Goal: Task Accomplishment & Management: Complete application form

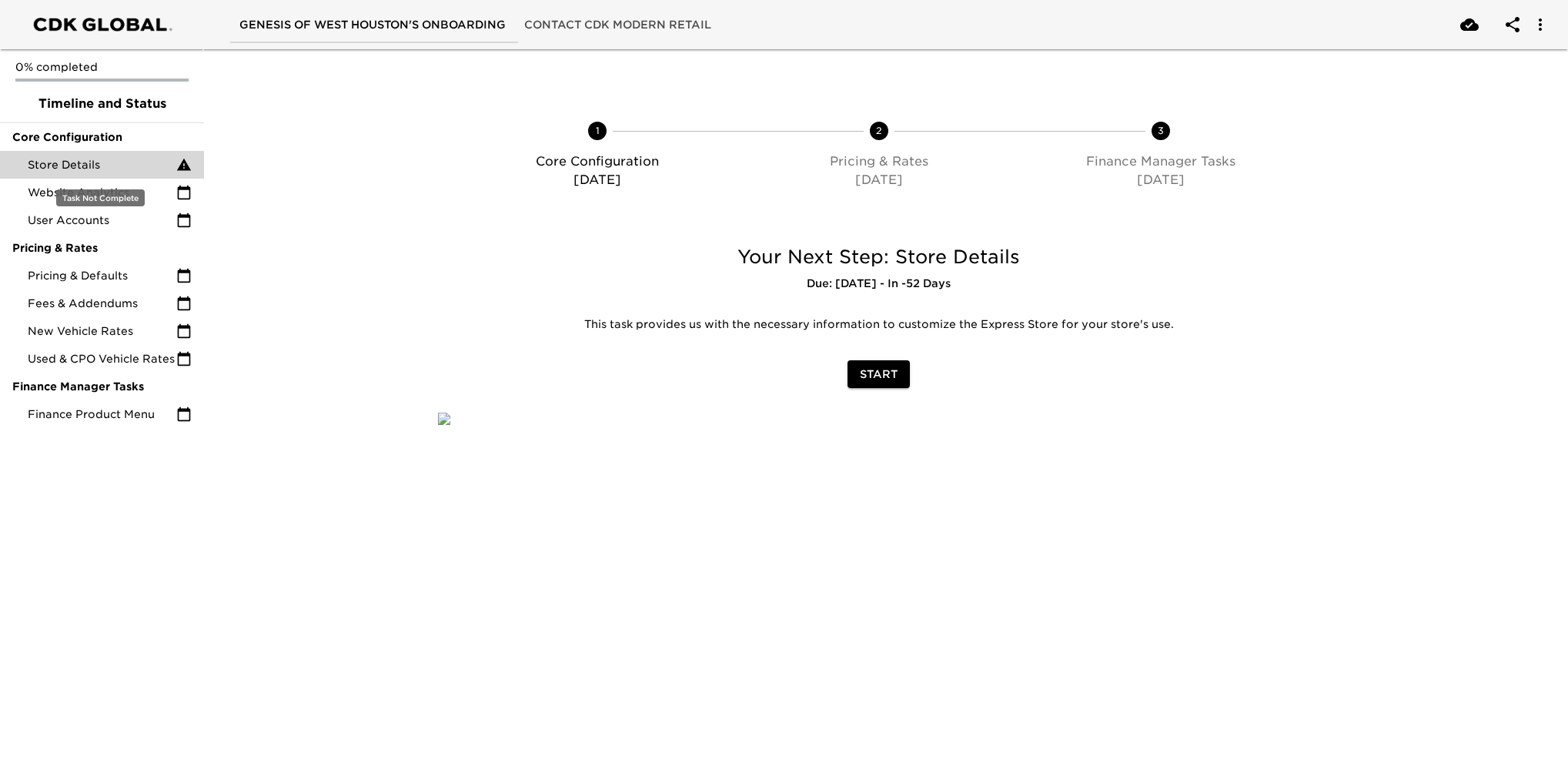
click at [99, 162] on span "Store Details" at bounding box center [101, 165] width 148 height 15
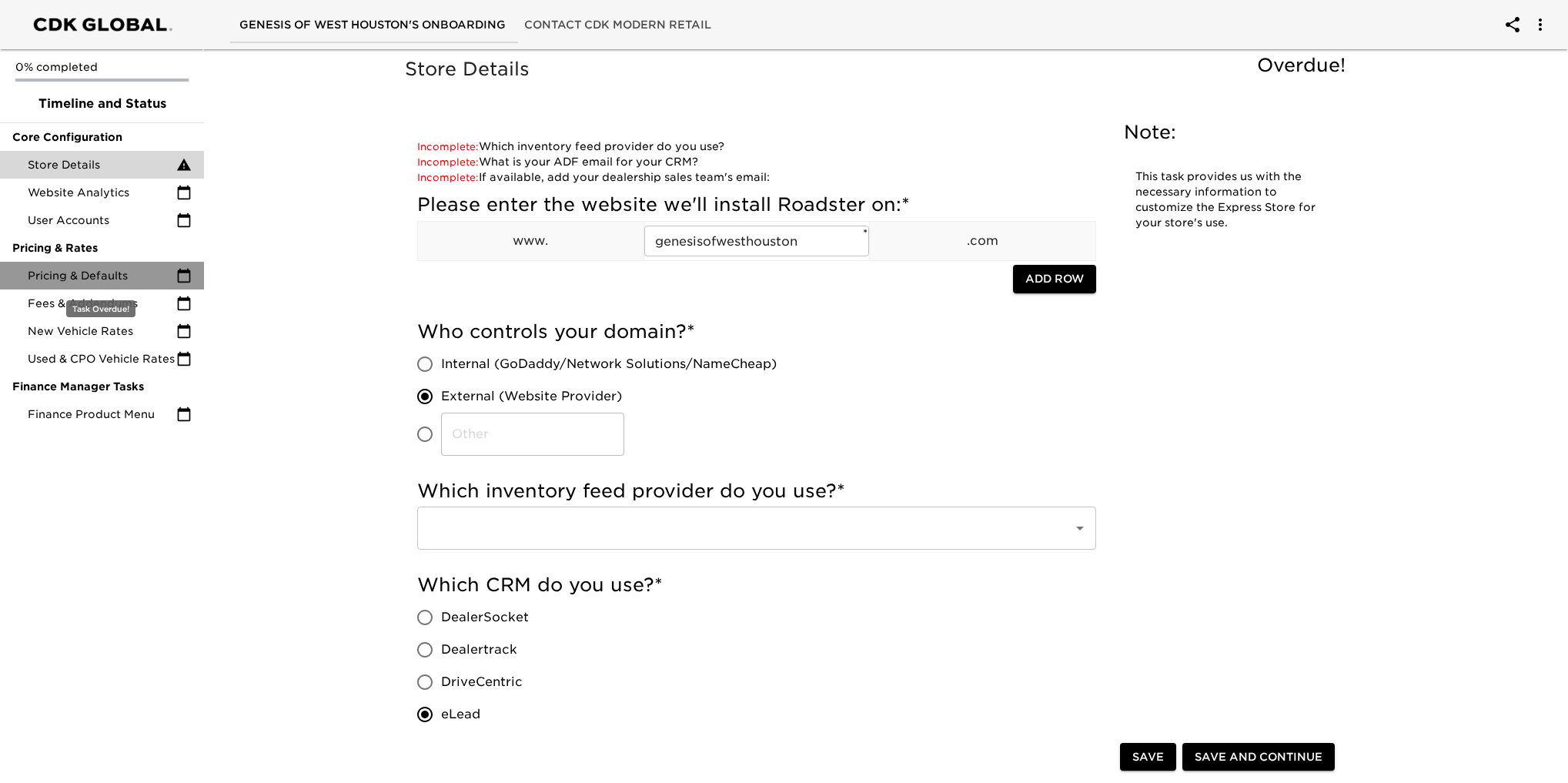
click at [81, 275] on span "Pricing & Defaults" at bounding box center [101, 275] width 148 height 15
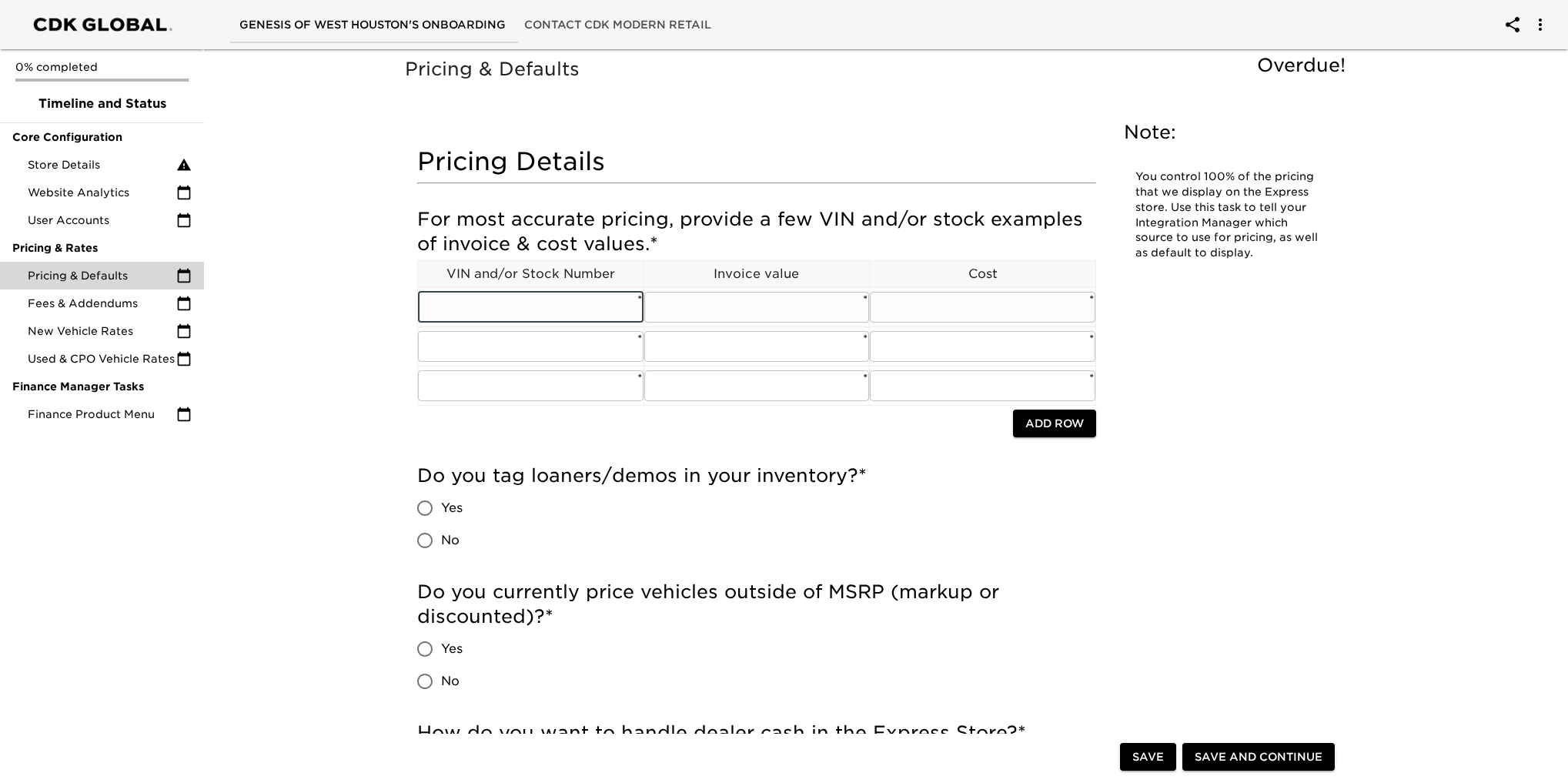
click at [493, 299] on input "text" at bounding box center [530, 307] width 226 height 31
paste input "[US_VEHICLE_IDENTIFICATION_NUMBER]"
type input "[US_VEHICLE_IDENTIFICATION_NUMBER]"
click at [546, 352] on input "text" at bounding box center [530, 346] width 226 height 31
paste input "[US_VEHICLE_IDENTIFICATION_NUMBER]"
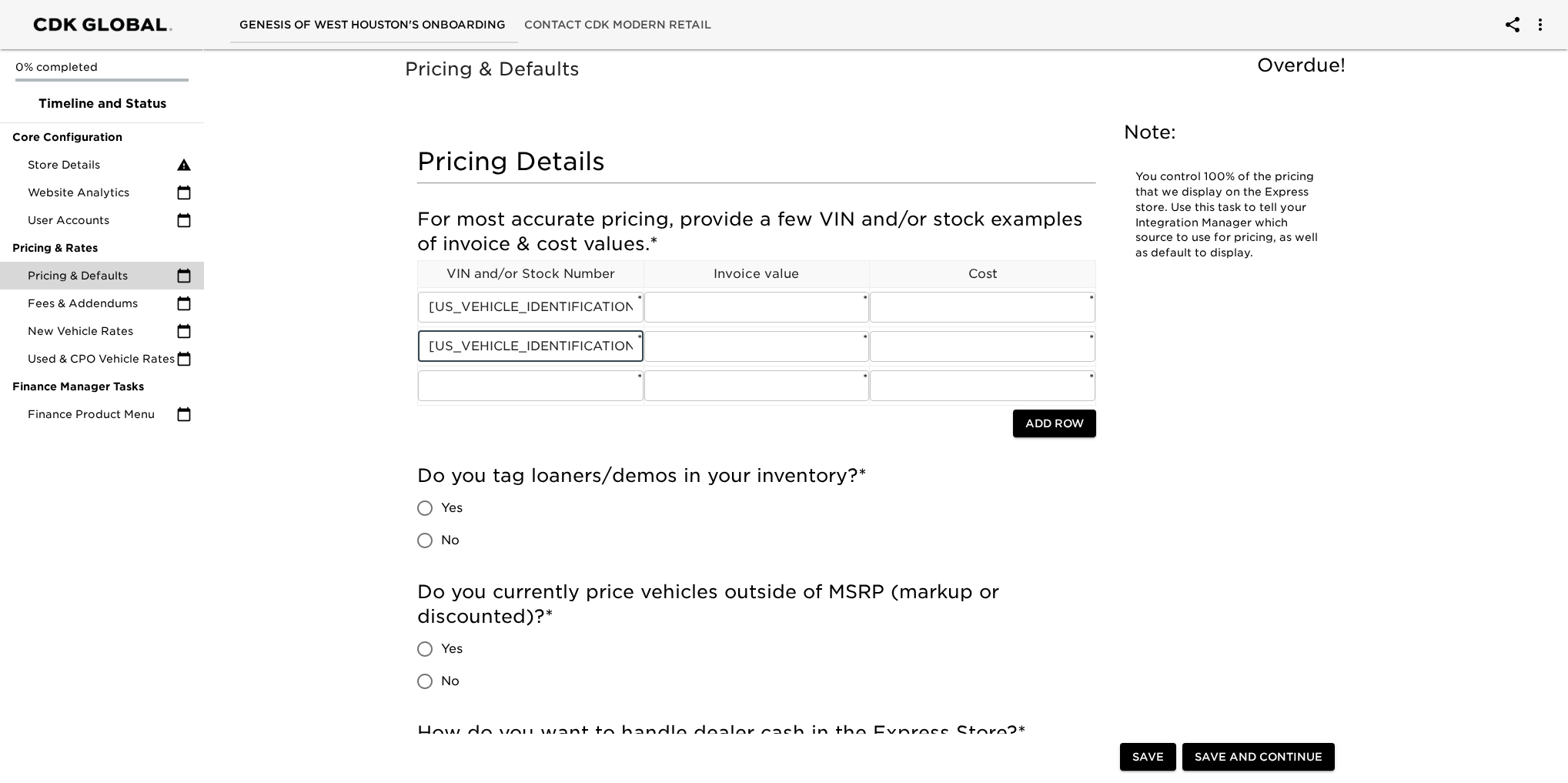
type input "[US_VEHICLE_IDENTIFICATION_NUMBER]"
click at [446, 387] on input "text" at bounding box center [530, 386] width 226 height 31
paste input "[US_VEHICLE_IDENTIFICATION_NUMBER]"
type input "[US_VEHICLE_IDENTIFICATION_NUMBER]"
click at [716, 303] on input "text" at bounding box center [757, 307] width 226 height 31
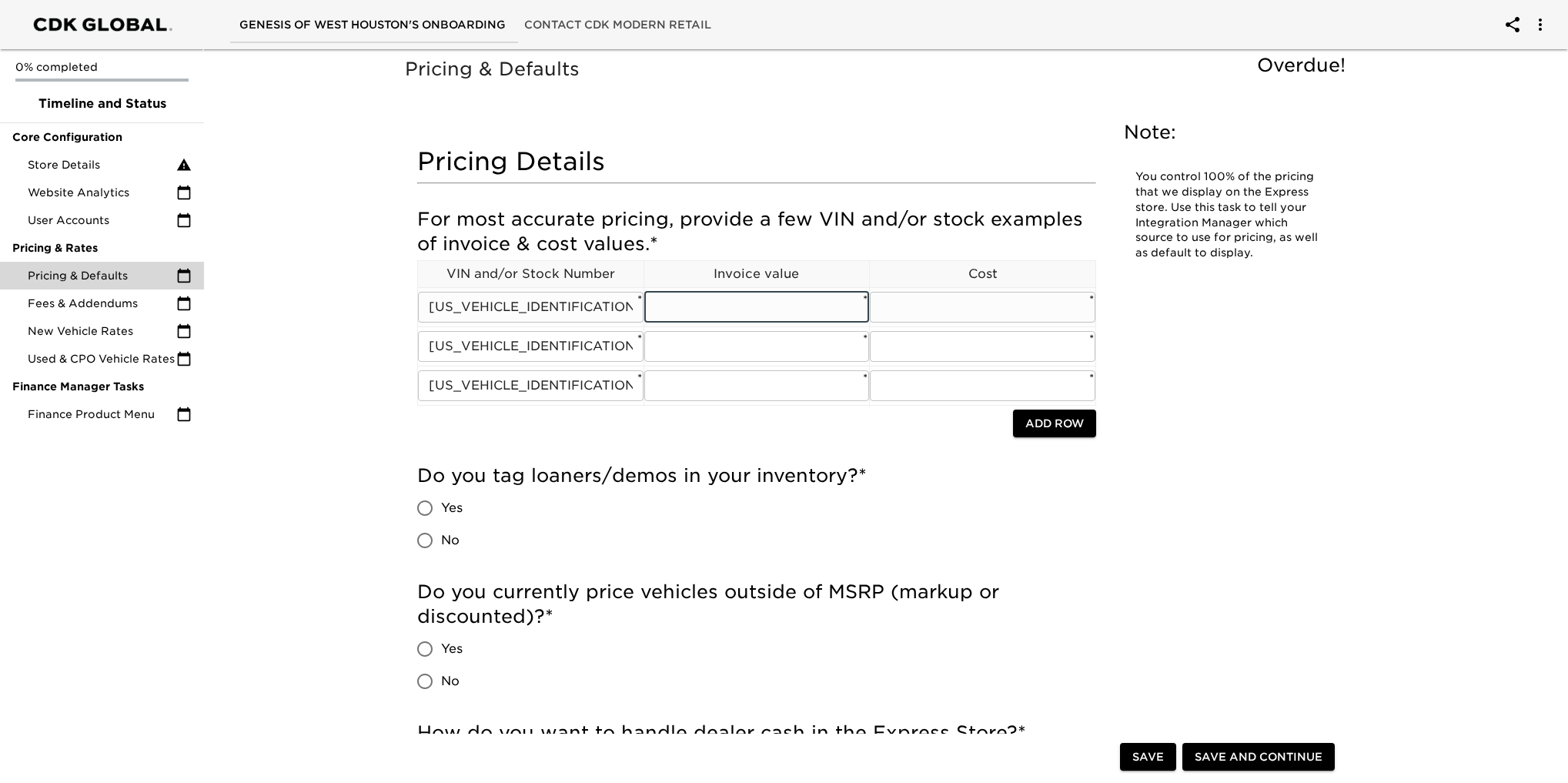
paste input "$43,503"
type input "$43,503"
click at [684, 346] on input "text" at bounding box center [757, 346] width 226 height 31
paste input "$100,963"
type input "$100,963"
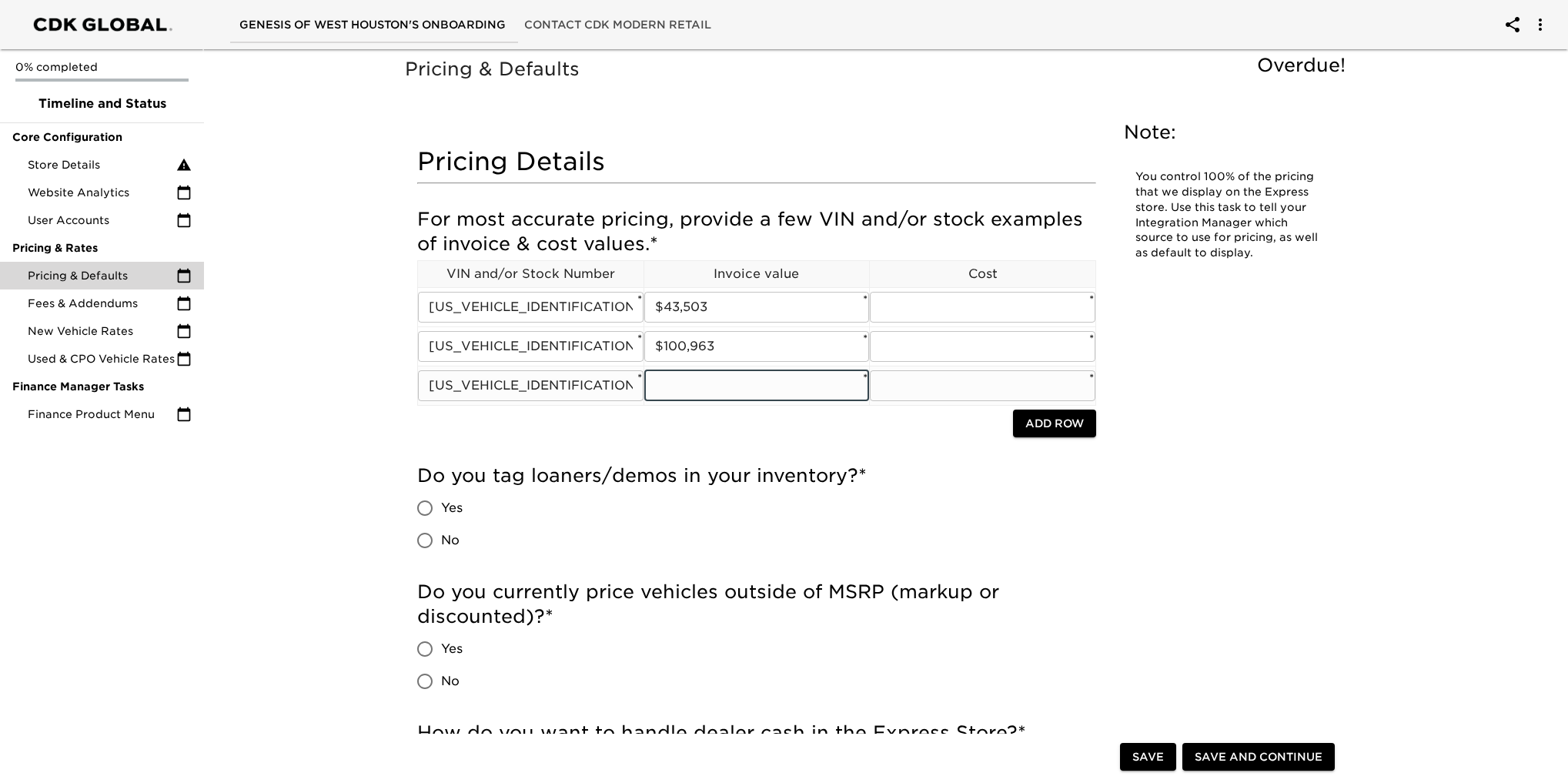
click at [699, 384] on input "text" at bounding box center [757, 386] width 226 height 31
paste input "$71,302"
type input "$71,302"
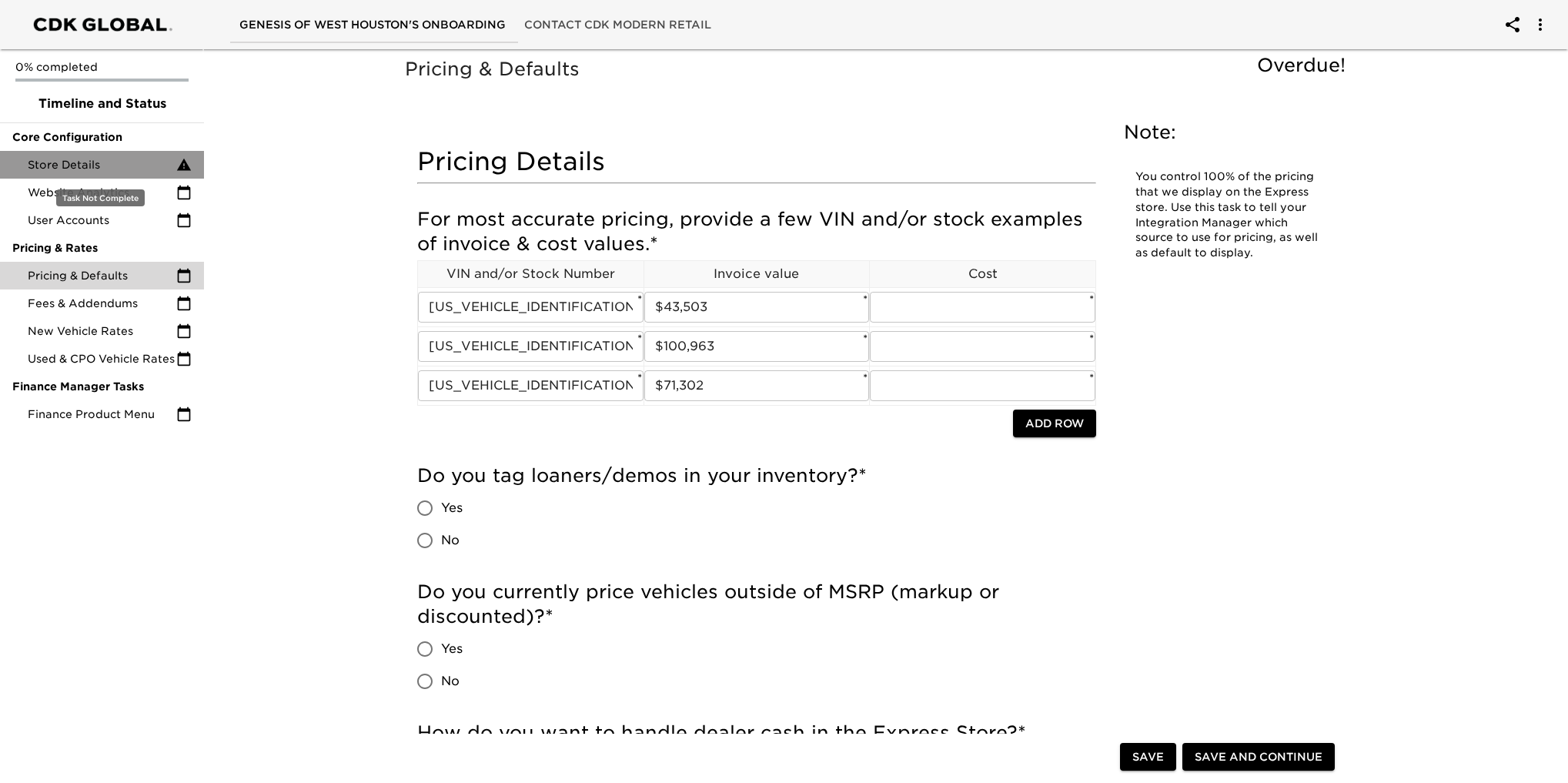
click at [76, 163] on span "Store Details" at bounding box center [101, 165] width 148 height 15
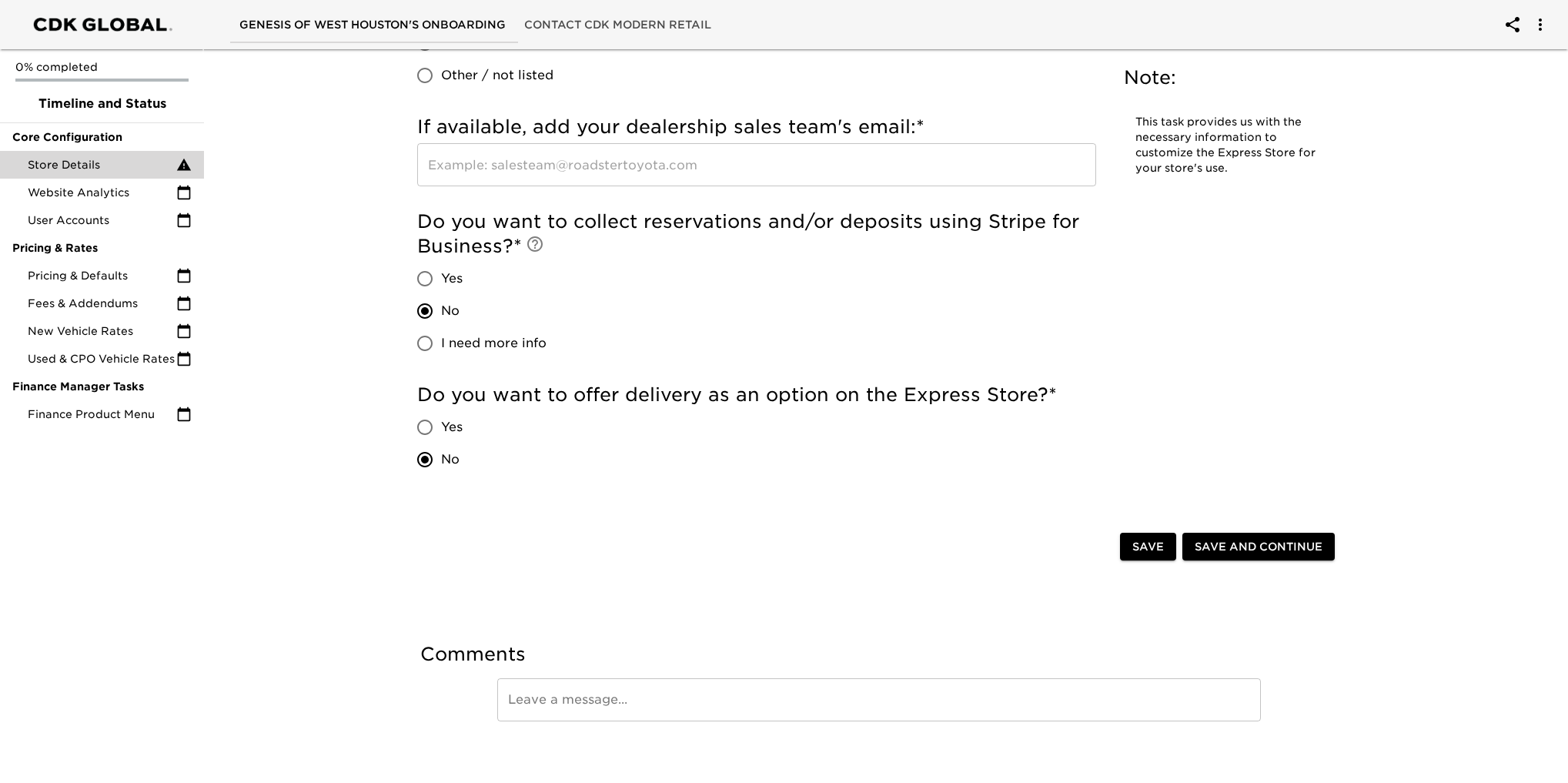
scroll to position [2771, 0]
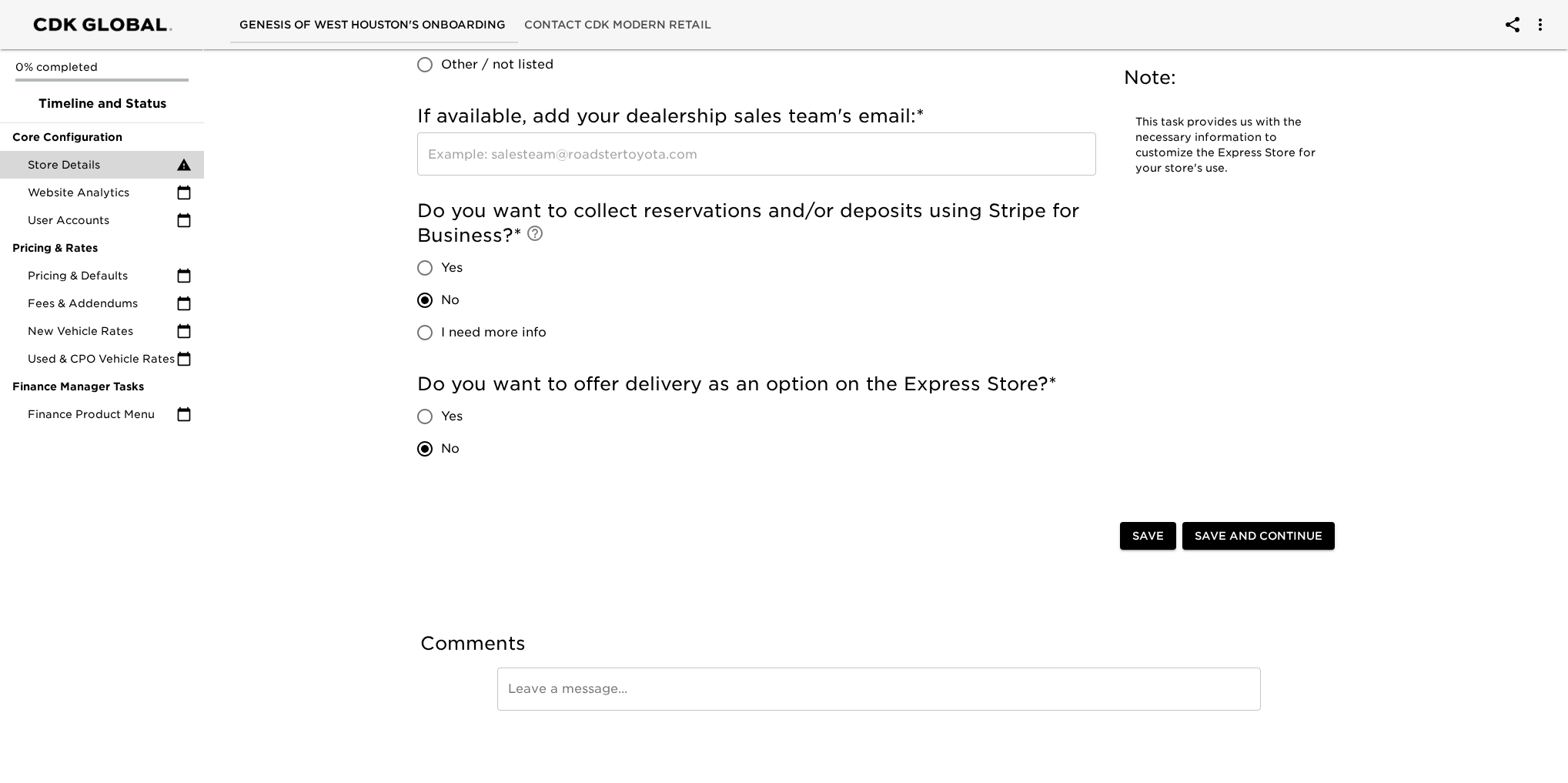
click at [1238, 533] on span "Save and Continue" at bounding box center [1258, 536] width 128 height 19
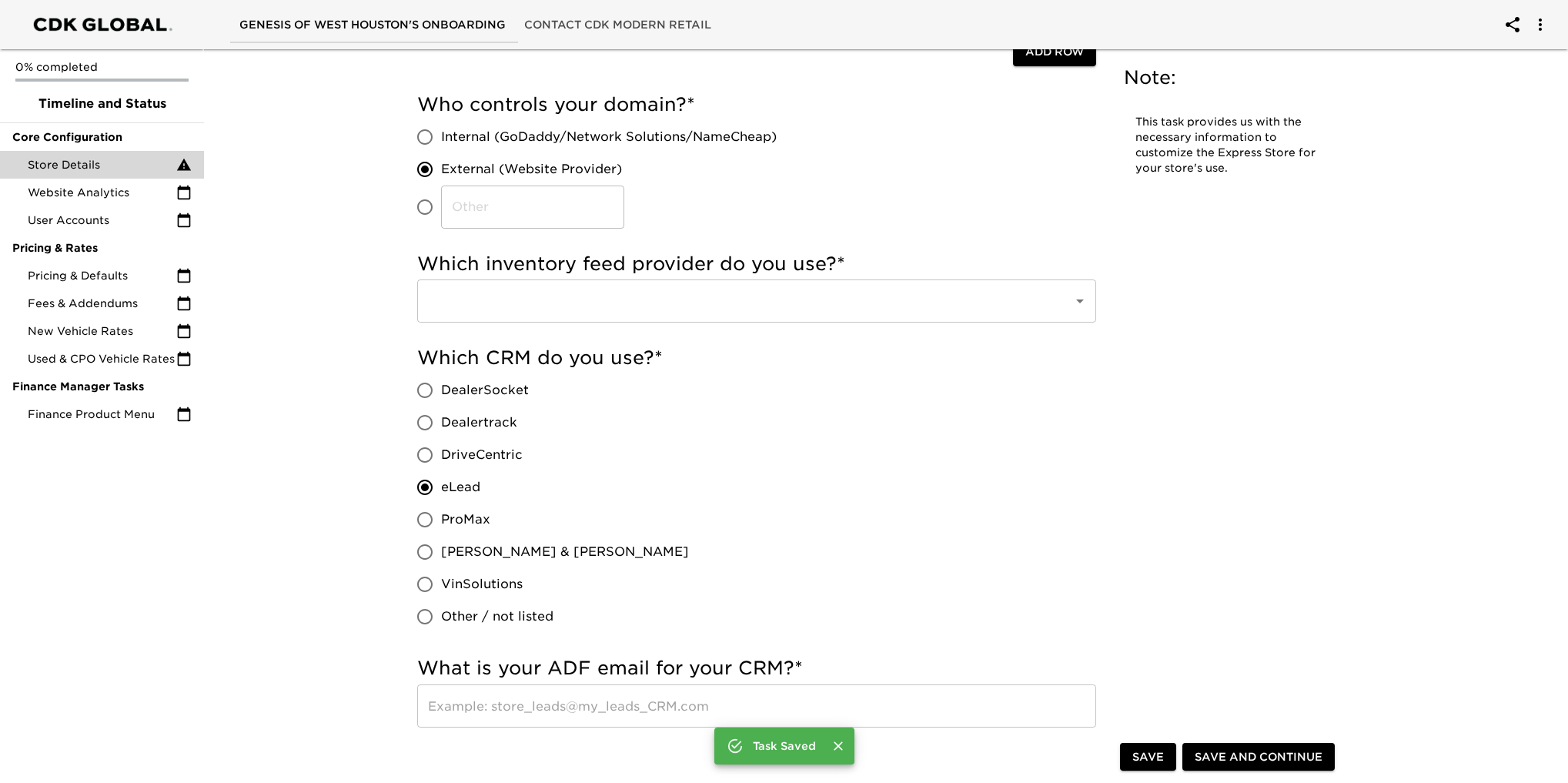
scroll to position [231, 0]
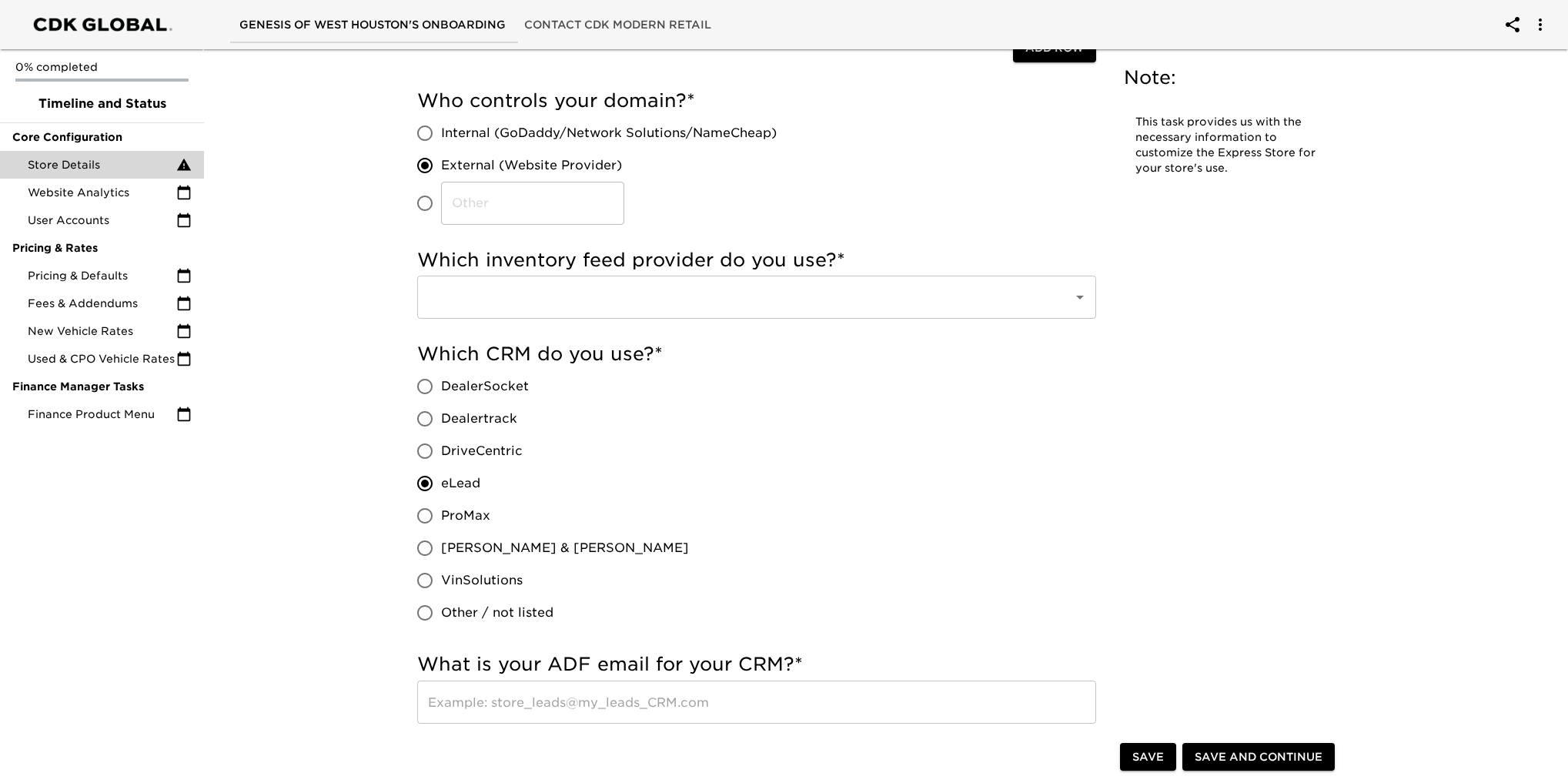
click at [1084, 302] on icon "Open" at bounding box center [1080, 298] width 19 height 19
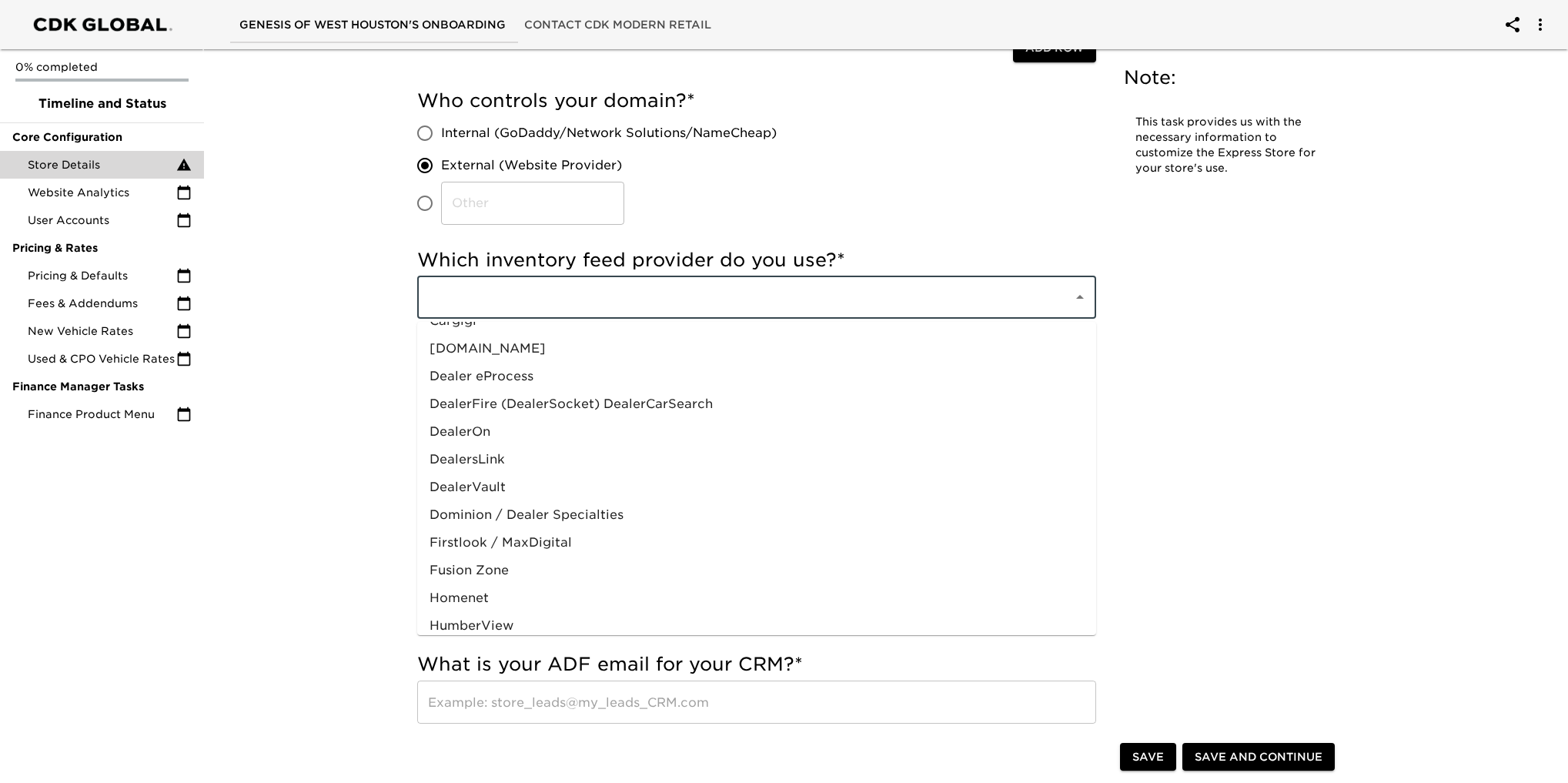
scroll to position [461, 0]
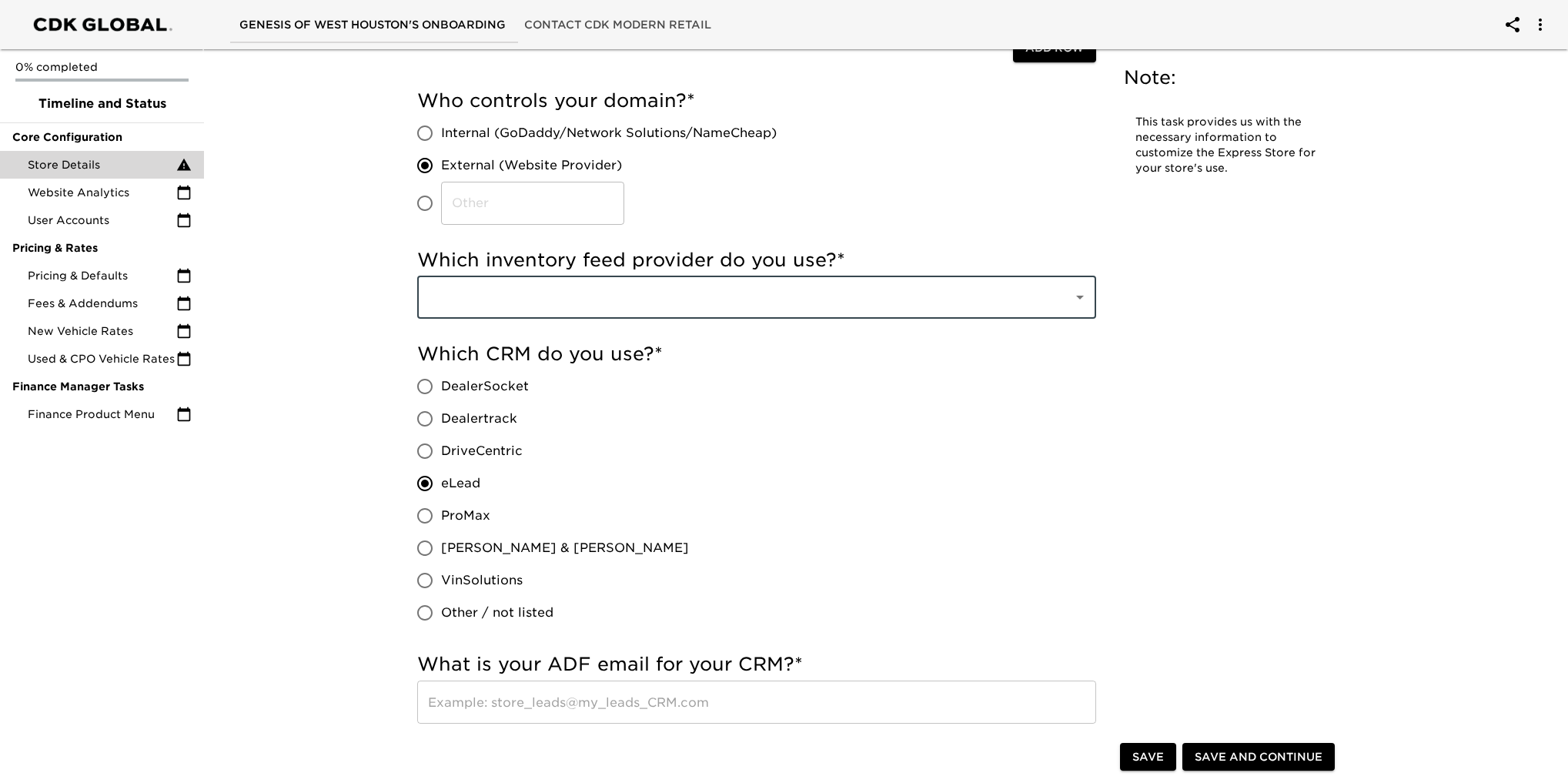
click at [514, 286] on input "text" at bounding box center [734, 297] width 622 height 29
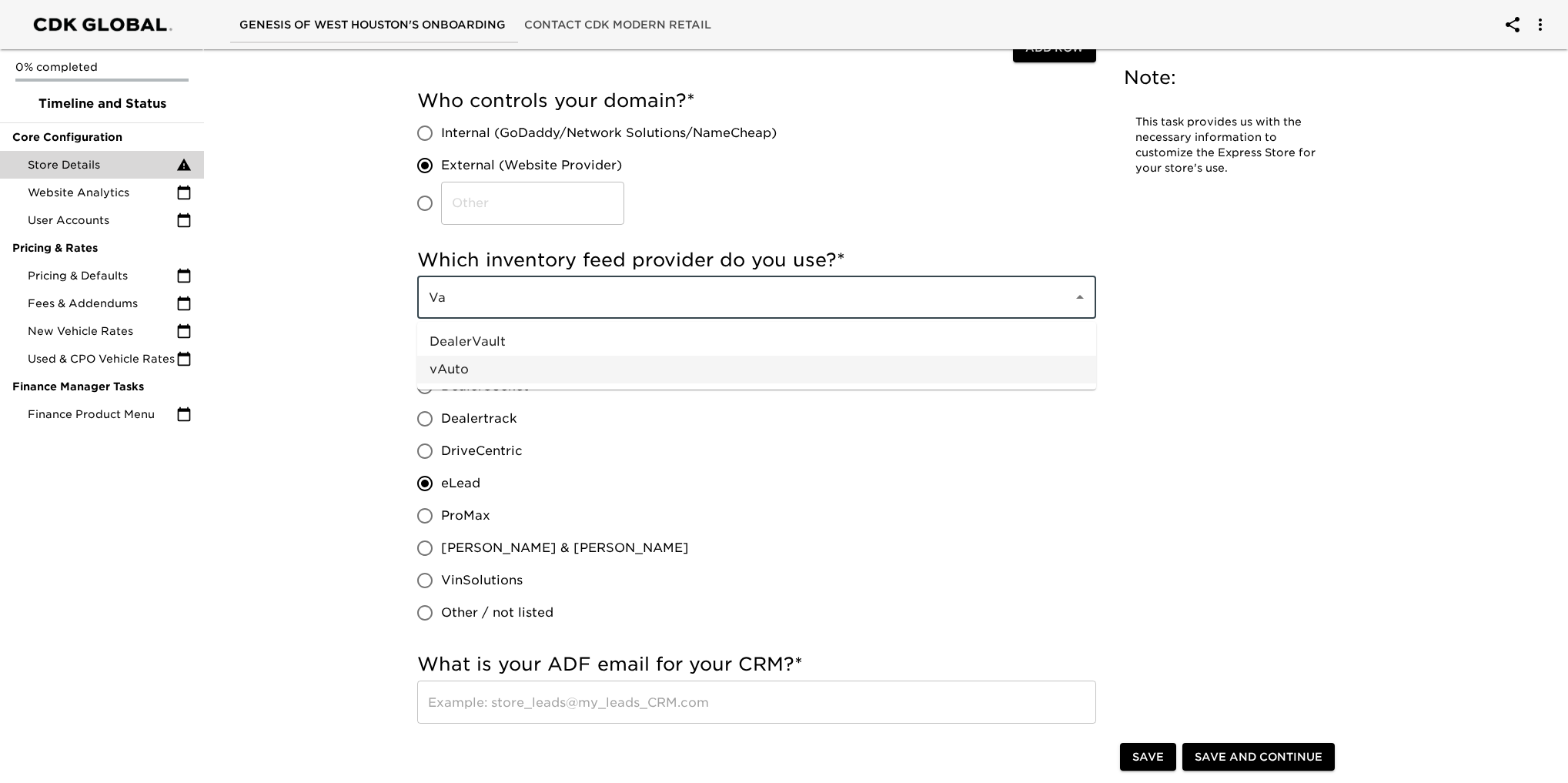
click at [502, 364] on li "vAuto" at bounding box center [756, 370] width 678 height 27
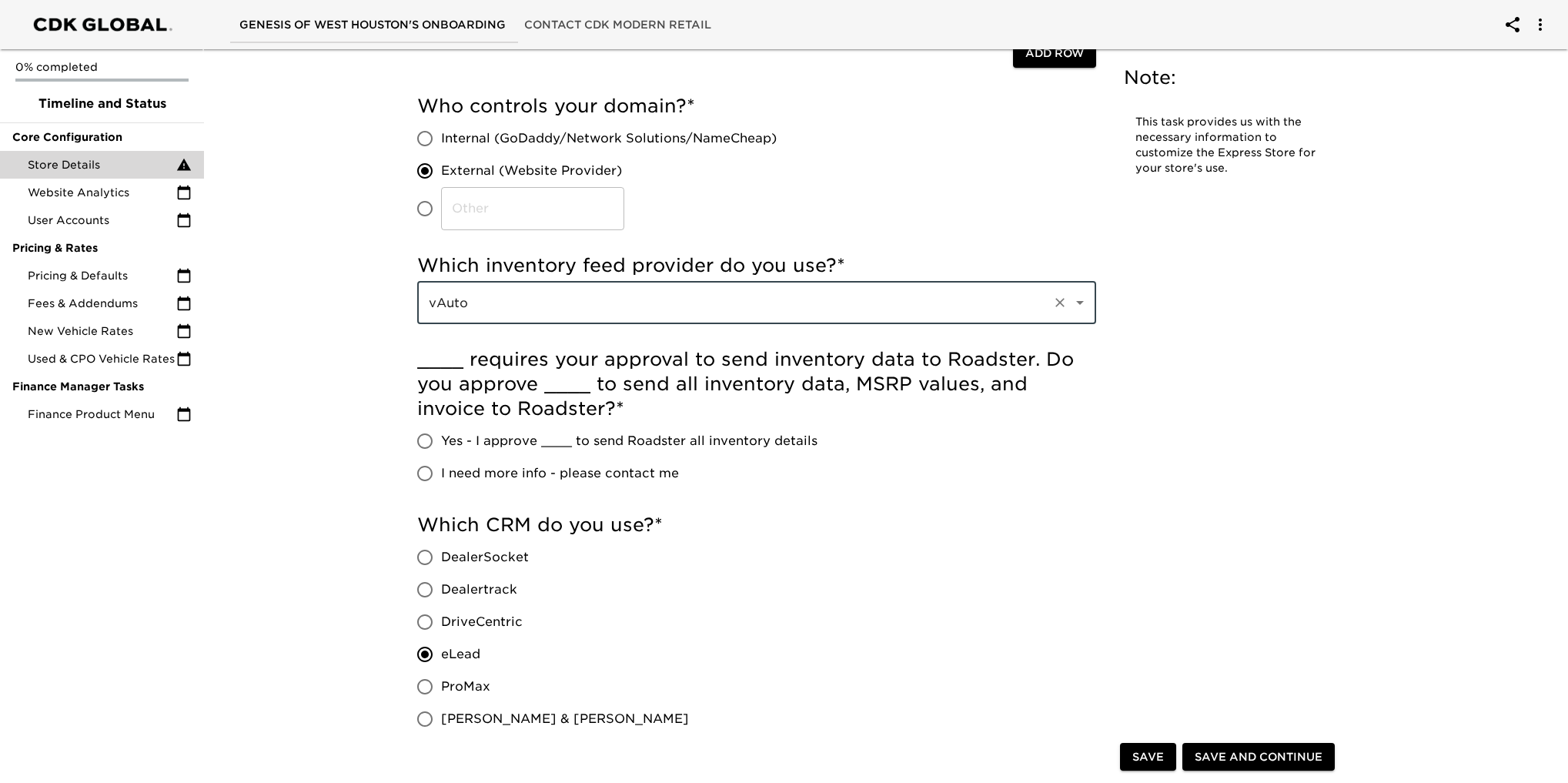
scroll to position [246, 0]
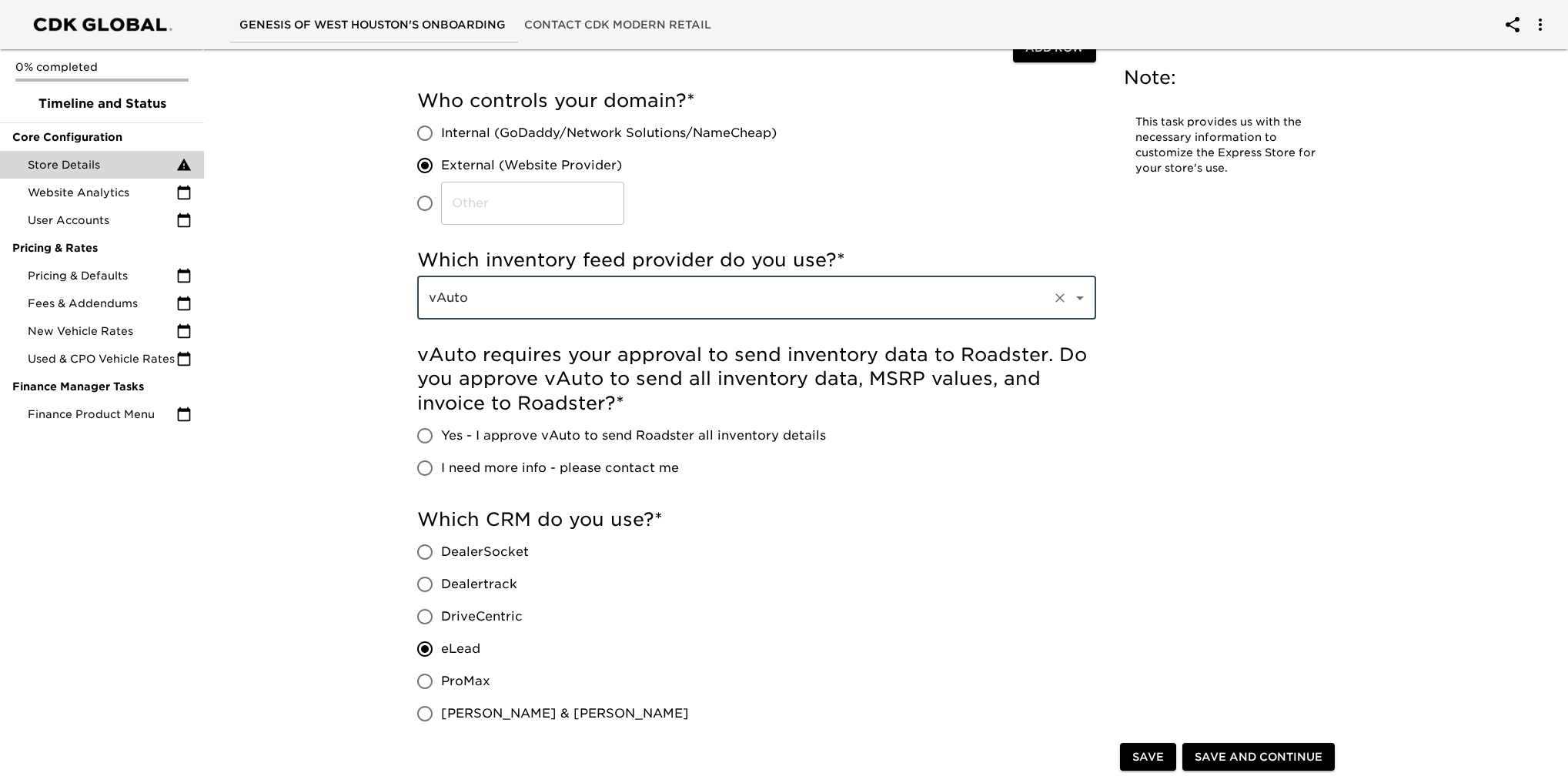
type input "vAuto"
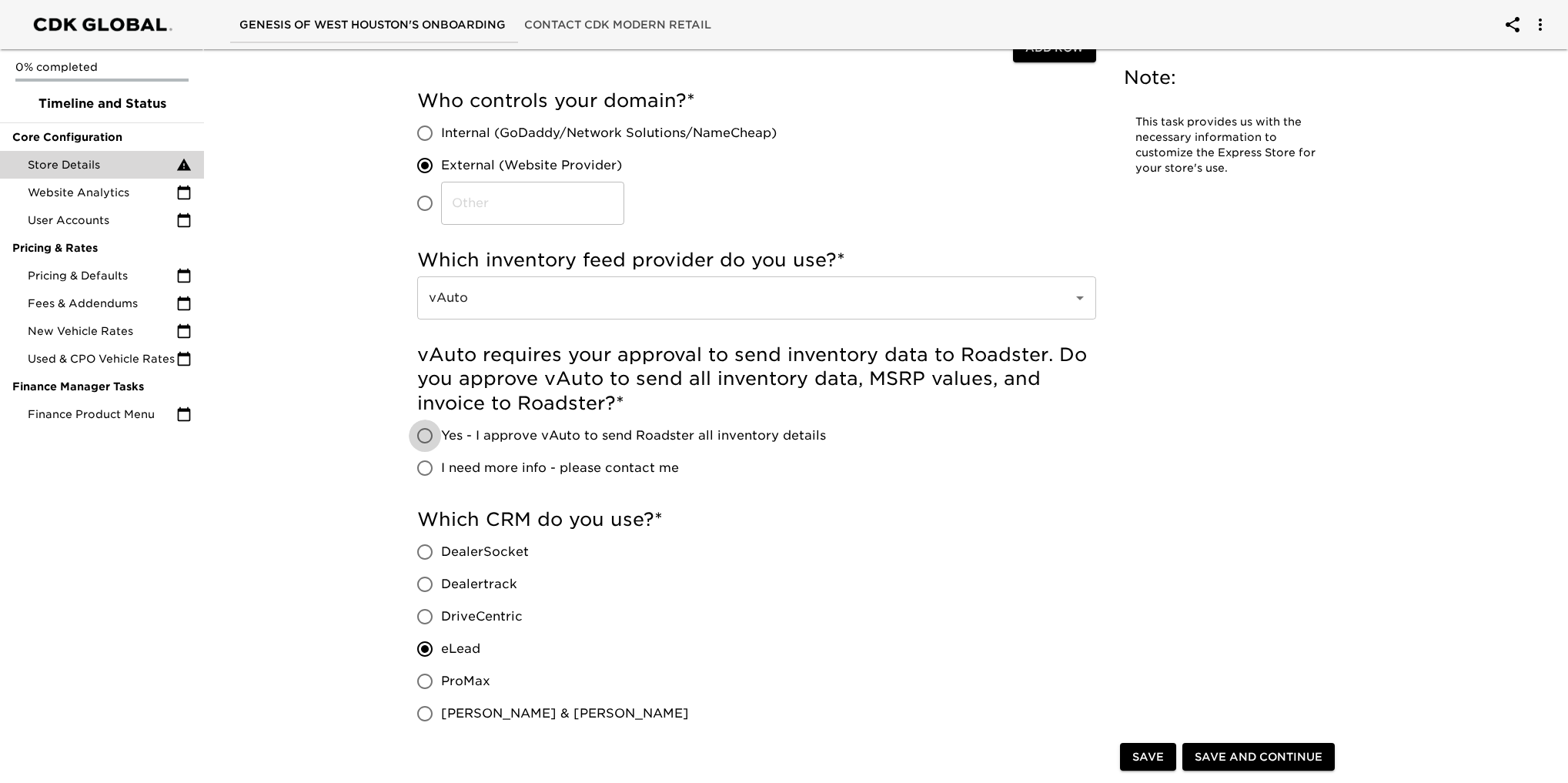
click at [435, 435] on input "Yes - I approve vAuto to send Roadster all inventory details" at bounding box center [425, 436] width 33 height 33
radio input "true"
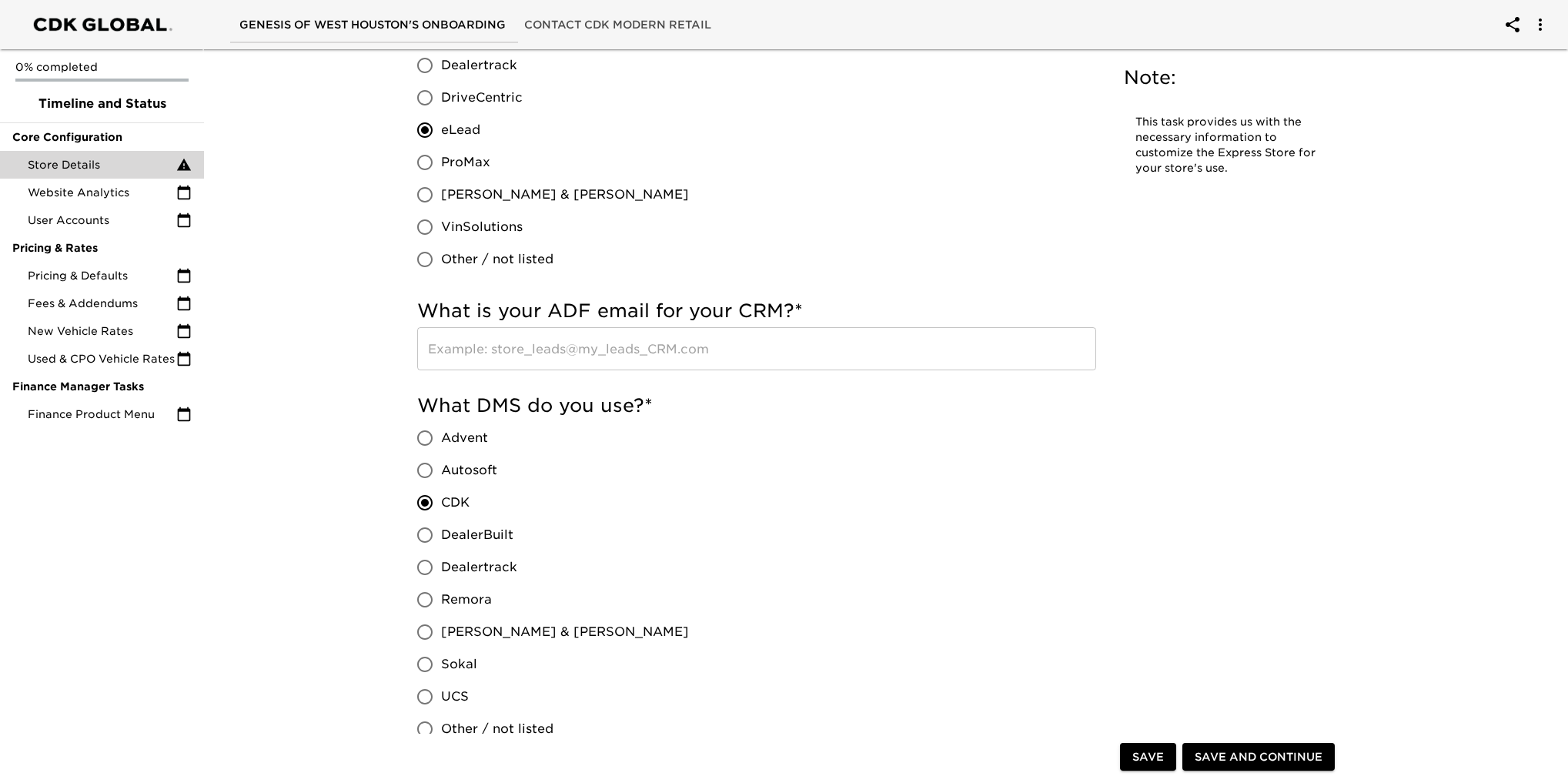
scroll to position [939, 0]
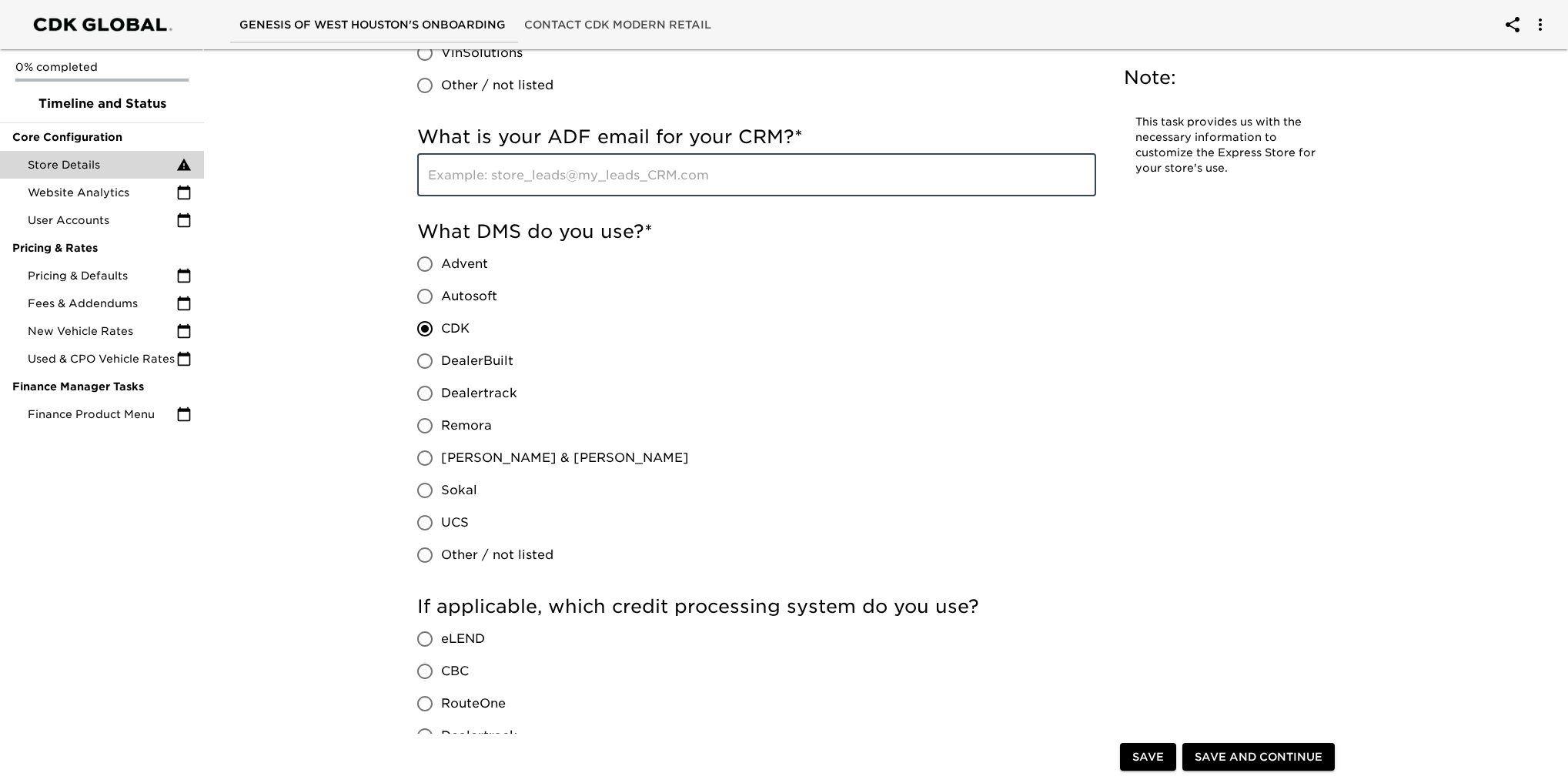
click at [498, 185] on input "text" at bounding box center [756, 175] width 678 height 43
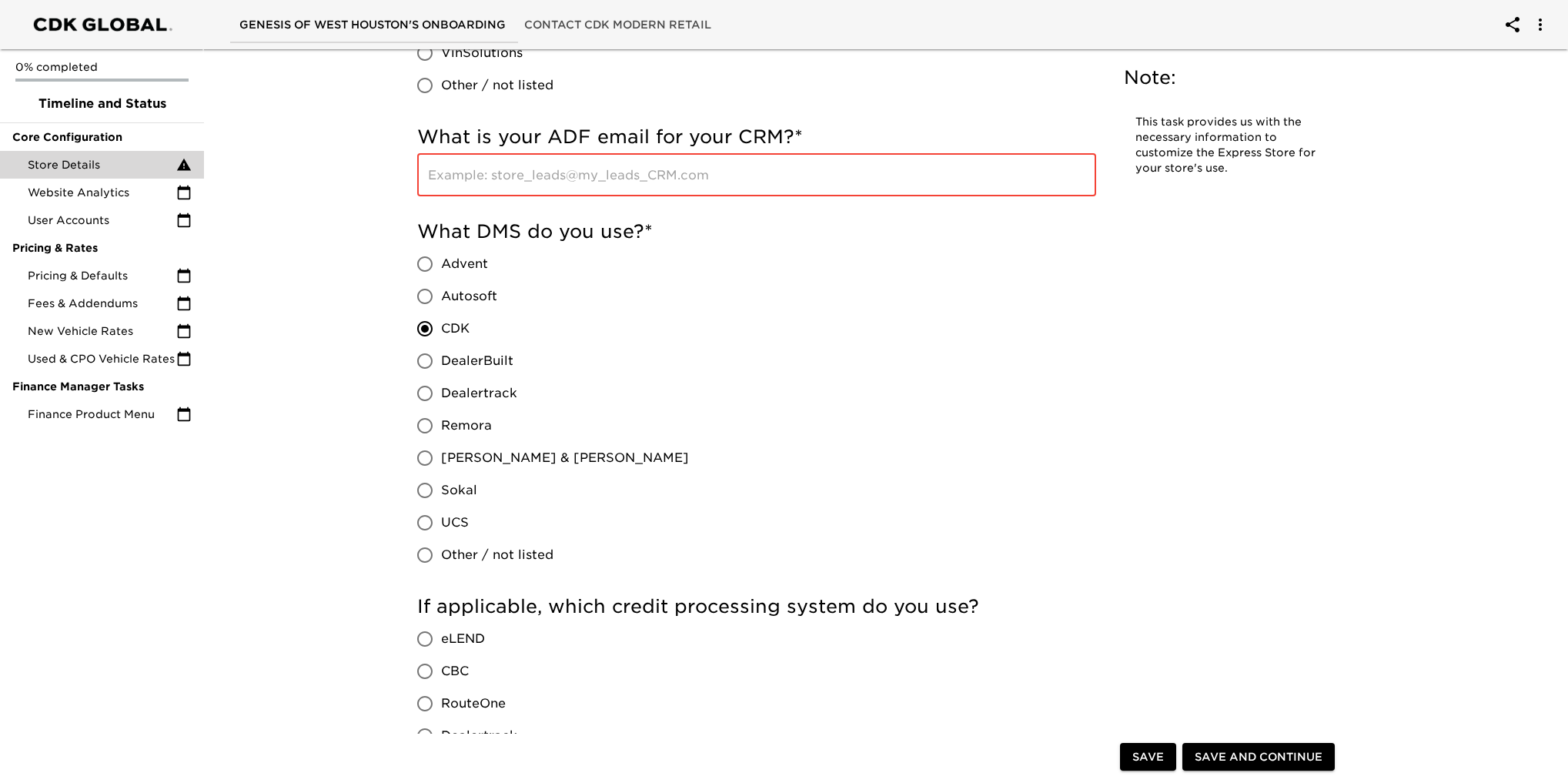
click at [572, 176] on input "text" at bounding box center [756, 175] width 678 height 43
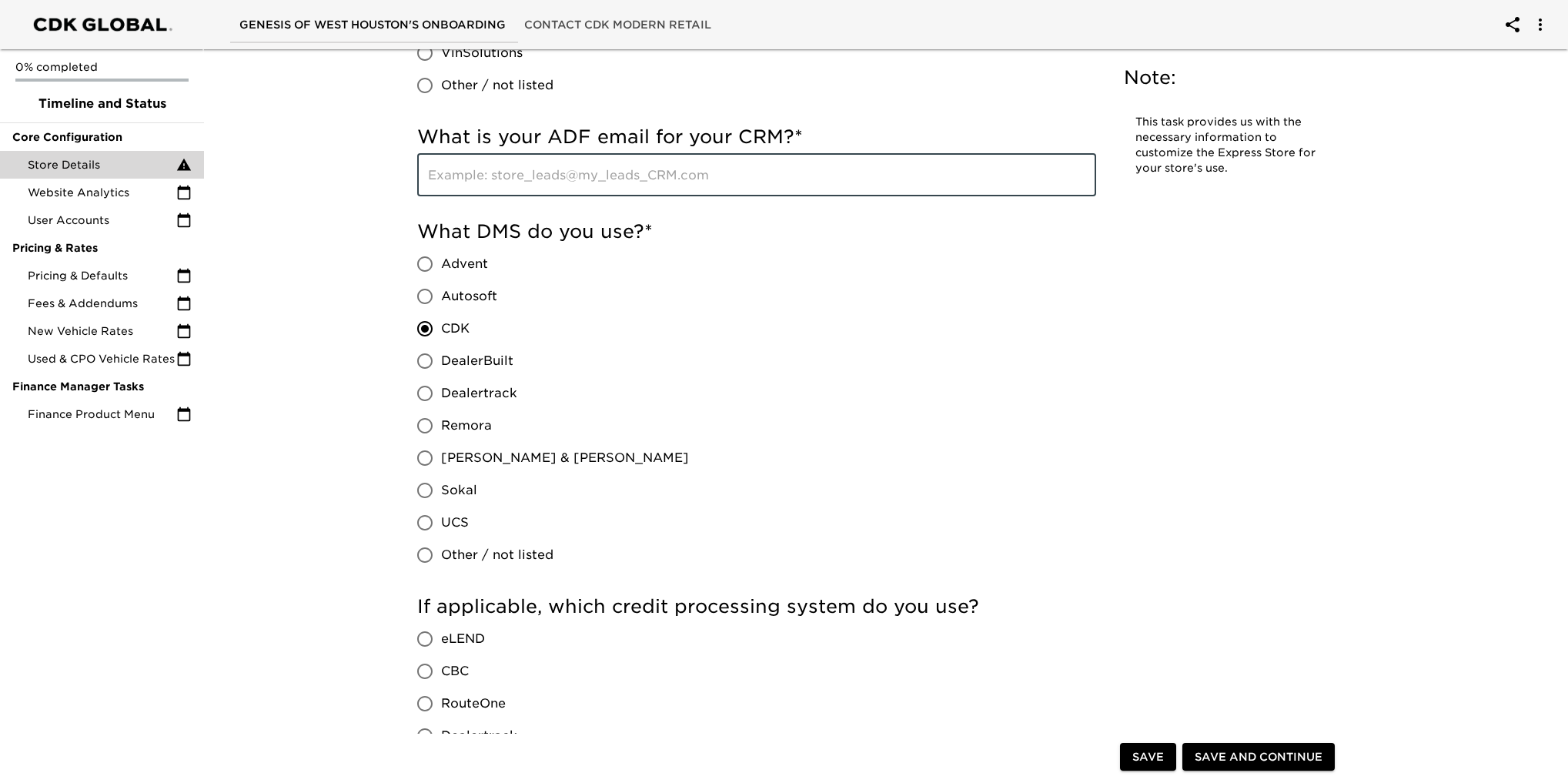
paste input "[EMAIL_ADDRESS][DOMAIN_NAME]"
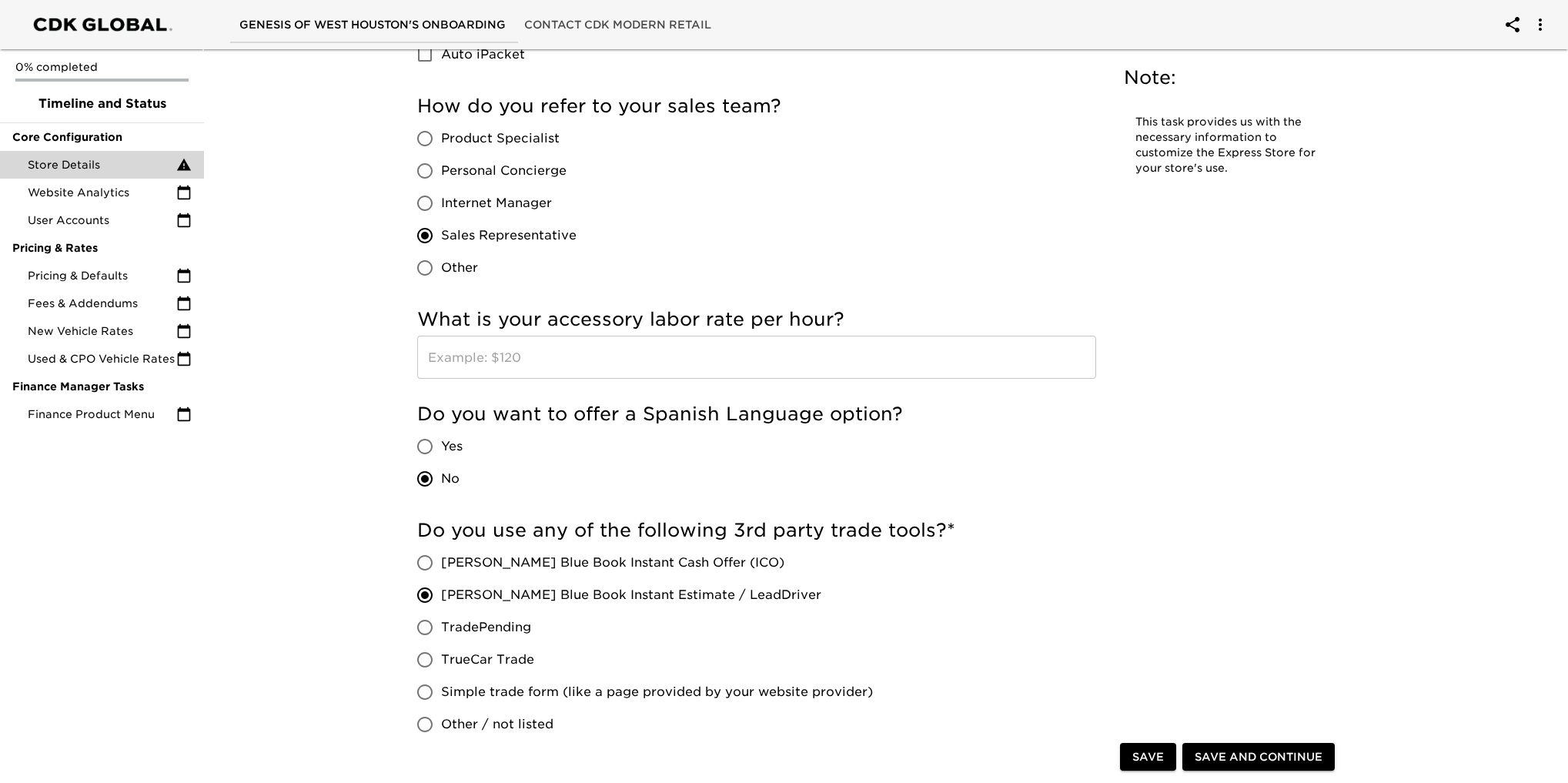
scroll to position [2324, 0]
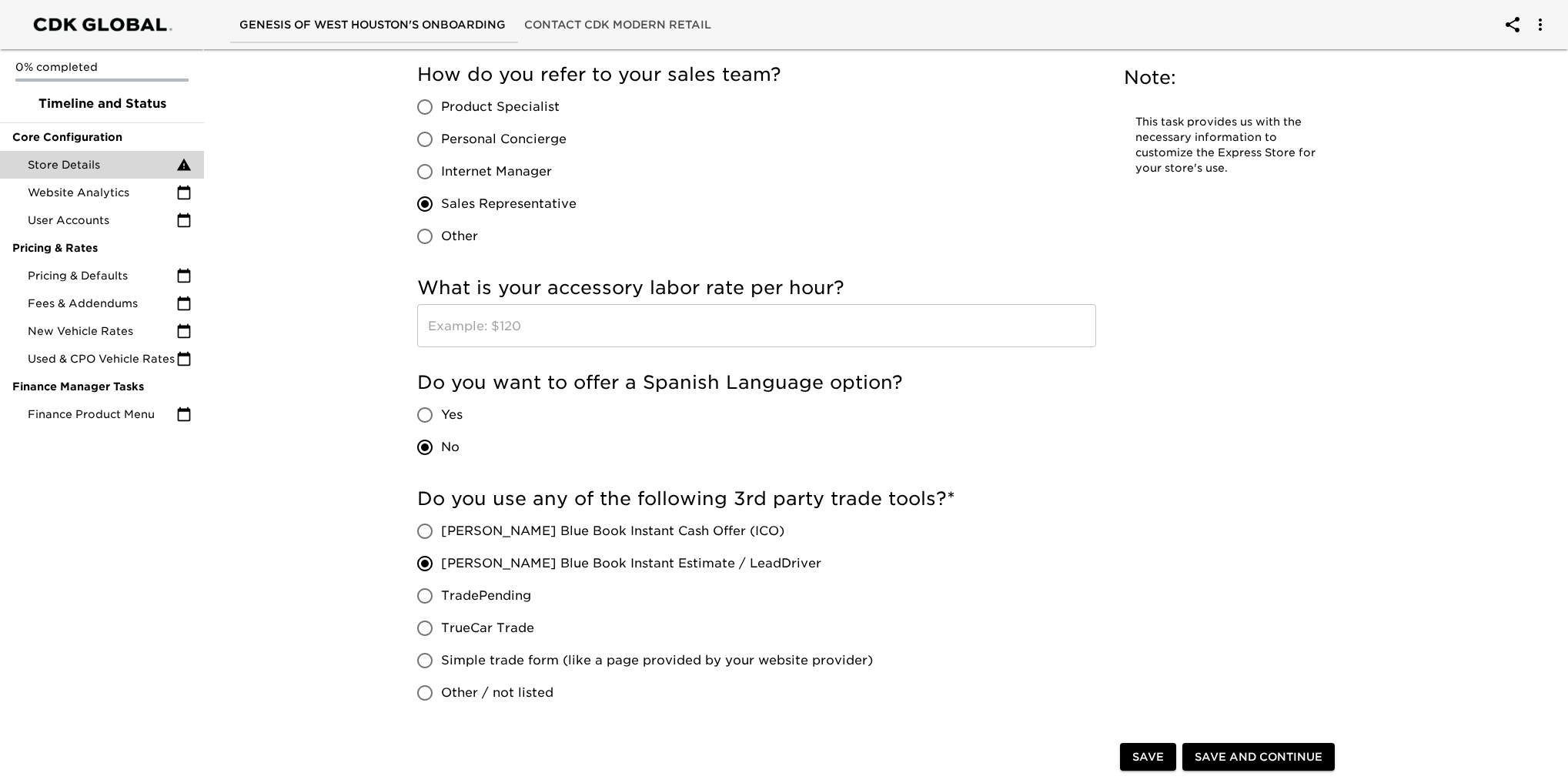
type input "[EMAIL_ADDRESS][DOMAIN_NAME]"
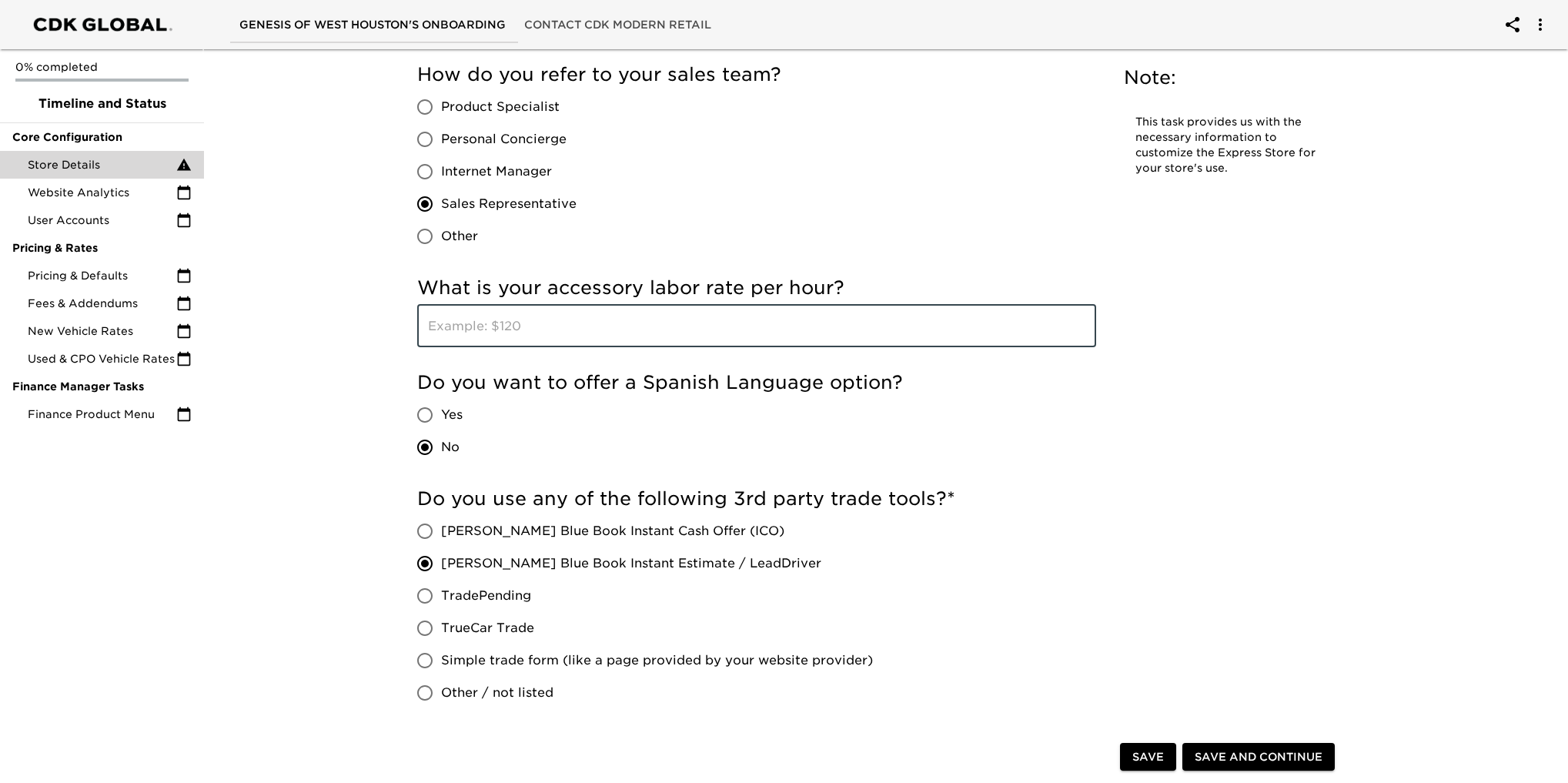
click at [618, 323] on input "text" at bounding box center [756, 325] width 678 height 43
click at [587, 319] on input "text" at bounding box center [756, 325] width 678 height 43
type input "$160"
click at [762, 210] on div "How do you refer to your sales team? Product Specialist Personal Concierge Inte…" at bounding box center [756, 158] width 678 height 190
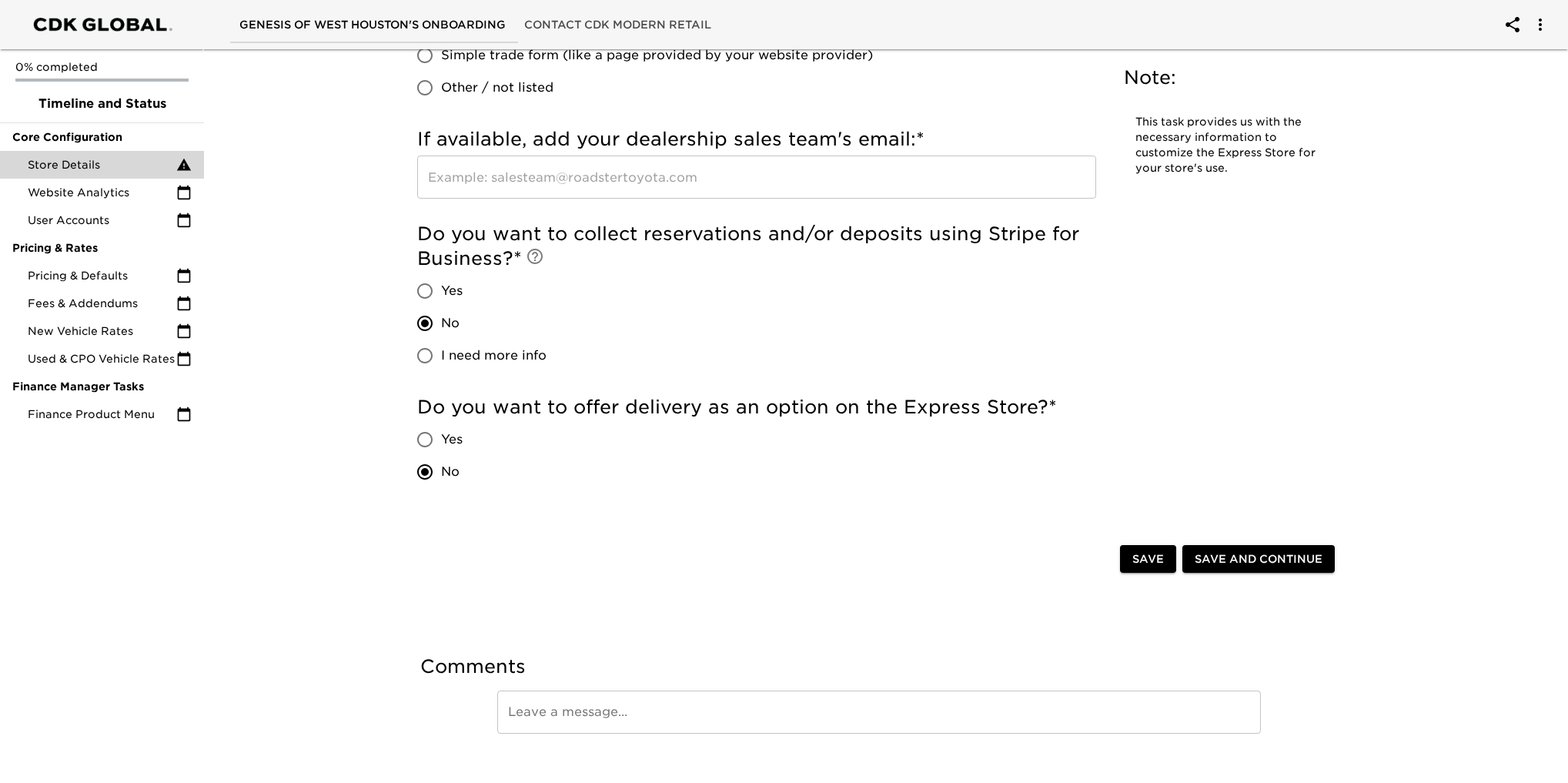
scroll to position [2952, 0]
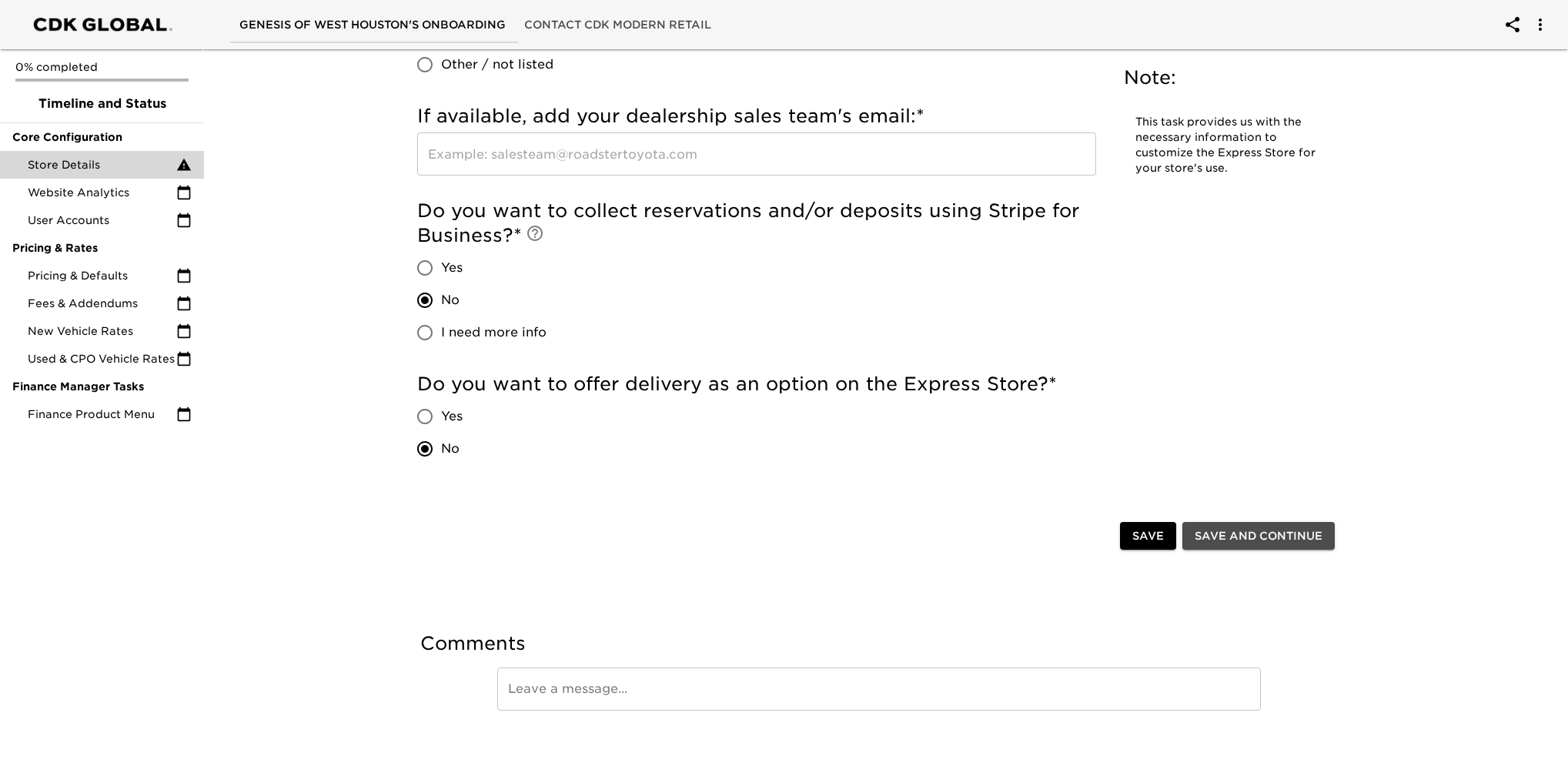
click at [1274, 539] on span "Save and Continue" at bounding box center [1258, 536] width 128 height 19
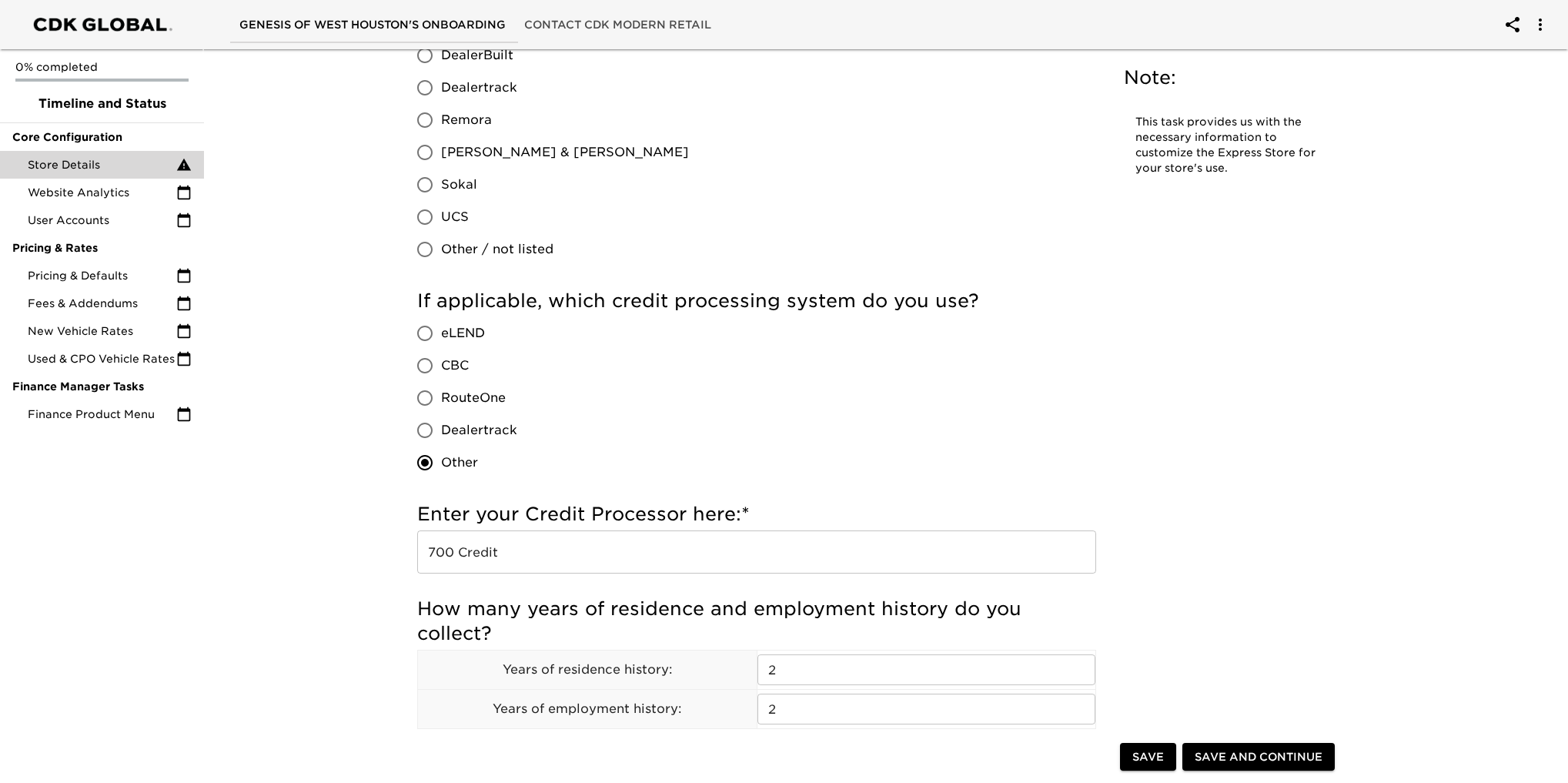
scroll to position [1309, 0]
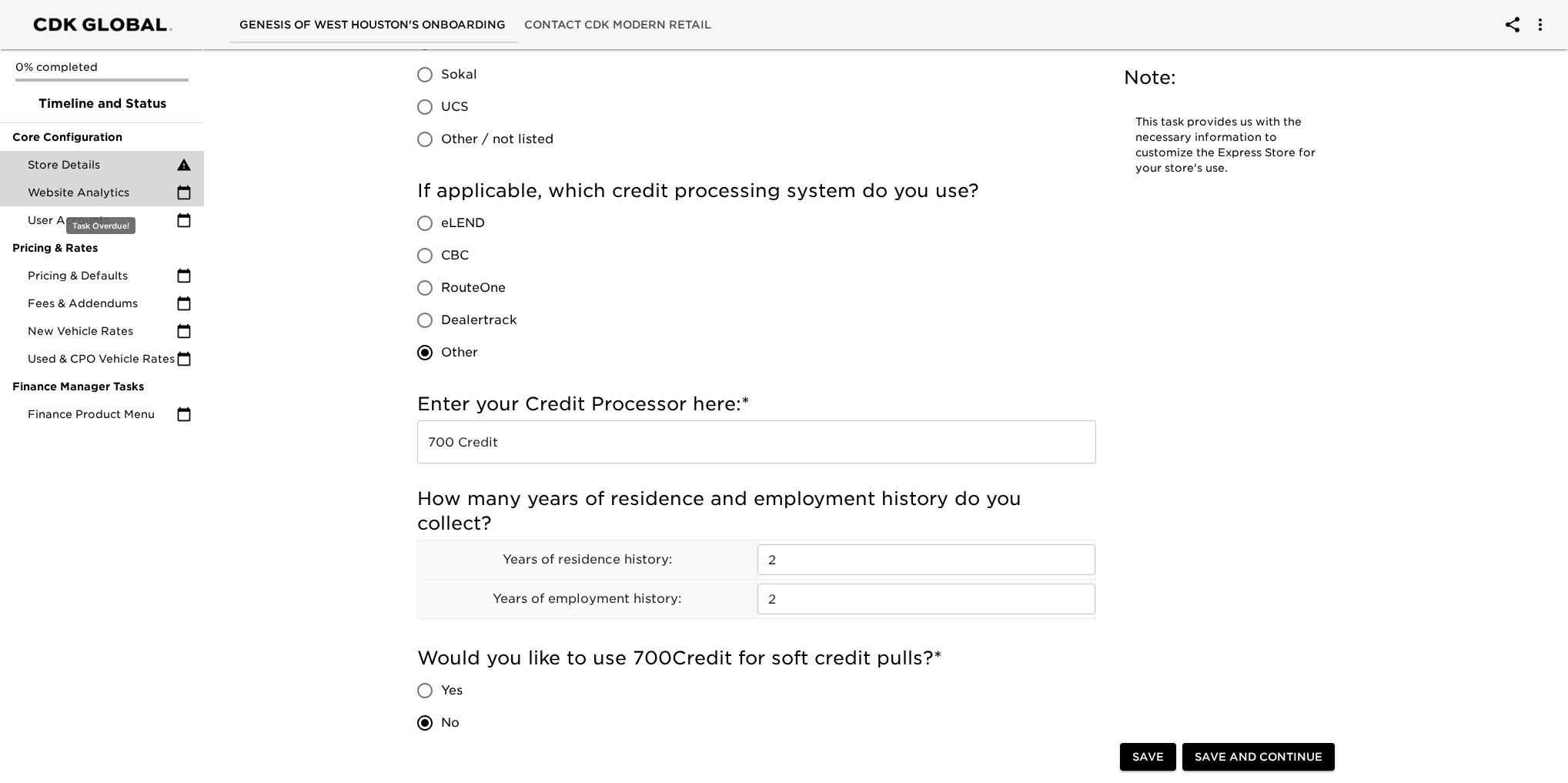
click at [86, 190] on span "Website Analytics" at bounding box center [101, 192] width 148 height 15
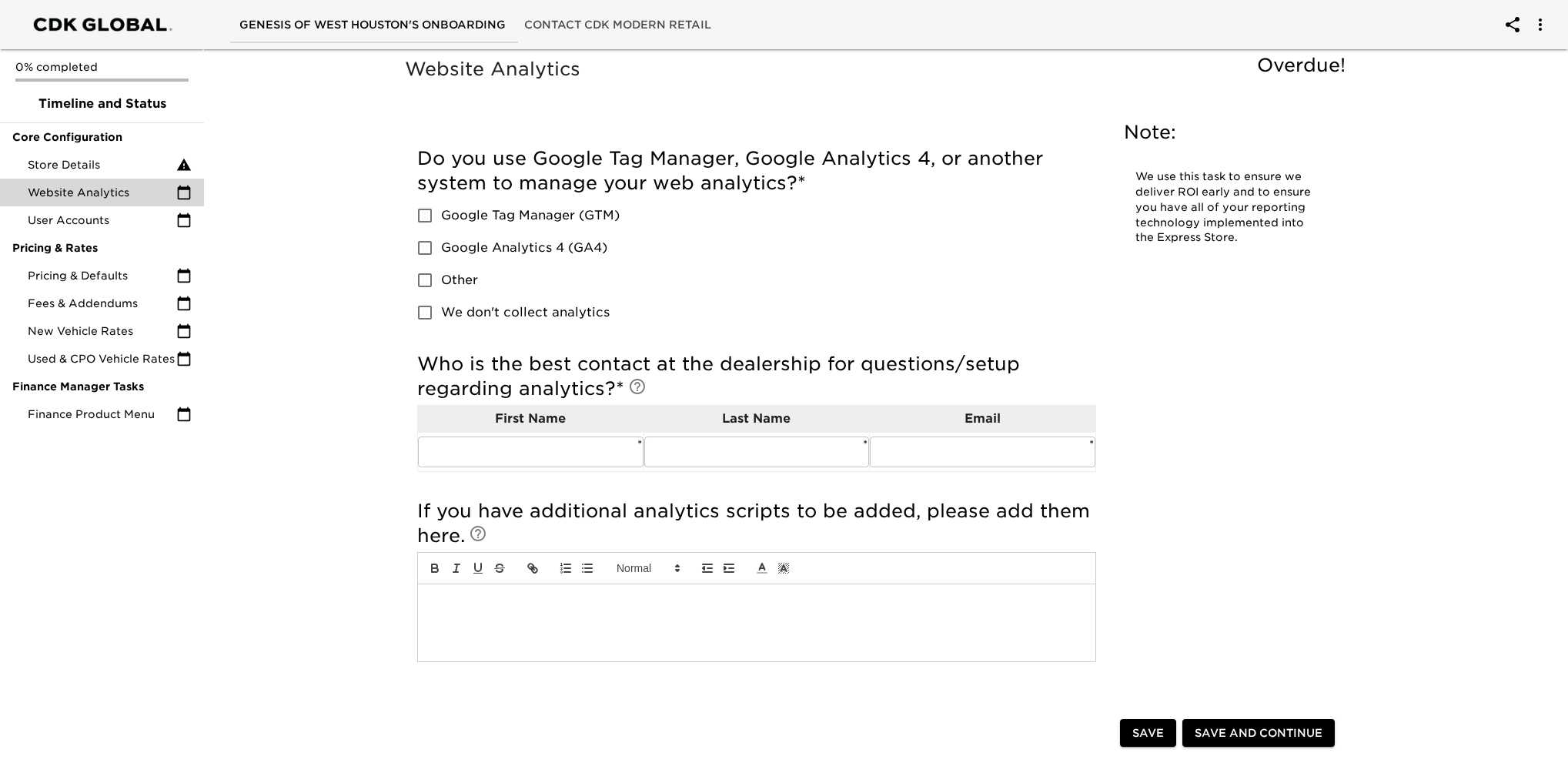
click at [423, 240] on input "Google Analytics 4 (GA4)" at bounding box center [425, 248] width 33 height 33
checkbox input "true"
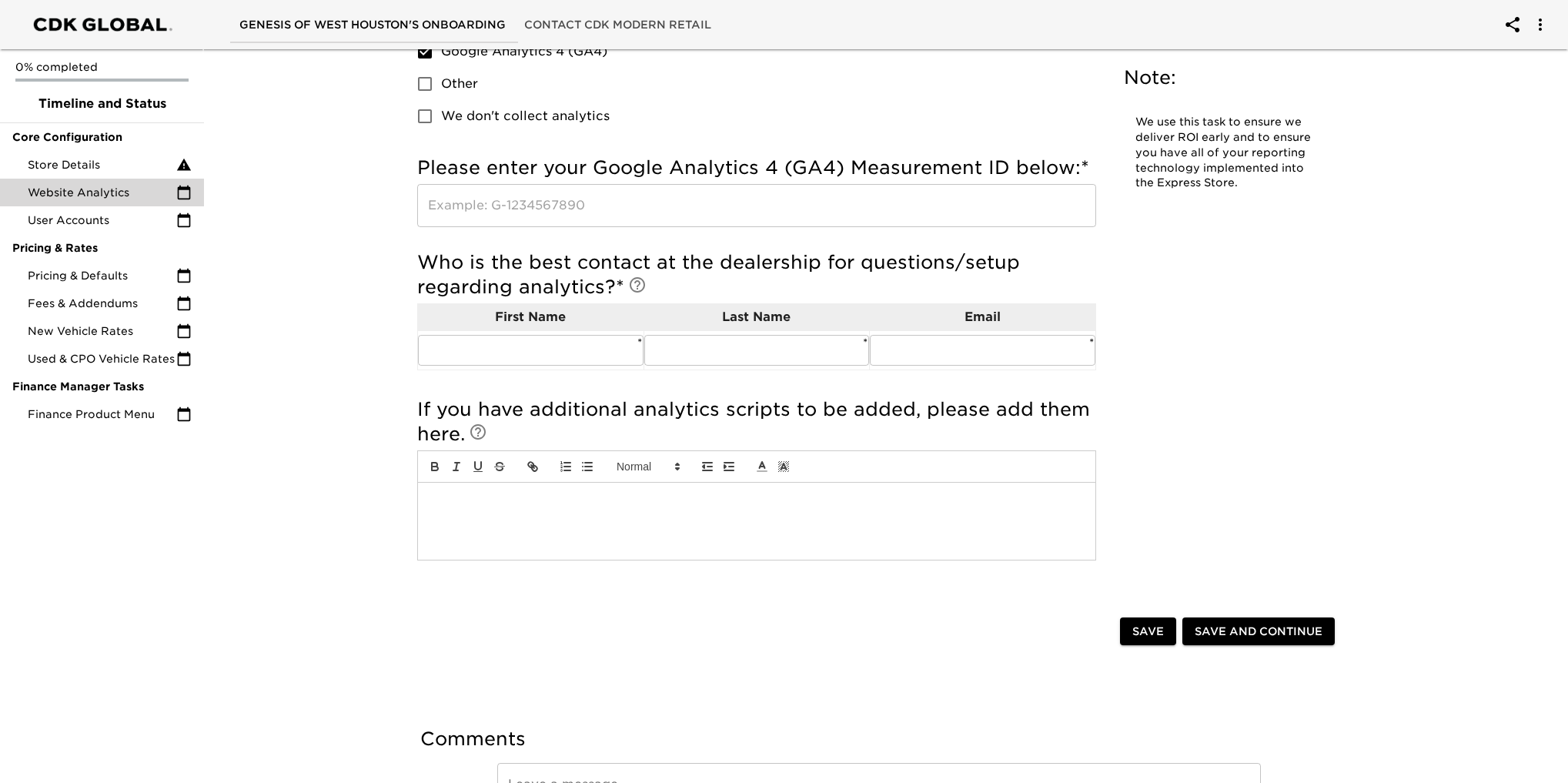
scroll to position [231, 0]
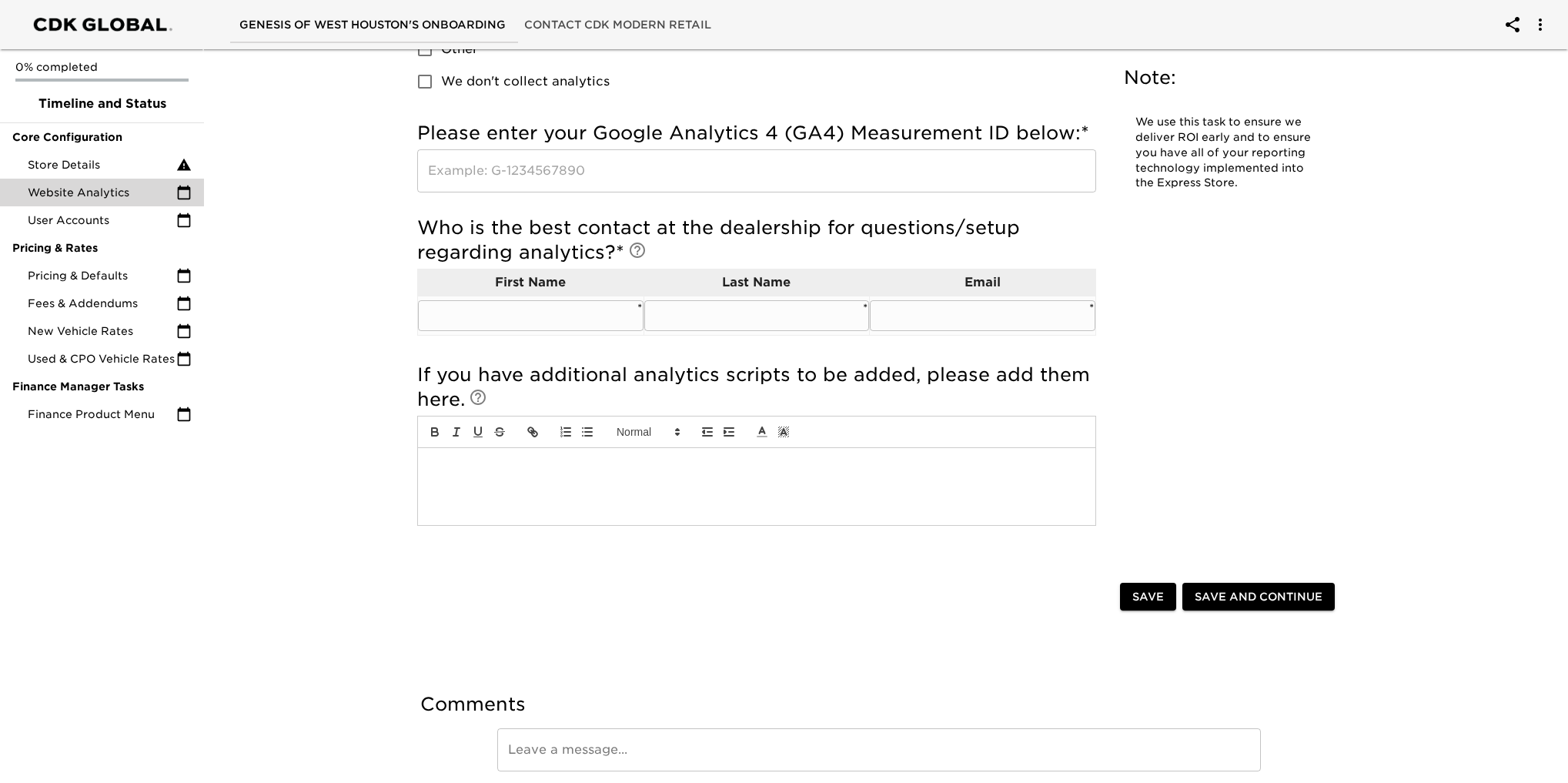
click at [546, 311] on input "text" at bounding box center [530, 316] width 226 height 31
type input "[PERSON_NAME]"
type input "[PERSON_NAME][EMAIL_ADDRESS][DOMAIN_NAME]"
click at [806, 506] on div at bounding box center [757, 486] width 678 height 77
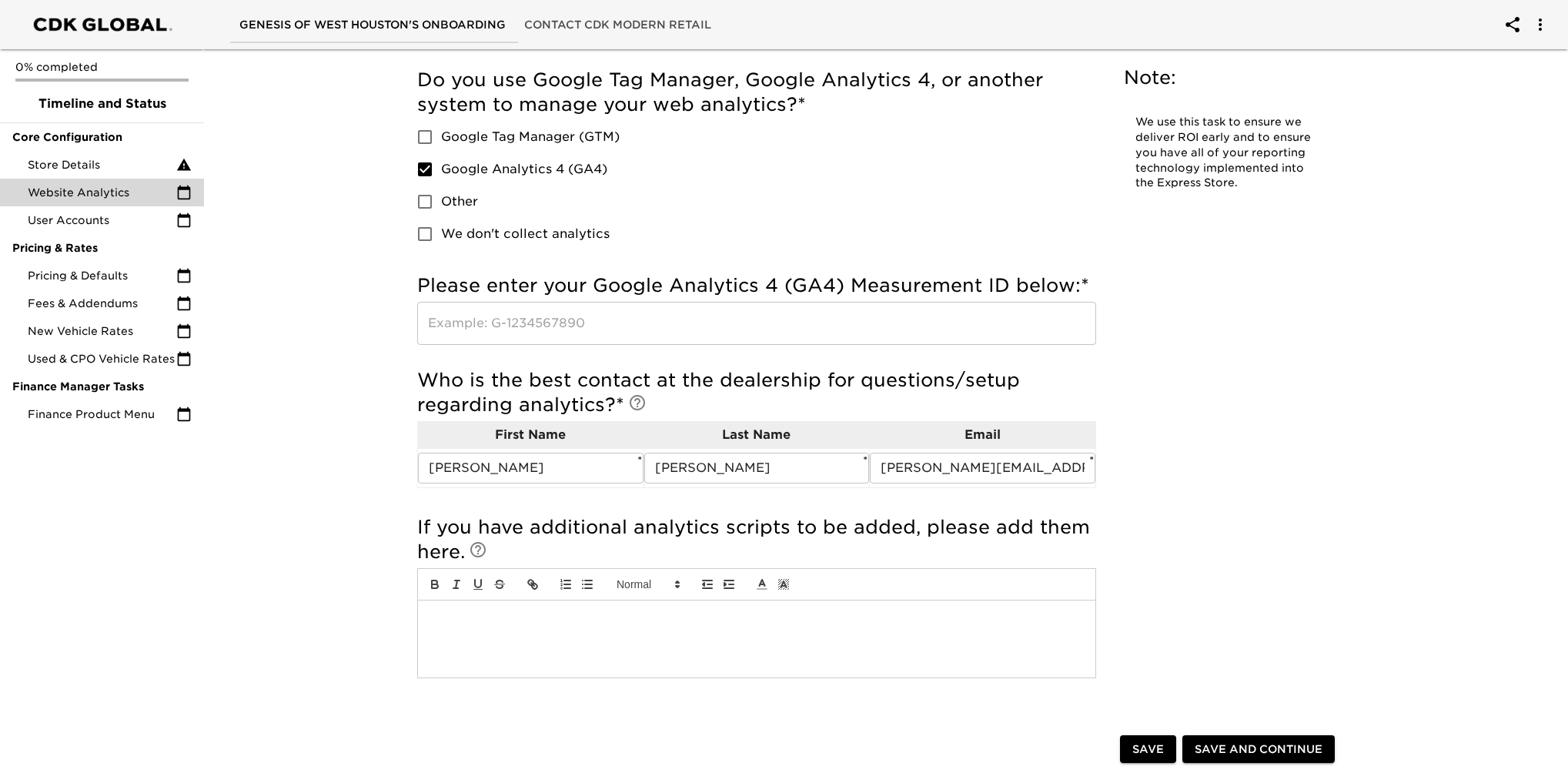
scroll to position [0, 0]
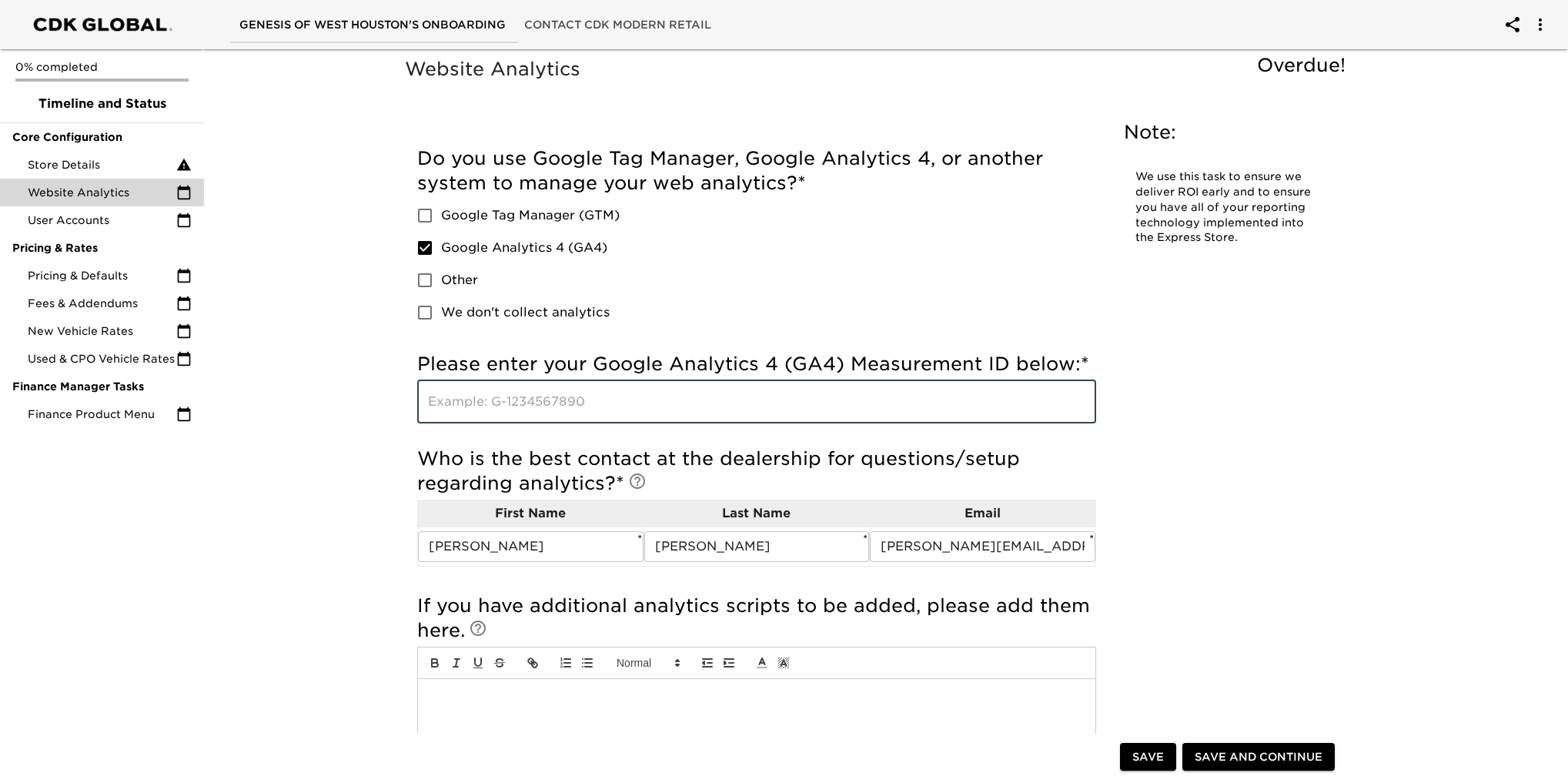
click at [516, 401] on input "text" at bounding box center [756, 401] width 678 height 43
paste input "G-VEMXZZ40PM"
type input "G-VEMXZZ40PM"
click at [657, 335] on div "Do you use Google Tag Manager, Google Analytics 4, or another system to manage …" at bounding box center [756, 242] width 678 height 206
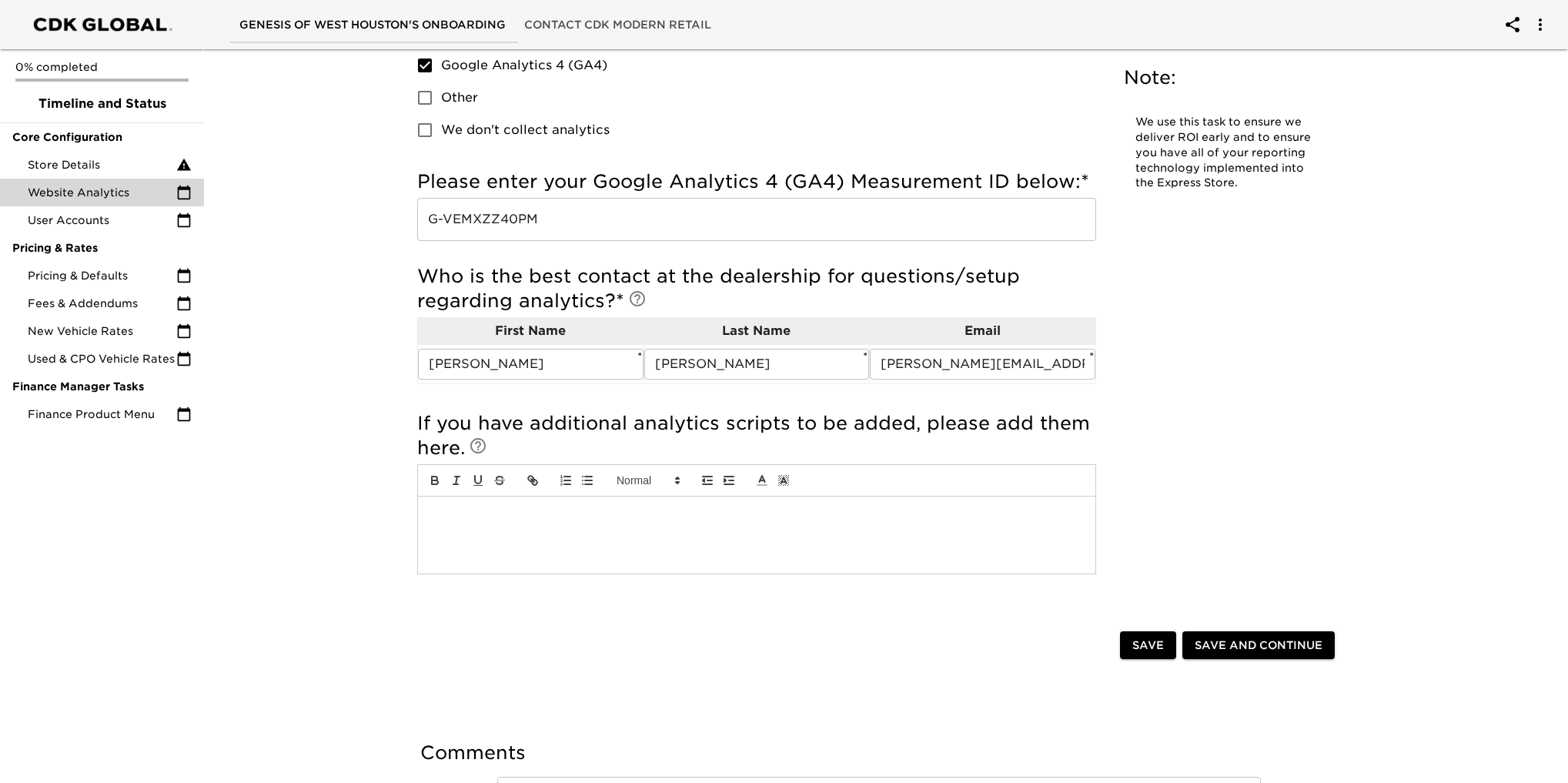
scroll to position [292, 0]
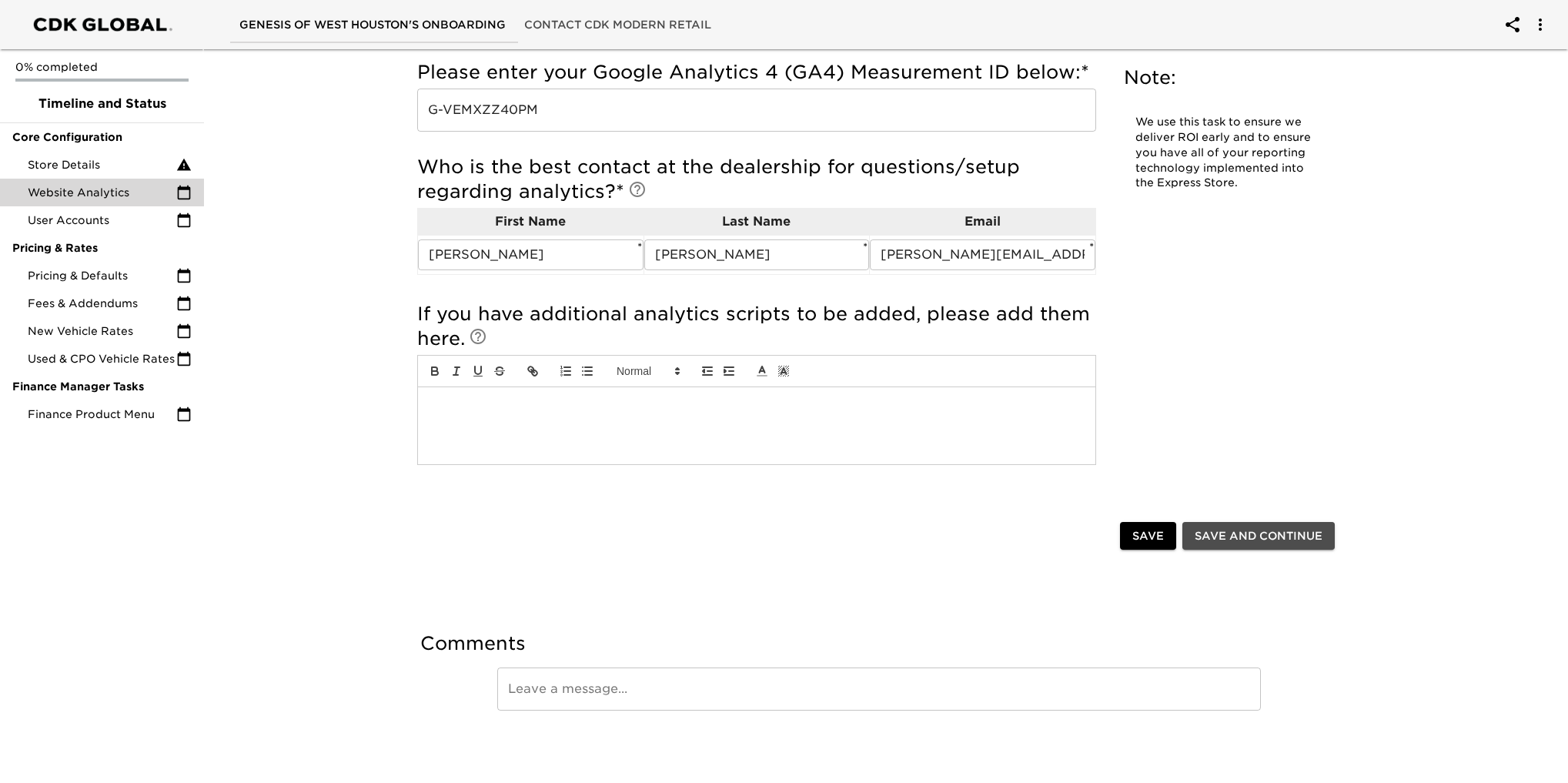
click at [1262, 536] on span "Save and Continue" at bounding box center [1258, 536] width 128 height 19
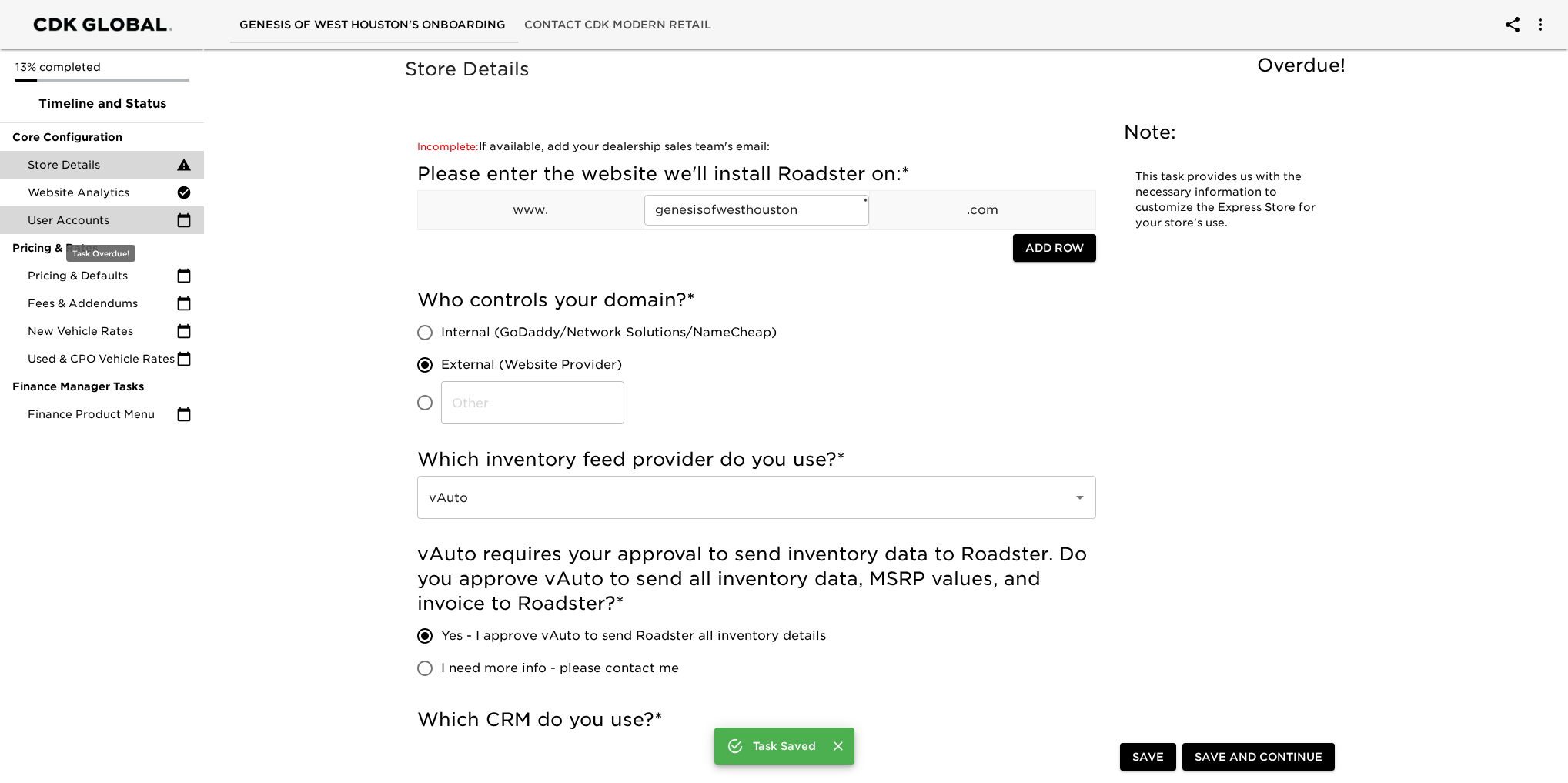
click at [50, 211] on div "User Accounts" at bounding box center [102, 220] width 204 height 27
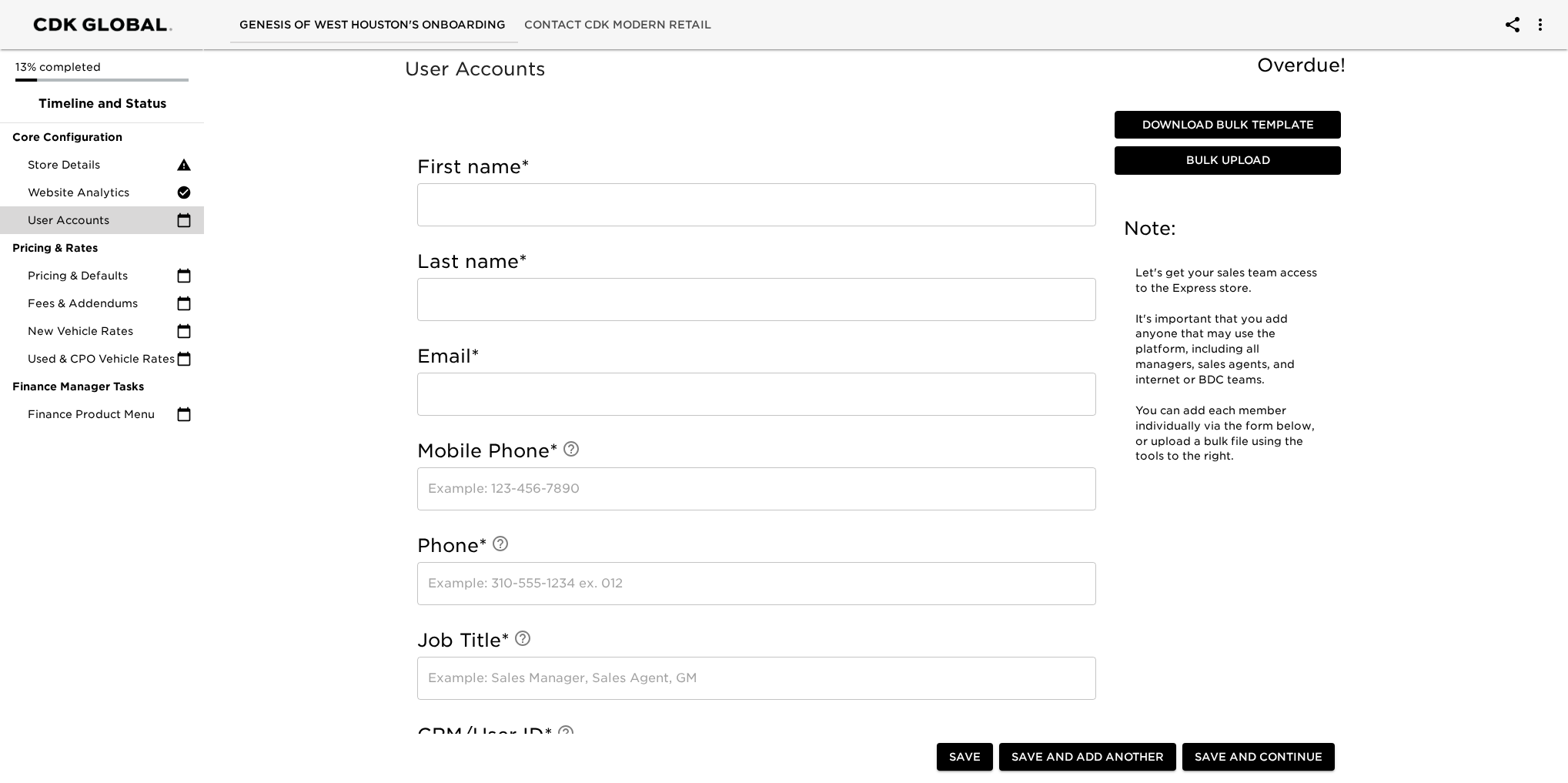
click at [1221, 116] on span "Download Bulk Template" at bounding box center [1227, 125] width 214 height 19
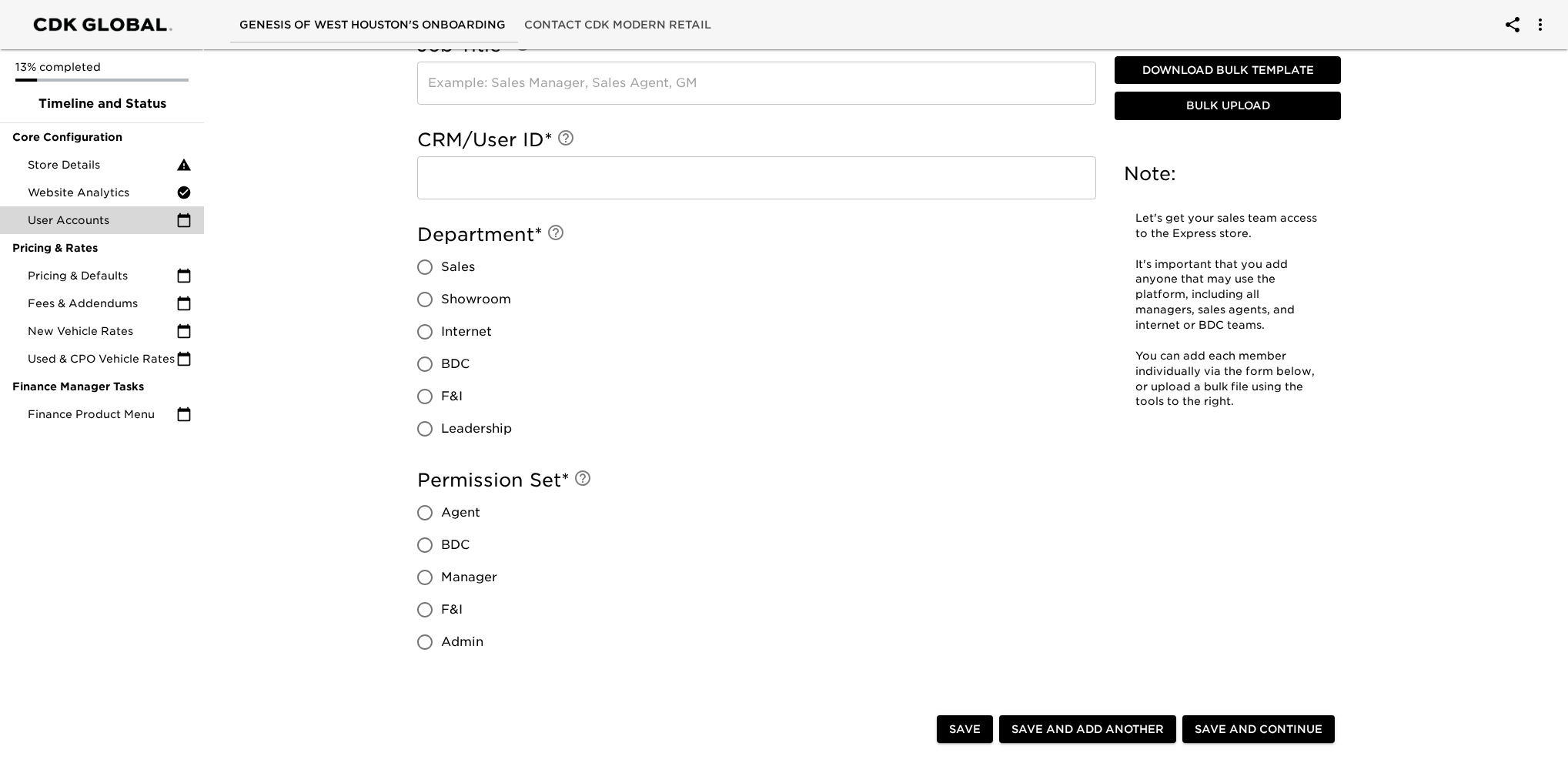
scroll to position [616, 0]
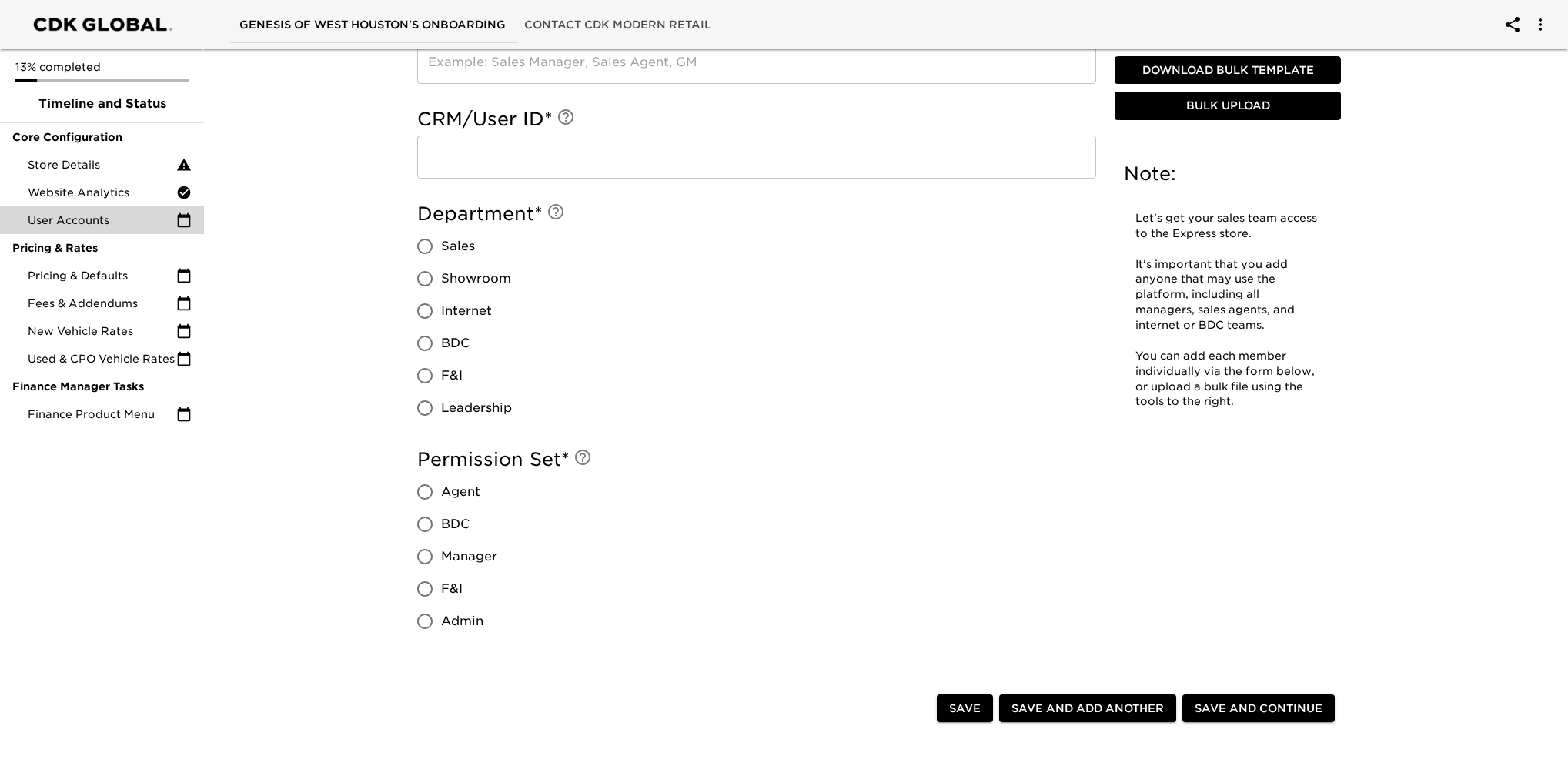
click at [1173, 109] on span "Bulk Upload" at bounding box center [1227, 106] width 214 height 19
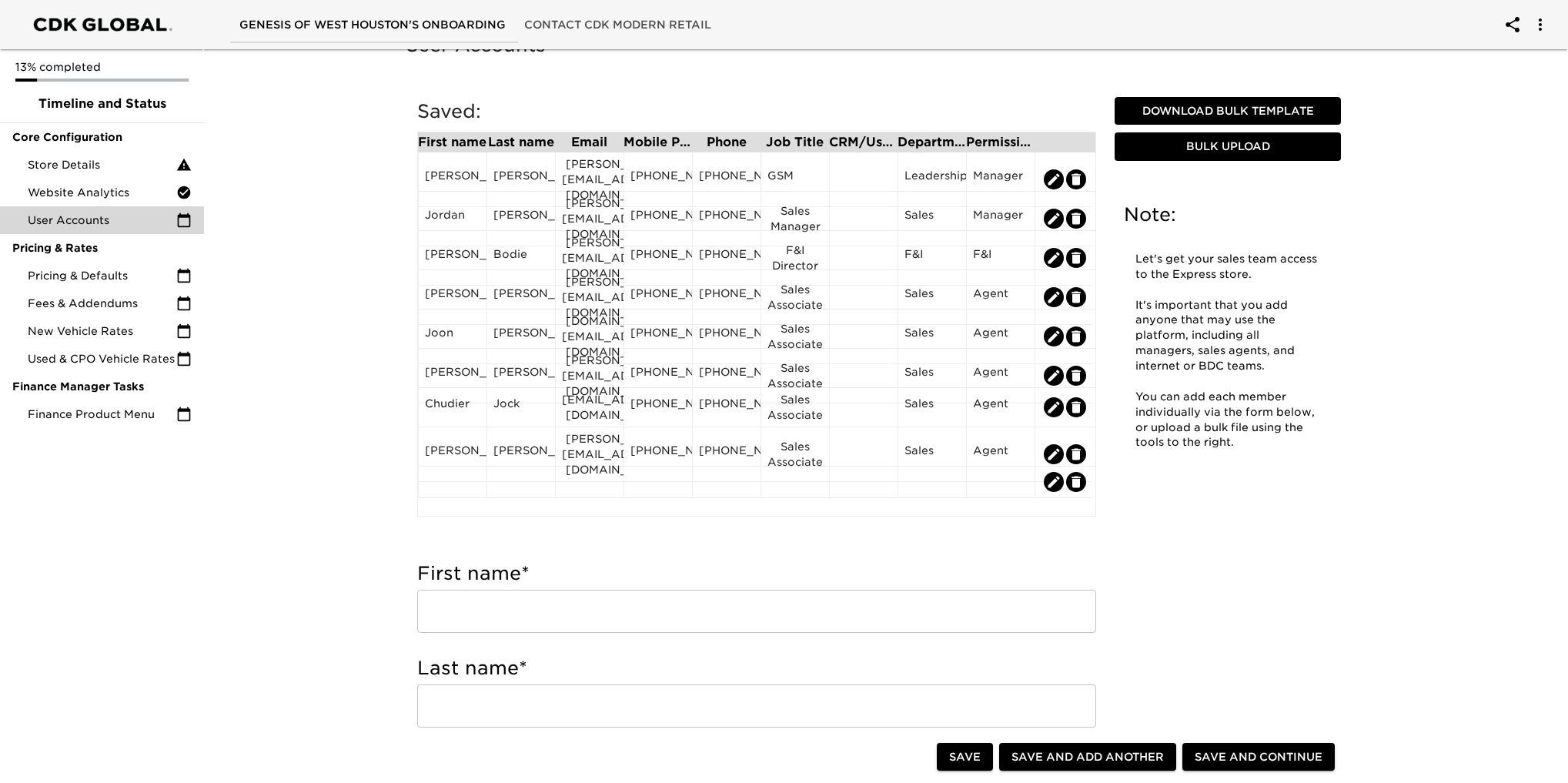
scroll to position [0, 0]
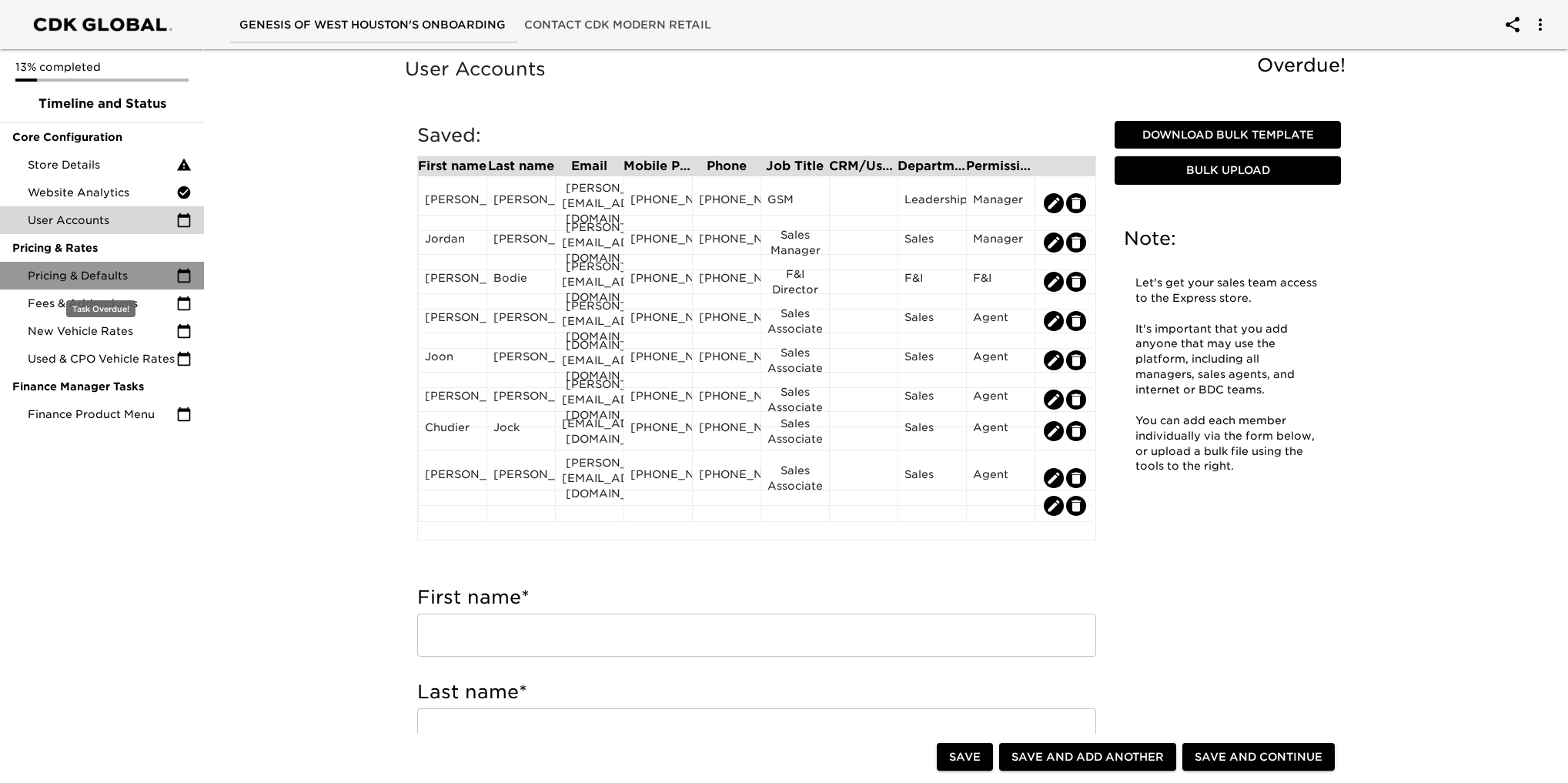
click at [83, 271] on span "Pricing & Defaults" at bounding box center [101, 275] width 148 height 15
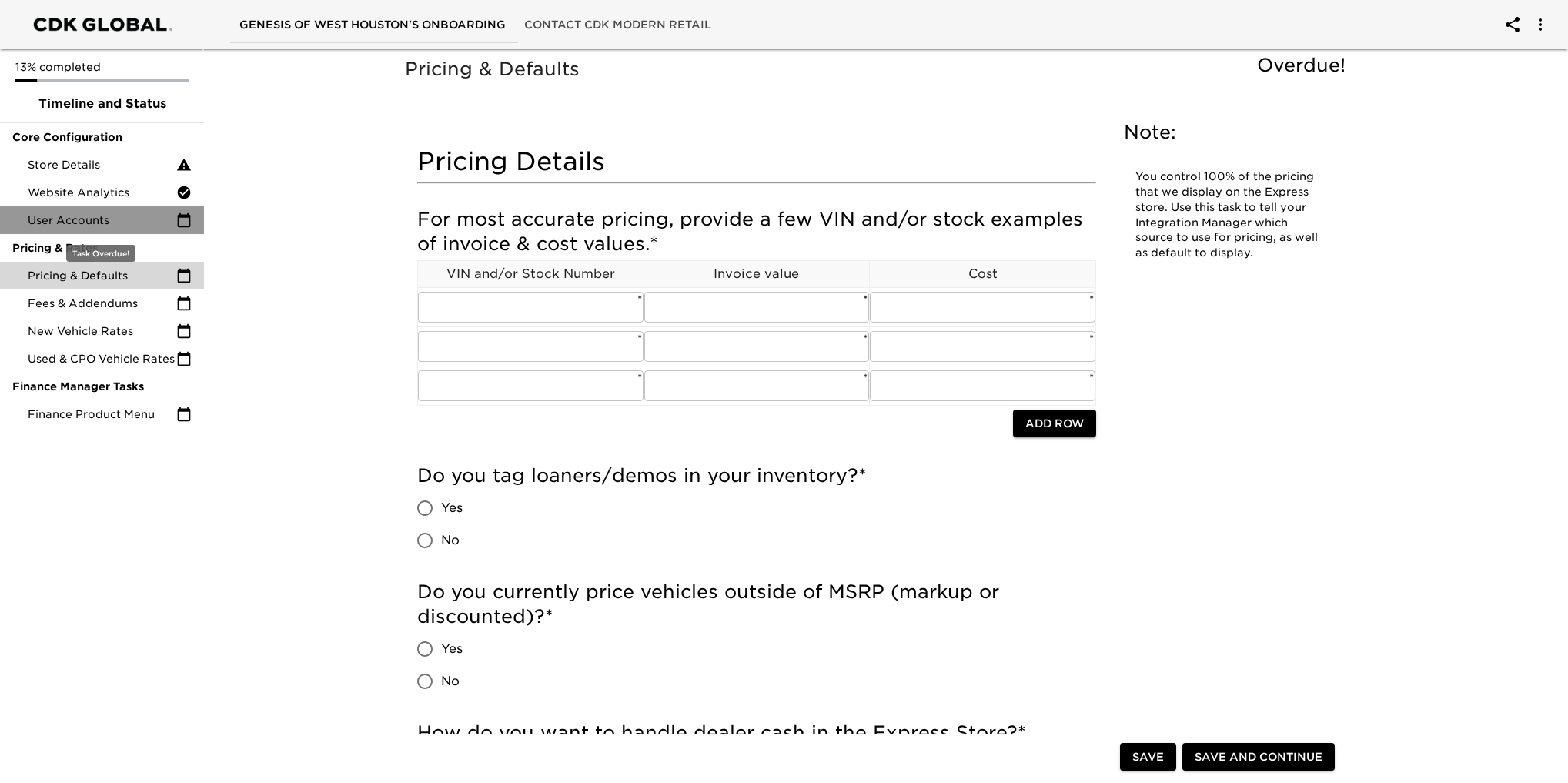
click at [80, 223] on span "User Accounts" at bounding box center [101, 220] width 148 height 15
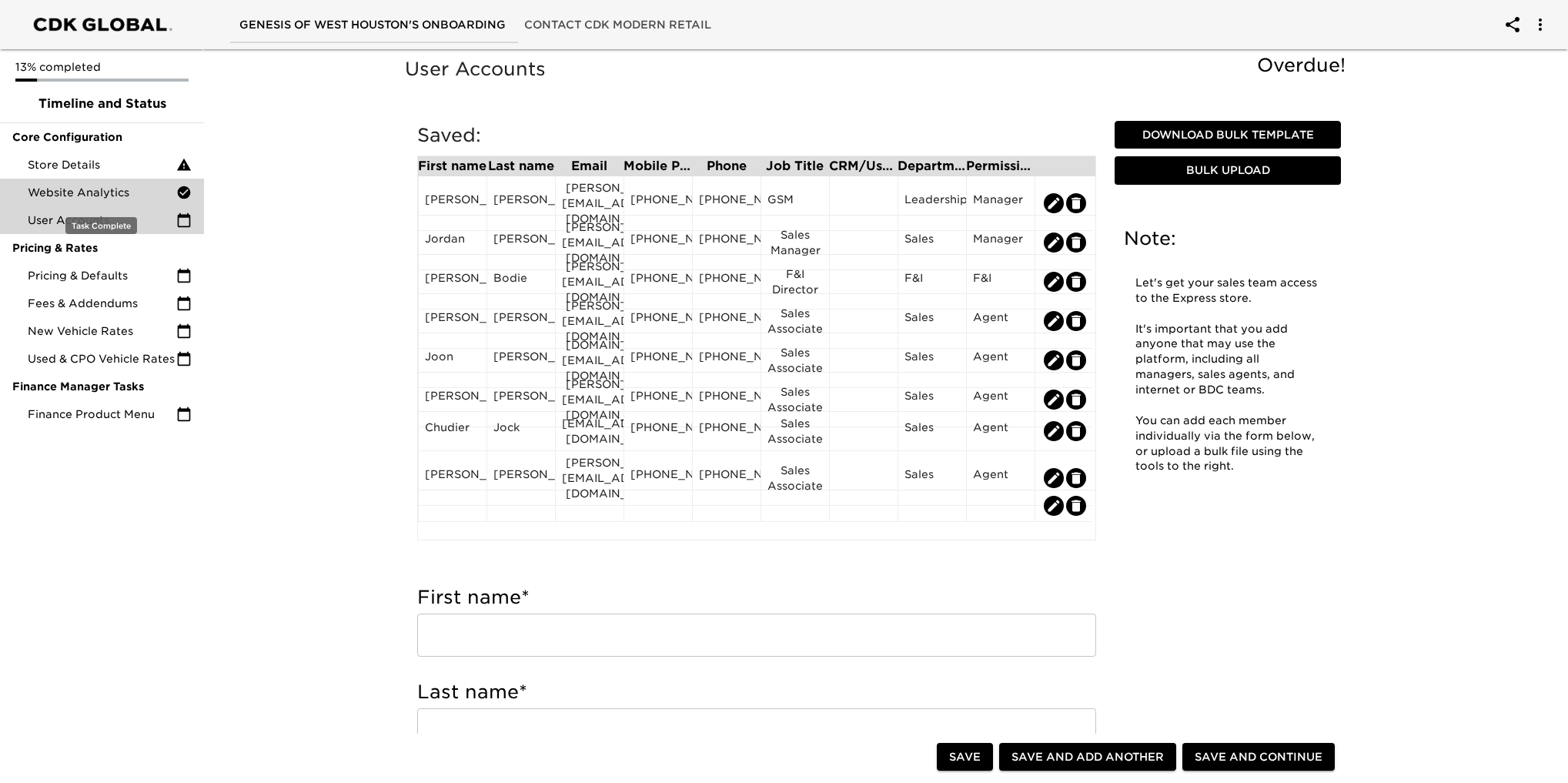
click at [81, 194] on span "Website Analytics" at bounding box center [101, 192] width 148 height 15
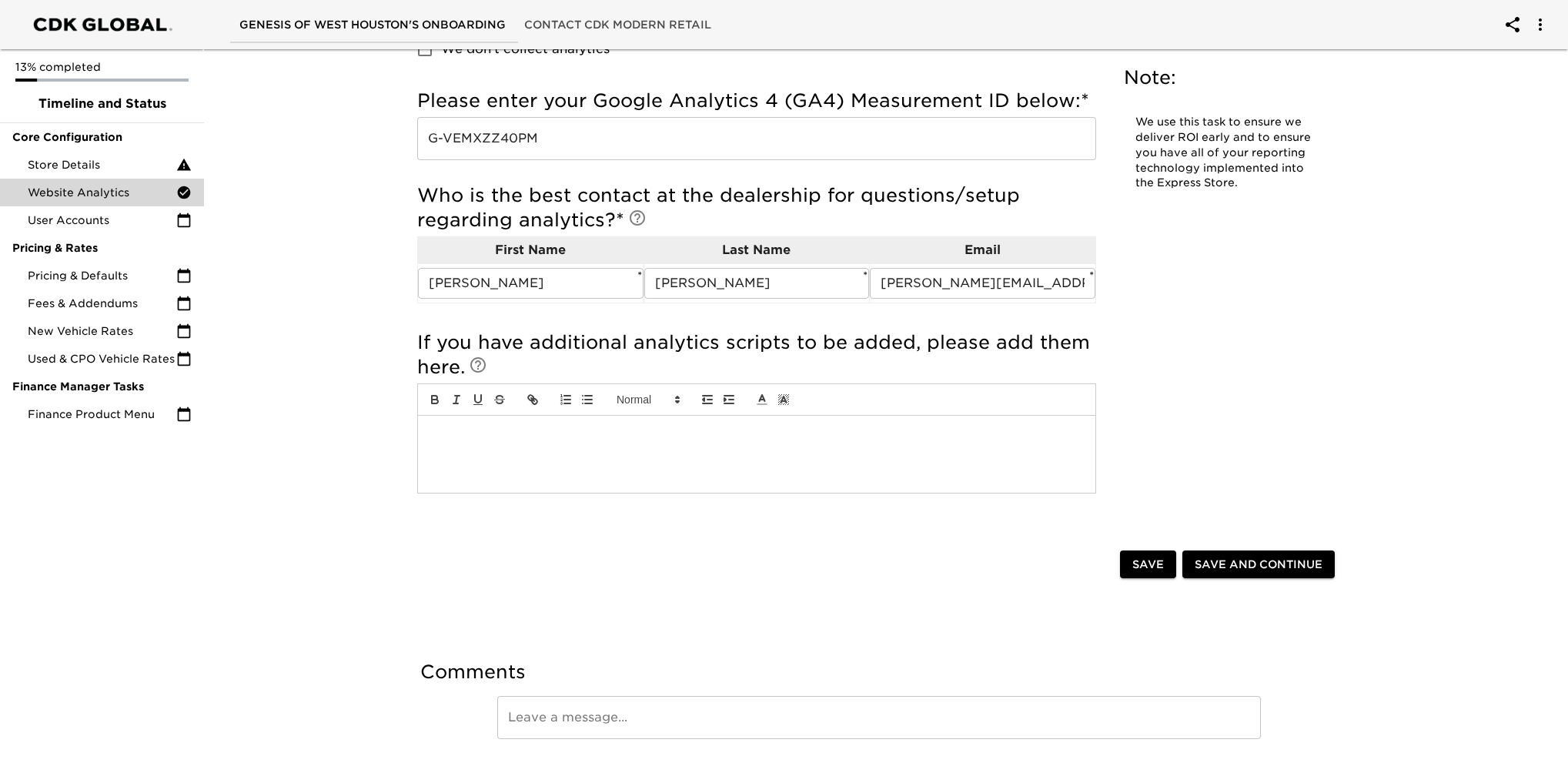
scroll to position [292, 0]
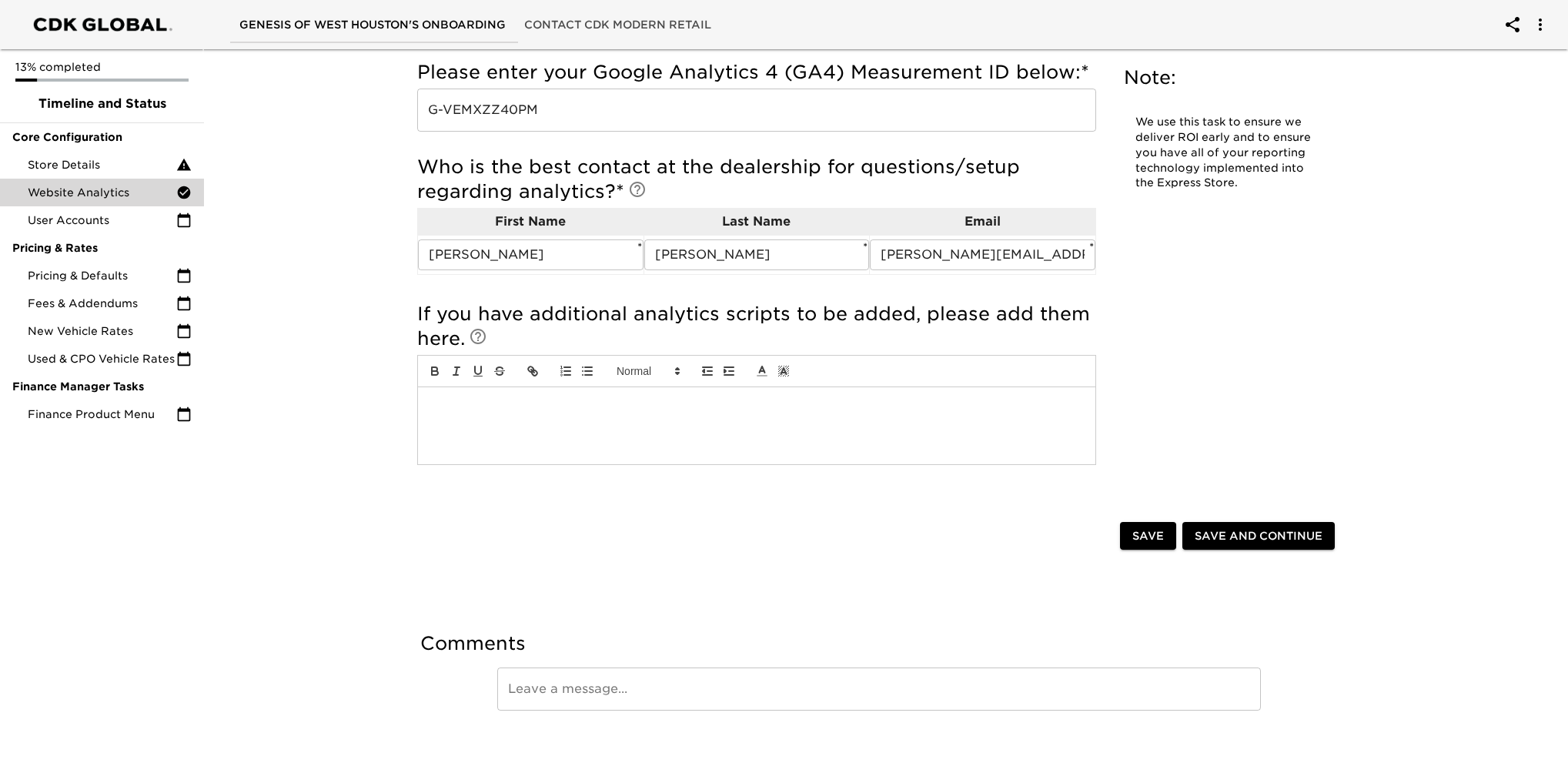
click at [1251, 541] on span "Save and Continue" at bounding box center [1258, 536] width 128 height 19
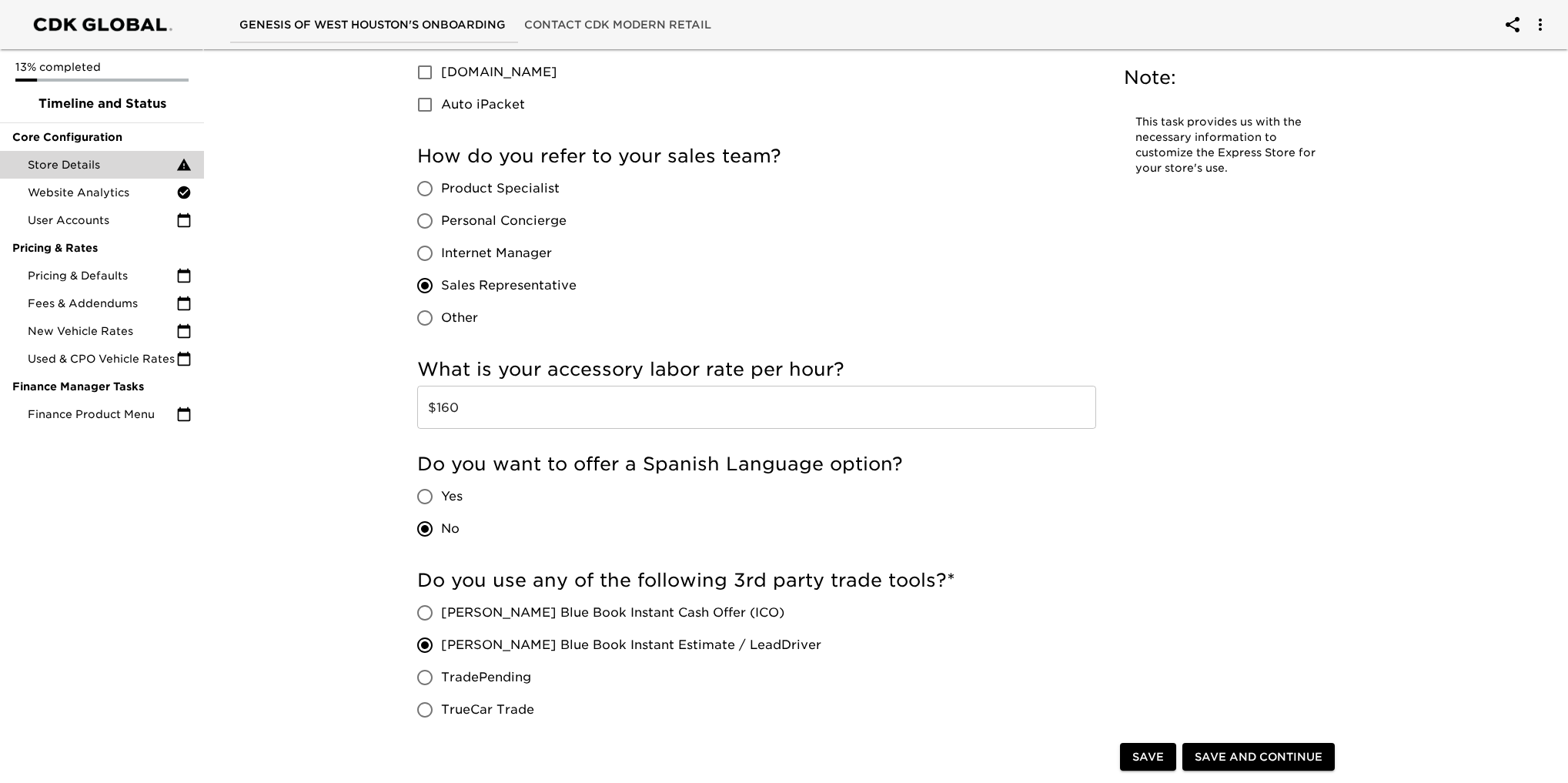
scroll to position [2309, 0]
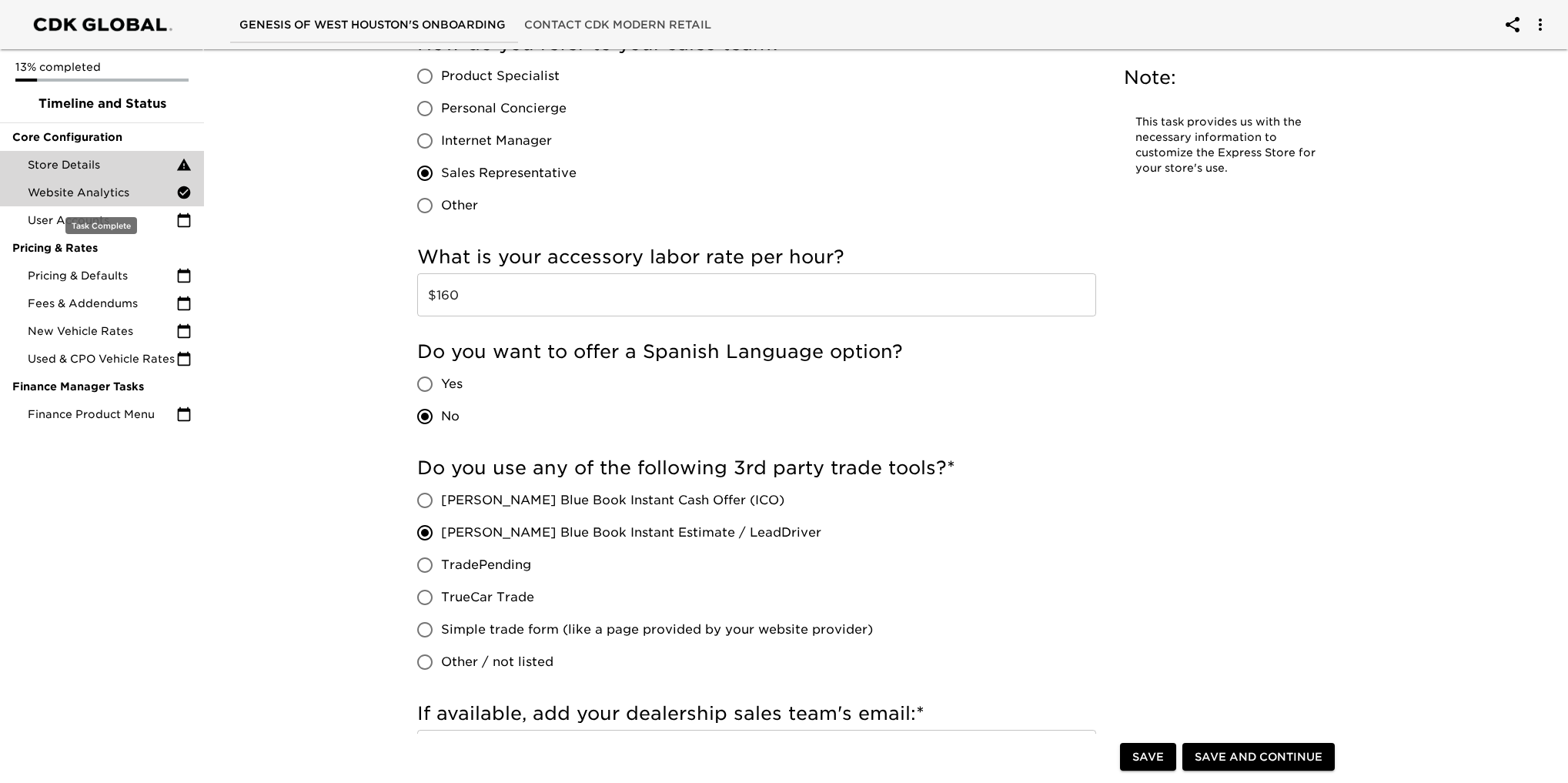
click at [111, 191] on span "Website Analytics" at bounding box center [101, 192] width 148 height 15
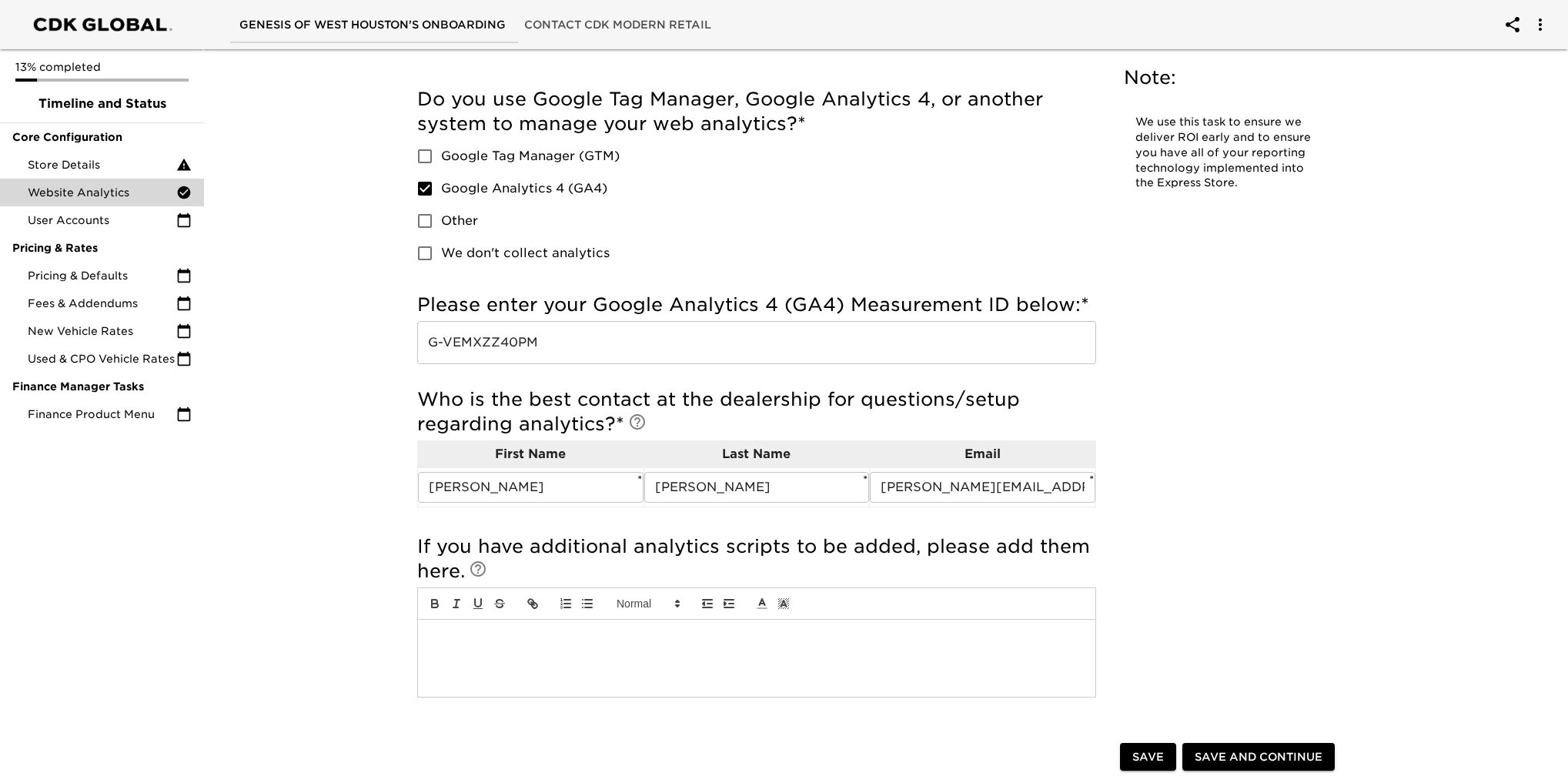
scroll to position [292, 0]
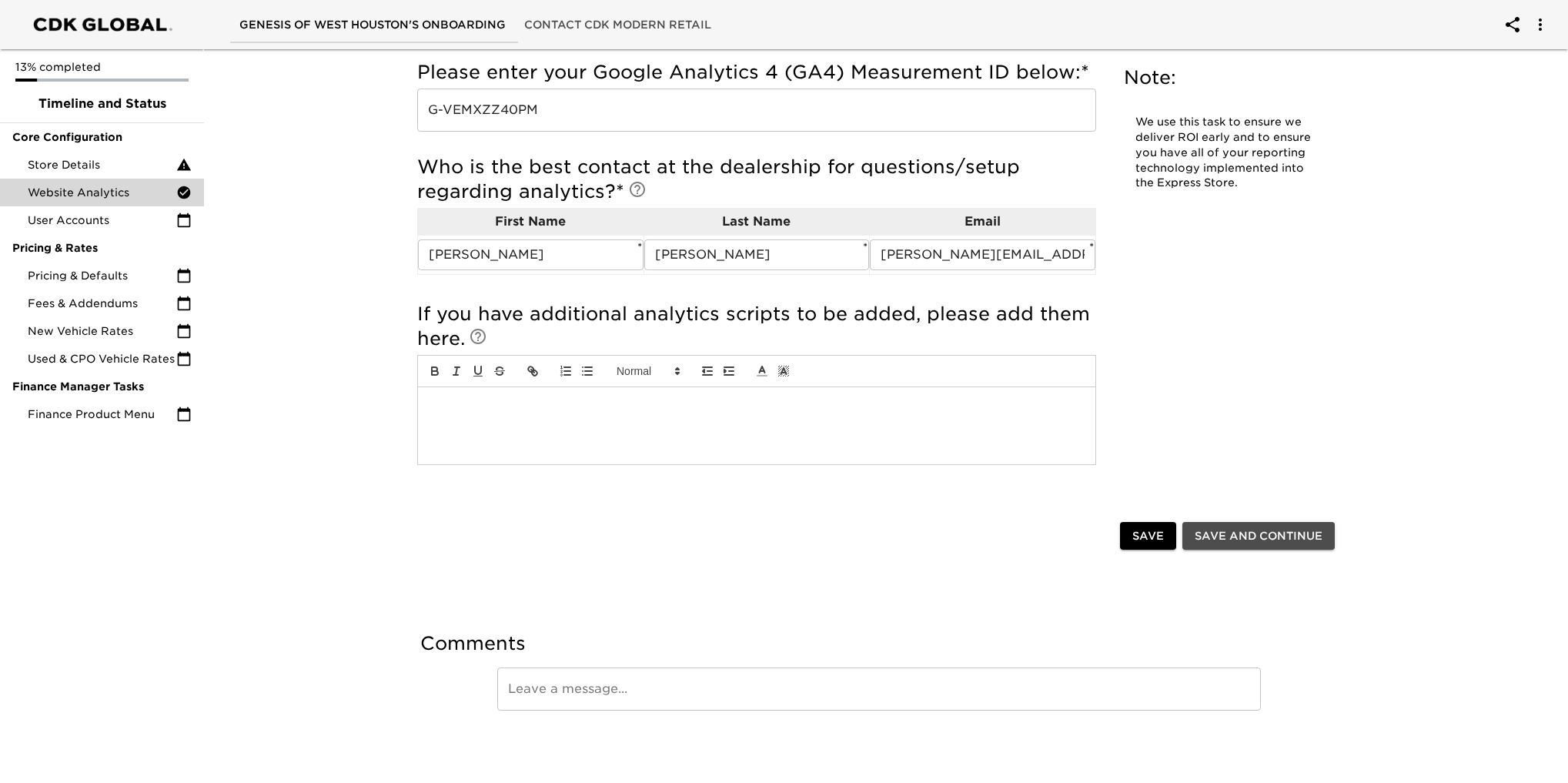
click at [1255, 533] on span "Save and Continue" at bounding box center [1258, 536] width 128 height 19
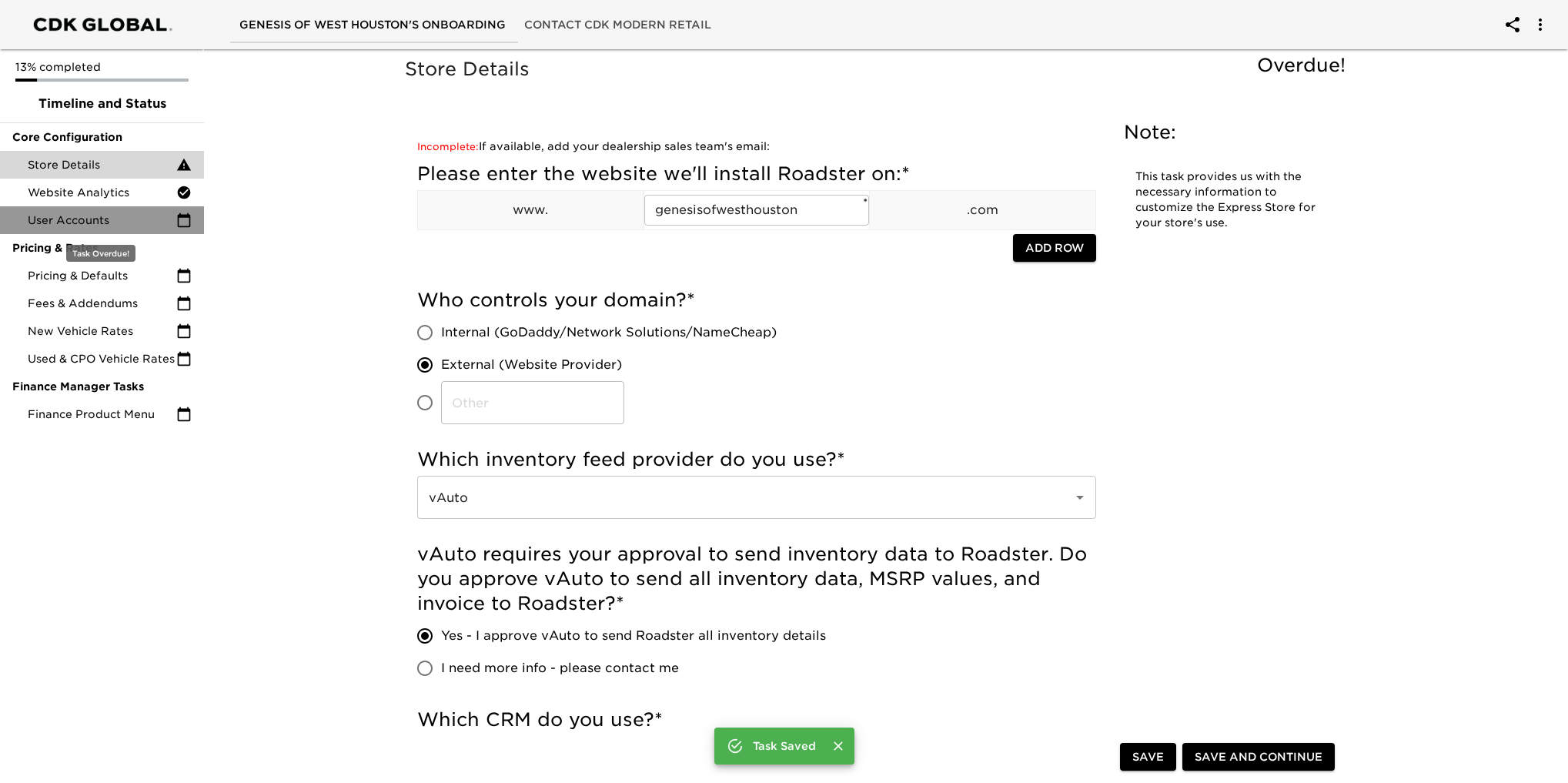
click at [86, 215] on span "User Accounts" at bounding box center [101, 220] width 148 height 15
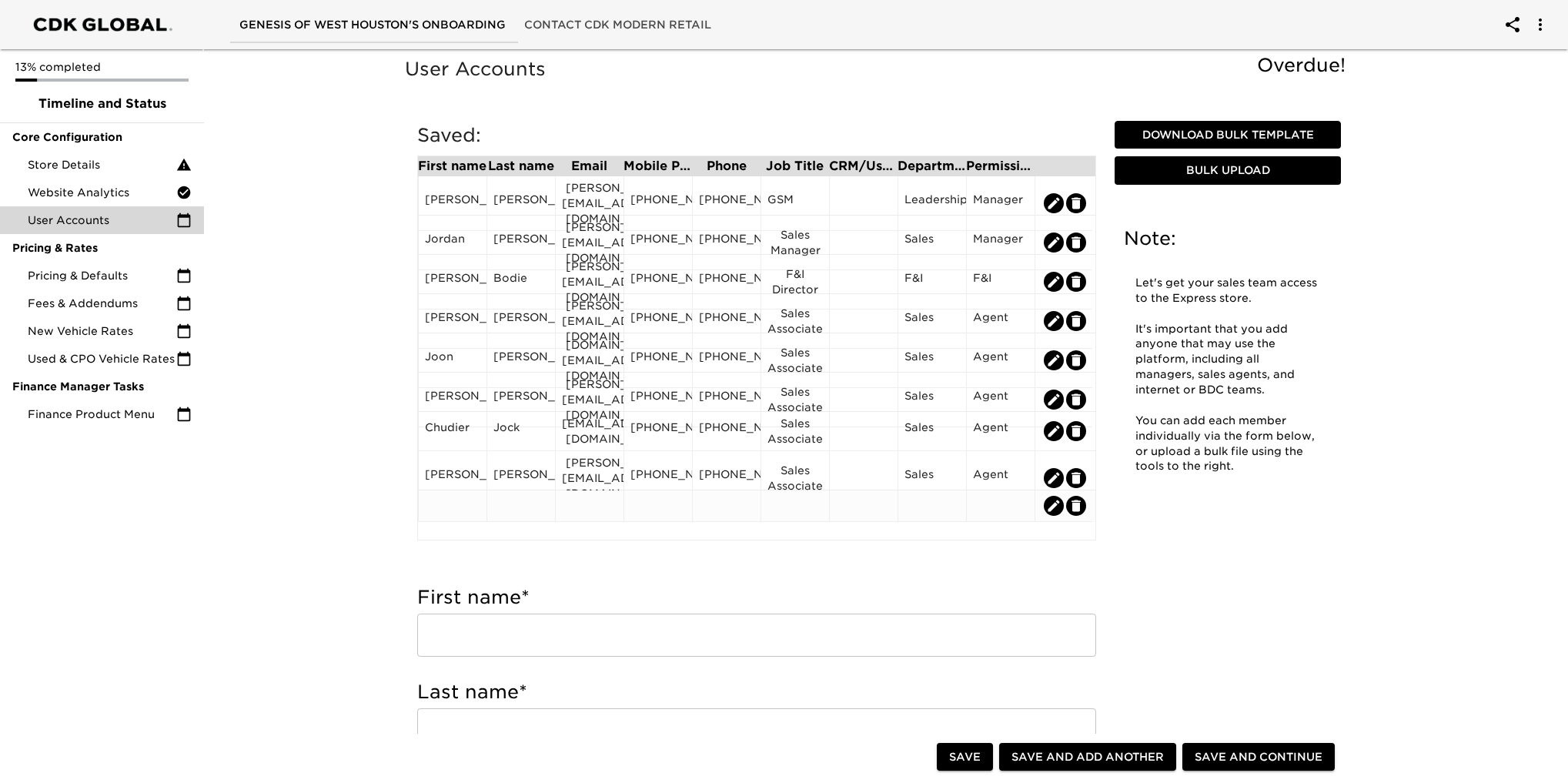
click at [446, 508] on div at bounding box center [452, 505] width 56 height 23
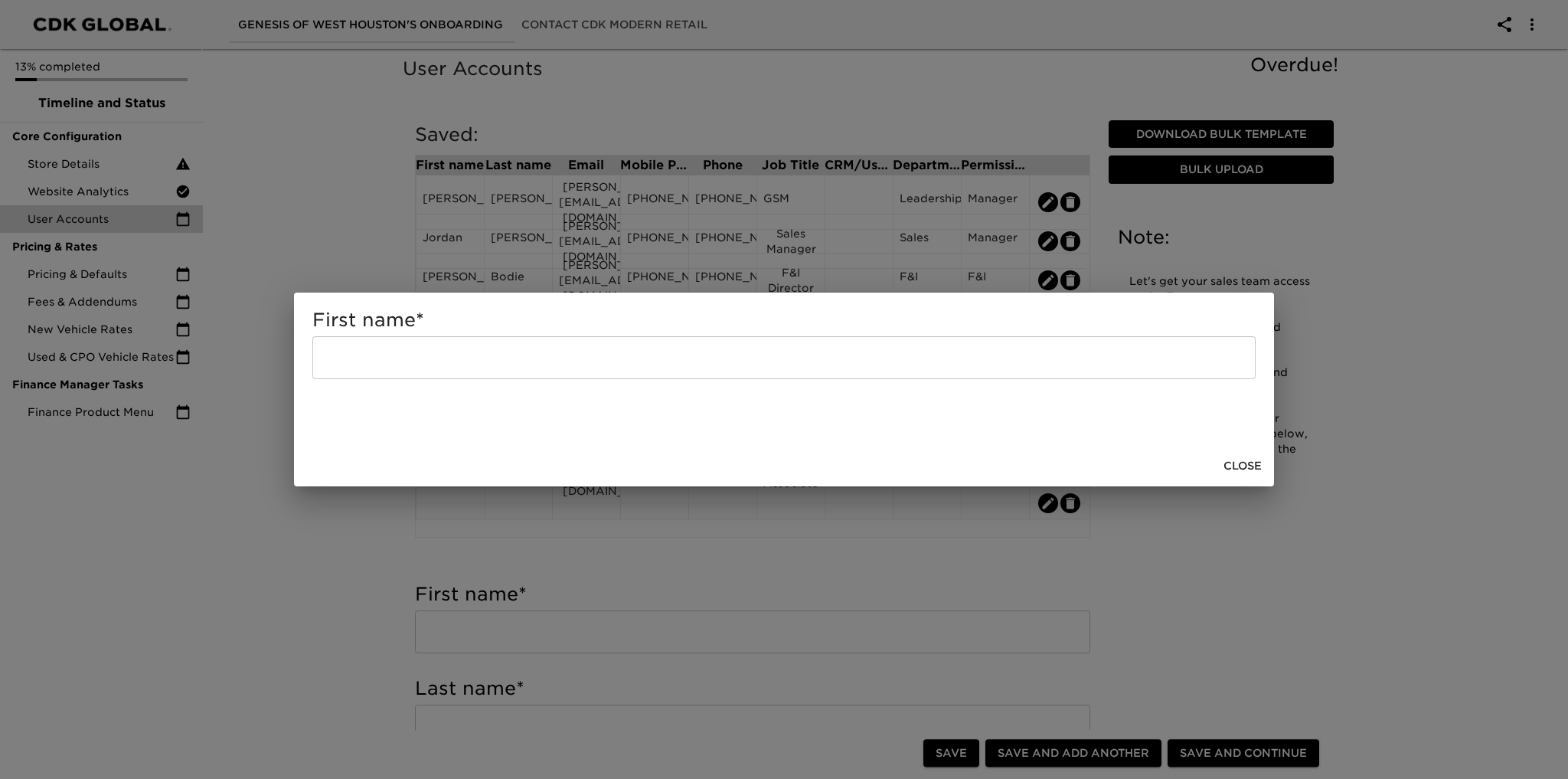
click at [1250, 460] on span "Close" at bounding box center [1242, 466] width 38 height 19
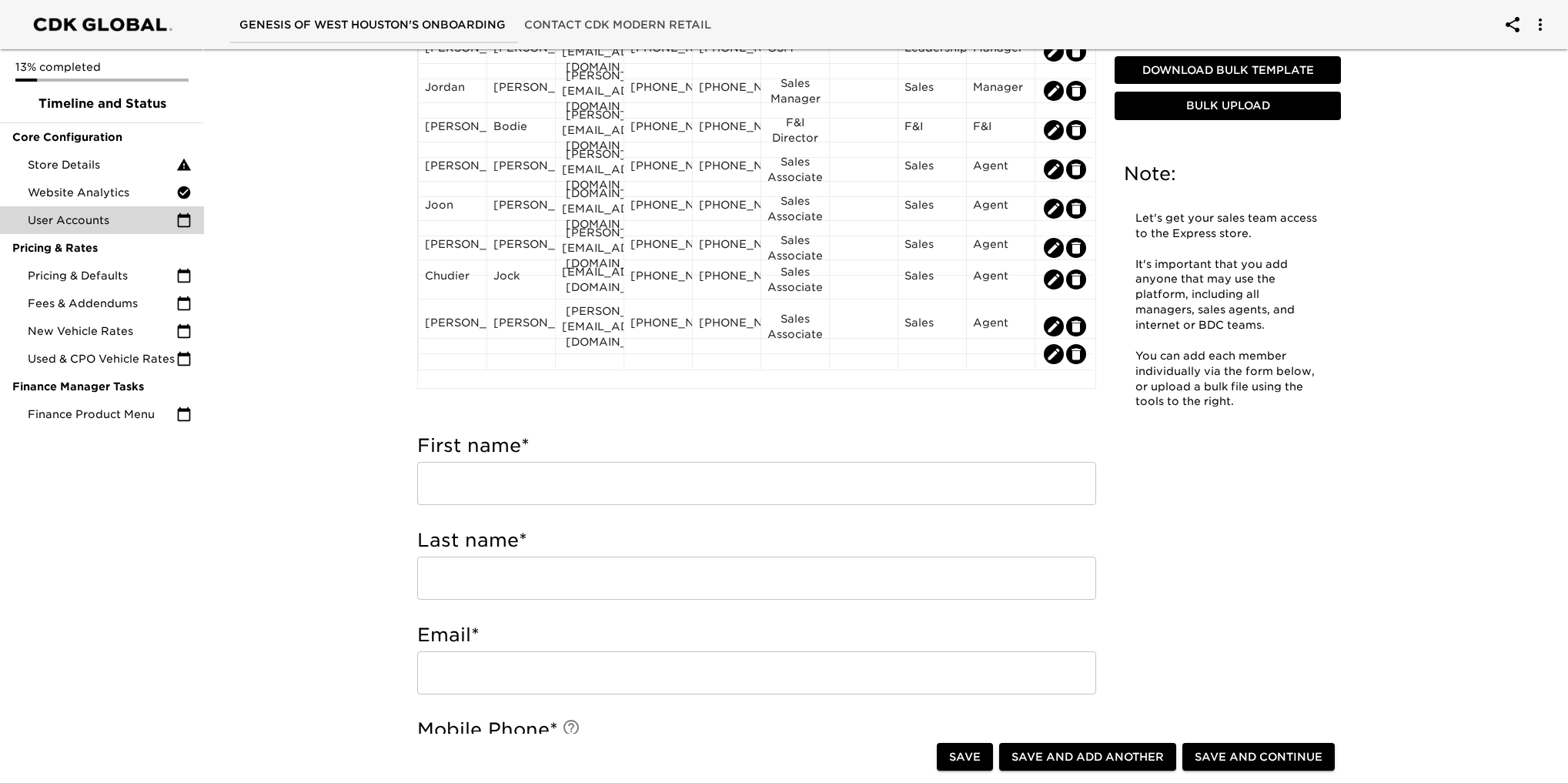
scroll to position [308, 0]
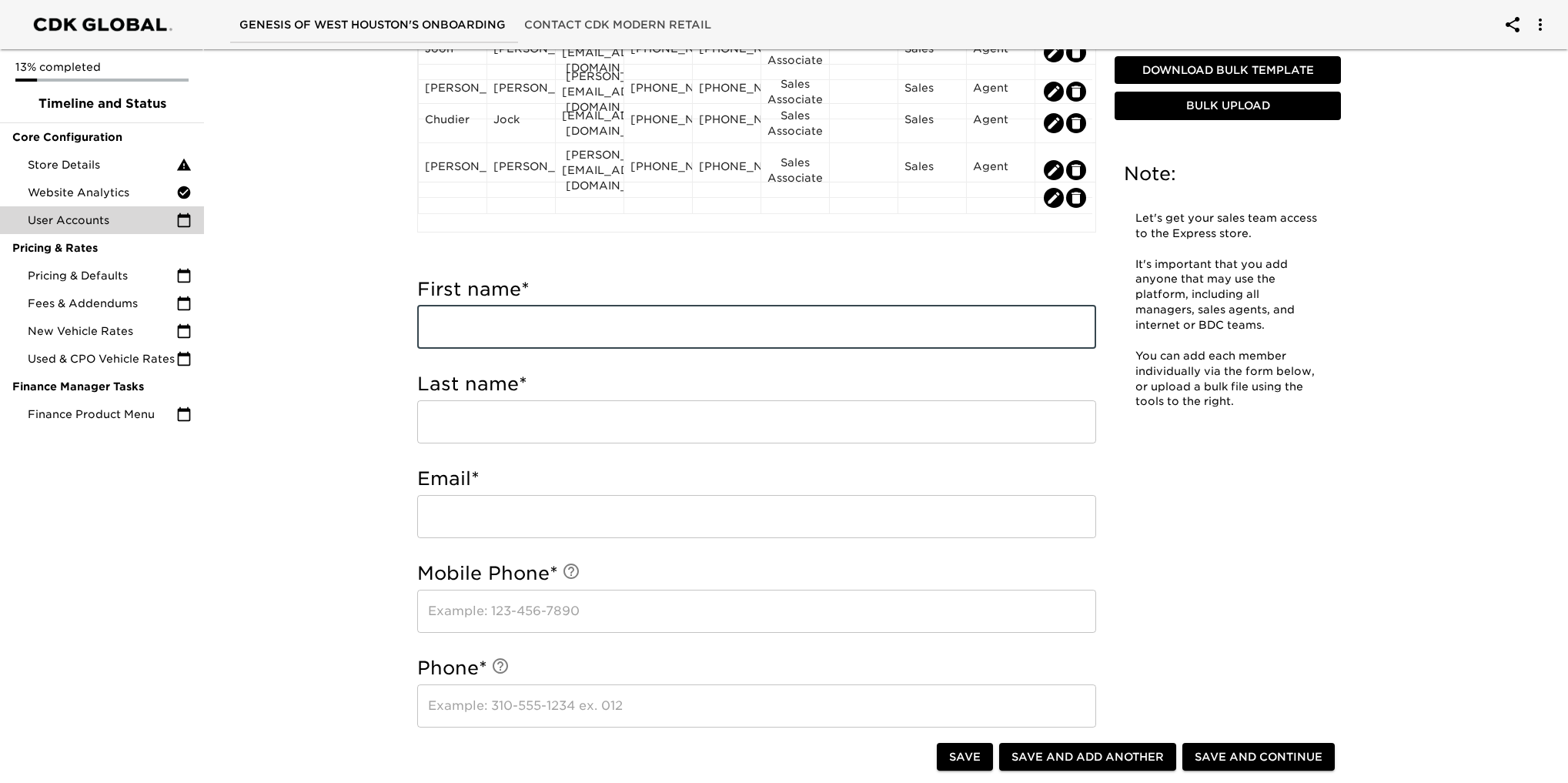
click at [551, 347] on input "text" at bounding box center [756, 327] width 678 height 43
type input "[PERSON_NAME]"
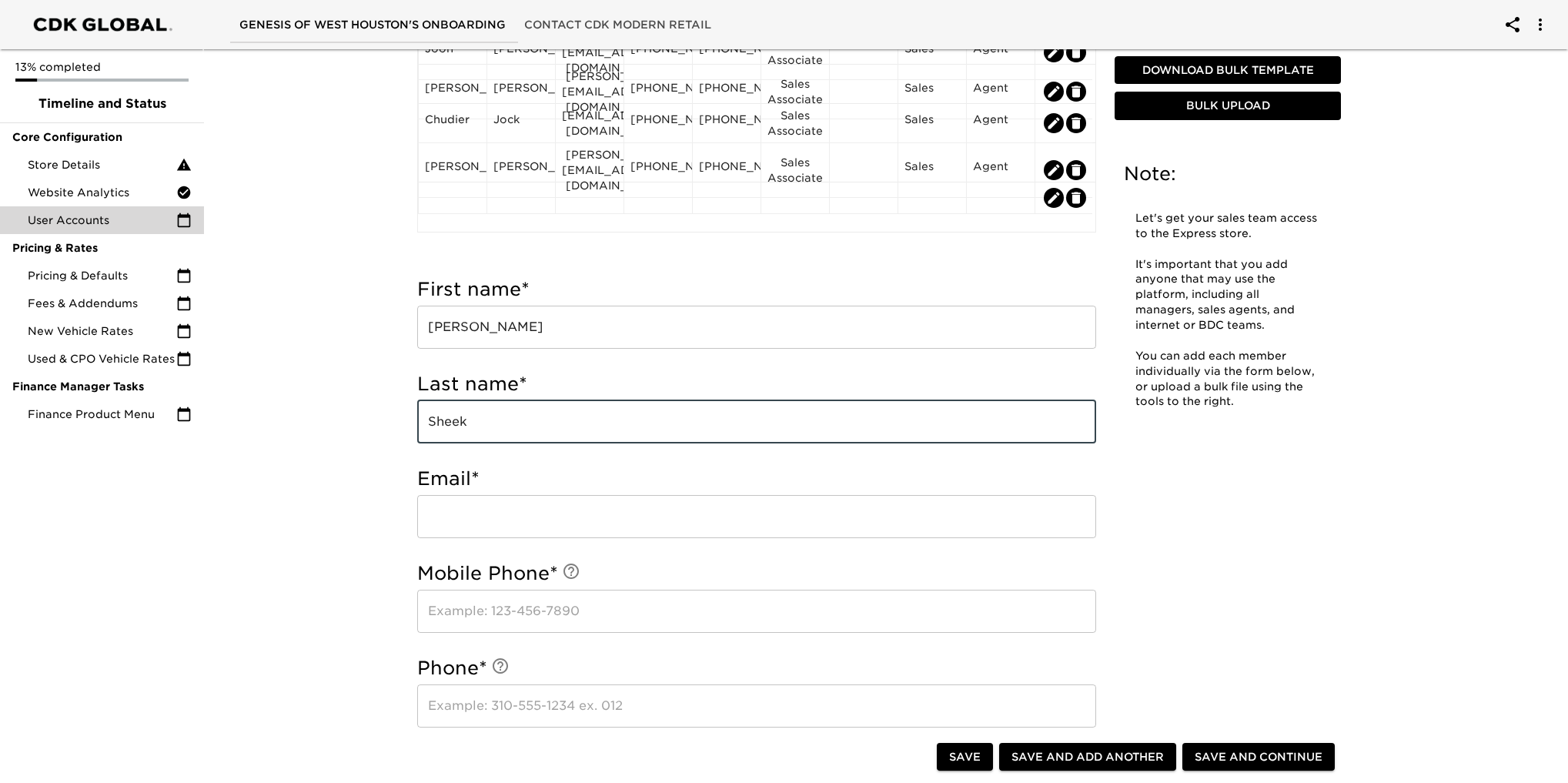
type input "Sheek"
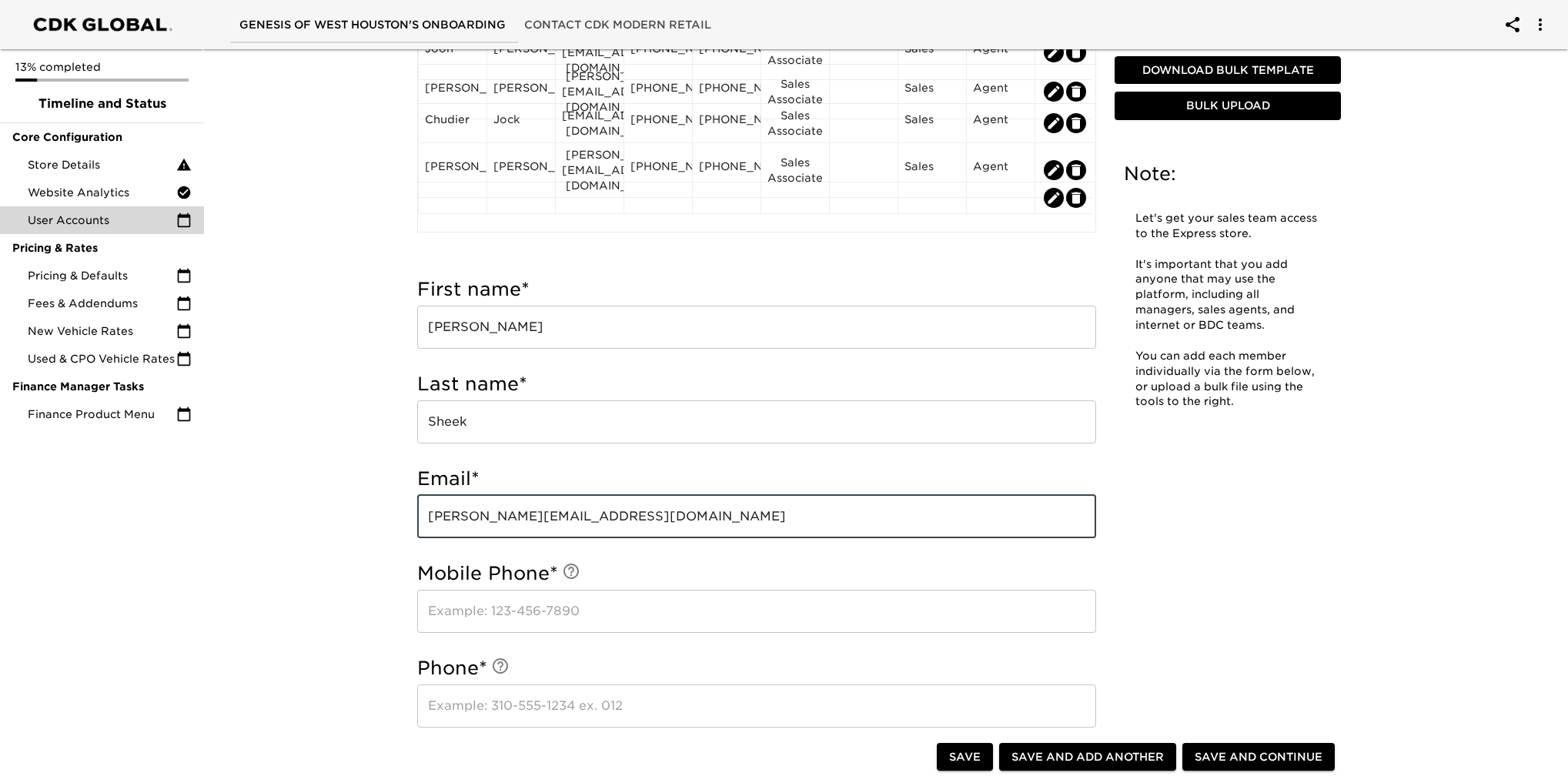
type input "[PERSON_NAME][EMAIL_ADDRESS][DOMAIN_NAME]"
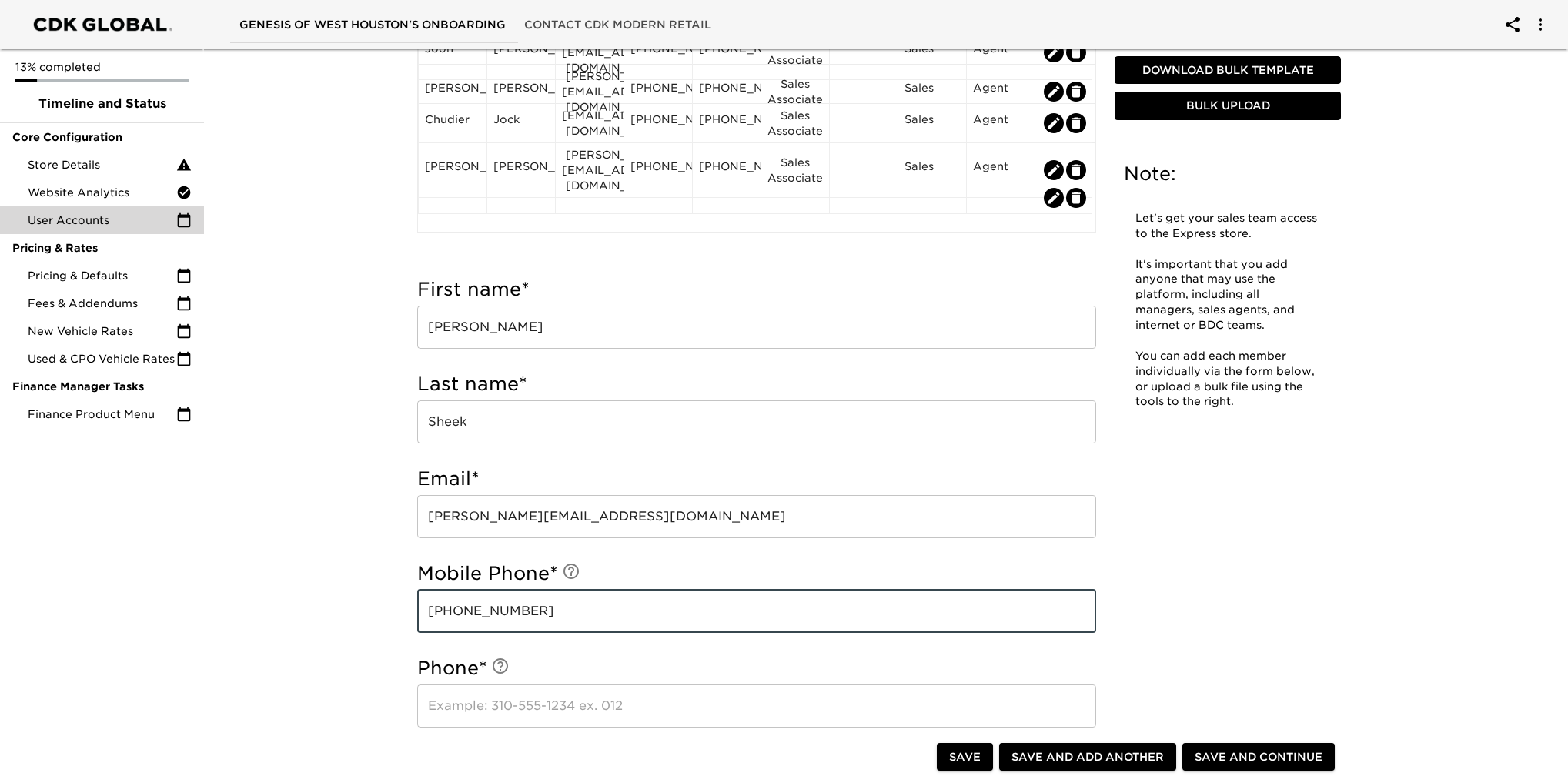
type input "[PHONE_NUMBER]"
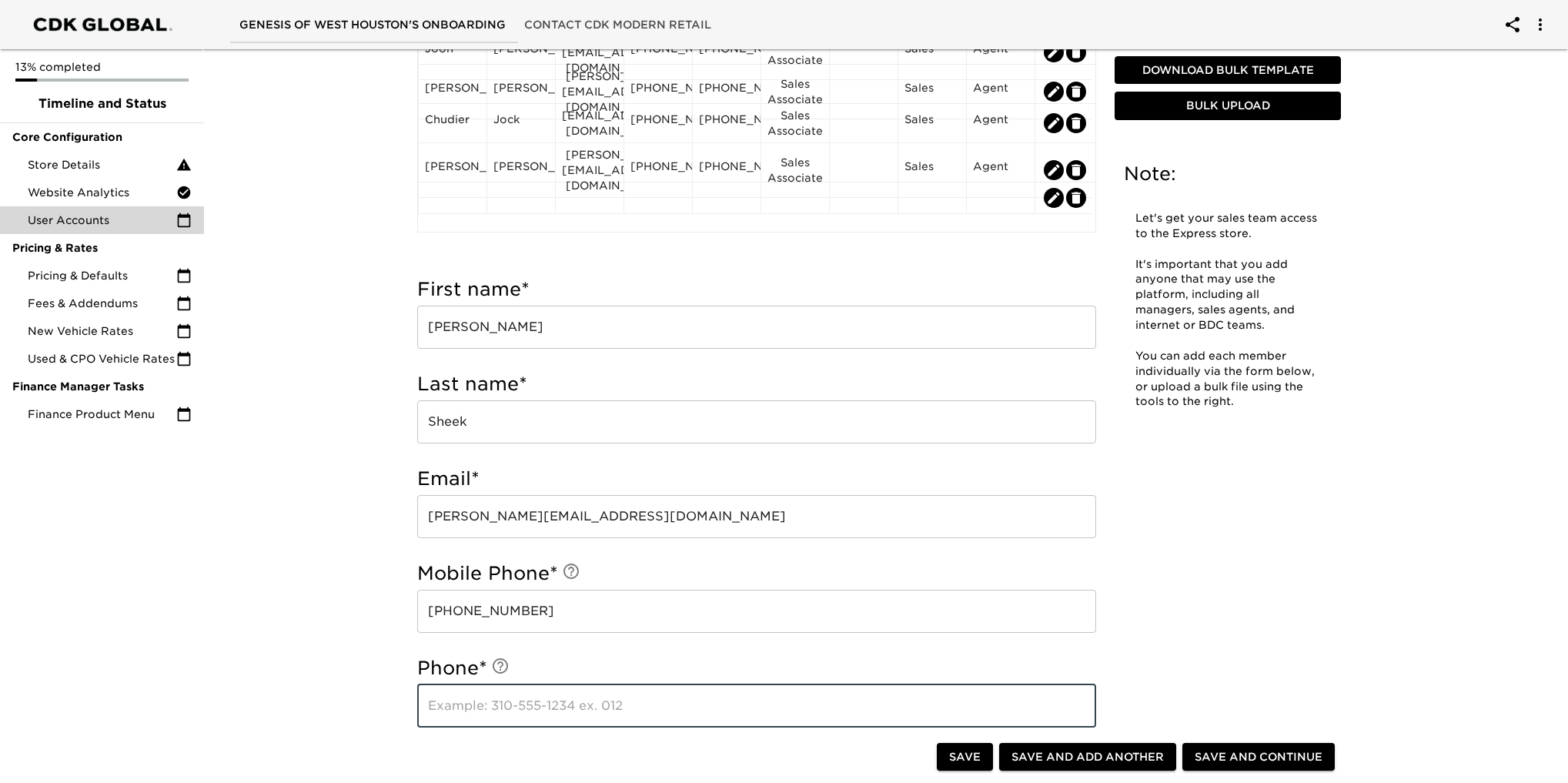
click at [534, 710] on input "text" at bounding box center [756, 706] width 678 height 43
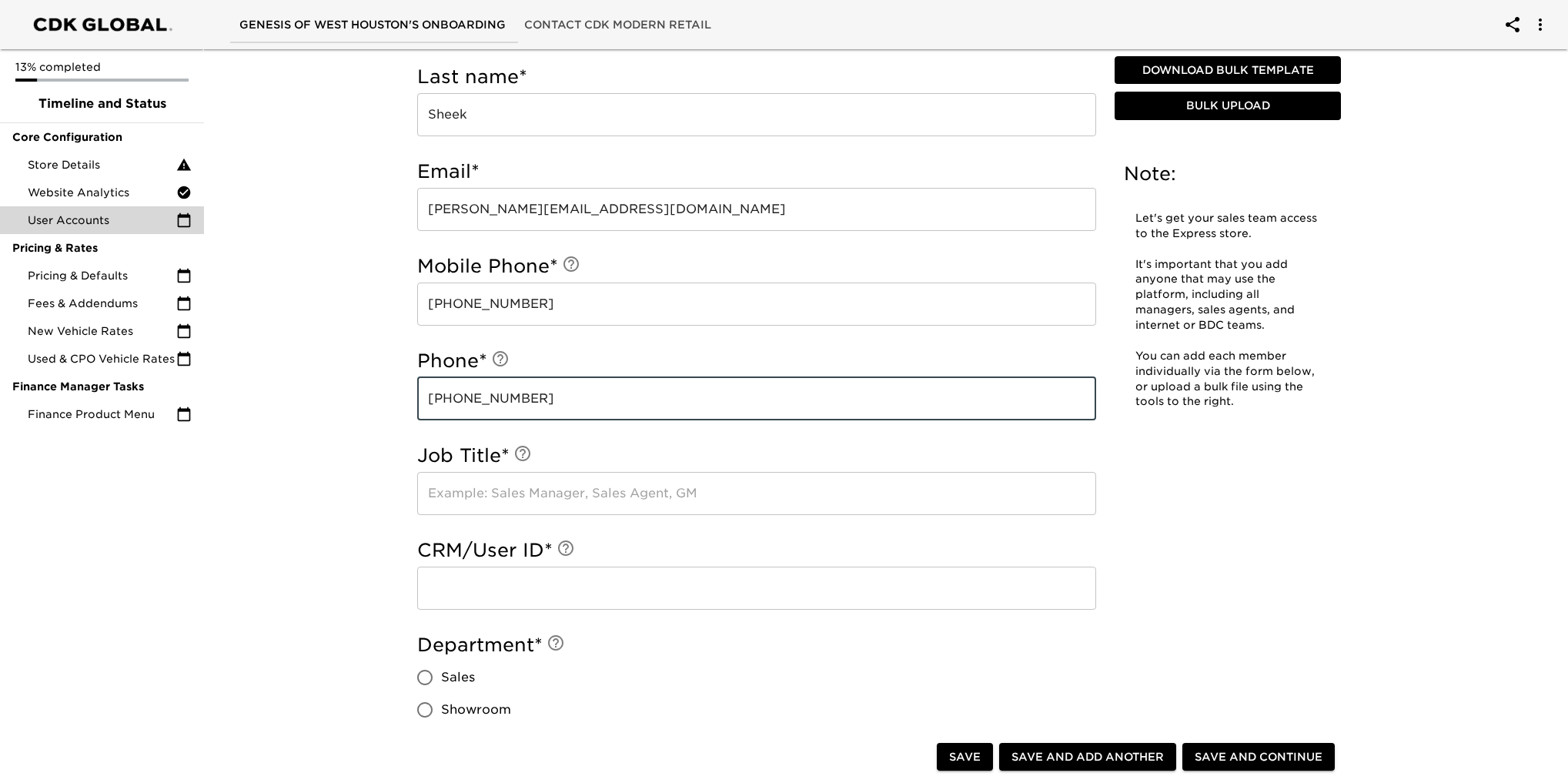
scroll to position [616, 0]
type input "[PHONE_NUMBER]"
click at [579, 489] on input "text" at bounding box center [756, 492] width 678 height 43
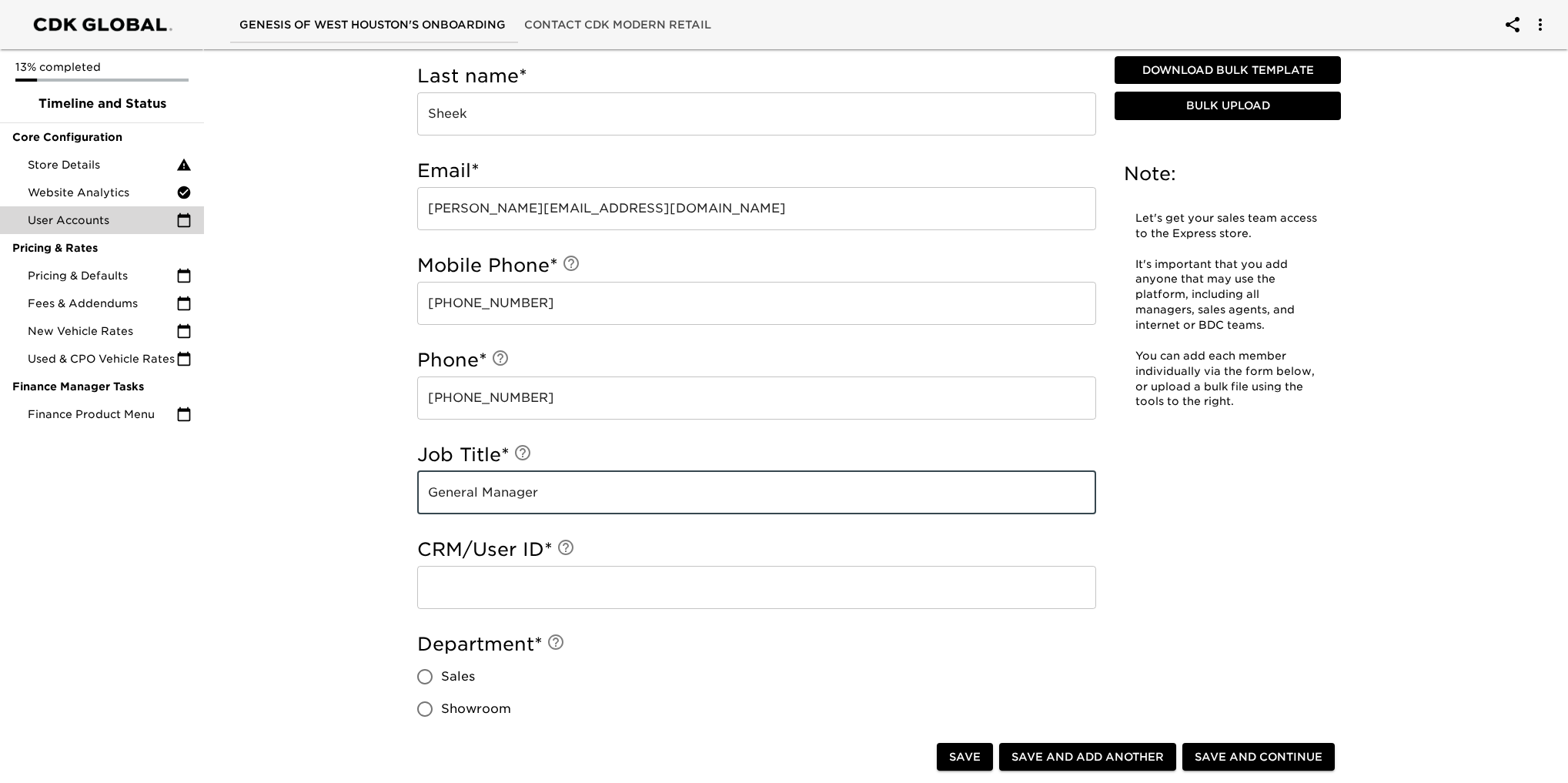
type input "General Manager"
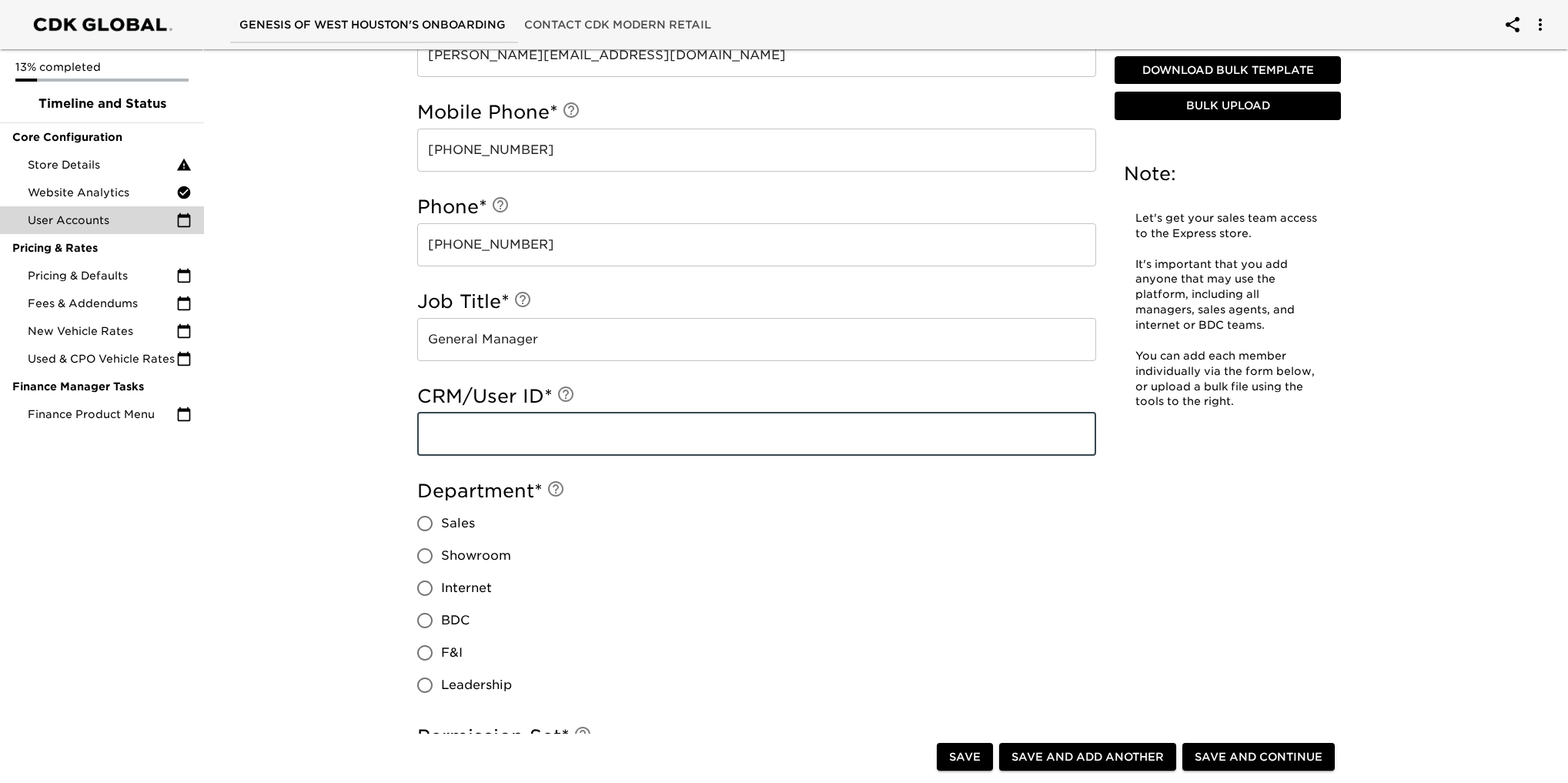
scroll to position [846, 0]
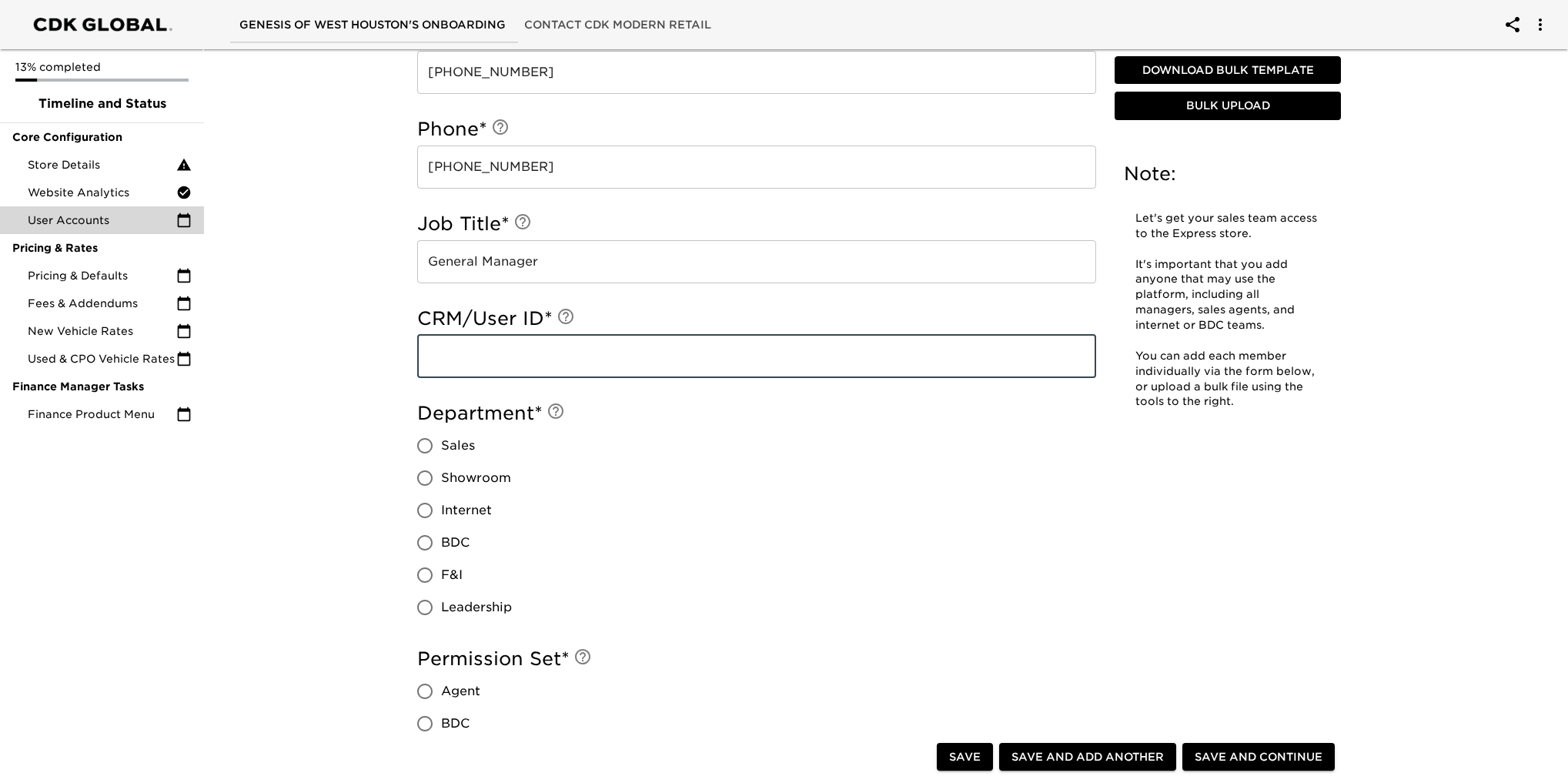
click at [421, 603] on input "Leadership" at bounding box center [425, 607] width 33 height 33
radio input "true"
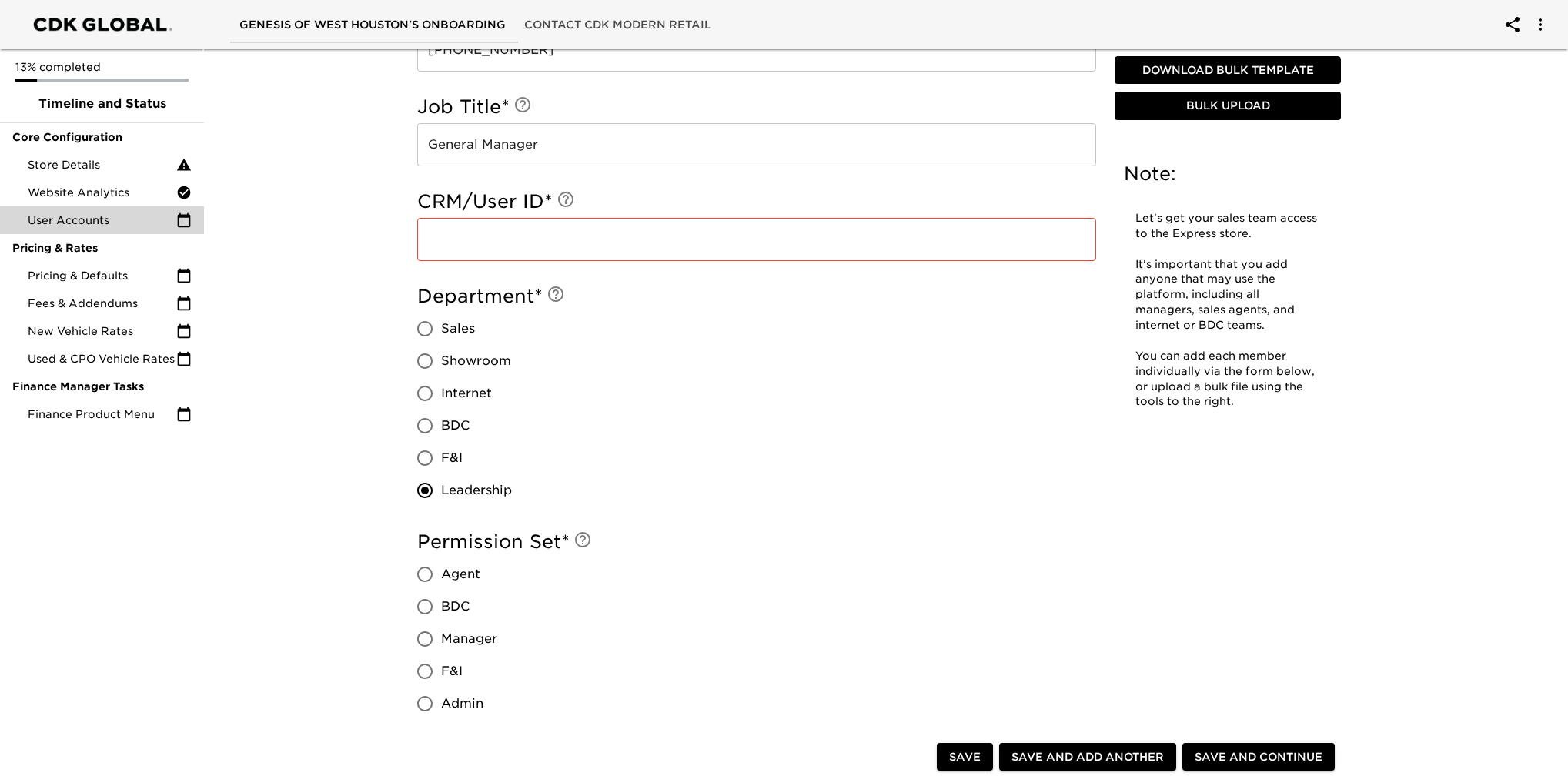
scroll to position [1077, 0]
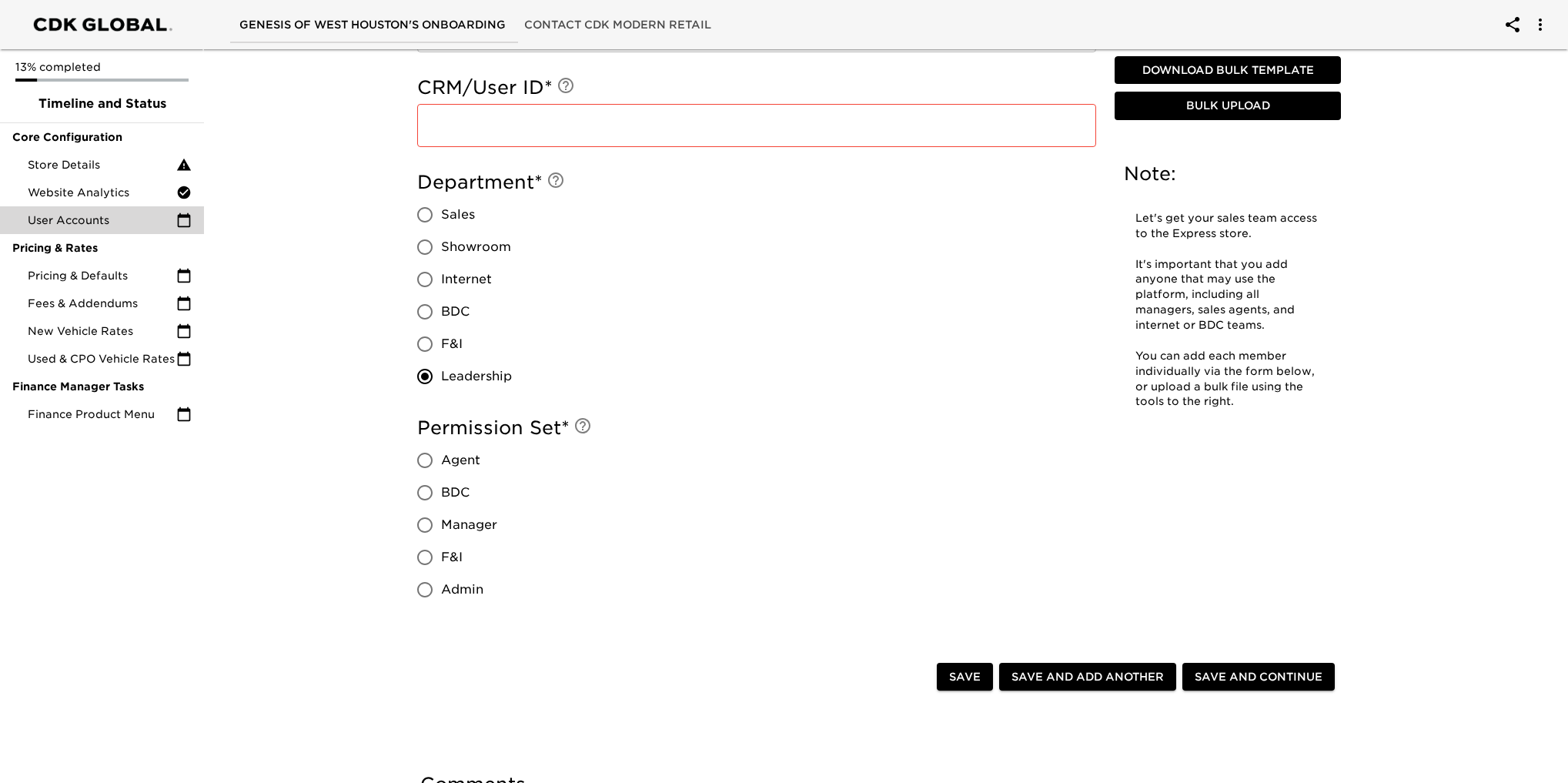
click at [423, 527] on input "Manager" at bounding box center [425, 525] width 33 height 33
radio input "true"
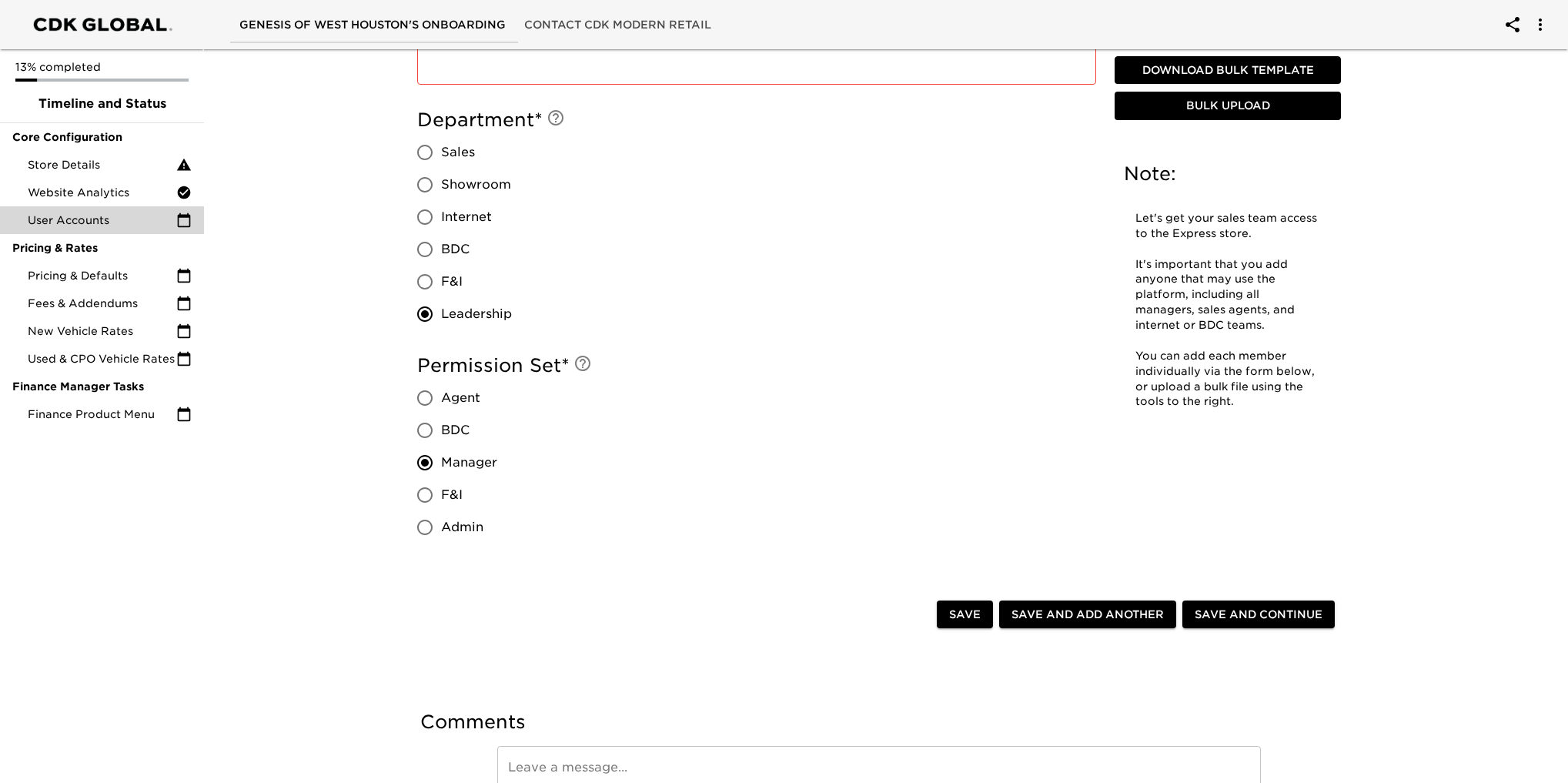
scroll to position [1219, 0]
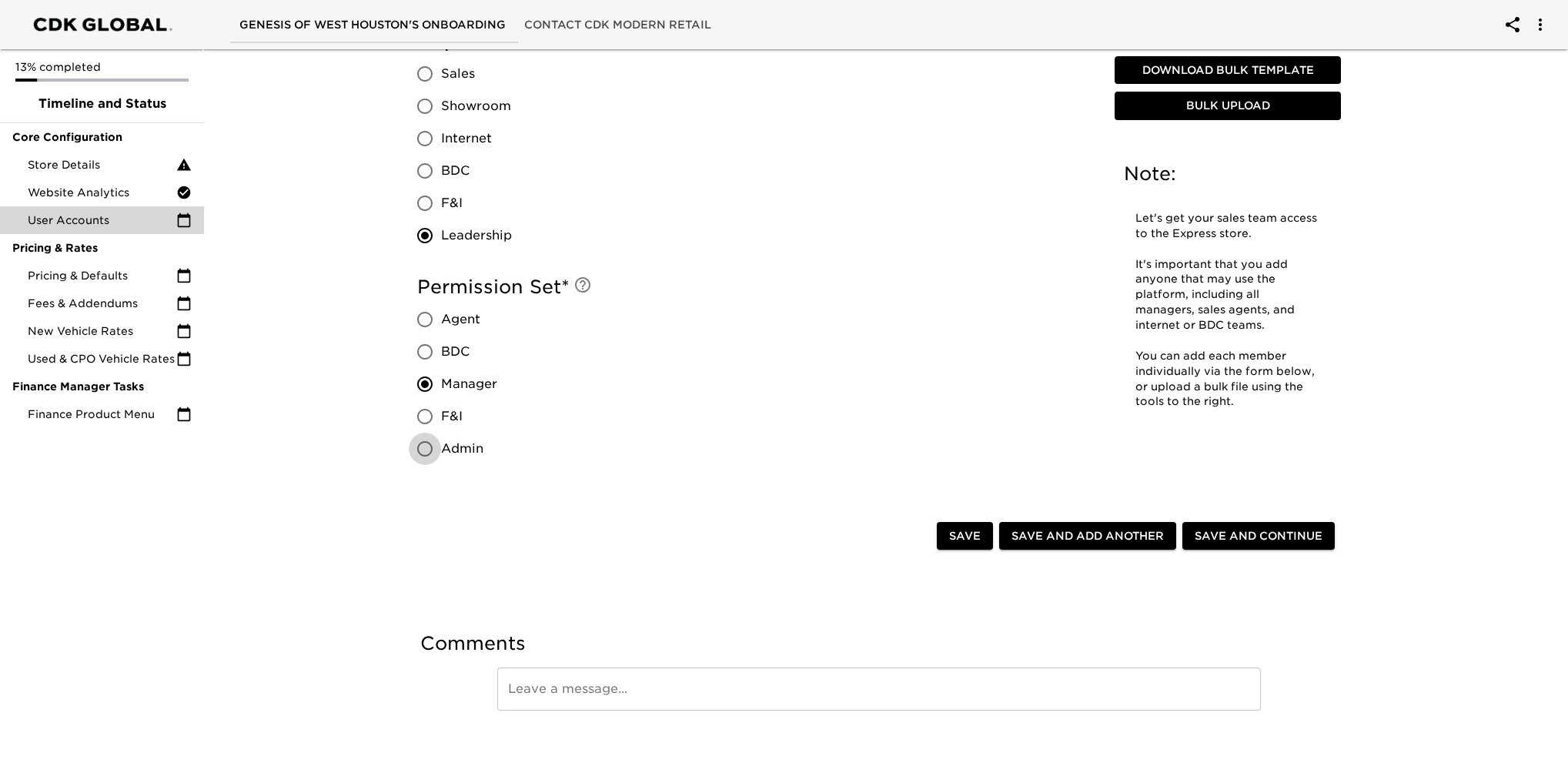
click at [429, 450] on input "Admin" at bounding box center [425, 449] width 33 height 33
radio input "true"
click at [1248, 535] on span "Save and Continue" at bounding box center [1258, 536] width 128 height 19
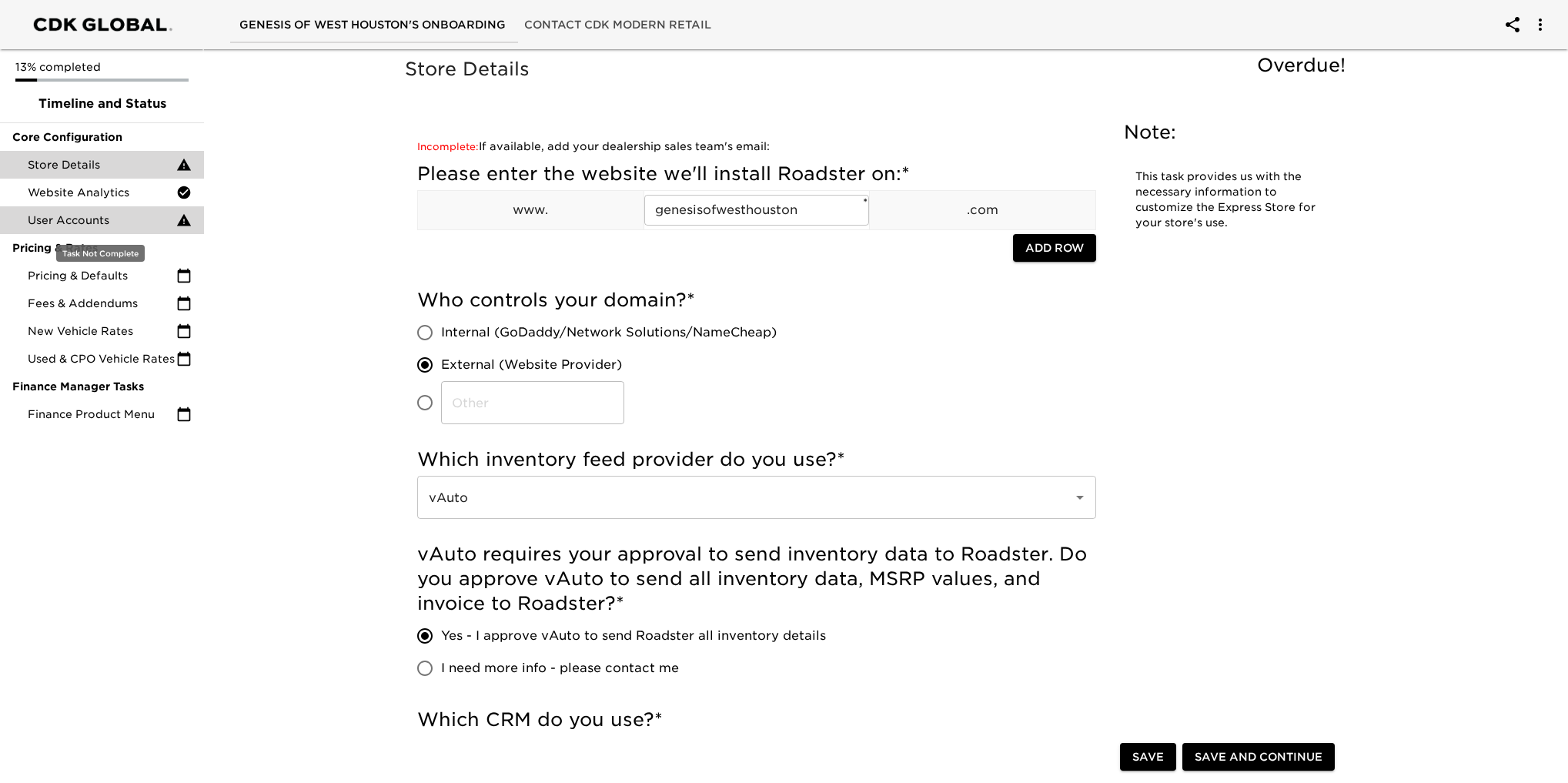
click at [100, 212] on div "User Accounts" at bounding box center [102, 220] width 204 height 27
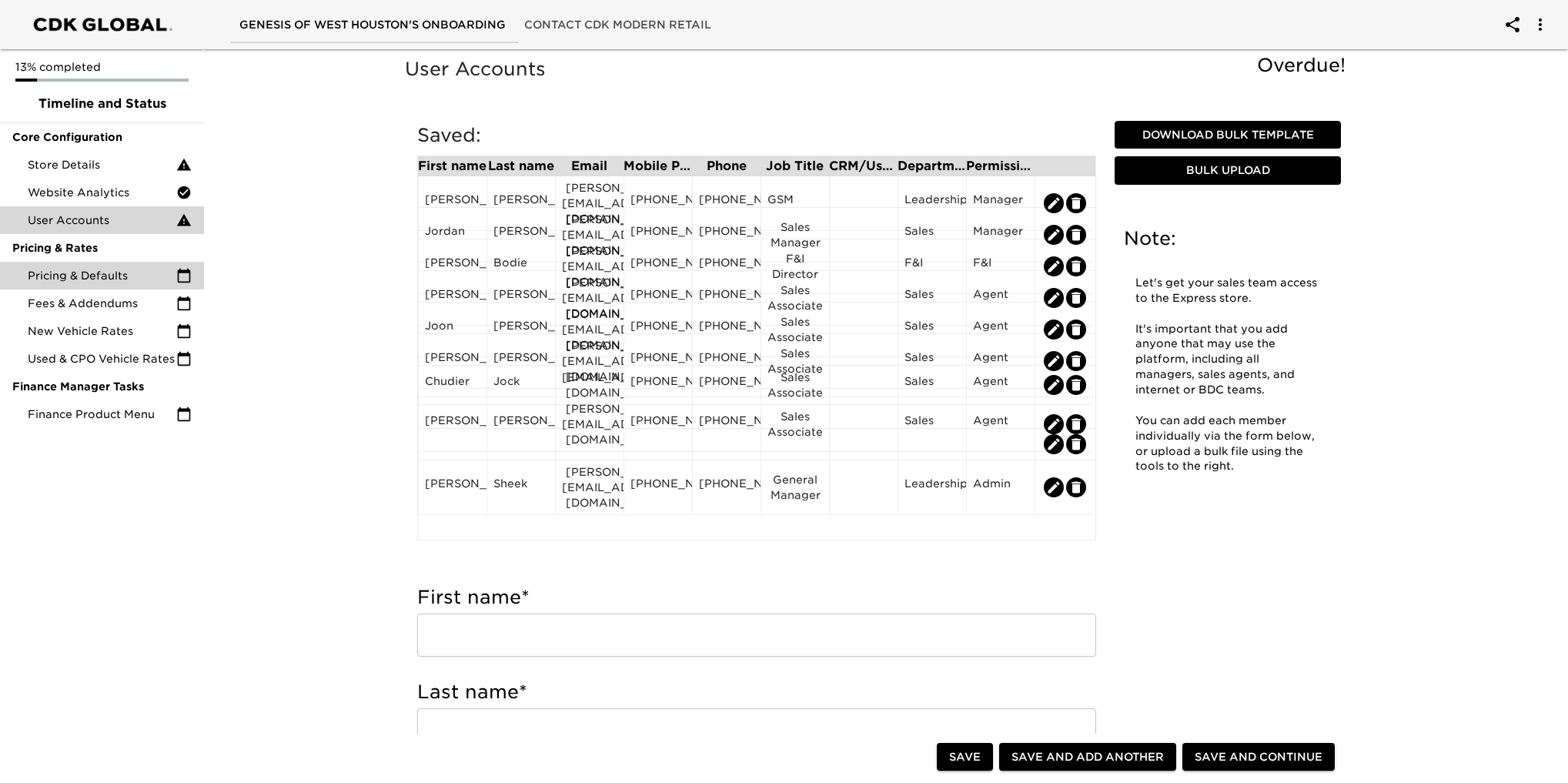
click at [113, 275] on span "Pricing & Defaults" at bounding box center [101, 275] width 148 height 15
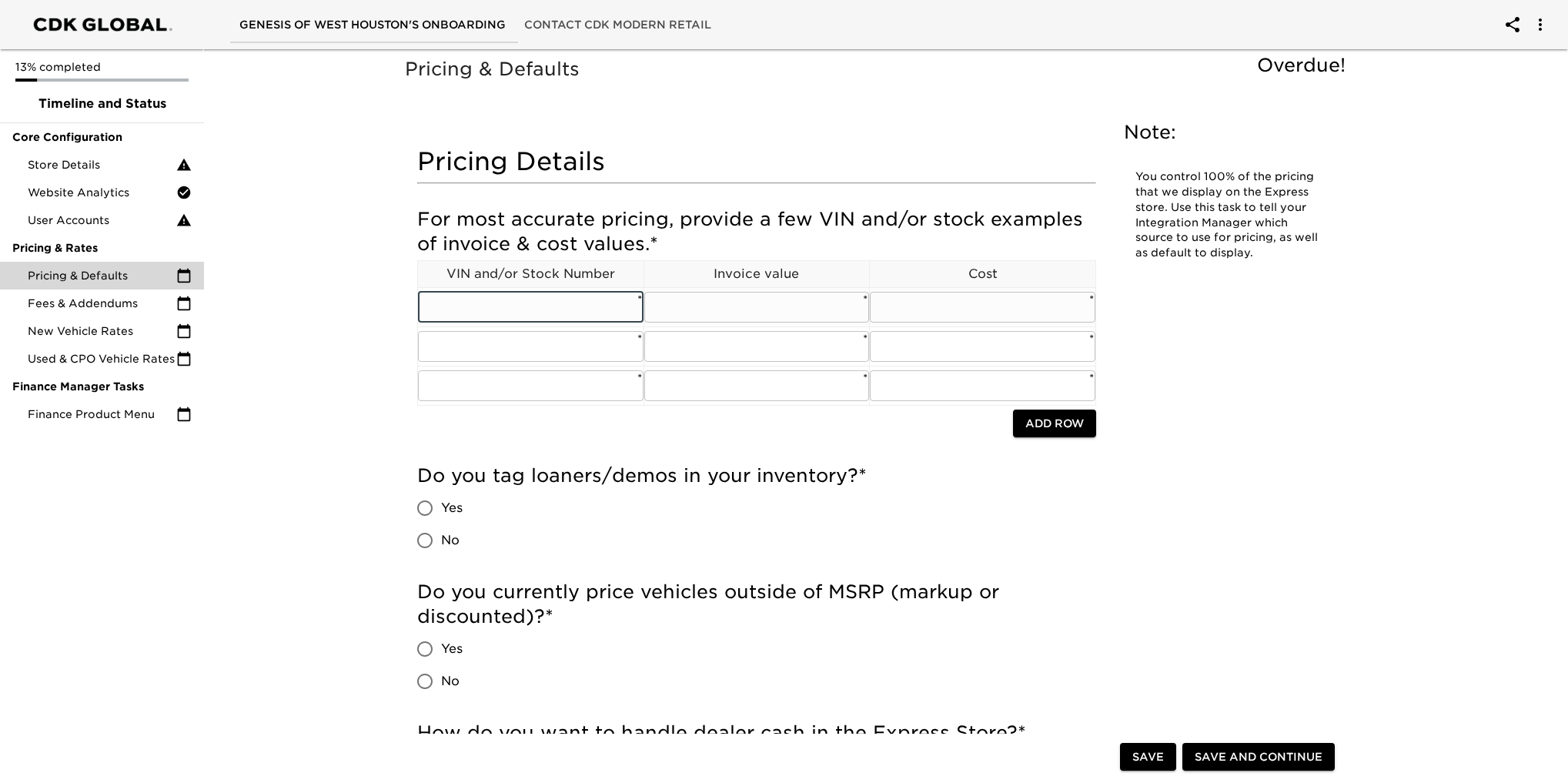
click at [566, 312] on input "text" at bounding box center [530, 307] width 226 height 31
paste input "[US_VEHICLE_IDENTIFICATION_NUMBER]"
type input "[US_VEHICLE_IDENTIFICATION_NUMBER]"
click at [522, 341] on input "text" at bounding box center [530, 346] width 226 height 31
paste input "[US_VEHICLE_IDENTIFICATION_NUMBER]"
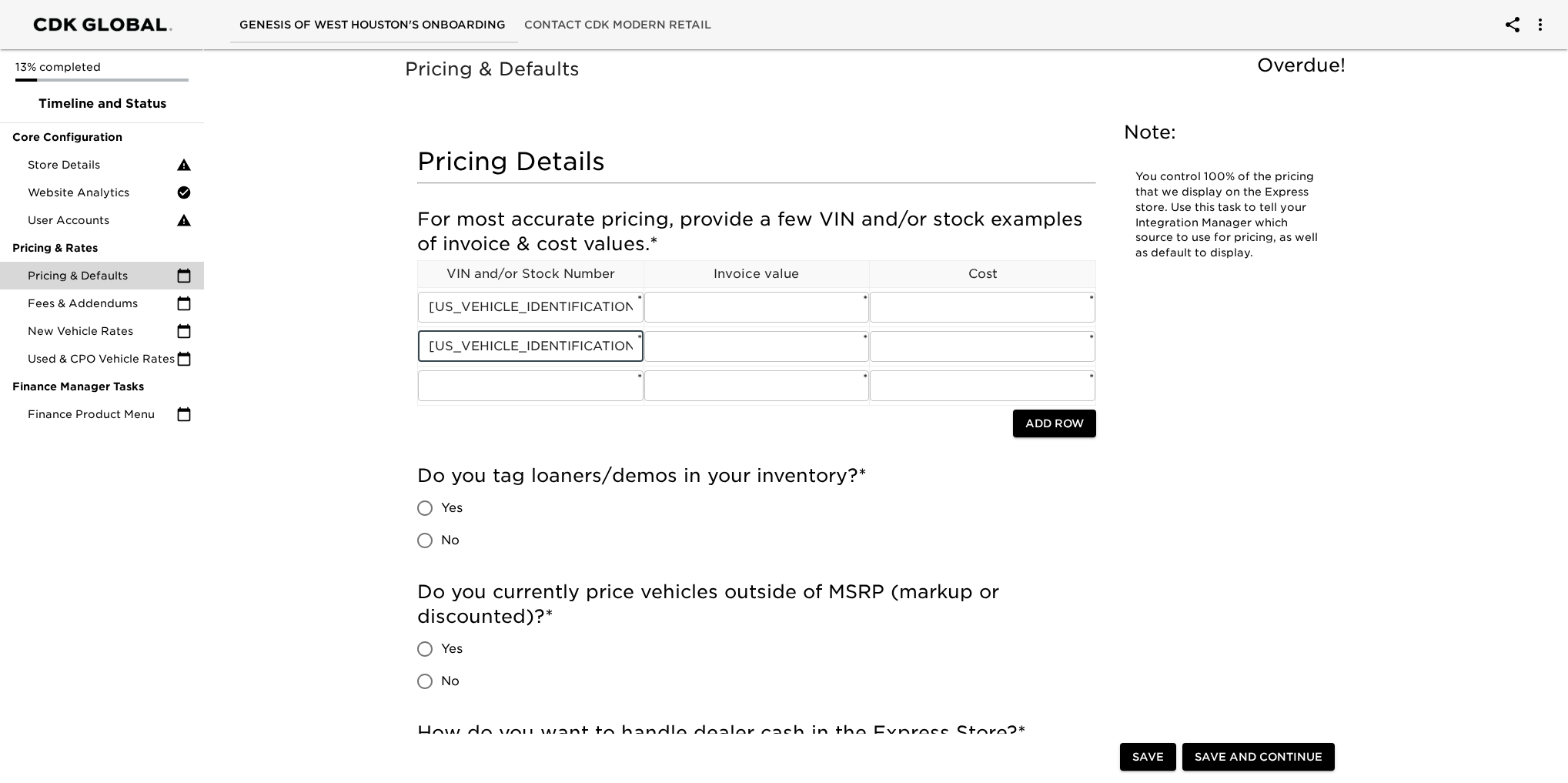
type input "[US_VEHICLE_IDENTIFICATION_NUMBER]"
click at [469, 372] on input "text" at bounding box center [530, 386] width 226 height 31
paste input "[US_VEHICLE_IDENTIFICATION_NUMBER]"
type input "[US_VEHICLE_IDENTIFICATION_NUMBER]"
click at [697, 312] on input "text" at bounding box center [757, 307] width 226 height 31
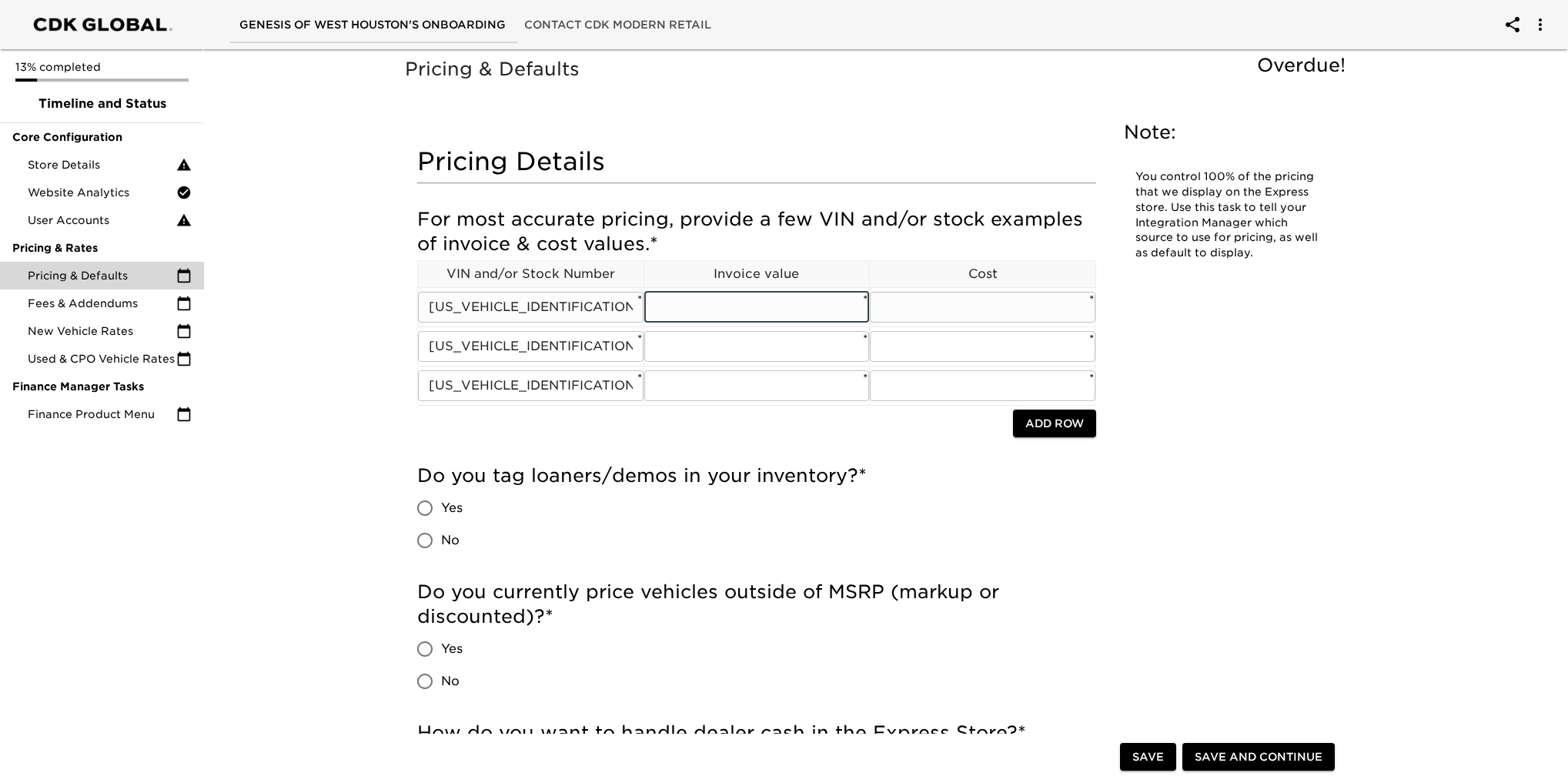
paste input "$43,503"
type input "$43,503"
click at [741, 353] on input "text" at bounding box center [757, 346] width 226 height 31
paste input "$100,963"
type input "$100,963"
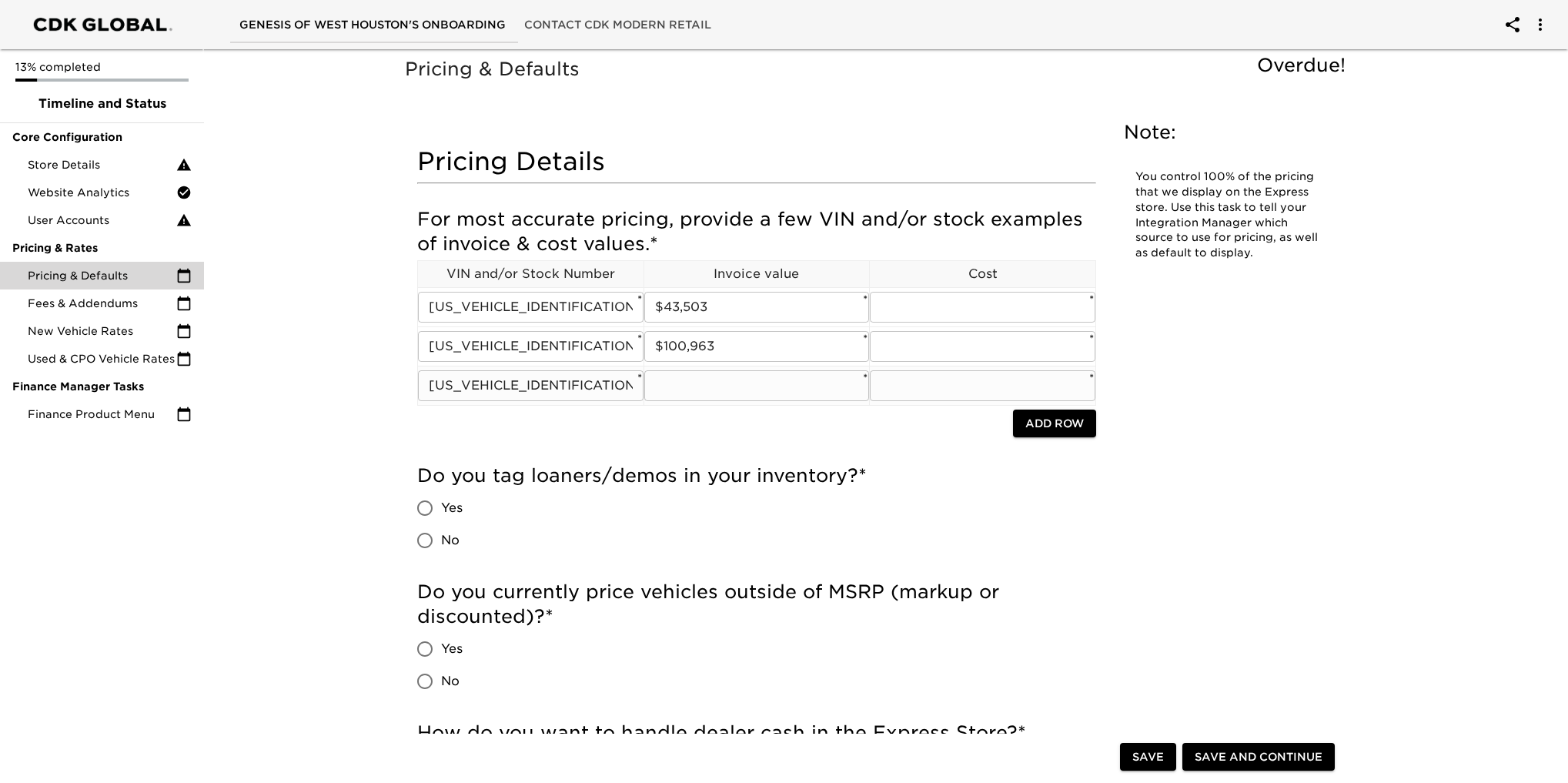
click at [702, 390] on input "text" at bounding box center [757, 386] width 226 height 31
paste input "$71,302"
type input "$71,302"
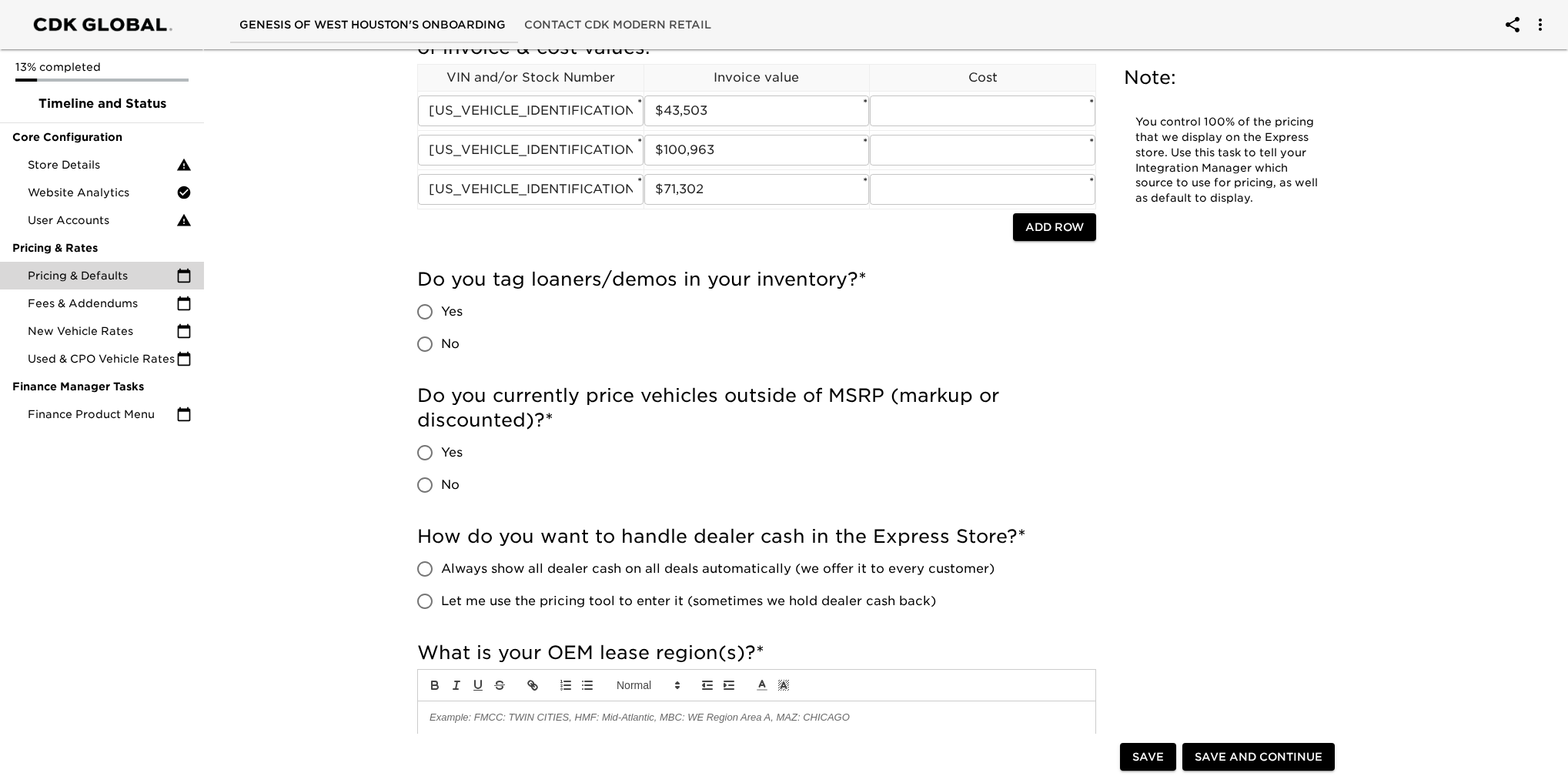
scroll to position [231, 0]
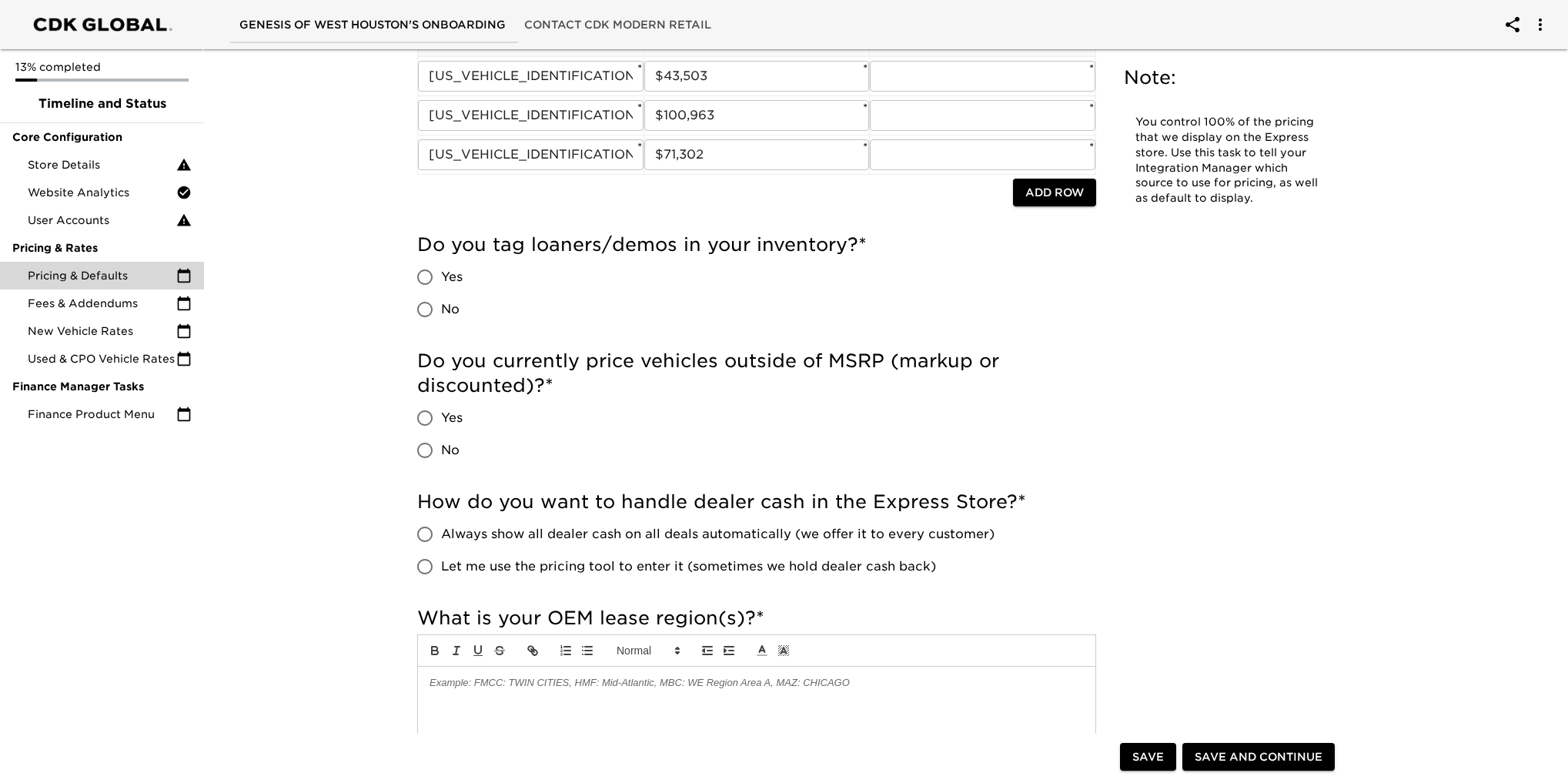
click at [425, 278] on input "Yes" at bounding box center [425, 277] width 33 height 33
radio input "true"
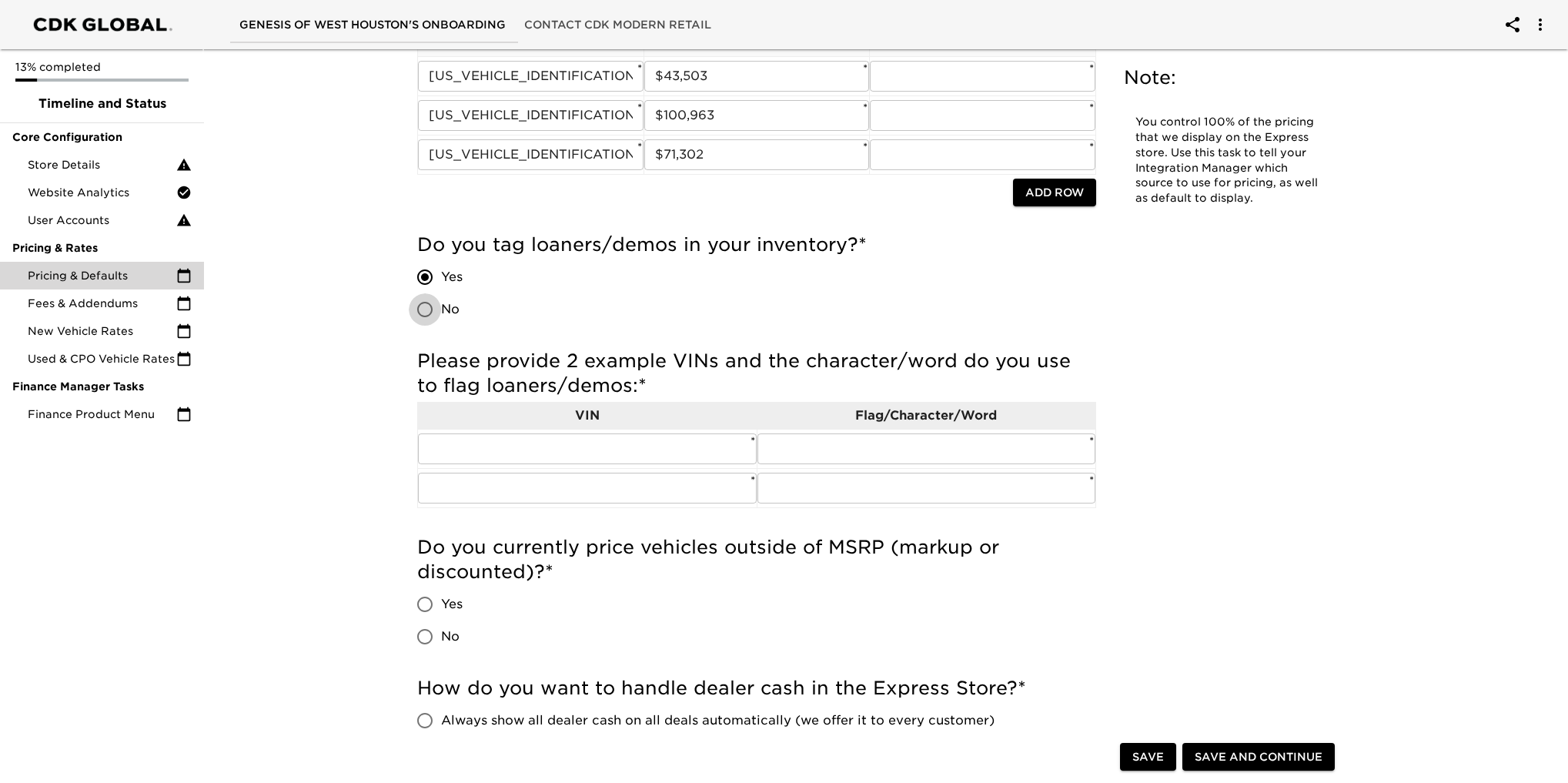
click at [424, 310] on input "No" at bounding box center [425, 310] width 33 height 33
radio input "true"
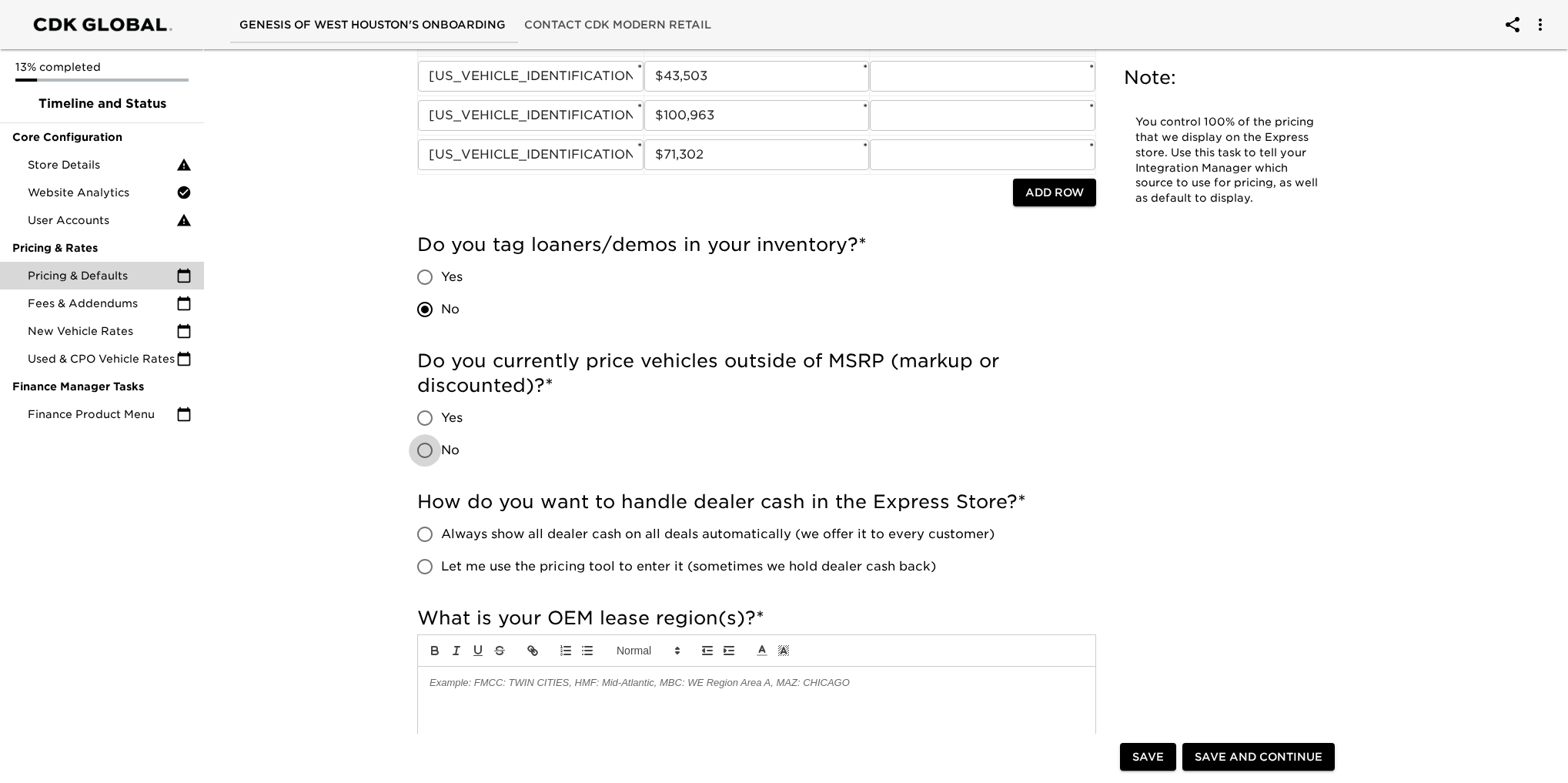
click at [421, 444] on input "No" at bounding box center [425, 450] width 33 height 33
radio input "true"
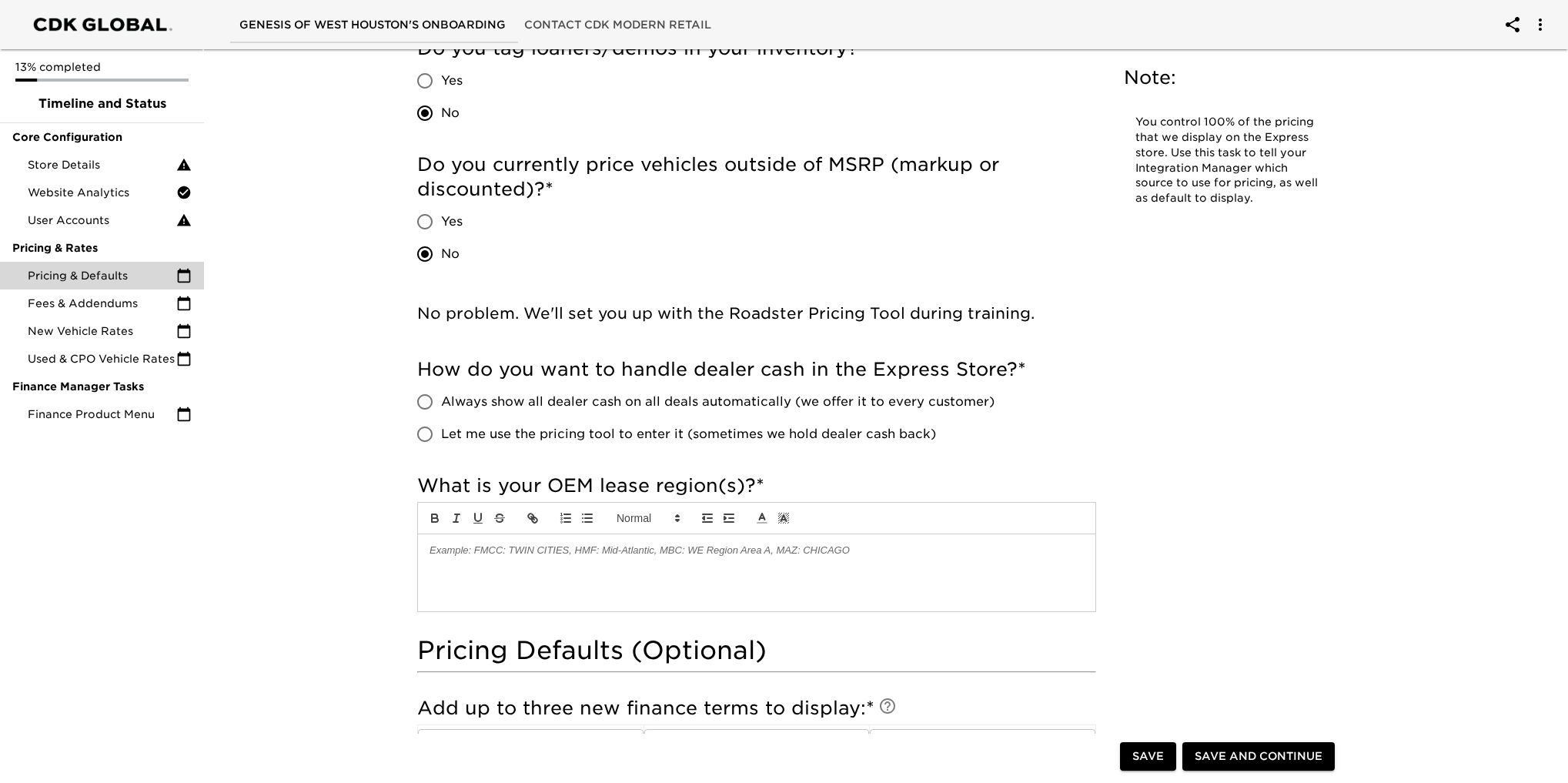
scroll to position [461, 0]
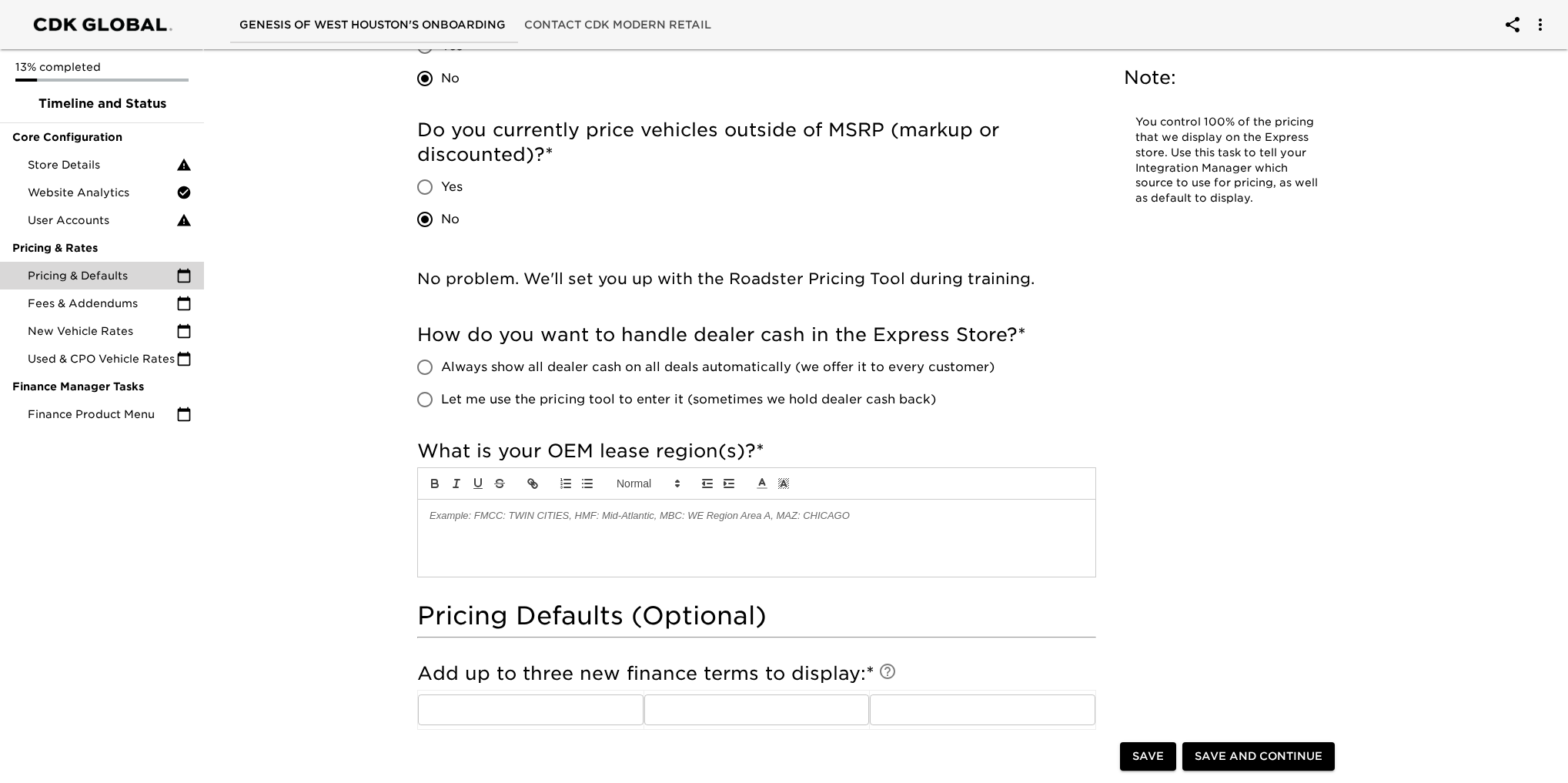
click at [427, 401] on input "Let me use the pricing tool to enter it (sometimes we hold dealer cash back)" at bounding box center [425, 400] width 33 height 33
radio input "true"
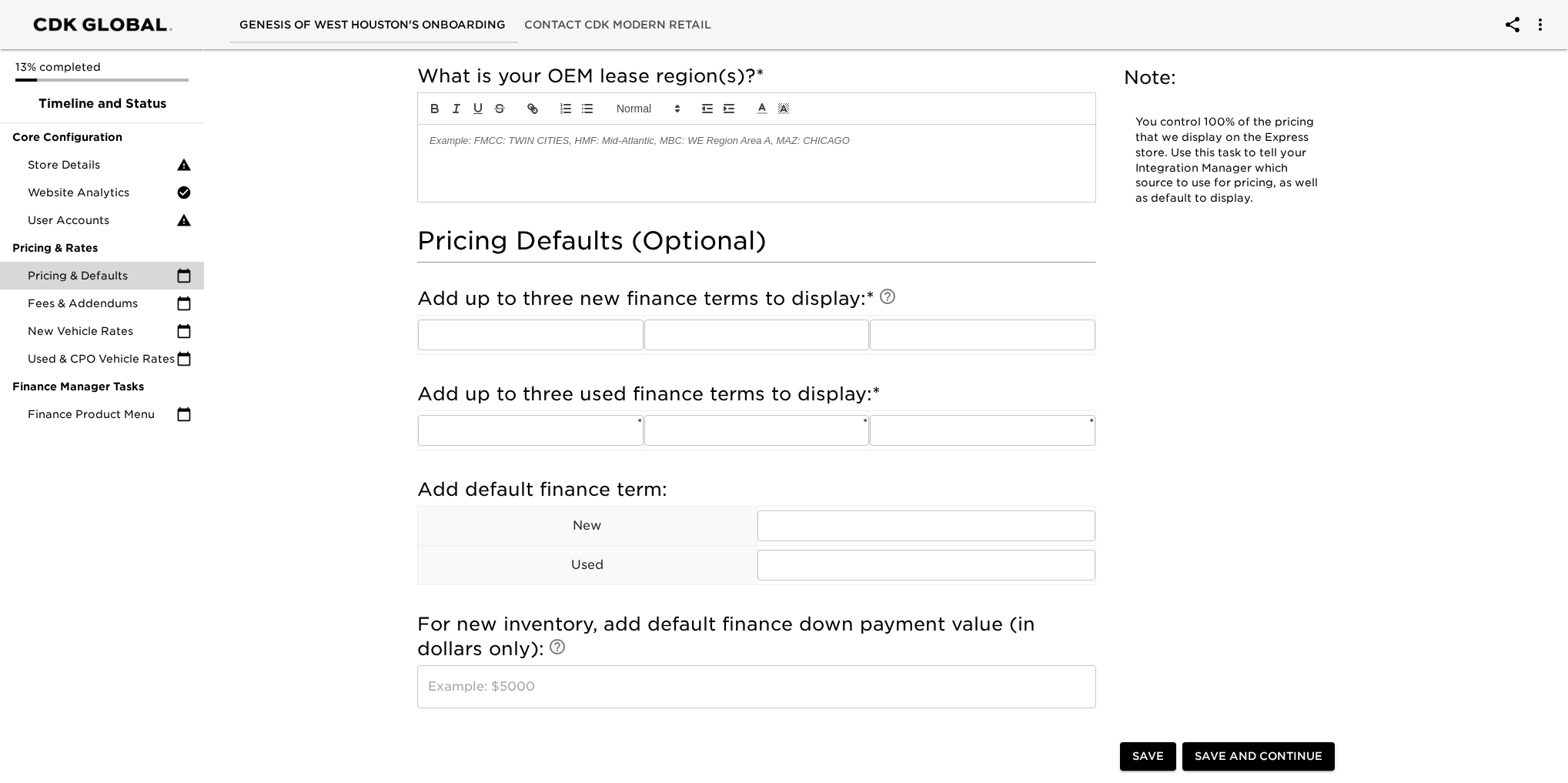
scroll to position [846, 0]
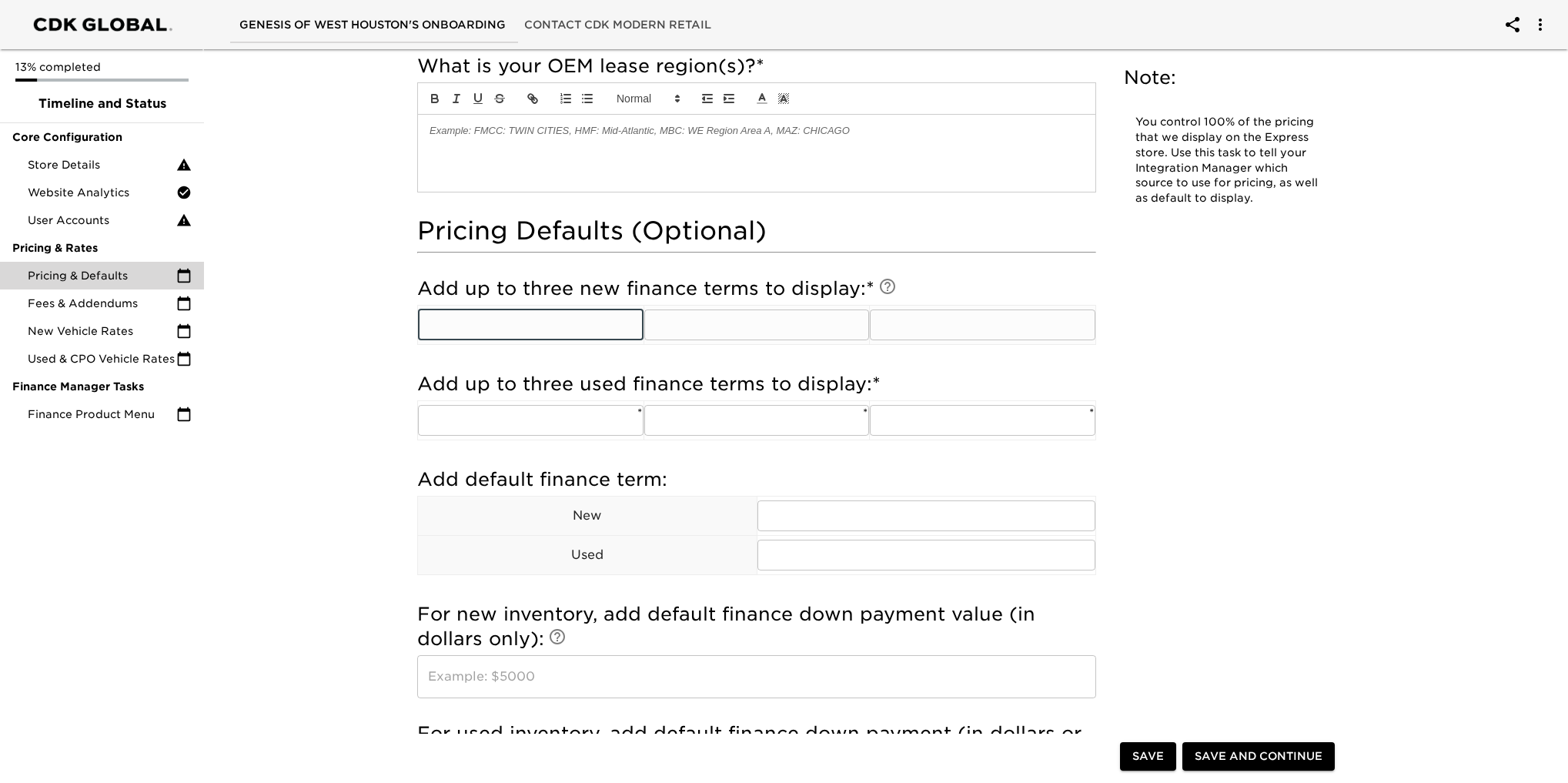
click at [470, 319] on input "text" at bounding box center [530, 325] width 226 height 31
type input "4"
type input "36"
type input "48"
type input "60"
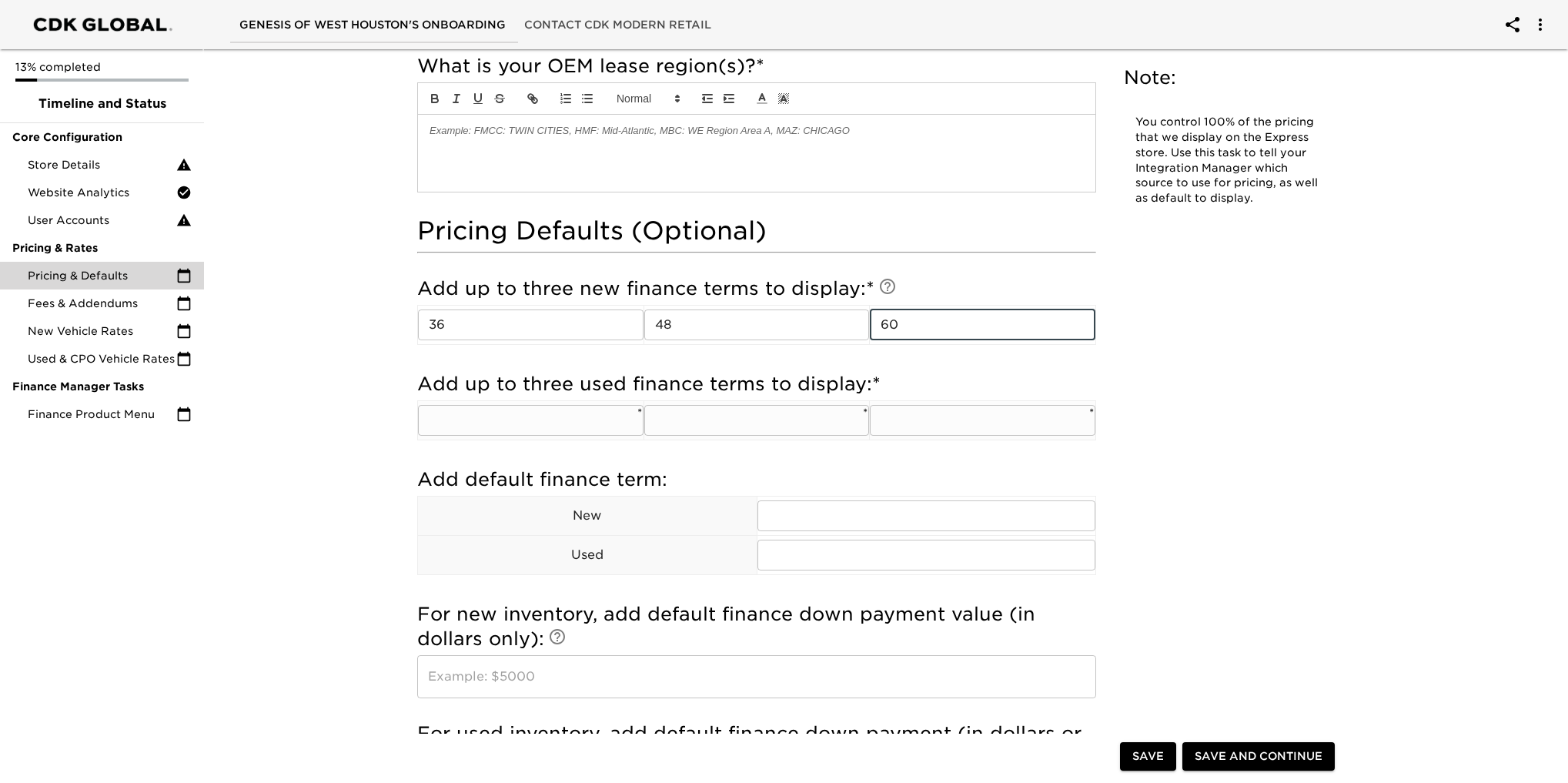
click at [476, 413] on input "text" at bounding box center [530, 420] width 226 height 31
type input "36"
type input "48"
type input "60"
click at [799, 496] on table "New ​ Used ​" at bounding box center [756, 535] width 678 height 79
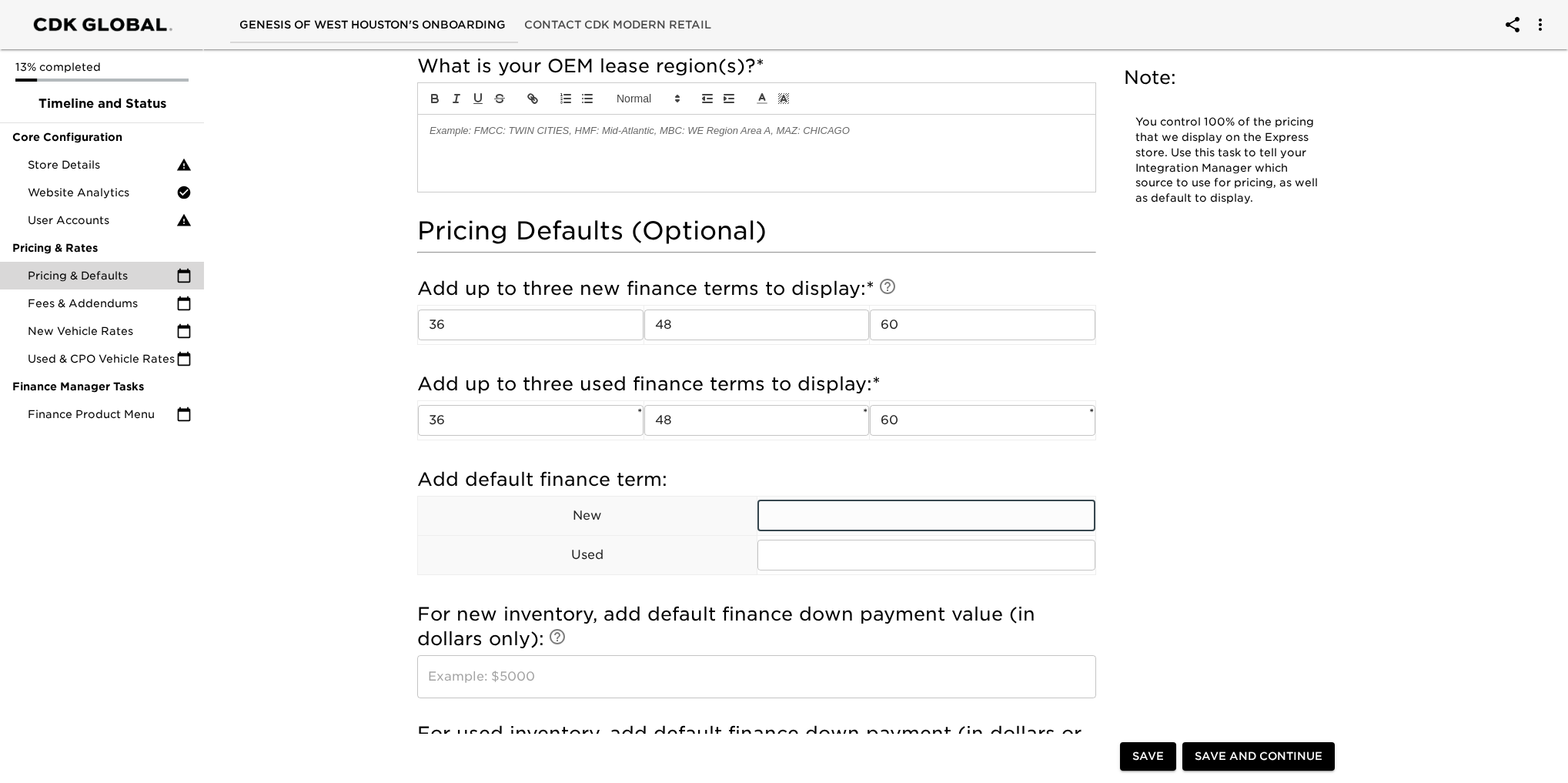
click at [816, 515] on input "text" at bounding box center [926, 515] width 339 height 31
type input "48"
click at [799, 551] on input "text" at bounding box center [926, 555] width 339 height 31
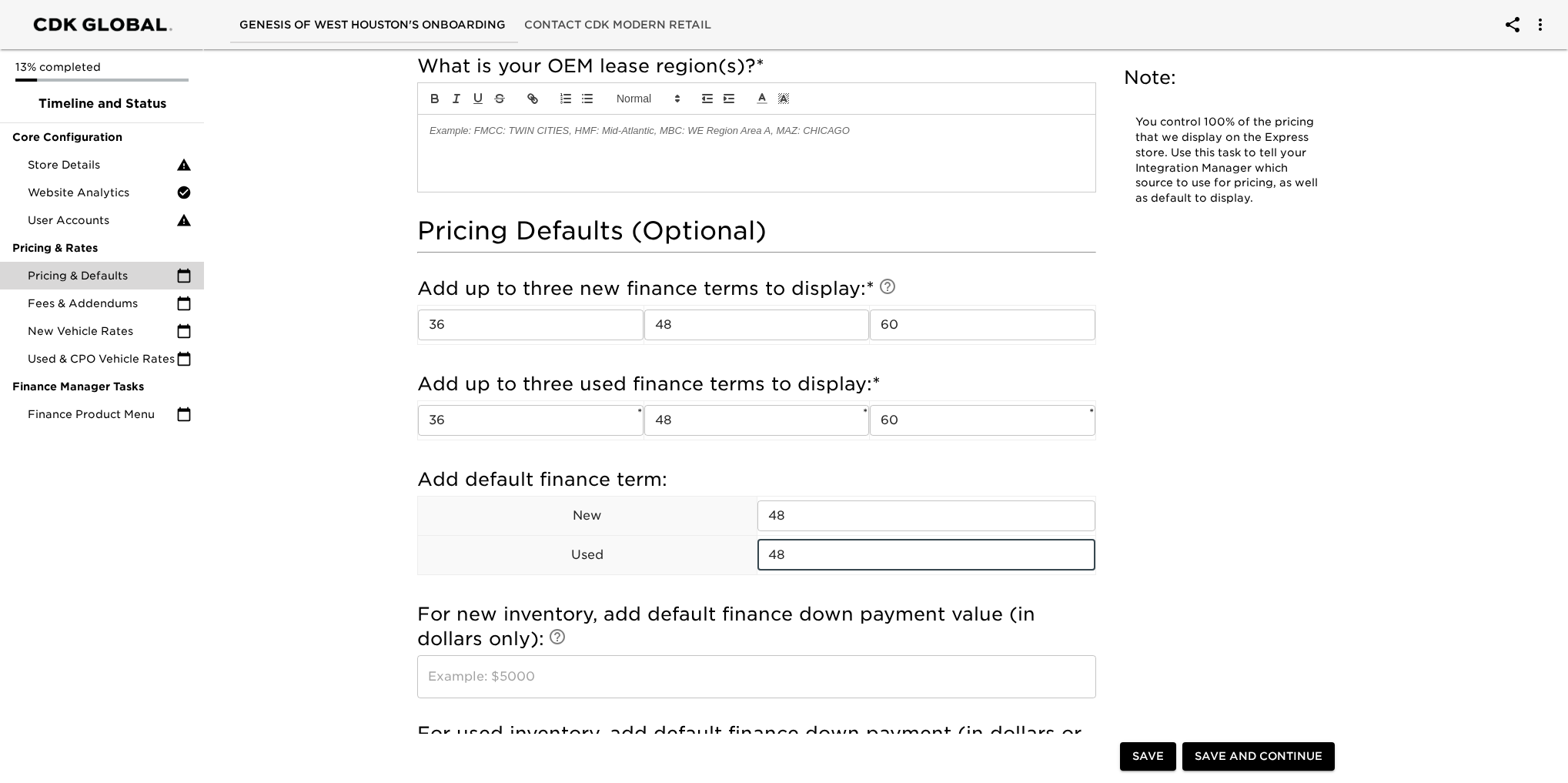
type input "48"
click at [1301, 540] on div "Pricing & Defaults Overdue! Note: You control 100% of the pricing that we displ…" at bounding box center [878, 237] width 955 height 2058
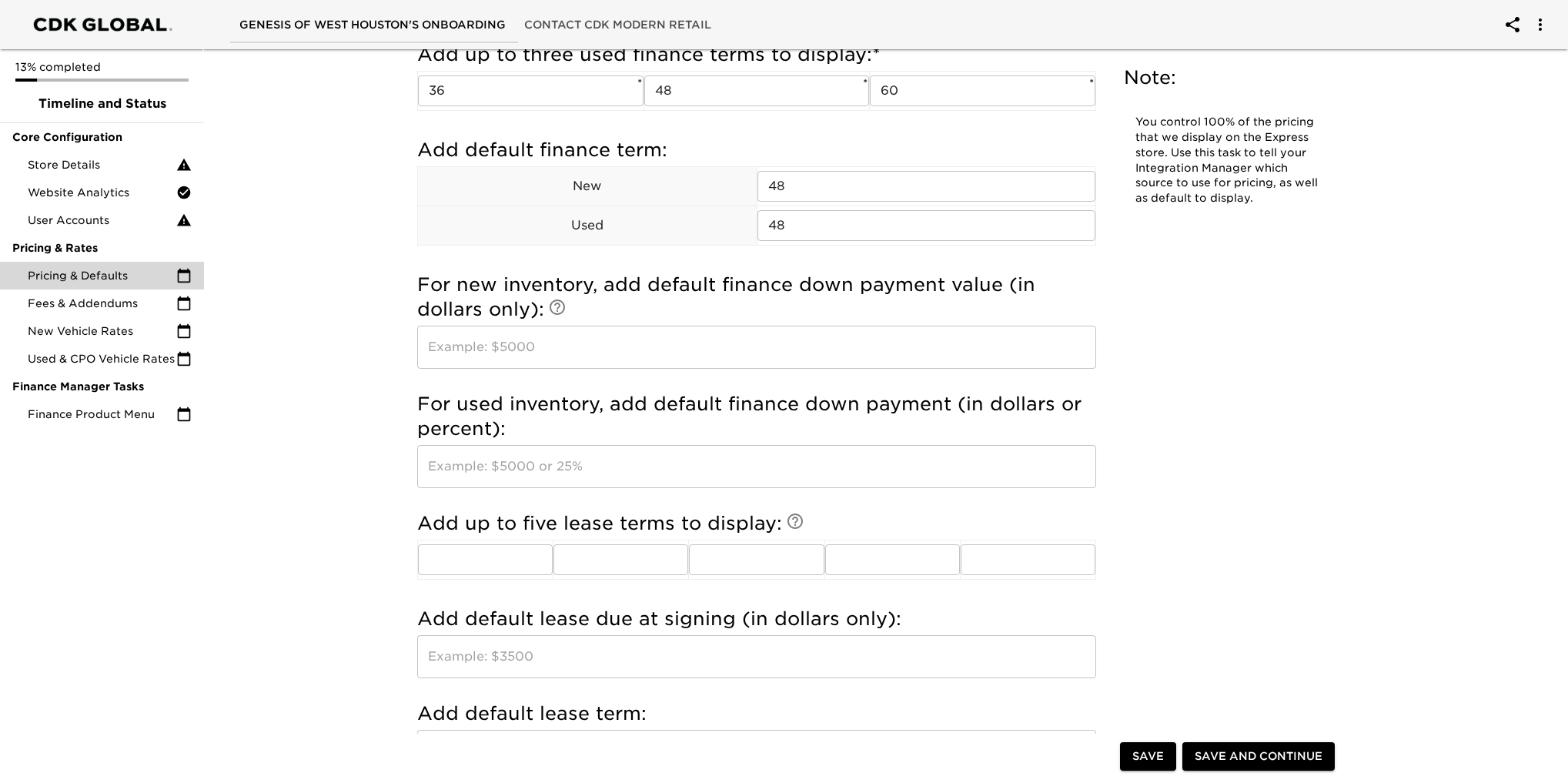
scroll to position [1232, 0]
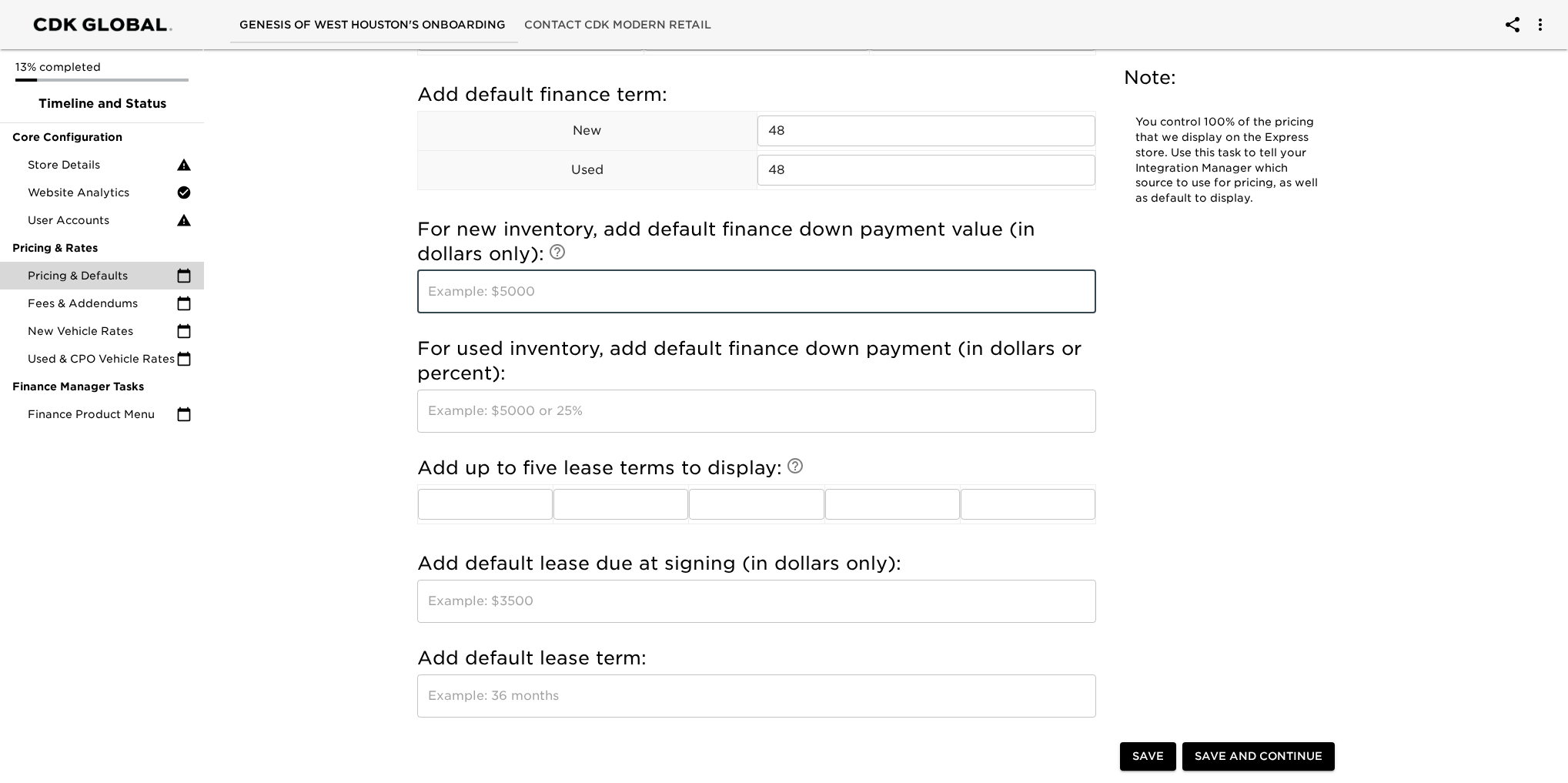
click at [598, 292] on input "text" at bounding box center [756, 292] width 678 height 43
type input "2"
type input "$2000"
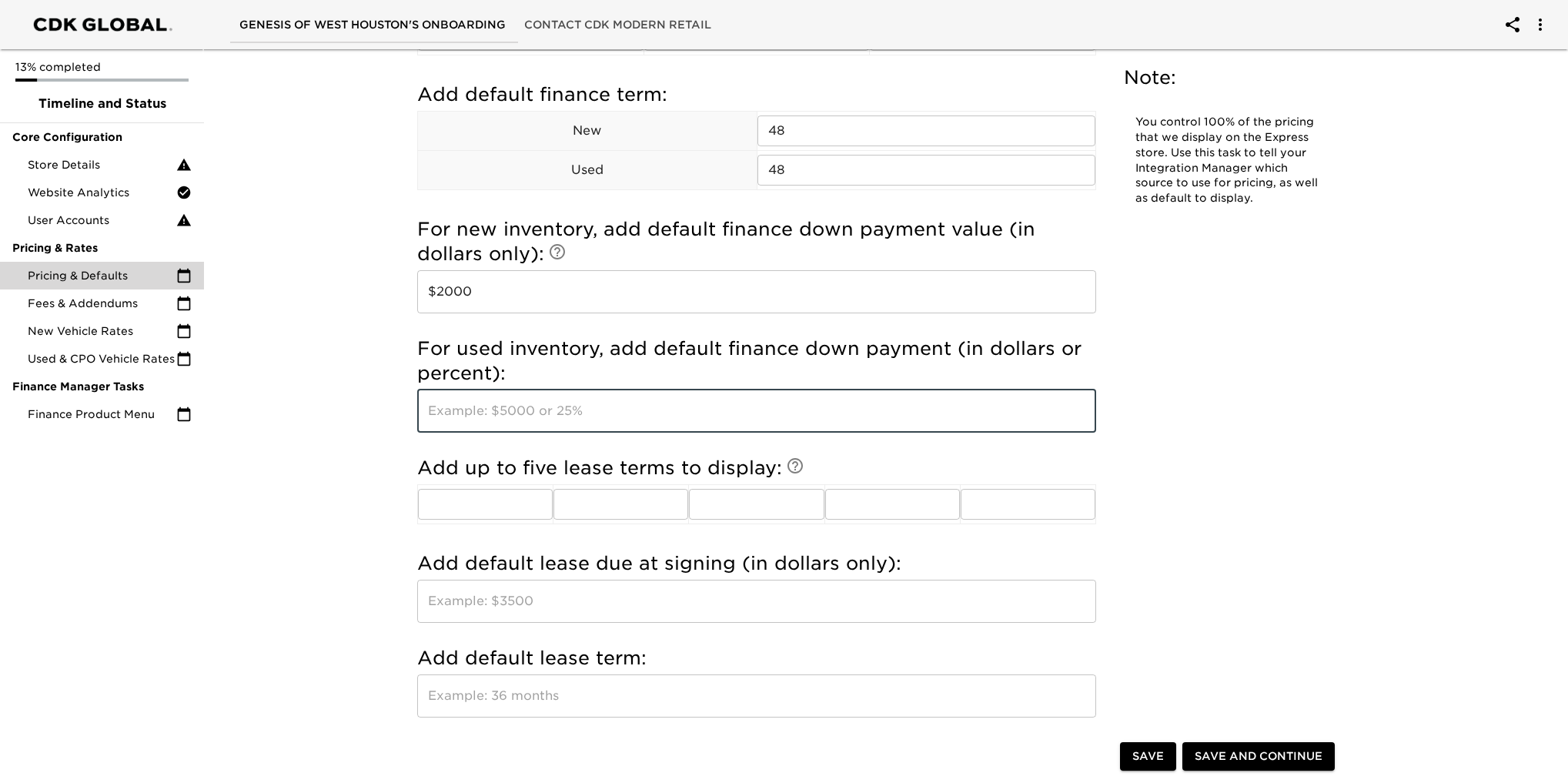
click at [607, 409] on input "text" at bounding box center [756, 411] width 678 height 43
type input "$2000"
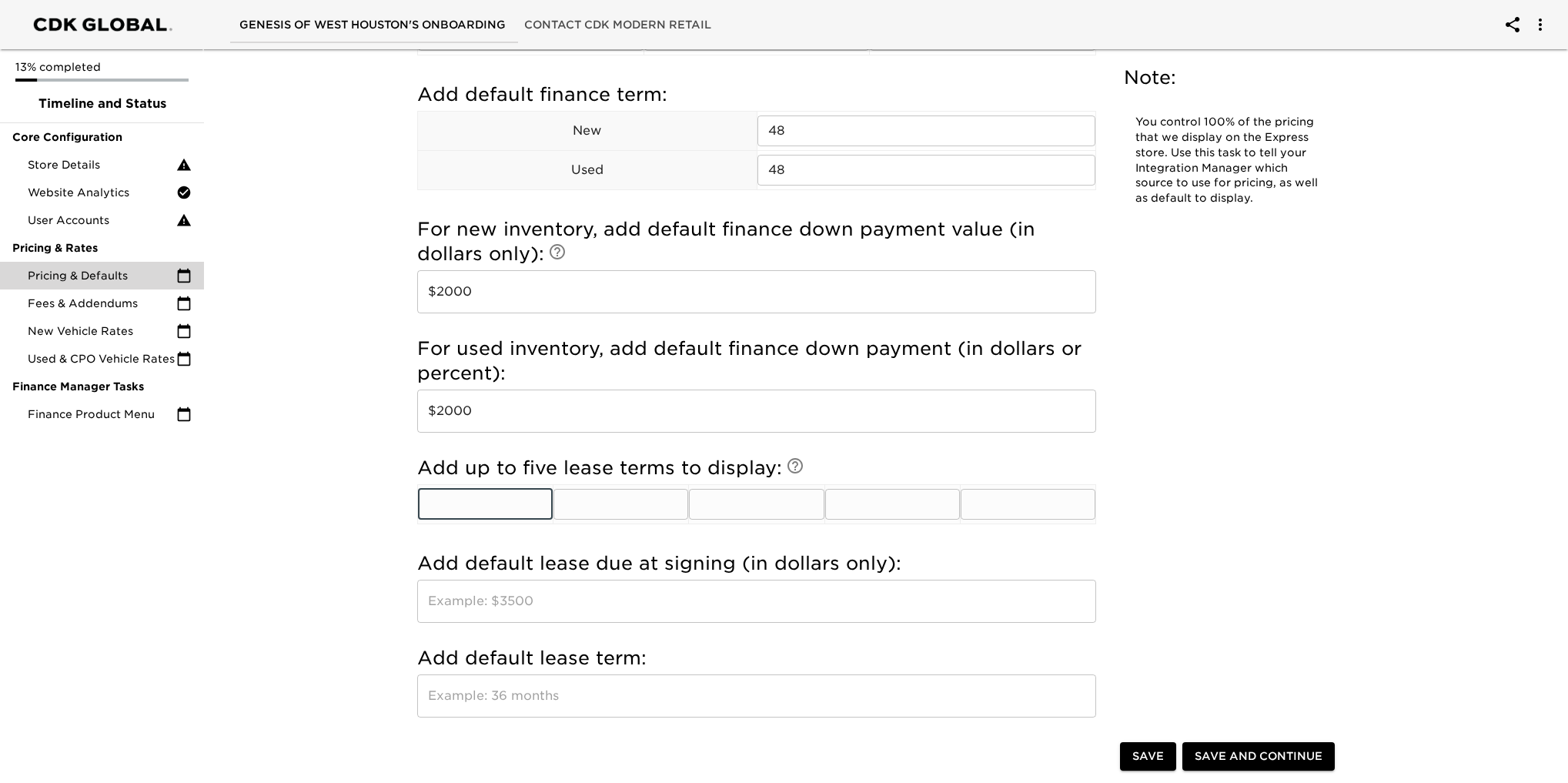
click at [451, 502] on input "text" at bounding box center [485, 504] width 135 height 31
type input "24"
type input "36"
type input "42"
type input "48"
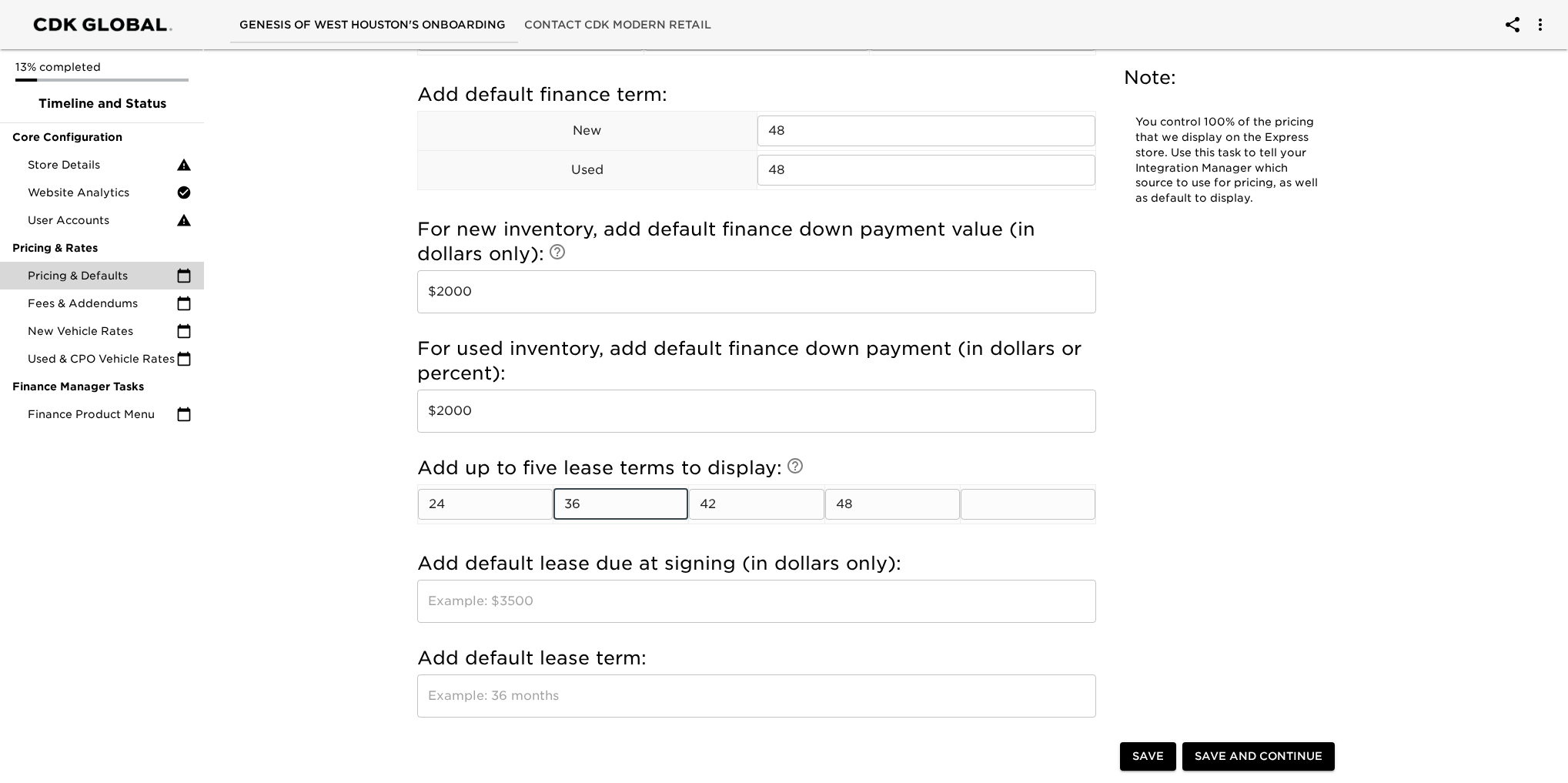
drag, startPoint x: 618, startPoint y: 503, endPoint x: 562, endPoint y: 505, distance: 56.0
click at [562, 505] on input "36" at bounding box center [620, 504] width 135 height 31
type input "32"
type input "36"
type input "42"
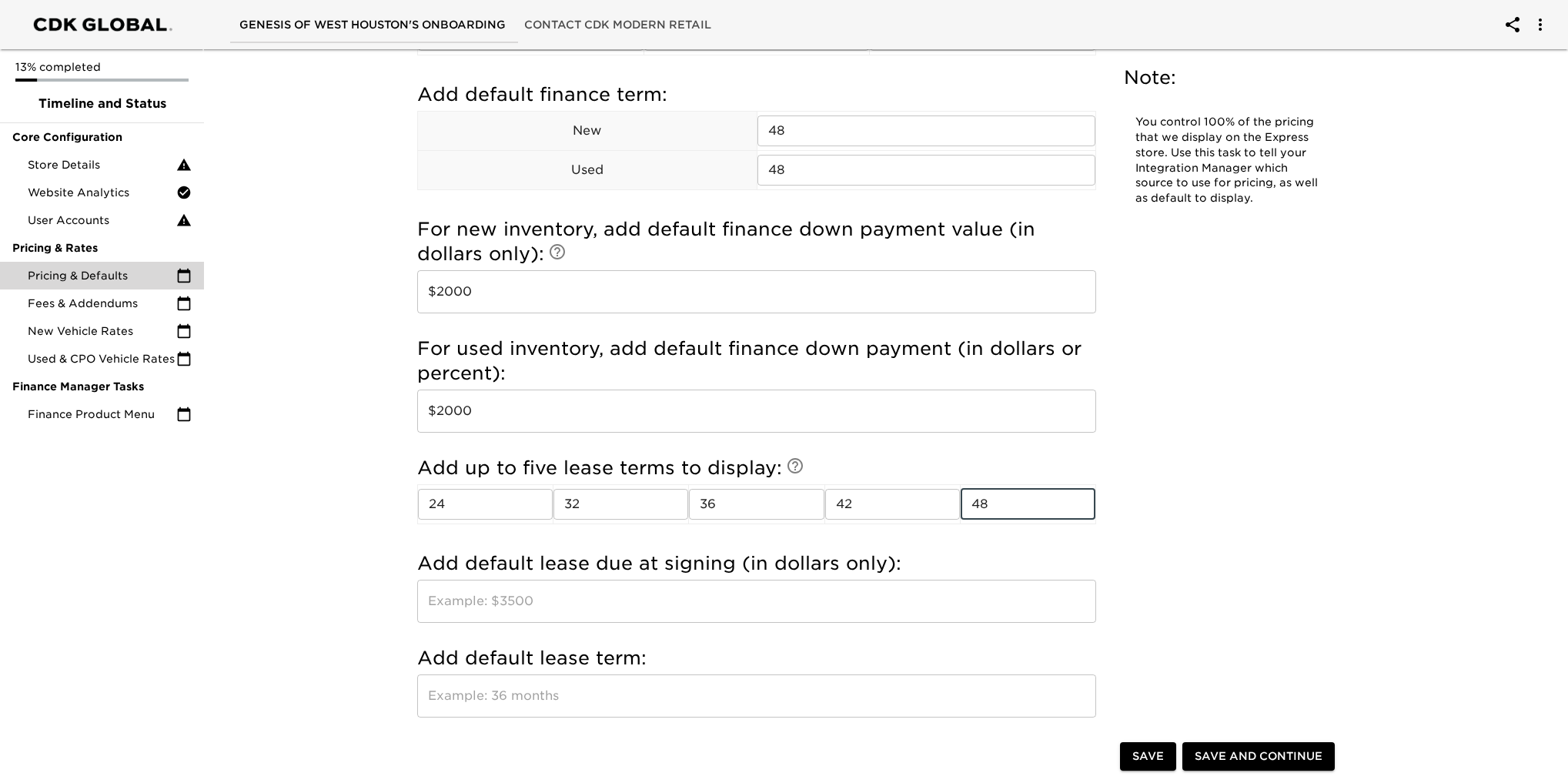
type input "48"
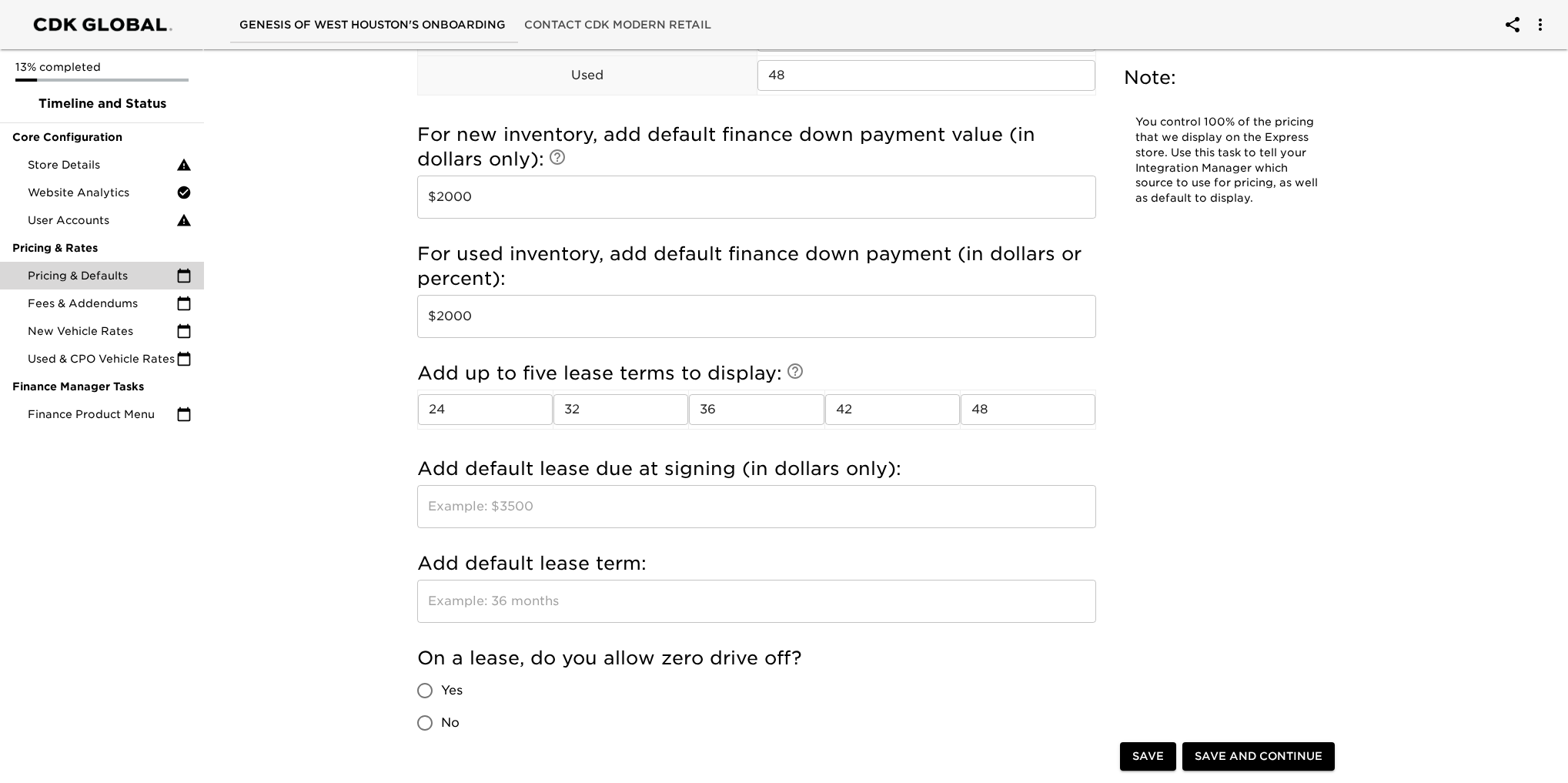
scroll to position [1385, 0]
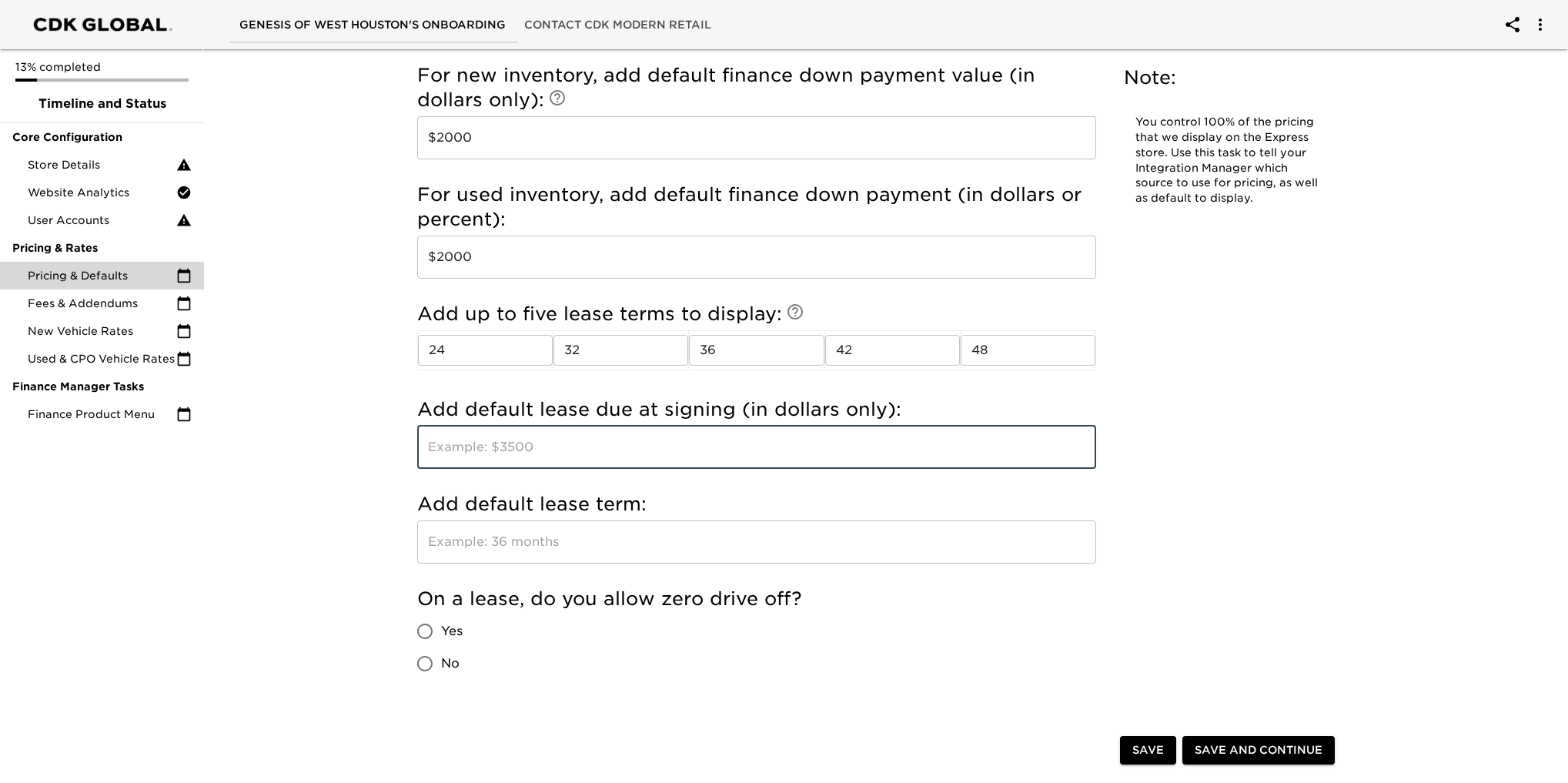
click at [506, 451] on input "text" at bounding box center [756, 447] width 678 height 43
type input "$2000"
click at [525, 544] on input "text" at bounding box center [756, 542] width 678 height 43
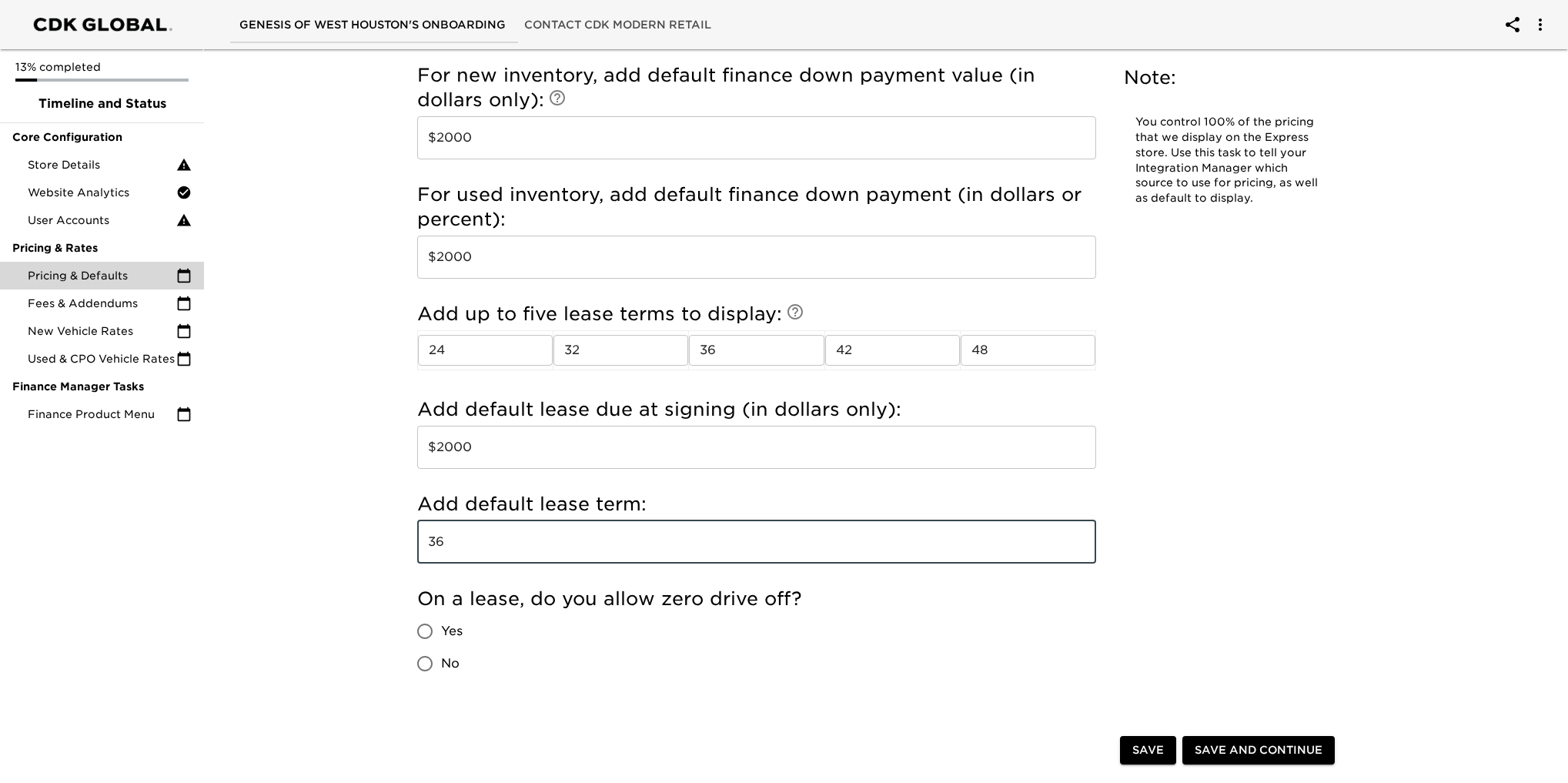
type input "36"
click at [810, 665] on div "On a lease, do you allow zero drive off? Yes No" at bounding box center [756, 633] width 678 height 93
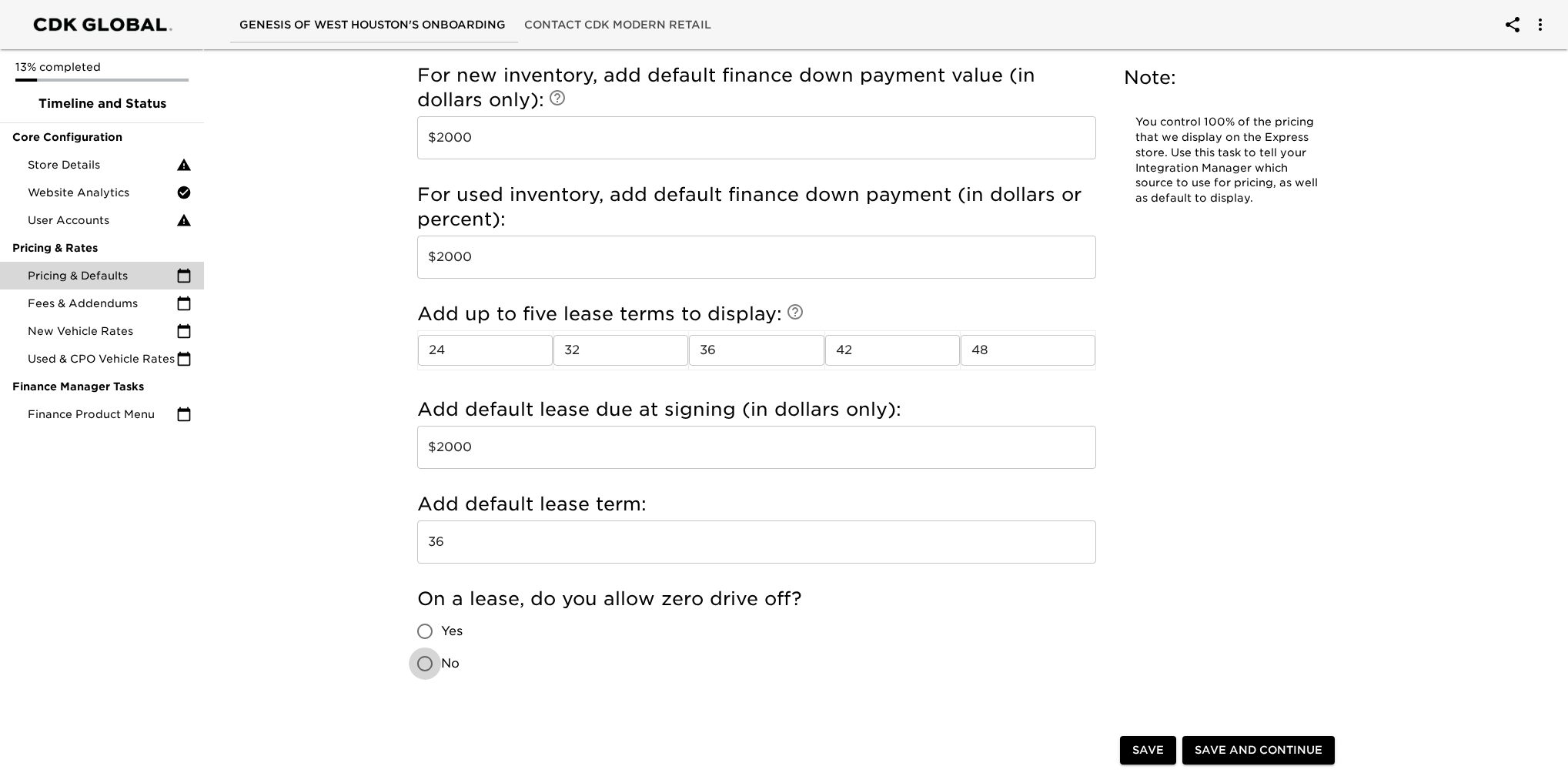
drag, startPoint x: 427, startPoint y: 669, endPoint x: 436, endPoint y: 667, distance: 9.2
click at [427, 669] on input "No" at bounding box center [425, 664] width 33 height 33
radio input "true"
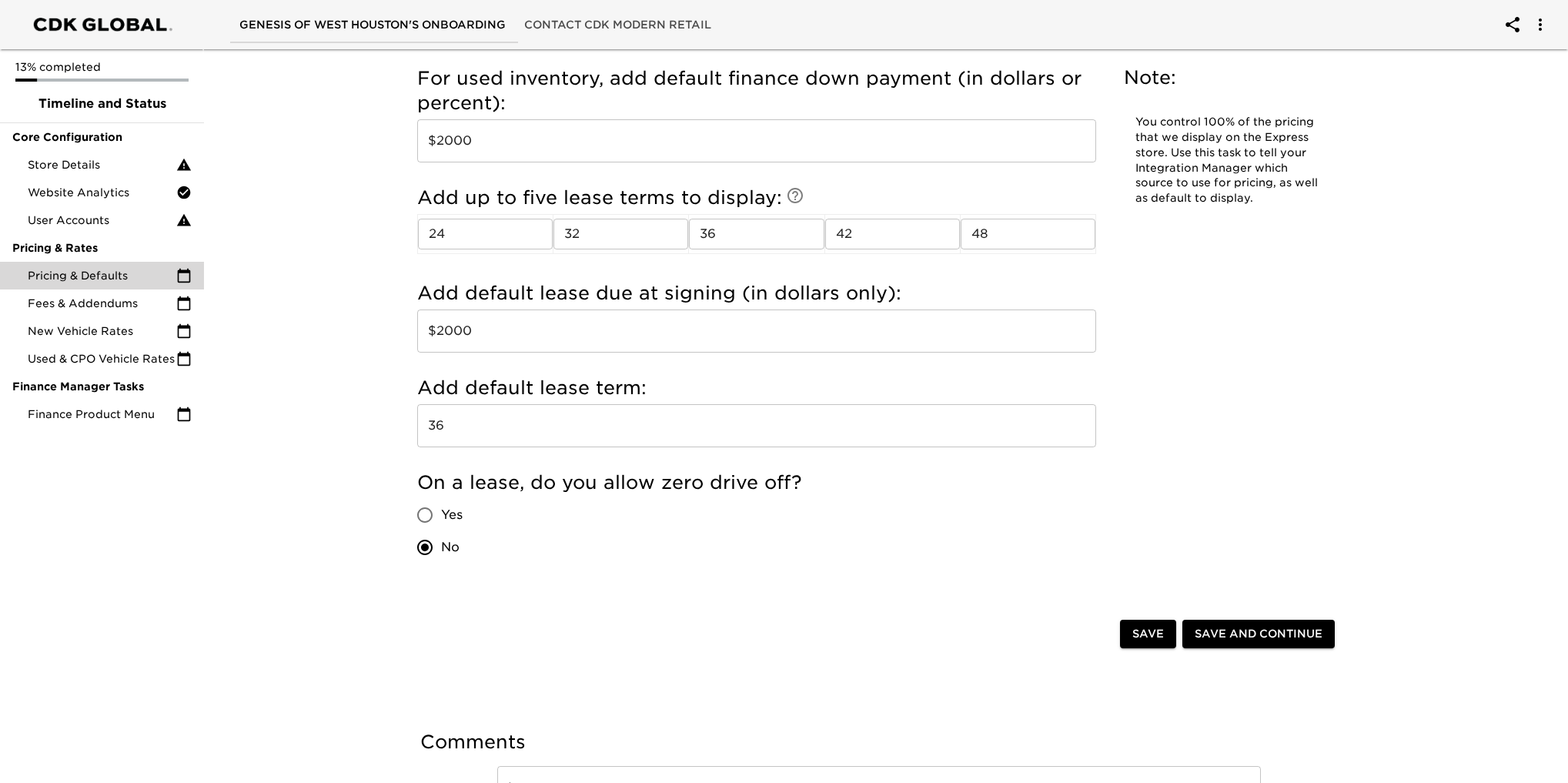
scroll to position [1600, 0]
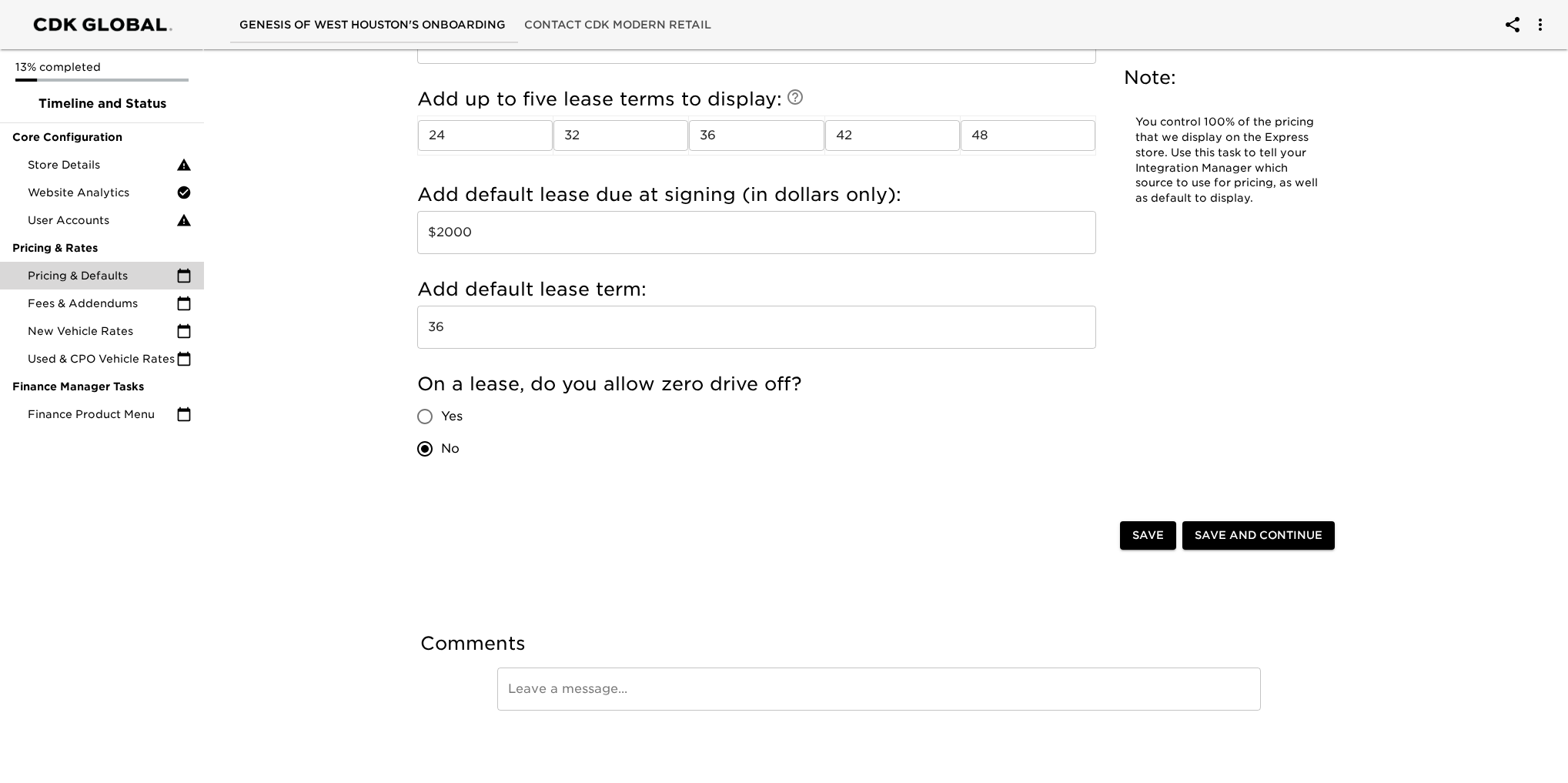
click at [1263, 531] on span "Save and Continue" at bounding box center [1258, 535] width 128 height 19
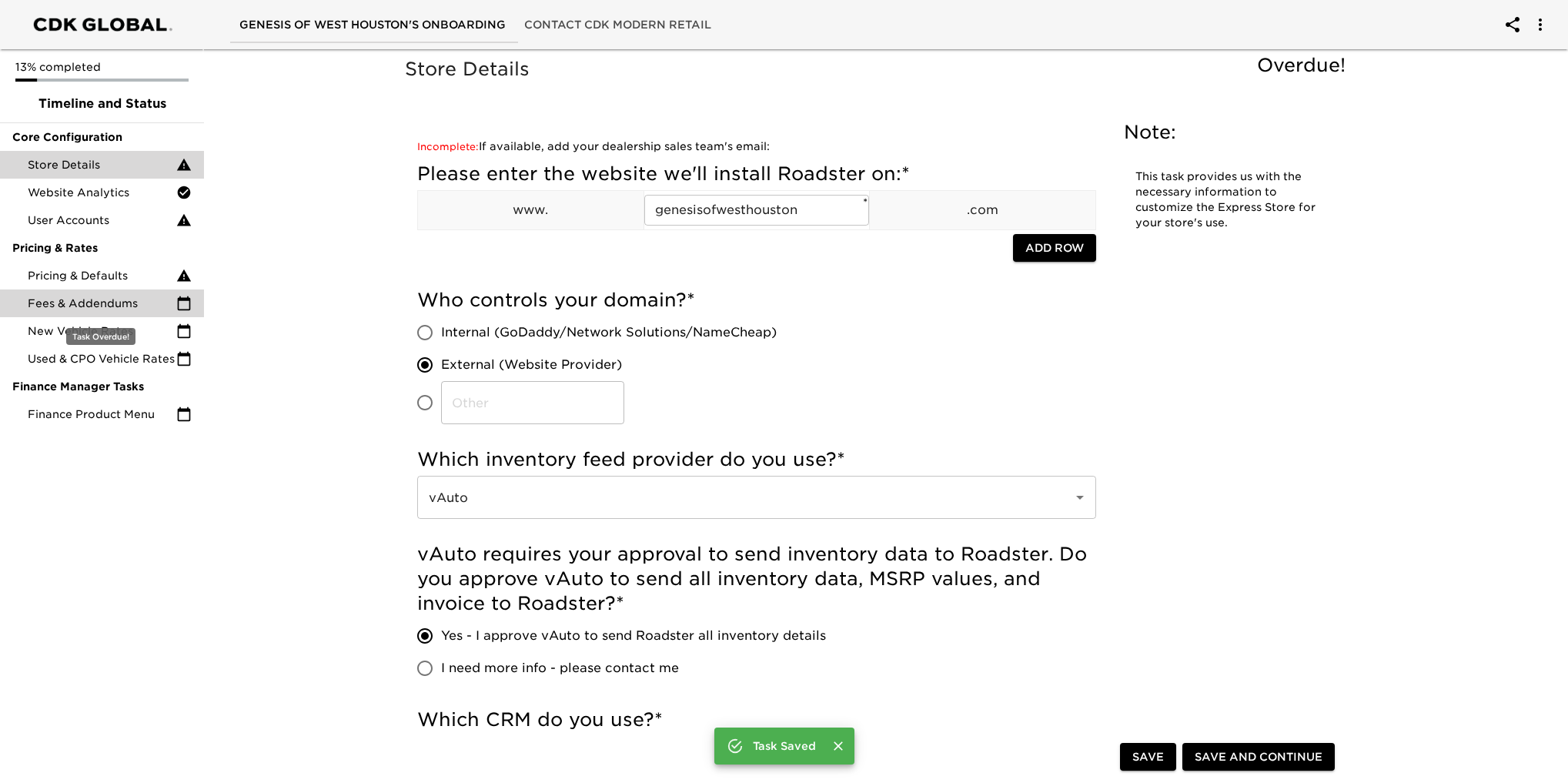
click at [104, 305] on span "Fees & Addendums" at bounding box center [101, 304] width 148 height 15
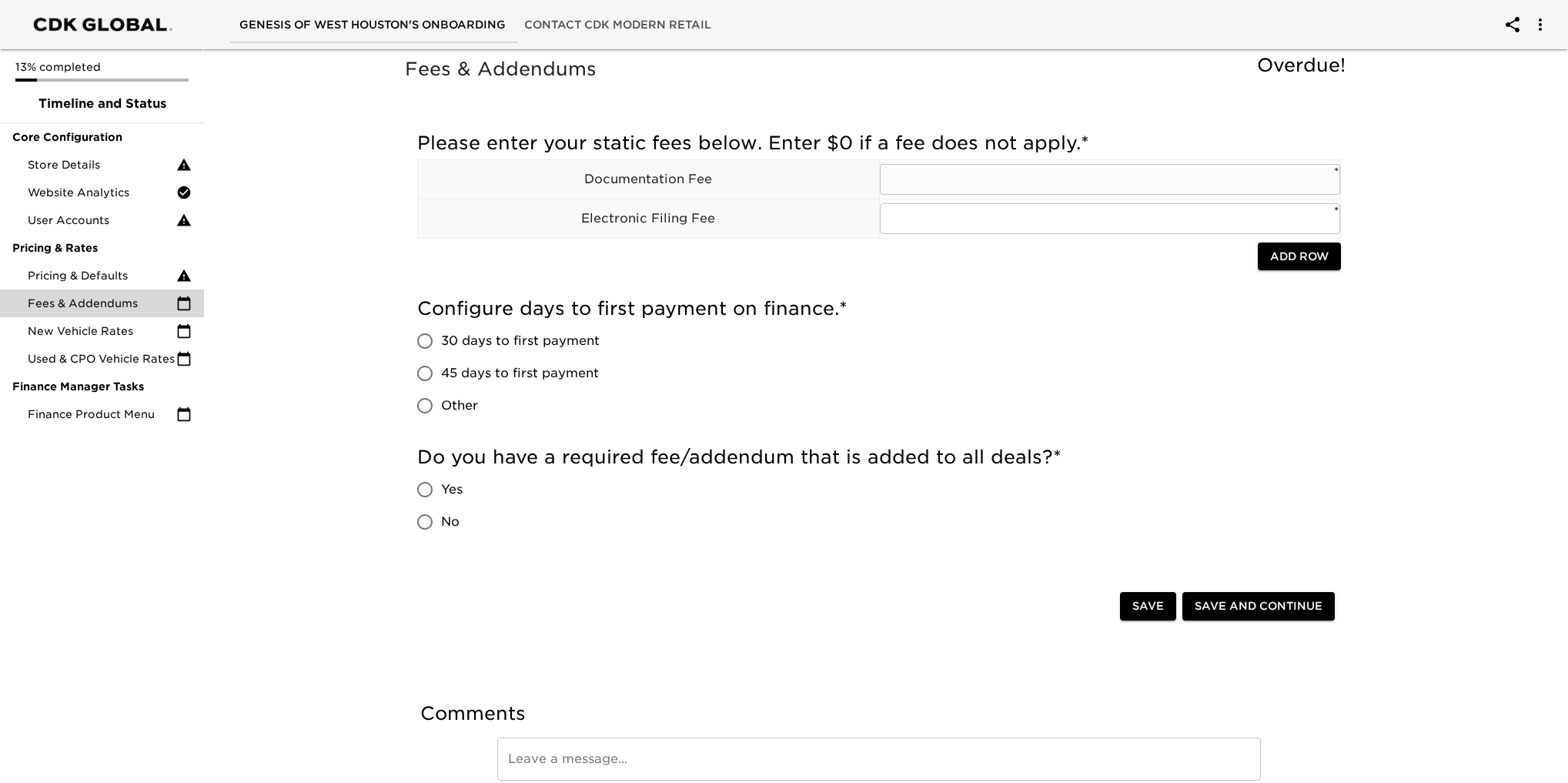
click at [964, 182] on input "text" at bounding box center [1111, 179] width 461 height 31
type input "$225"
click at [1320, 358] on div "Configure days to first payment on finance. * 30 days to first payment 45 days …" at bounding box center [878, 358] width 924 height 125
click at [426, 334] on input "30 days to first payment" at bounding box center [425, 341] width 33 height 33
radio input "true"
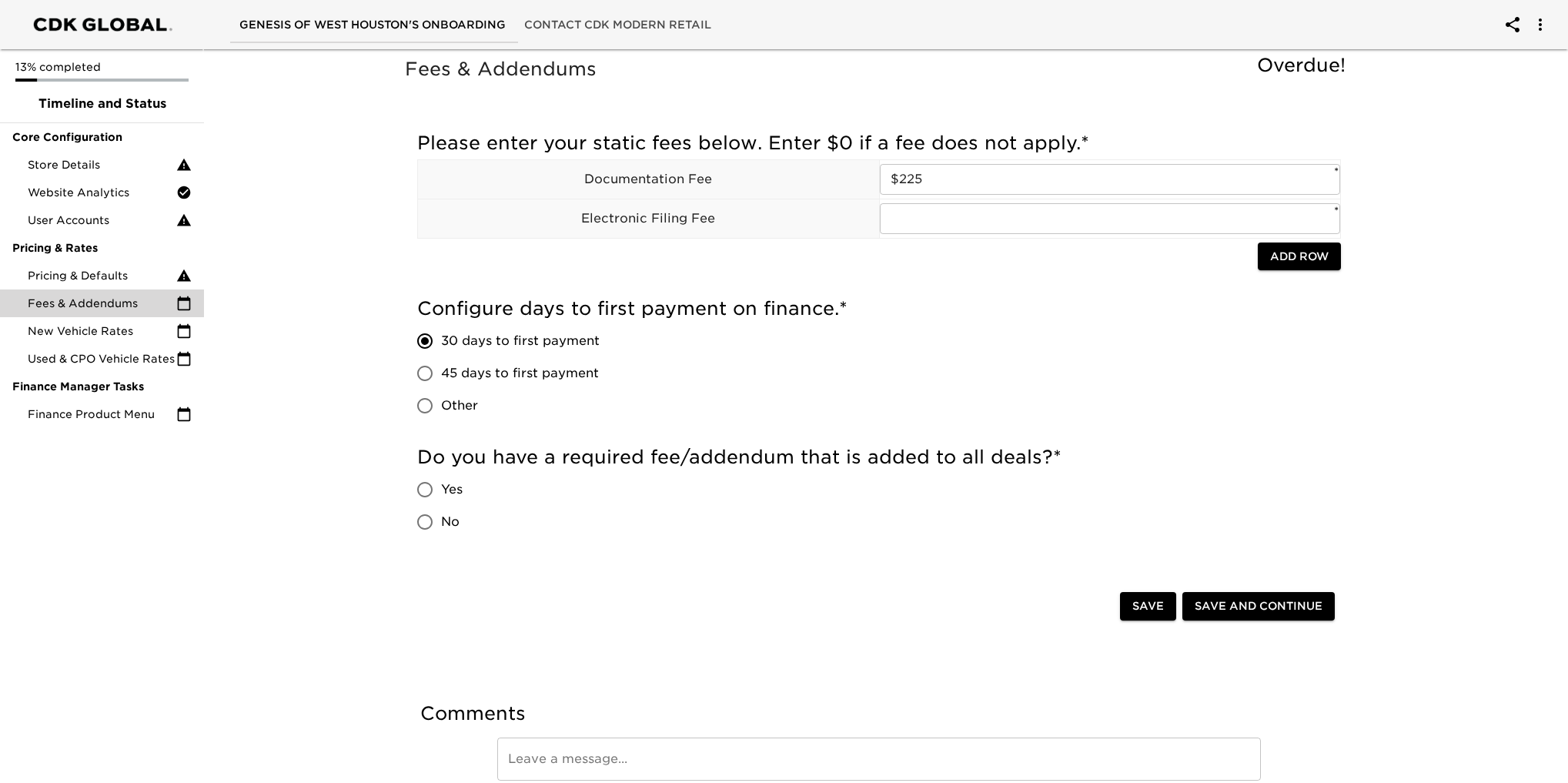
drag, startPoint x: 416, startPoint y: 522, endPoint x: 428, endPoint y: 522, distance: 12.0
click at [419, 522] on input "No" at bounding box center [425, 522] width 33 height 33
radio input "true"
click at [1269, 605] on span "Save and Continue" at bounding box center [1258, 605] width 128 height 19
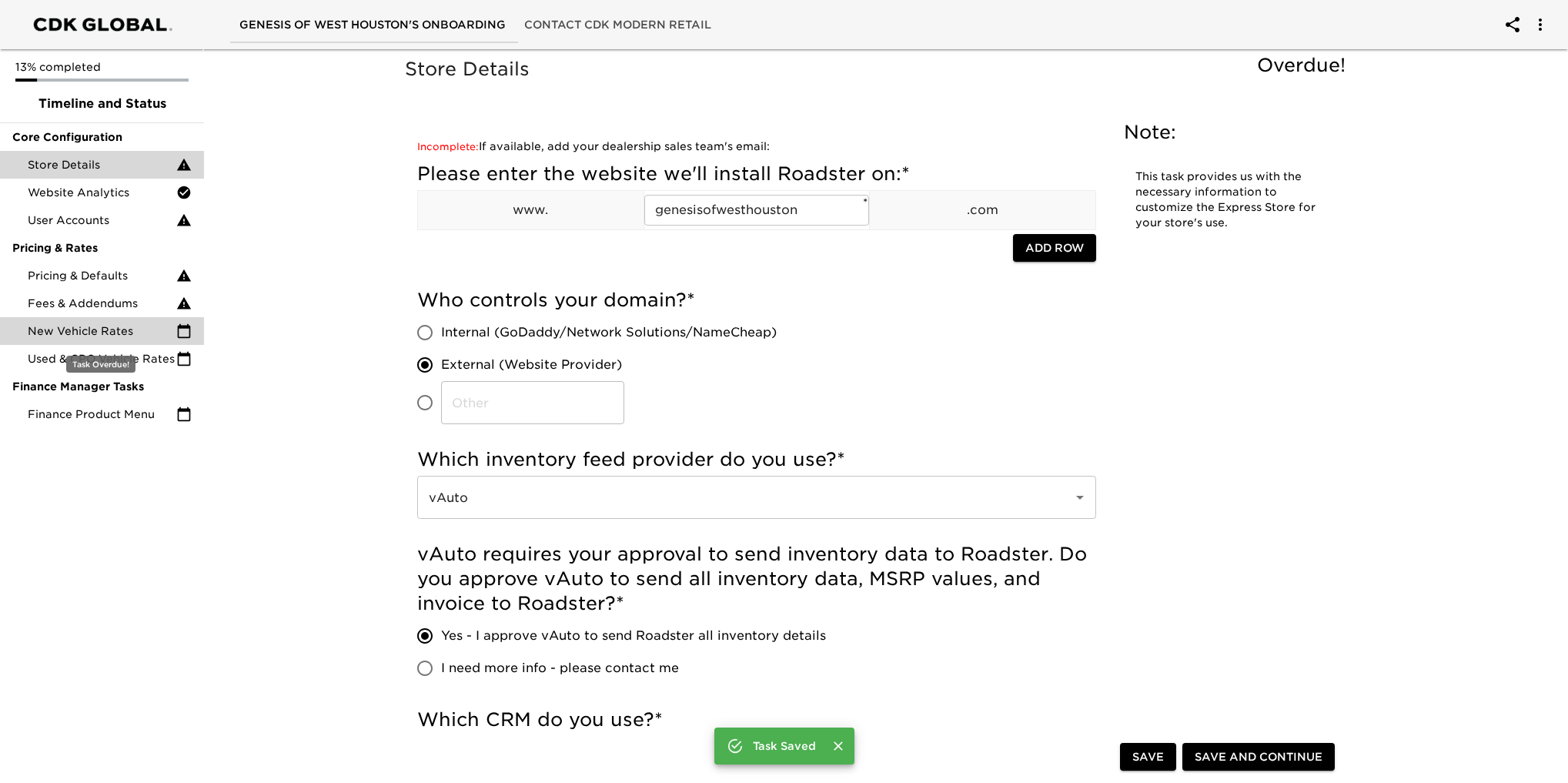
click at [87, 326] on span "New Vehicle Rates" at bounding box center [101, 331] width 148 height 15
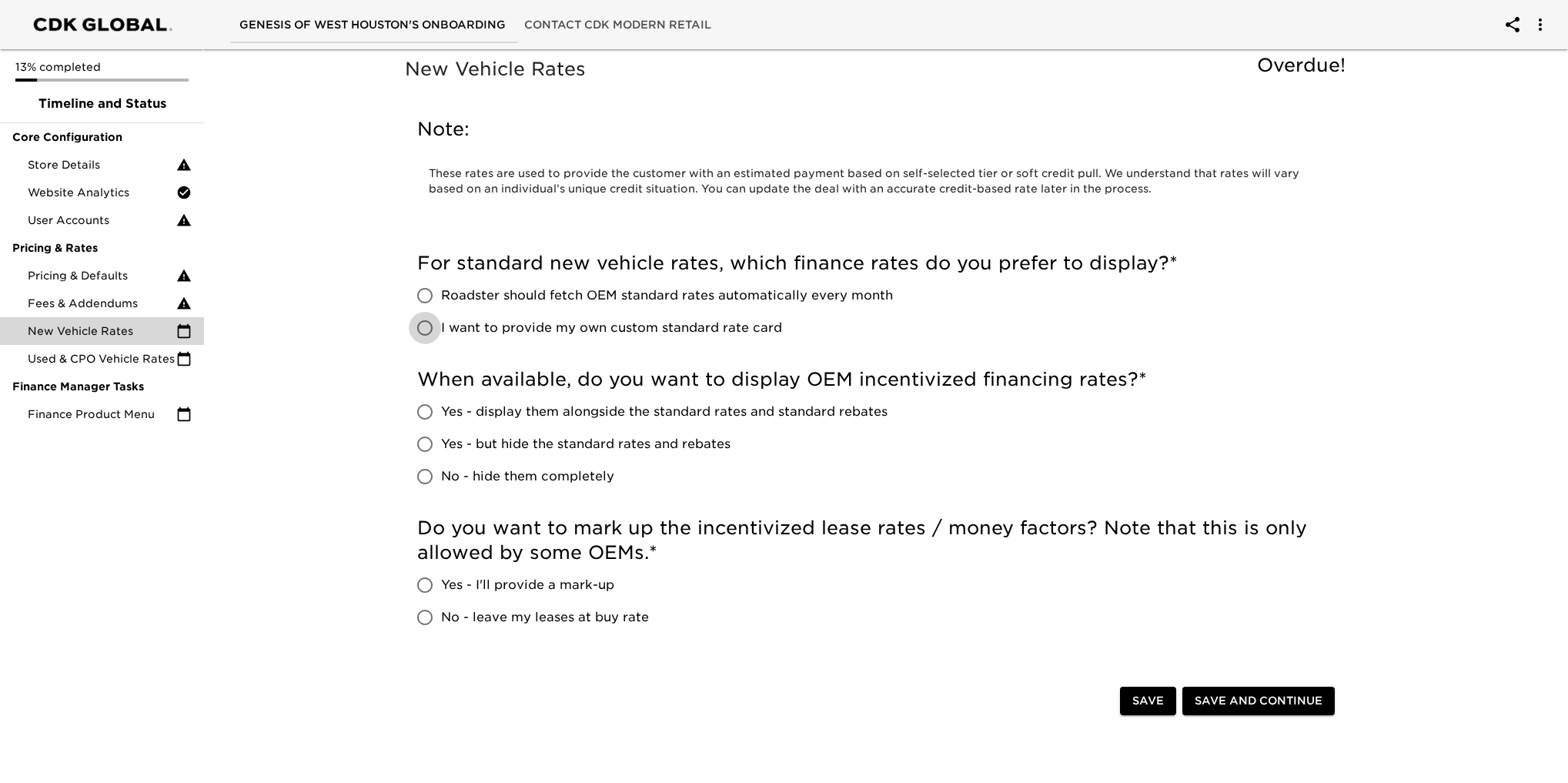
click at [424, 328] on input "I want to provide my own custom standard rate card" at bounding box center [425, 328] width 33 height 33
radio input "true"
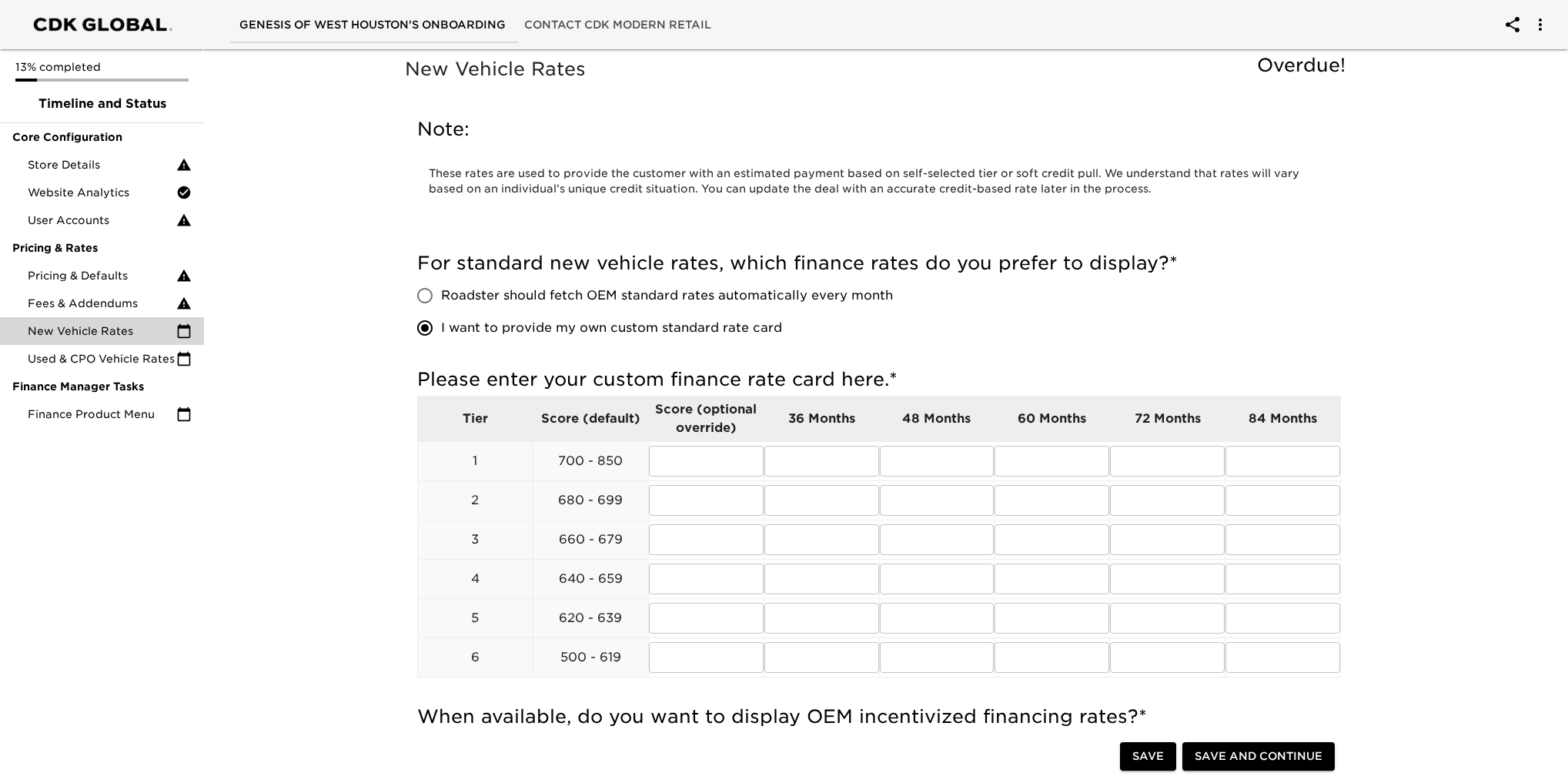
click at [426, 291] on input "Roadster should fetch OEM standard rates automatically every month" at bounding box center [425, 296] width 33 height 33
radio input "true"
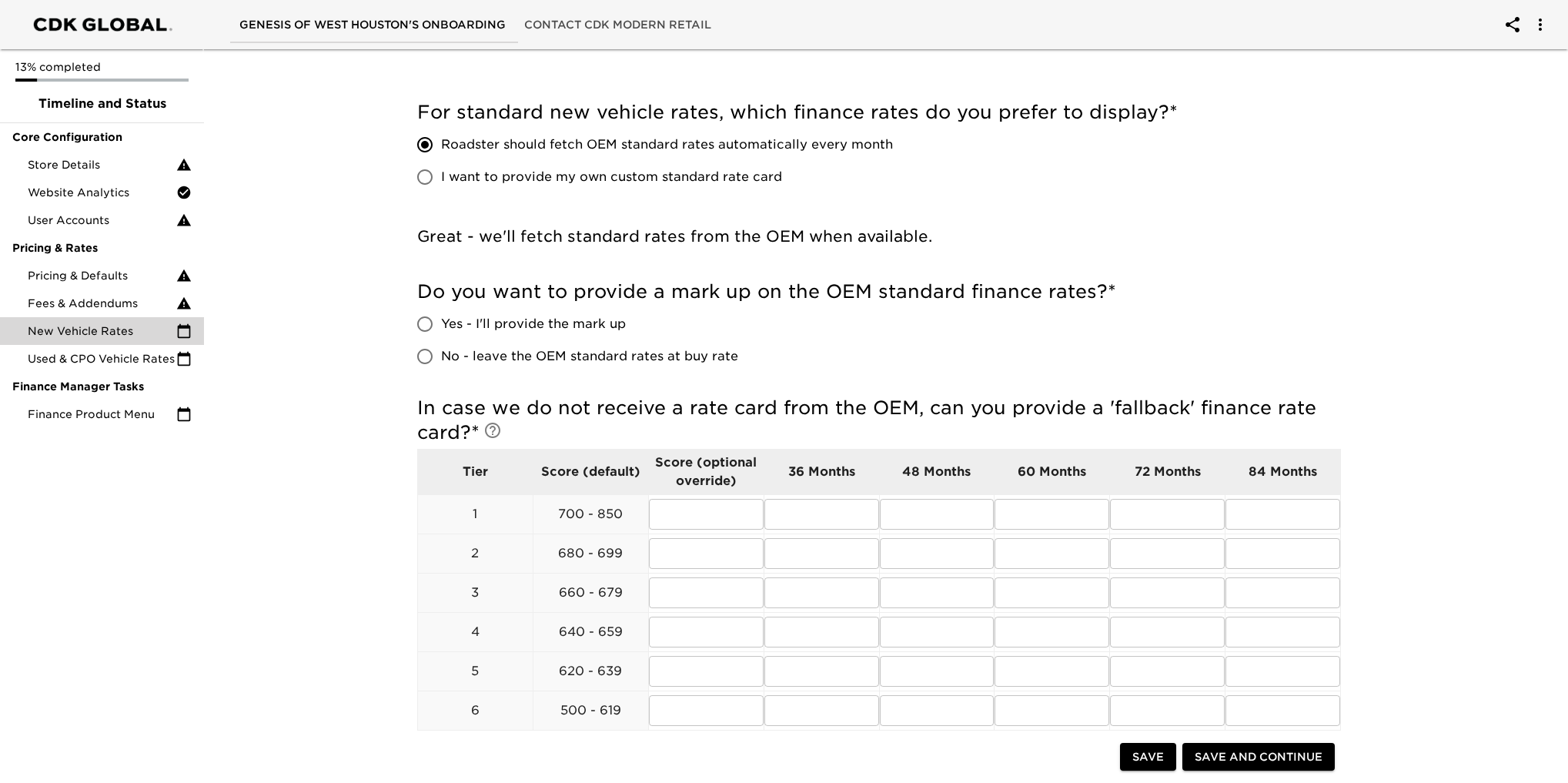
scroll to position [154, 0]
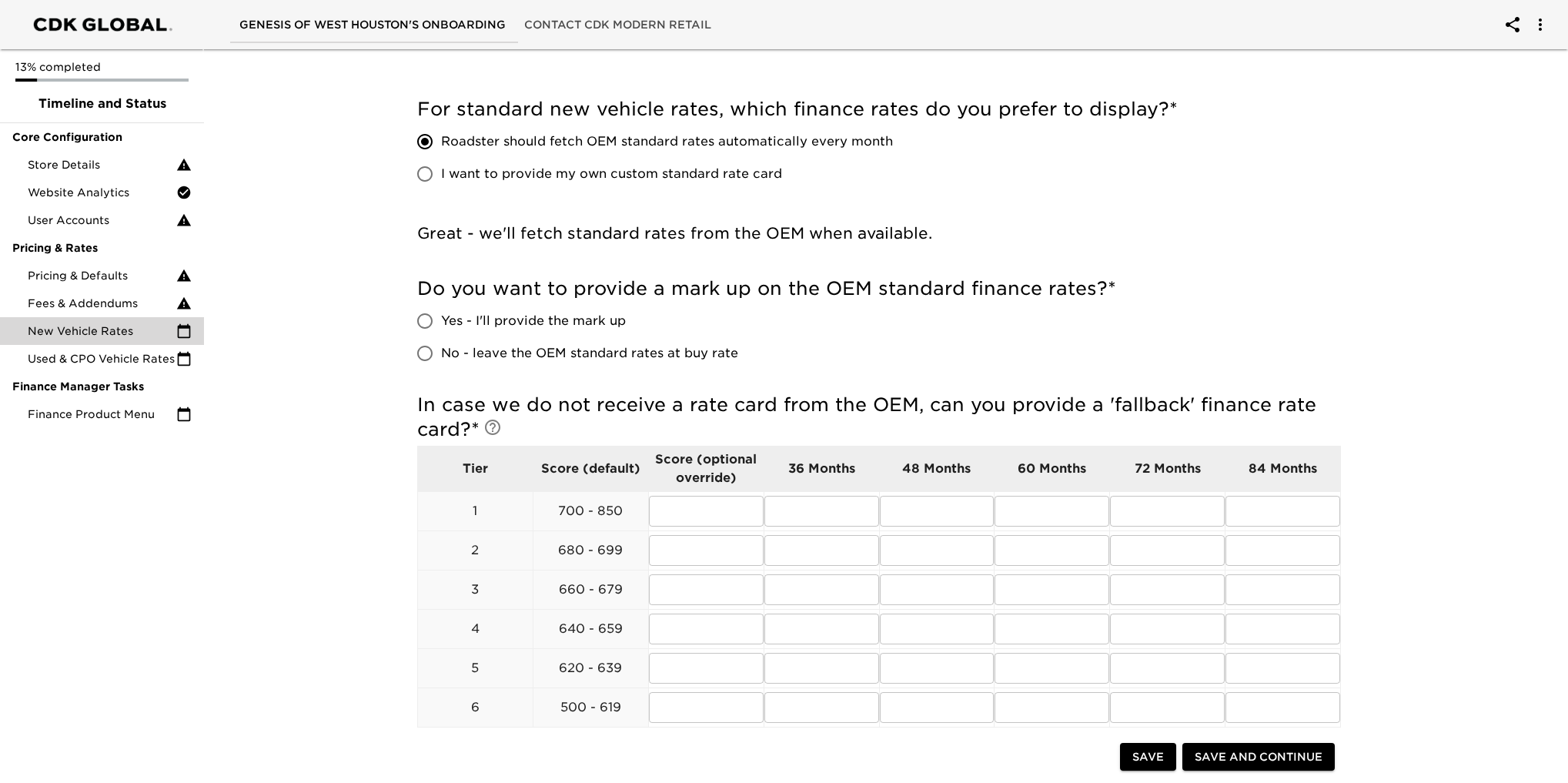
click at [427, 319] on input "Yes - I'll provide the mark up" at bounding box center [425, 321] width 33 height 33
radio input "true"
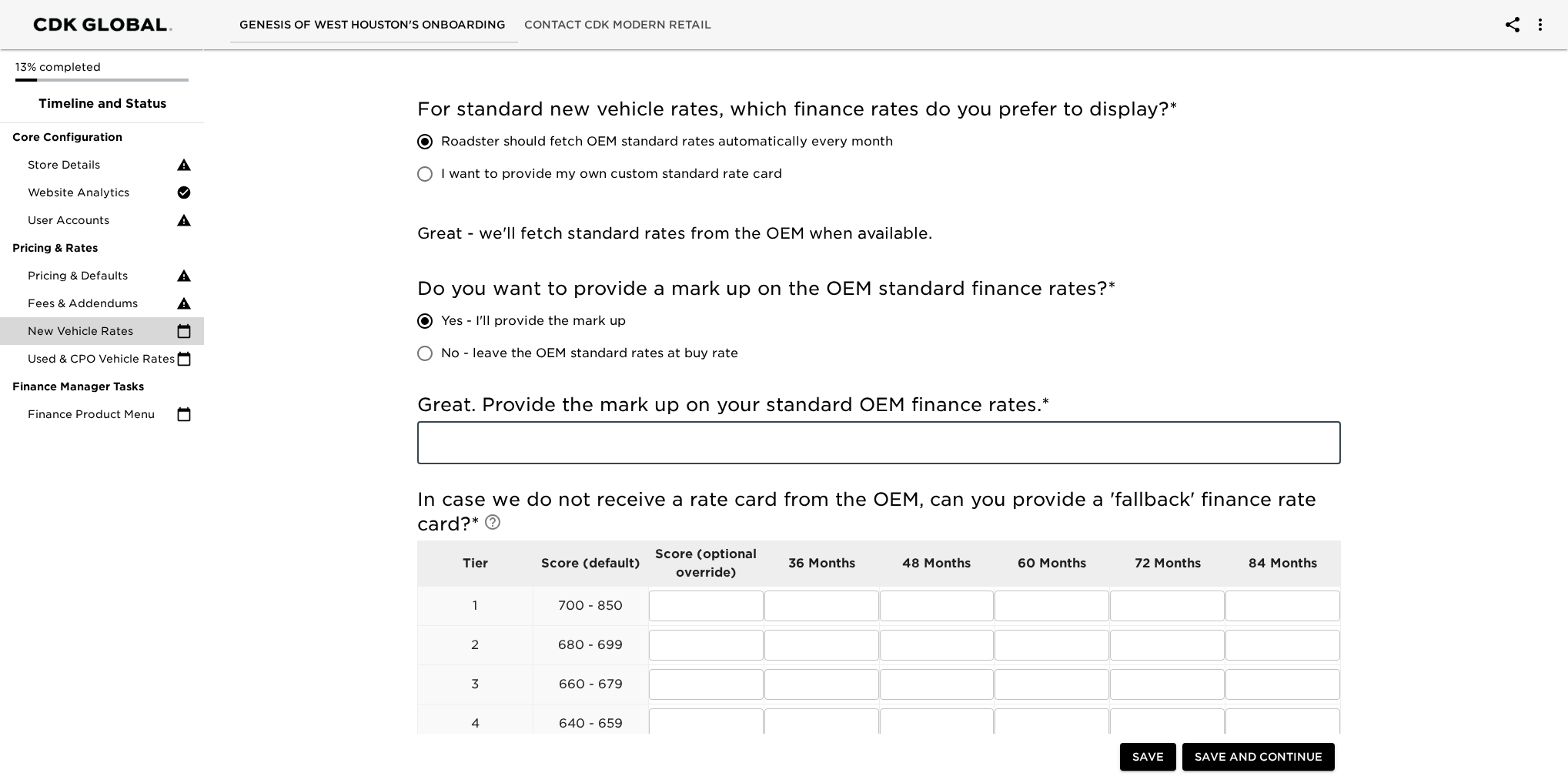
click at [492, 439] on input "text" at bounding box center [878, 443] width 924 height 43
type input "2"
click at [1331, 304] on div "Do you want to provide a mark up on the OEM standard finance rates? * Yes - I'l…" at bounding box center [878, 322] width 924 height 93
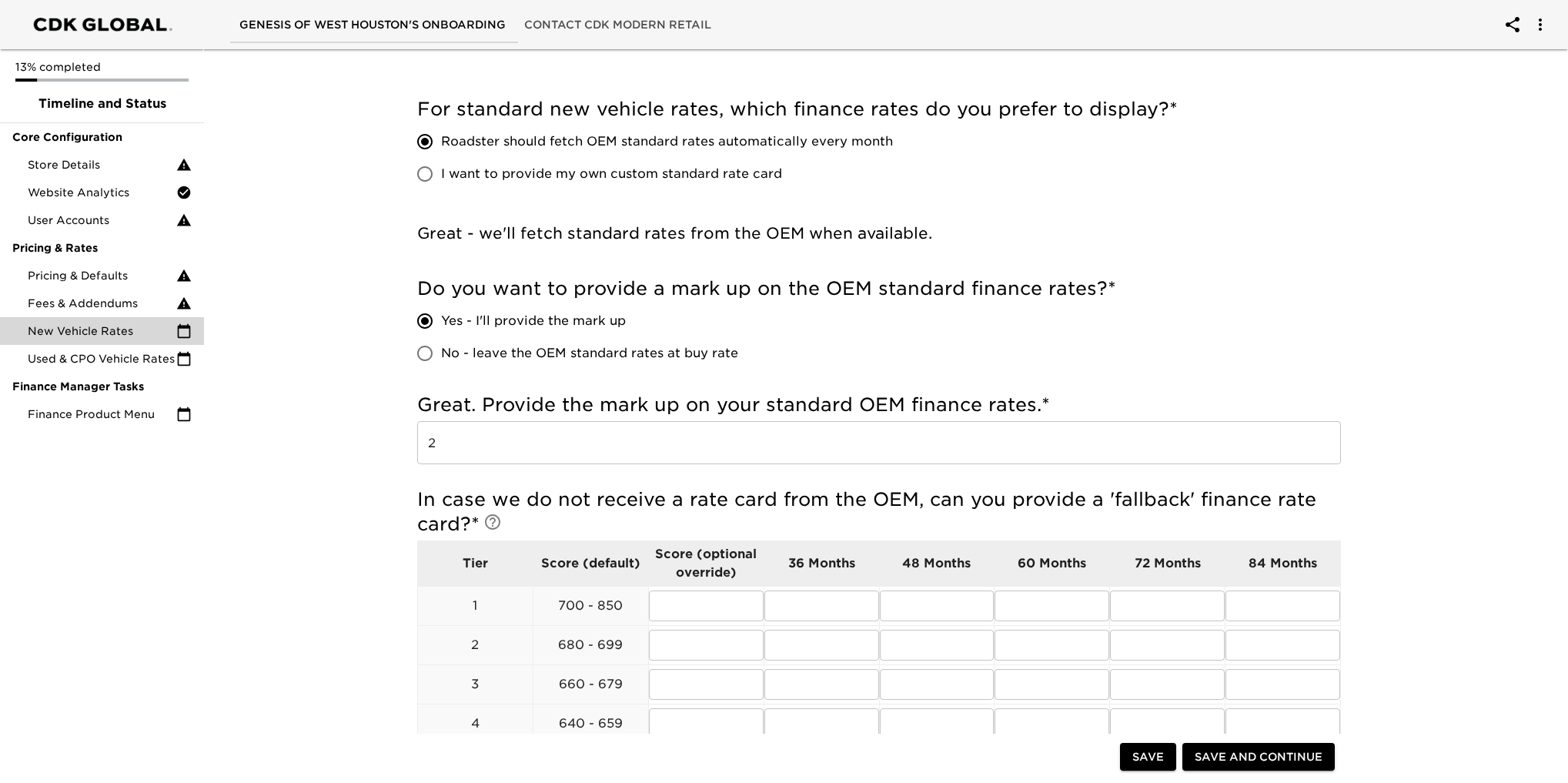
click at [431, 353] on input "No - leave the OEM standard rates at buy rate" at bounding box center [425, 353] width 33 height 33
radio input "true"
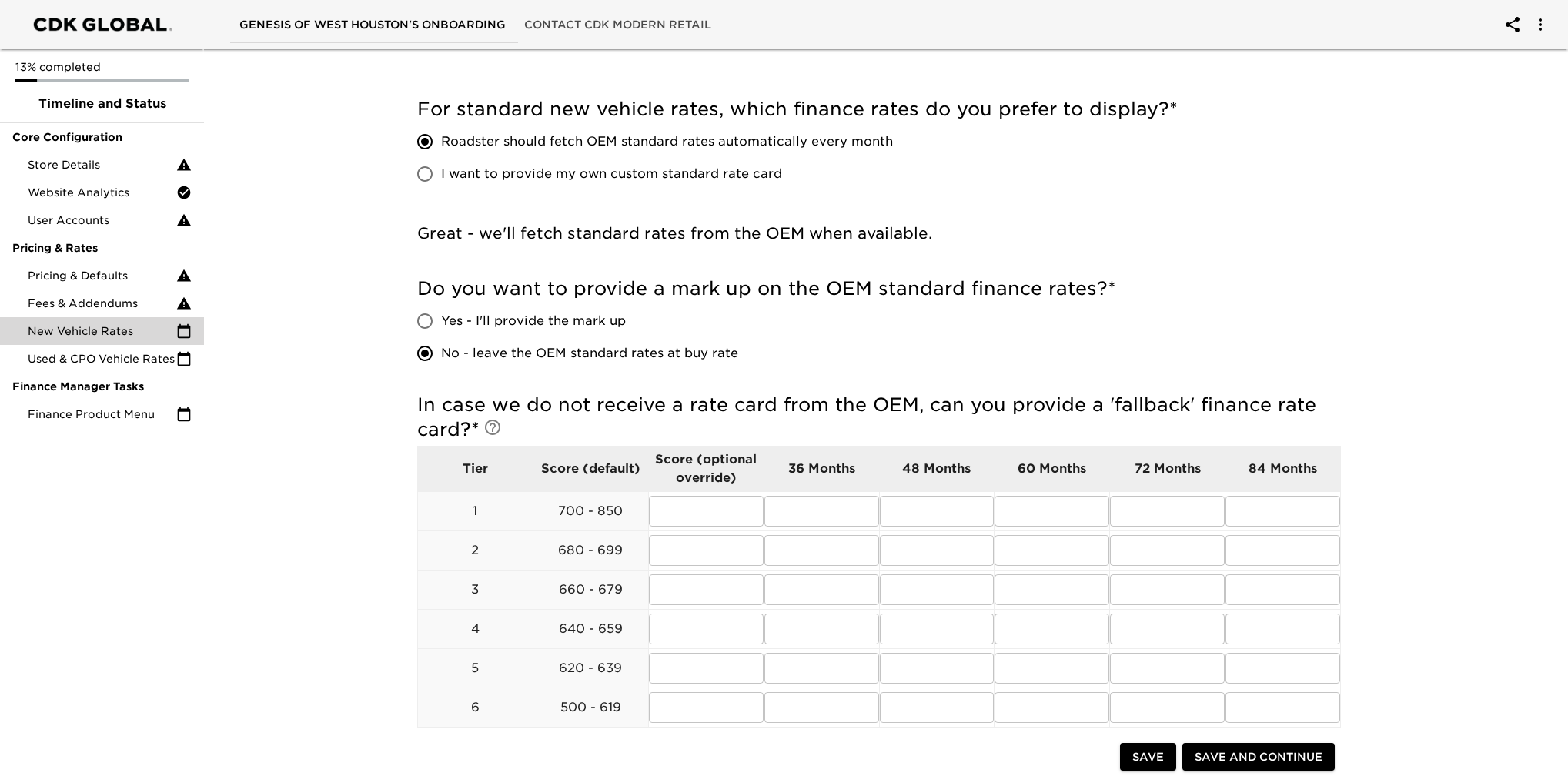
click at [427, 322] on input "Yes - I'll provide the mark up" at bounding box center [425, 321] width 33 height 33
radio input "true"
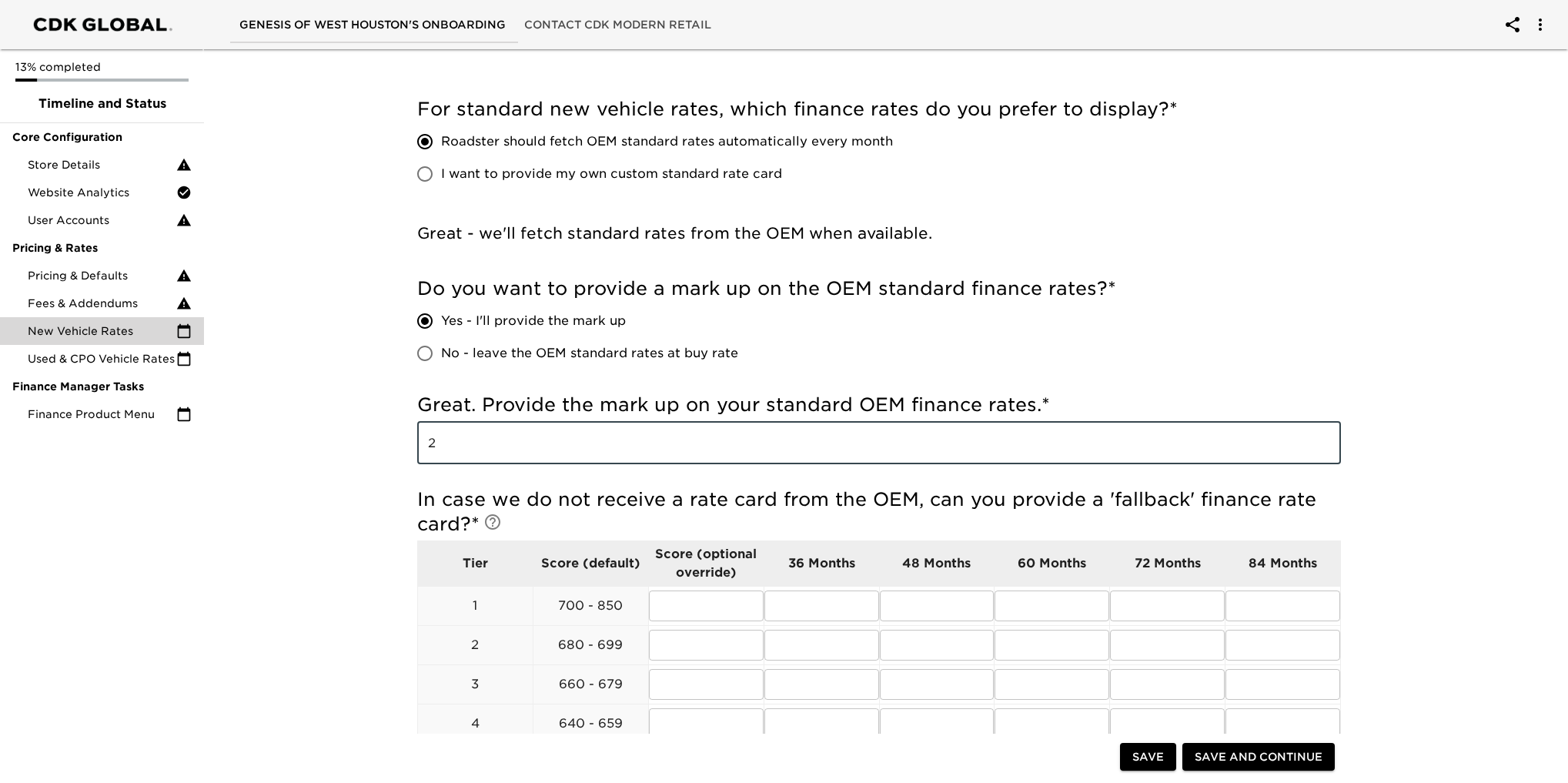
drag, startPoint x: 496, startPoint y: 436, endPoint x: 389, endPoint y: 441, distance: 107.1
click at [389, 441] on div "New Vehicle Rates Overdue! Note: These rates are used to provide the customer w…" at bounding box center [878, 666] width 986 height 1527
type input "2"
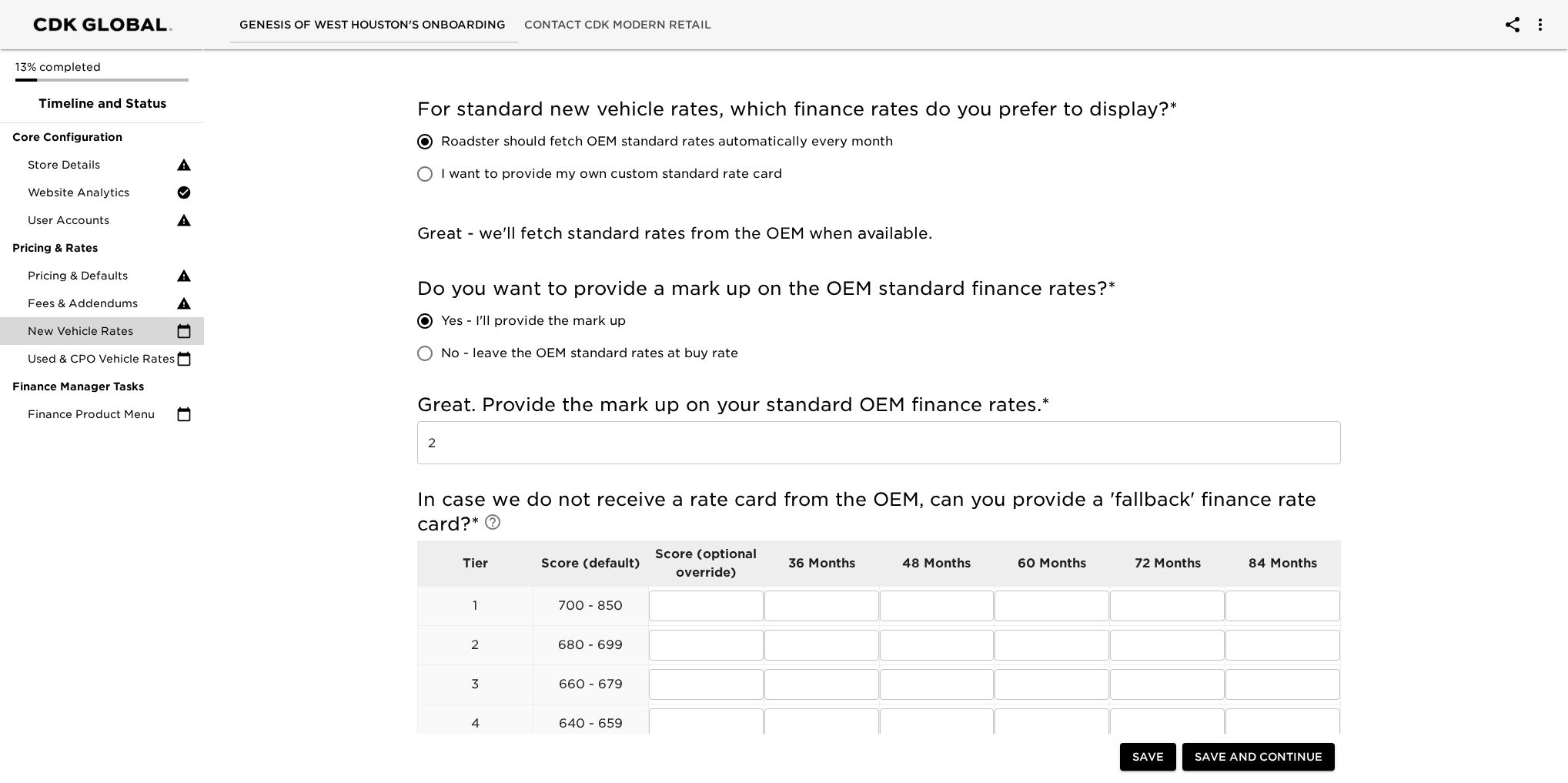
click at [389, 442] on div "New Vehicle Rates Overdue! Note: These rates are used to provide the customer w…" at bounding box center [878, 666] width 986 height 1527
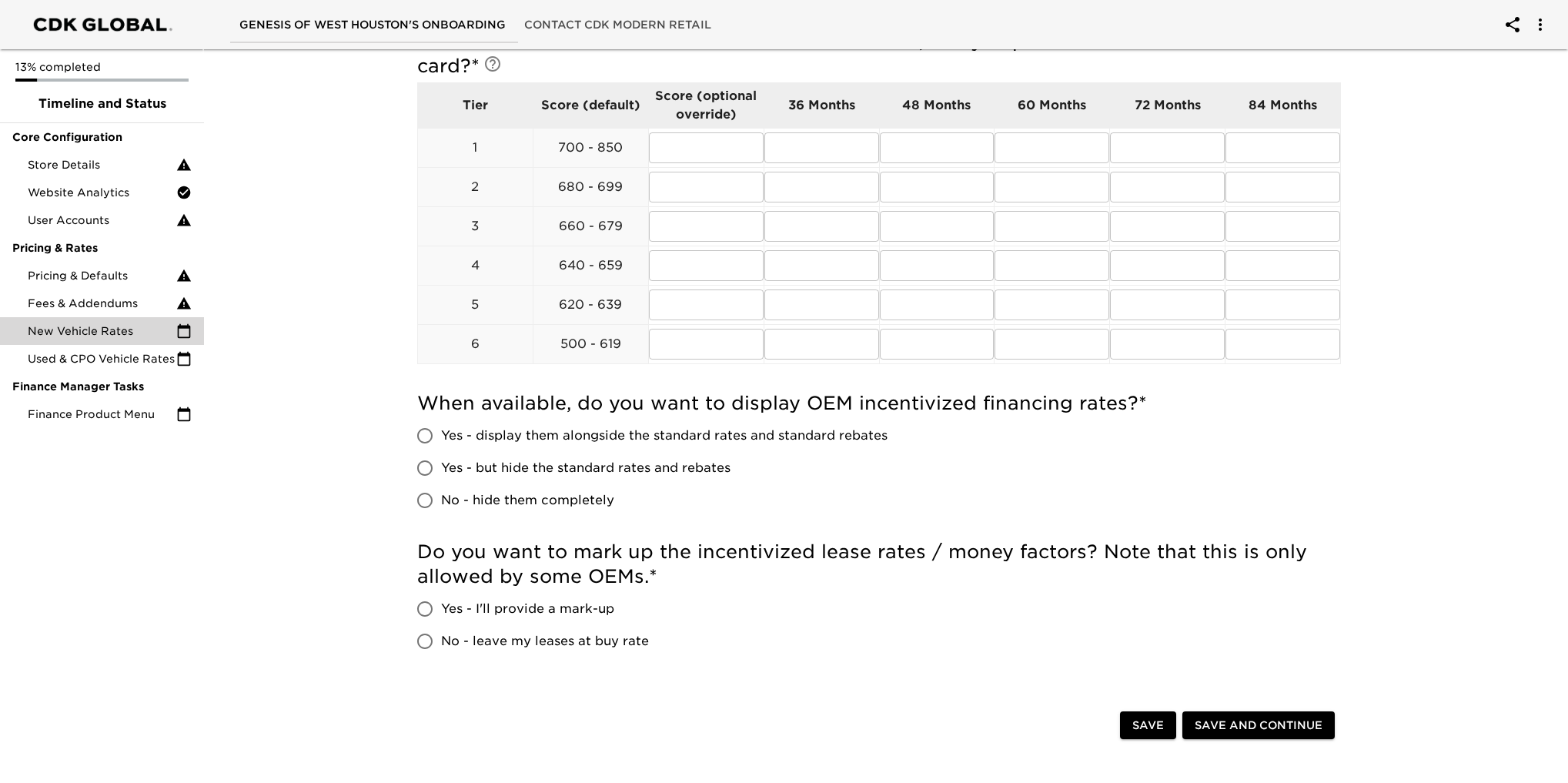
scroll to position [616, 0]
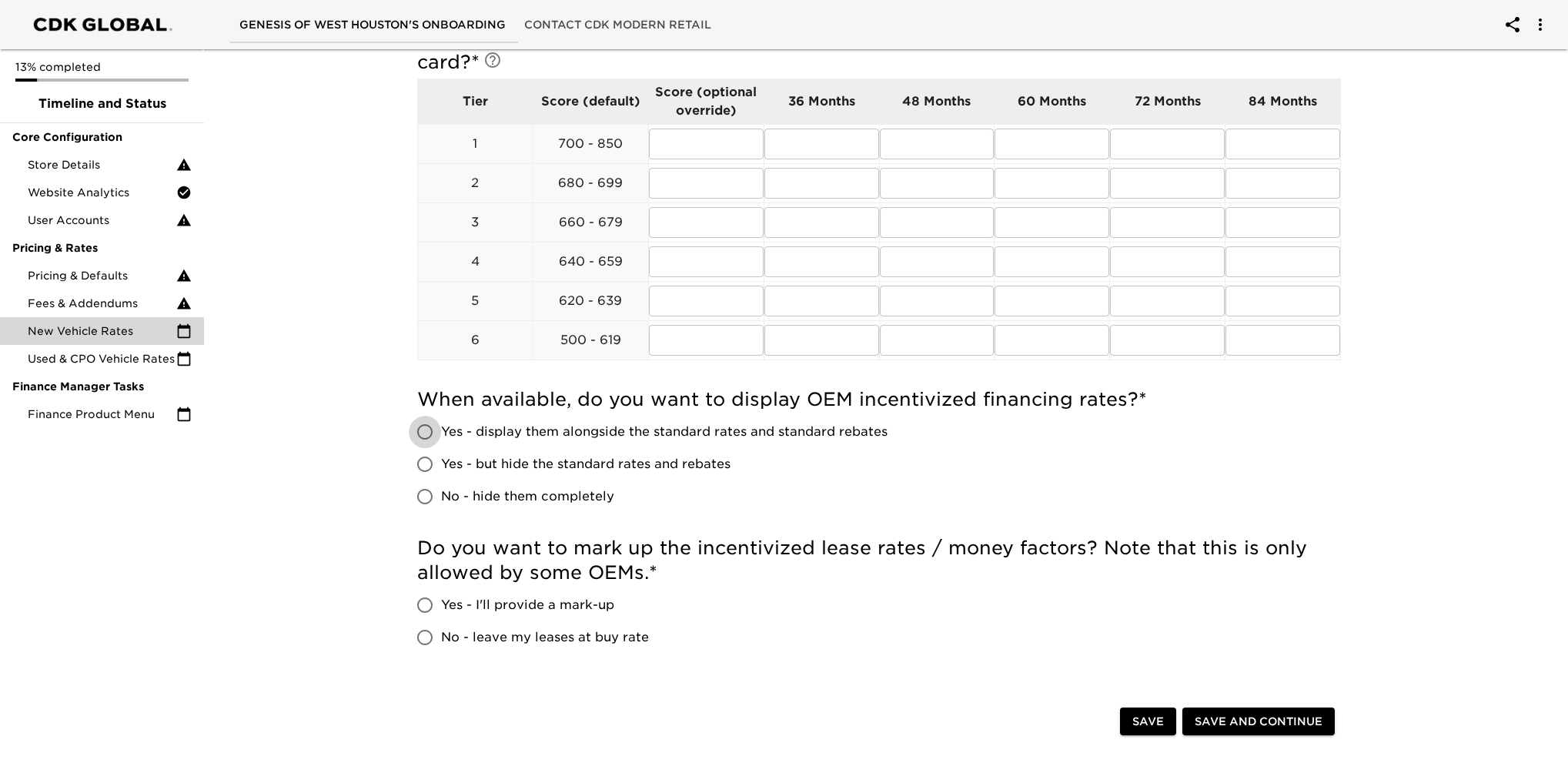
click at [420, 430] on input "Yes - display them alongside the standard rates and standard rebates" at bounding box center [425, 432] width 33 height 33
radio input "true"
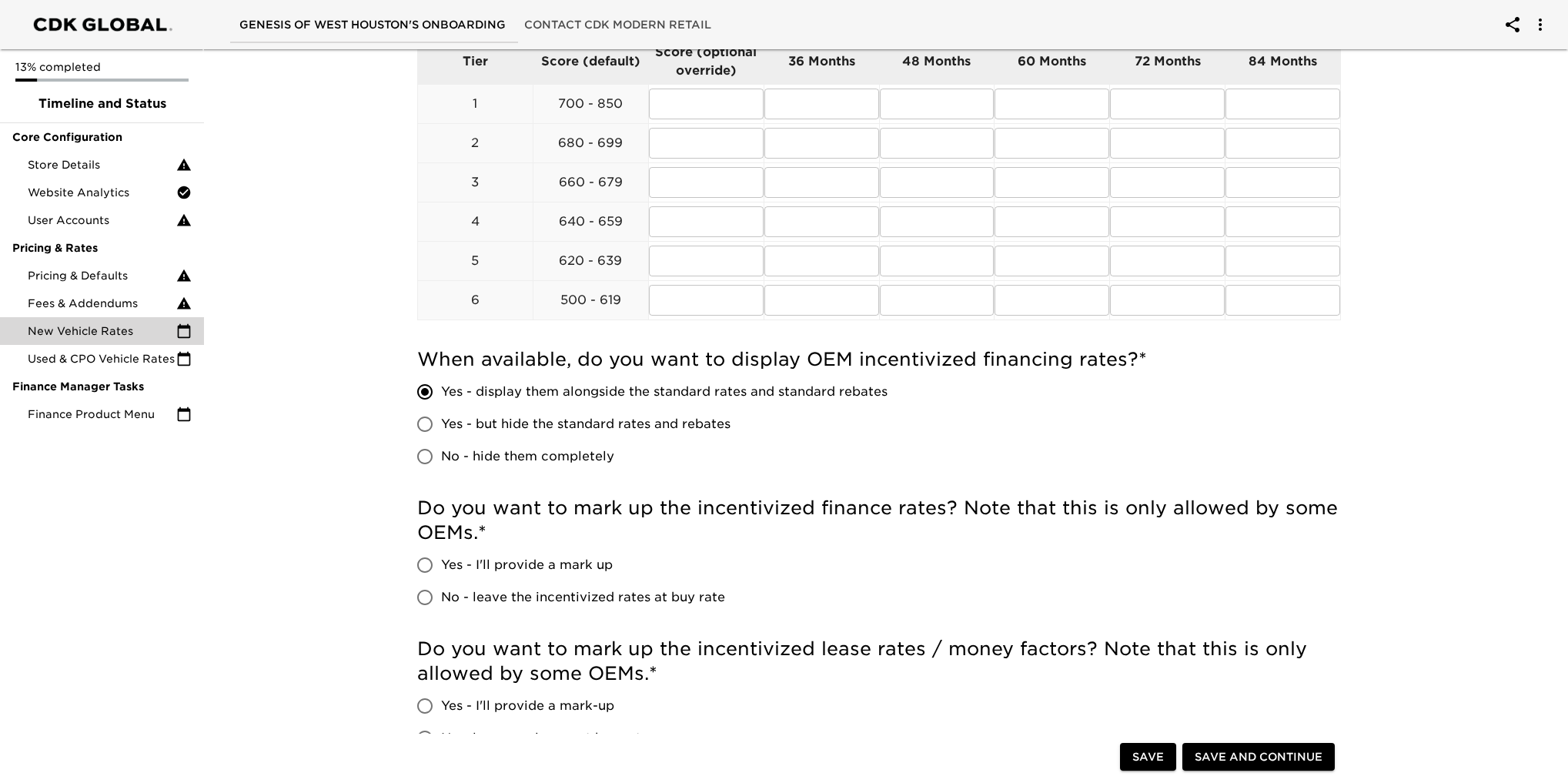
scroll to position [693, 0]
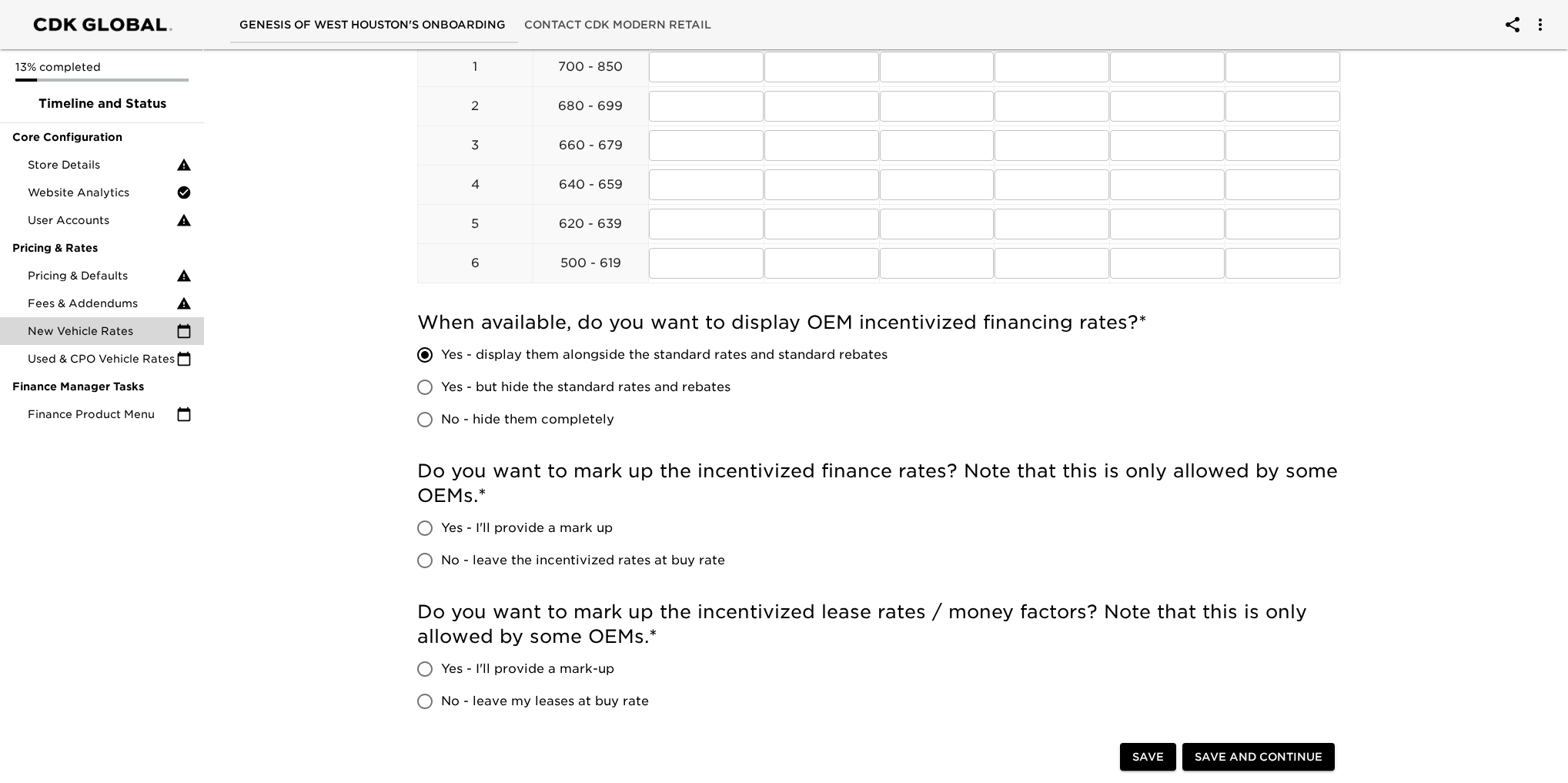
click at [424, 524] on input "Yes - I'll provide a mark up" at bounding box center [425, 528] width 33 height 33
radio input "true"
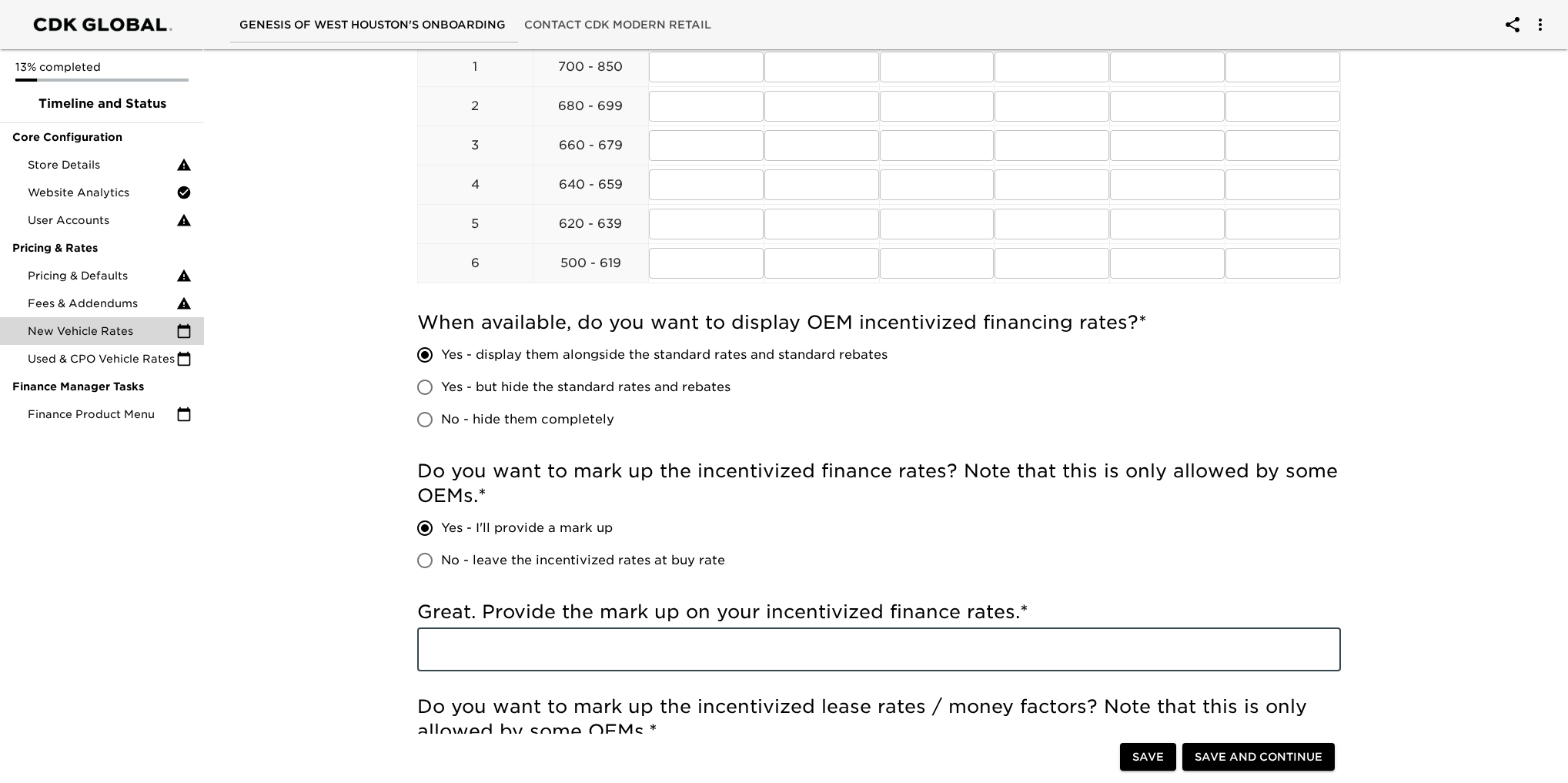
click at [503, 631] on input "text" at bounding box center [878, 649] width 924 height 43
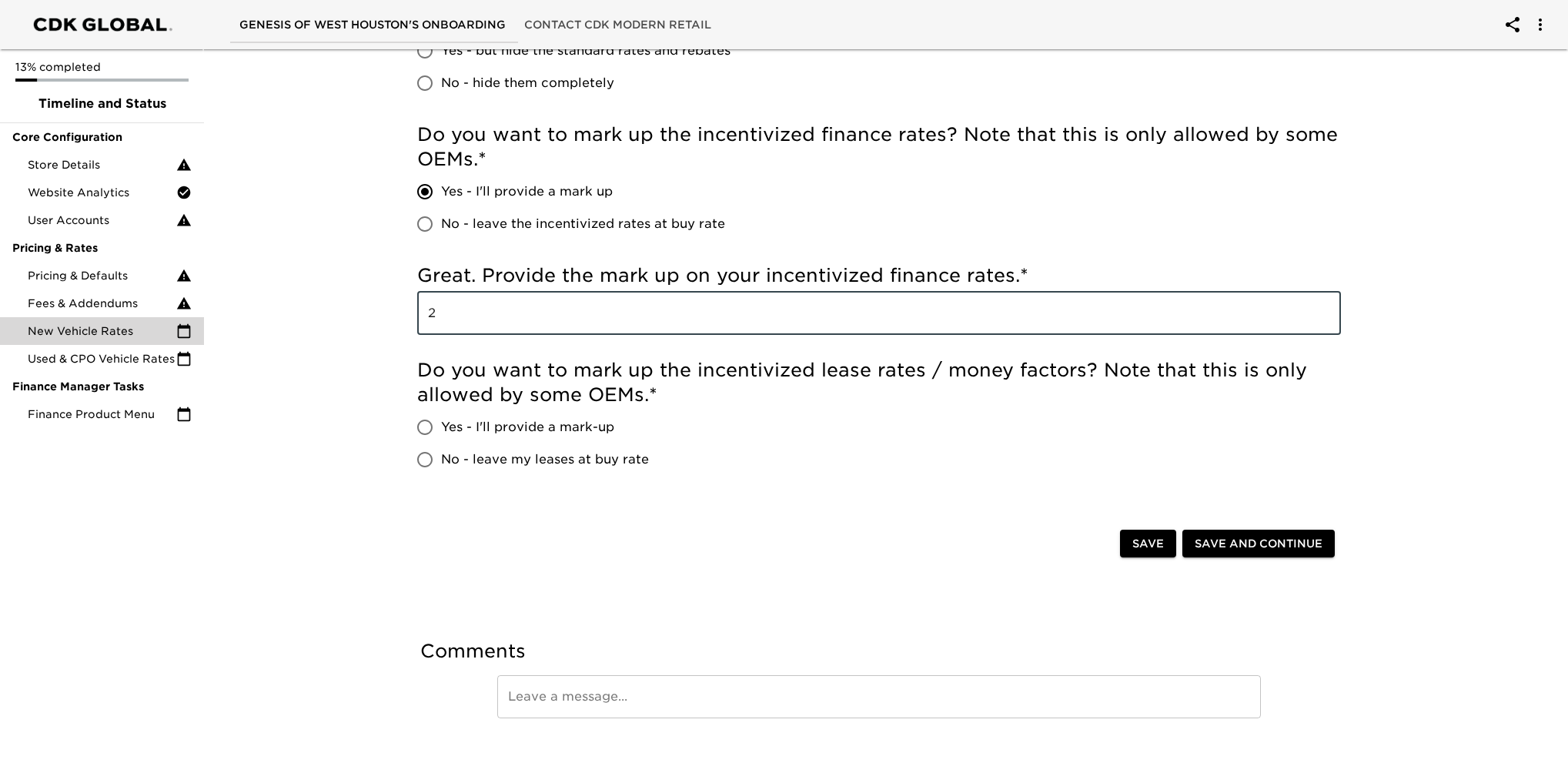
scroll to position [1037, 0]
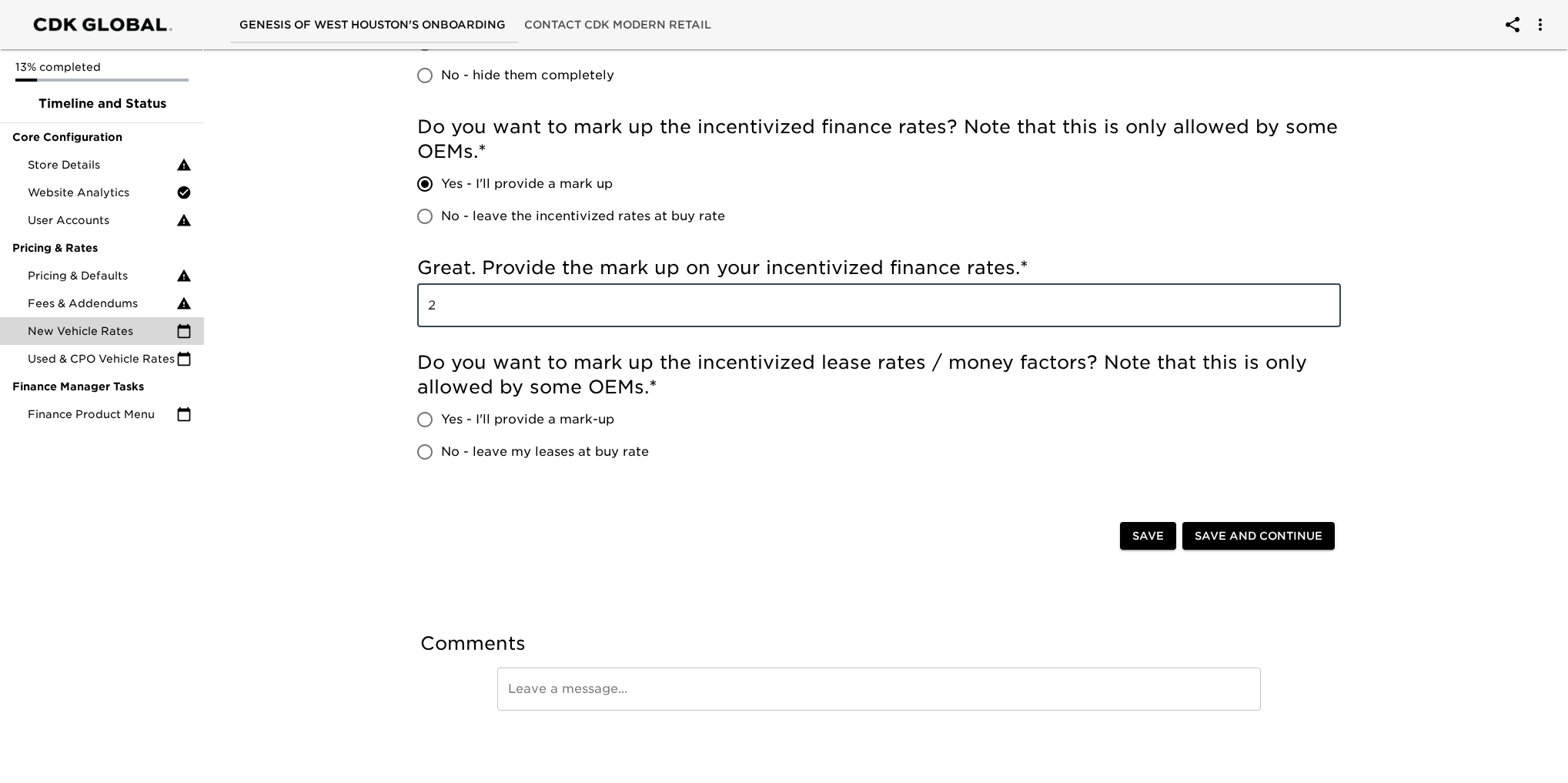
type input "2"
drag, startPoint x: 416, startPoint y: 453, endPoint x: 425, endPoint y: 452, distance: 9.1
click at [416, 452] on input "No - leave my leases at buy rate" at bounding box center [425, 452] width 33 height 33
radio input "true"
click at [1250, 528] on span "Save and Continue" at bounding box center [1258, 536] width 128 height 19
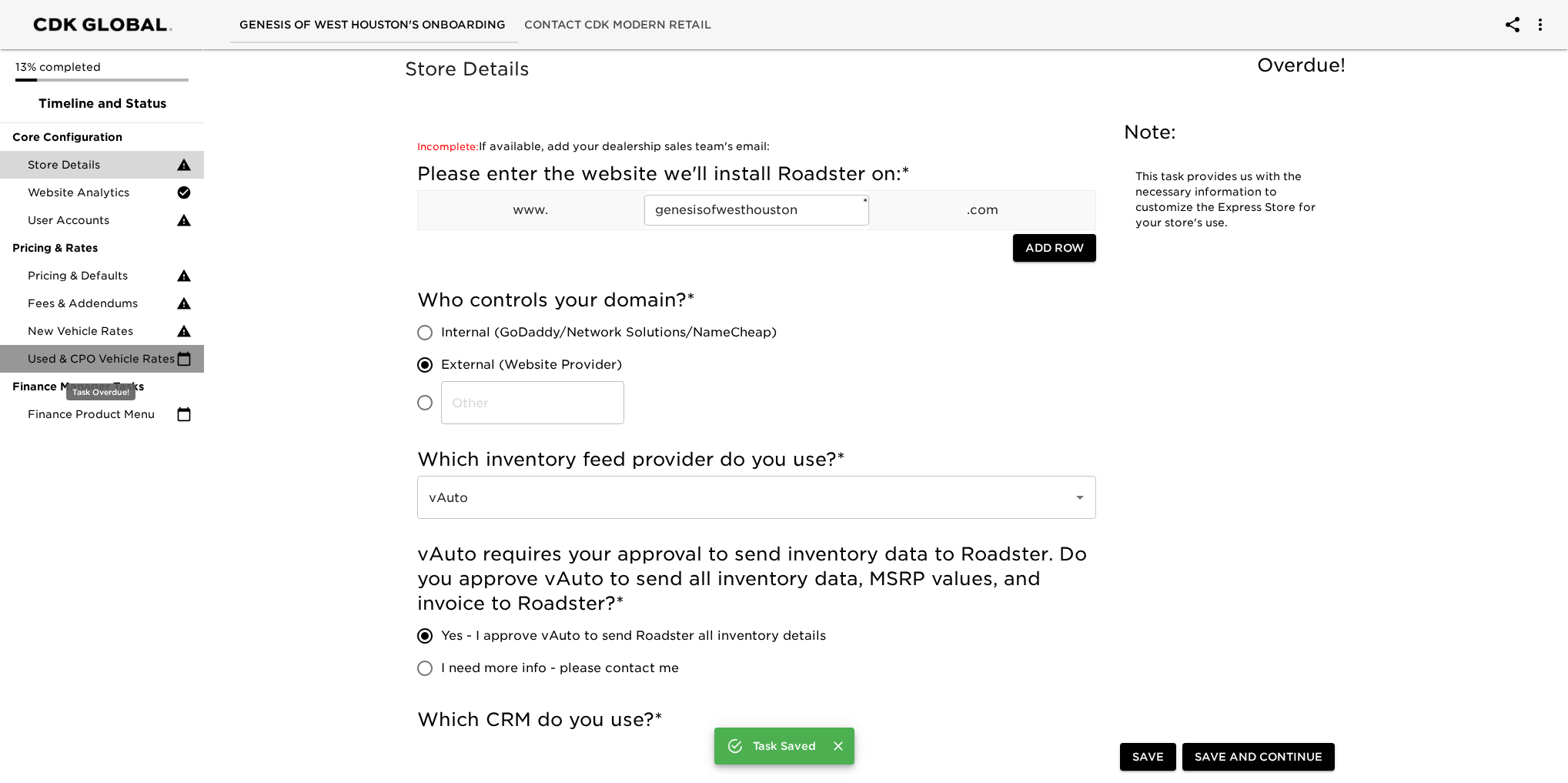
click at [109, 358] on span "Used & CPO Vehicle Rates" at bounding box center [101, 358] width 148 height 15
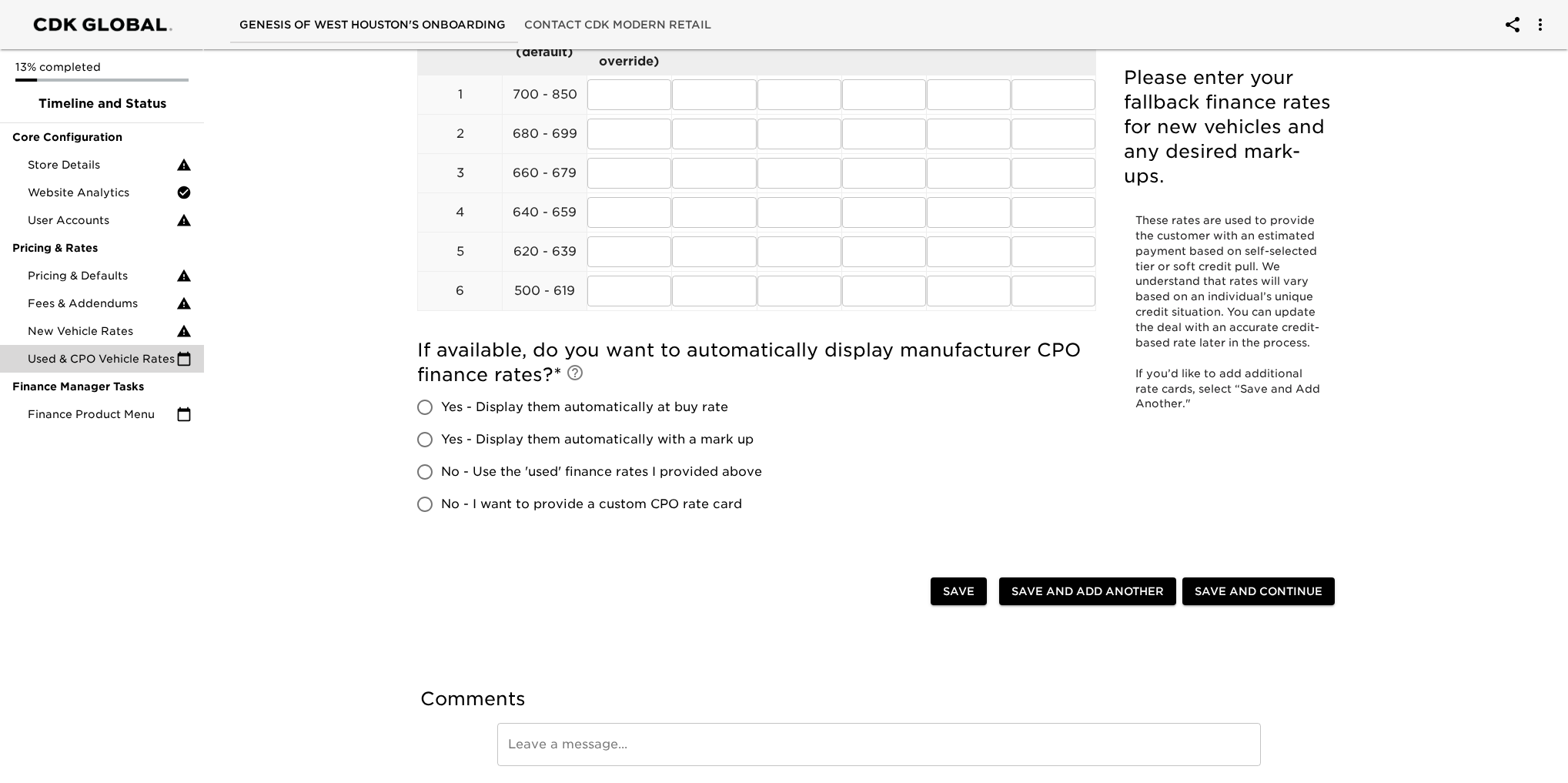
scroll to position [308, 0]
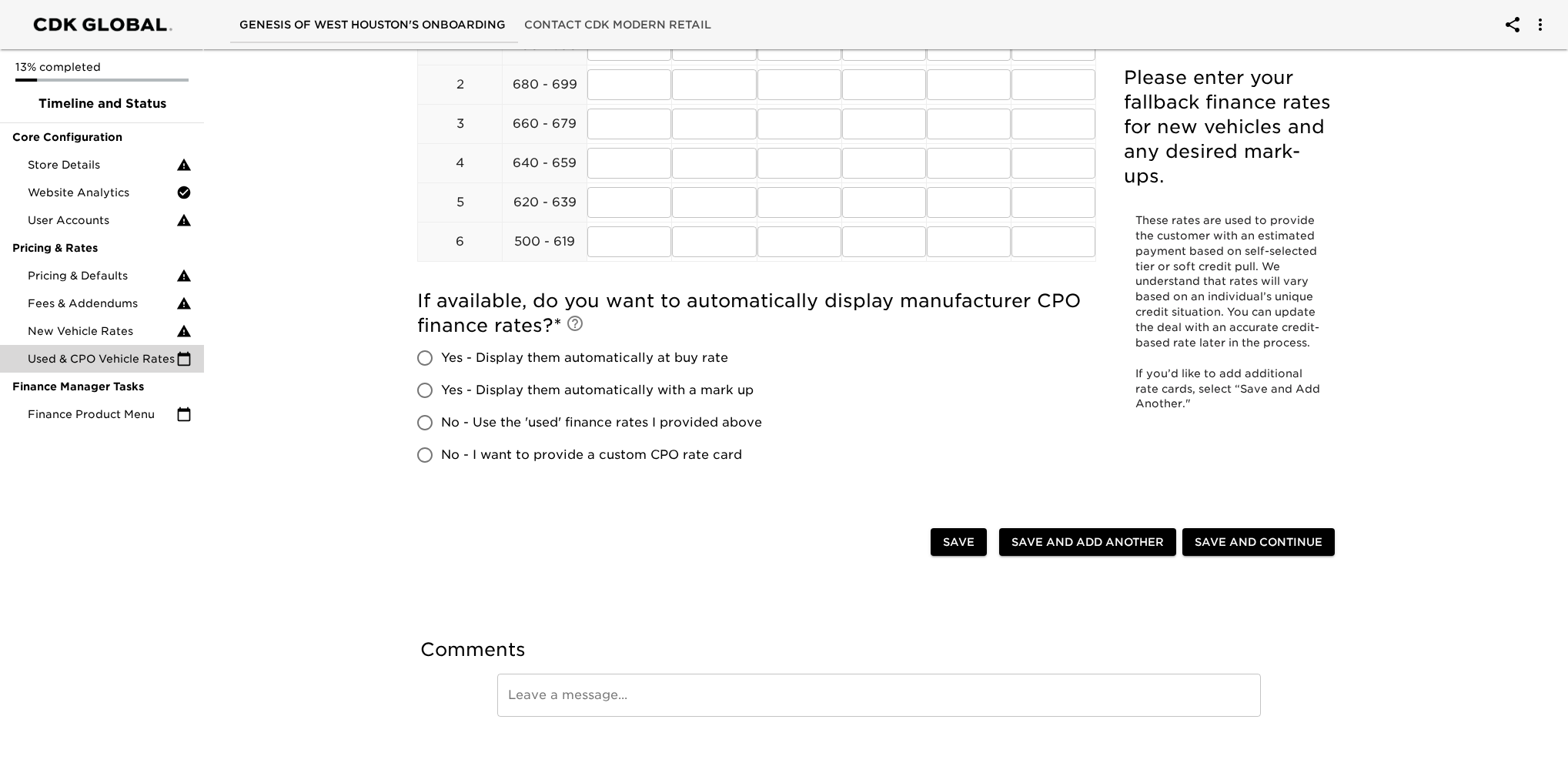
click at [425, 386] on input "Yes - Display them automatically with a mark up" at bounding box center [425, 390] width 33 height 33
radio input "true"
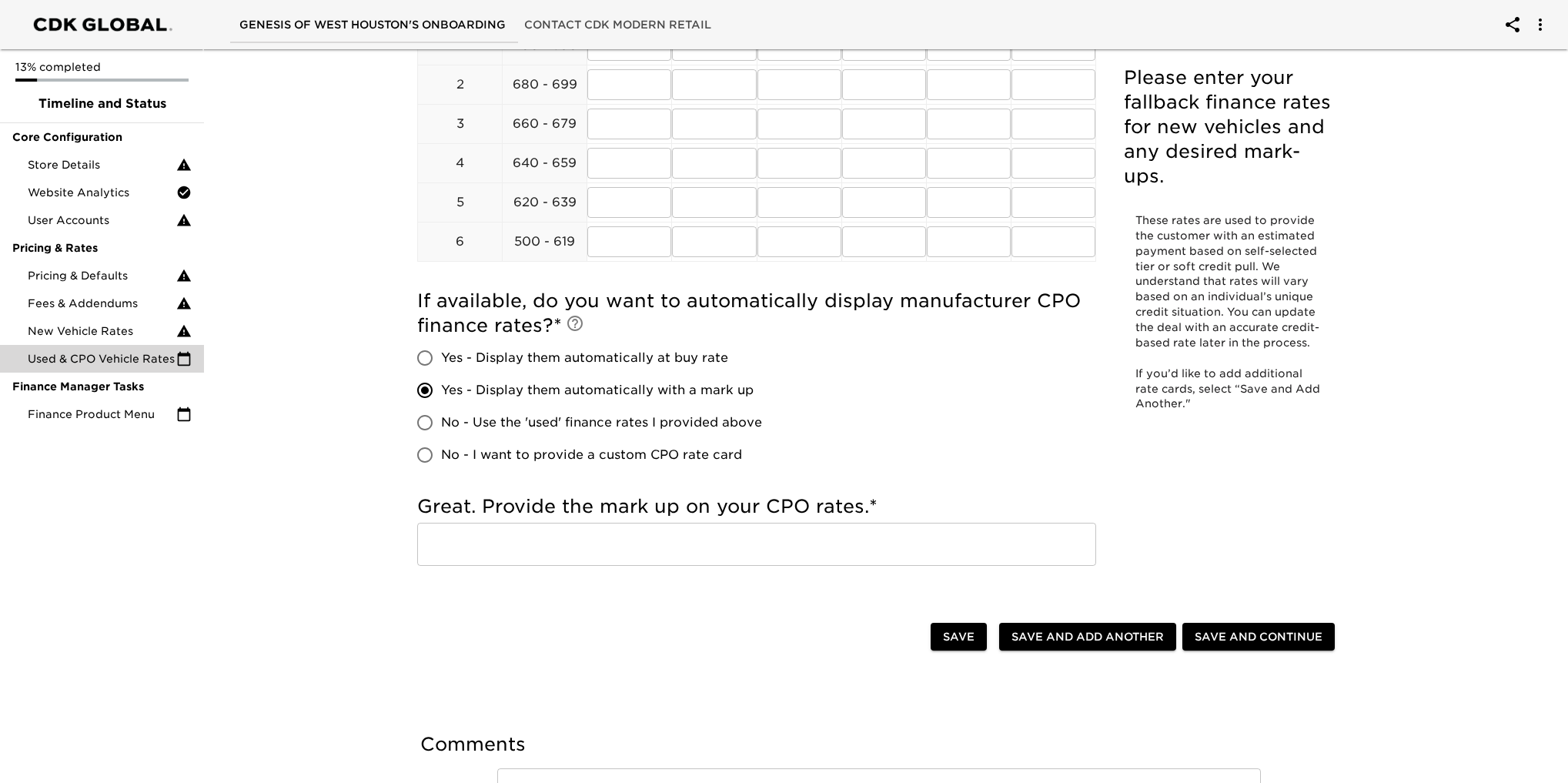
click at [512, 560] on input "text" at bounding box center [756, 544] width 678 height 43
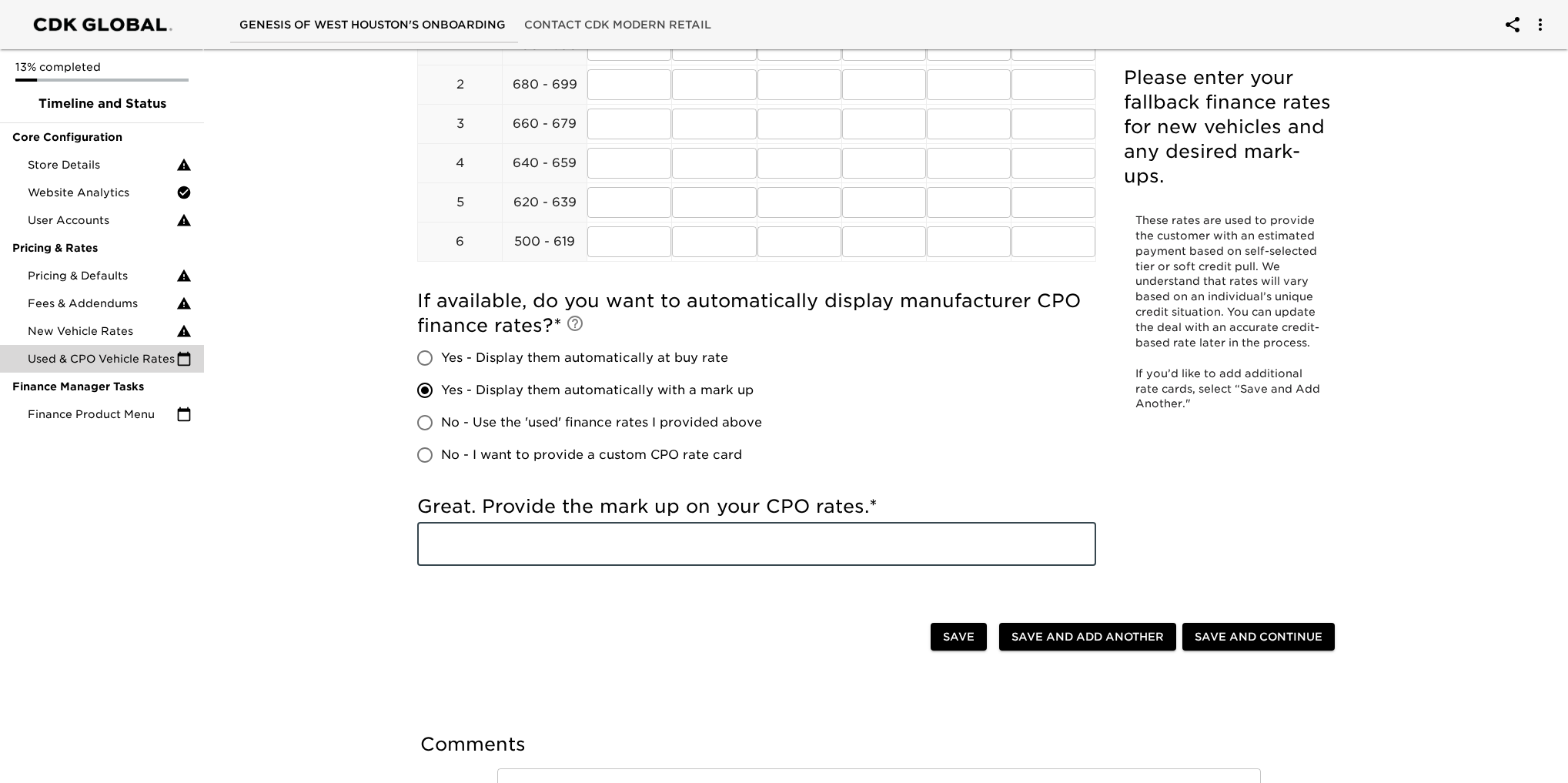
type input "2"
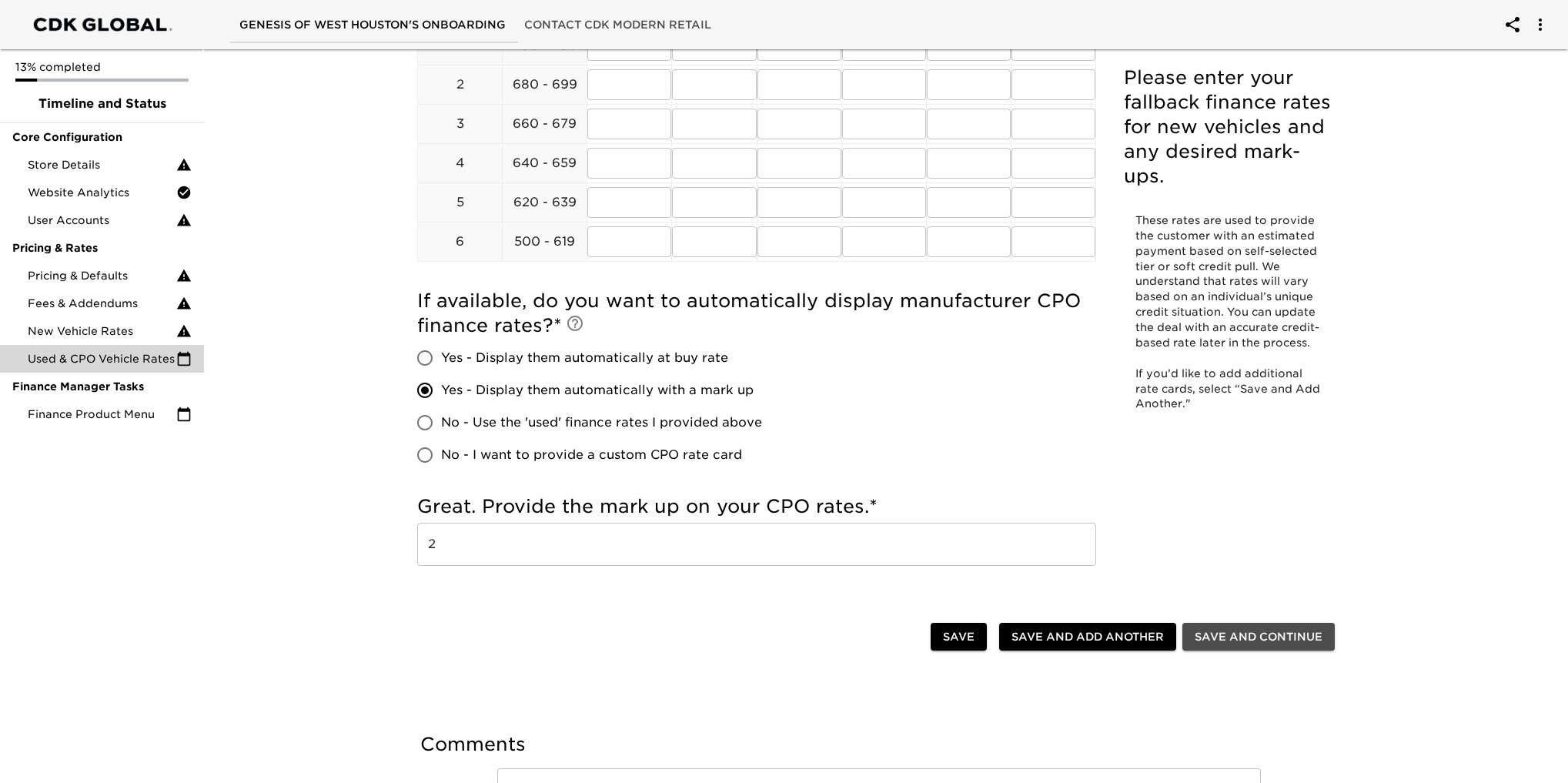
click at [1294, 641] on span "Save and Continue" at bounding box center [1258, 636] width 128 height 19
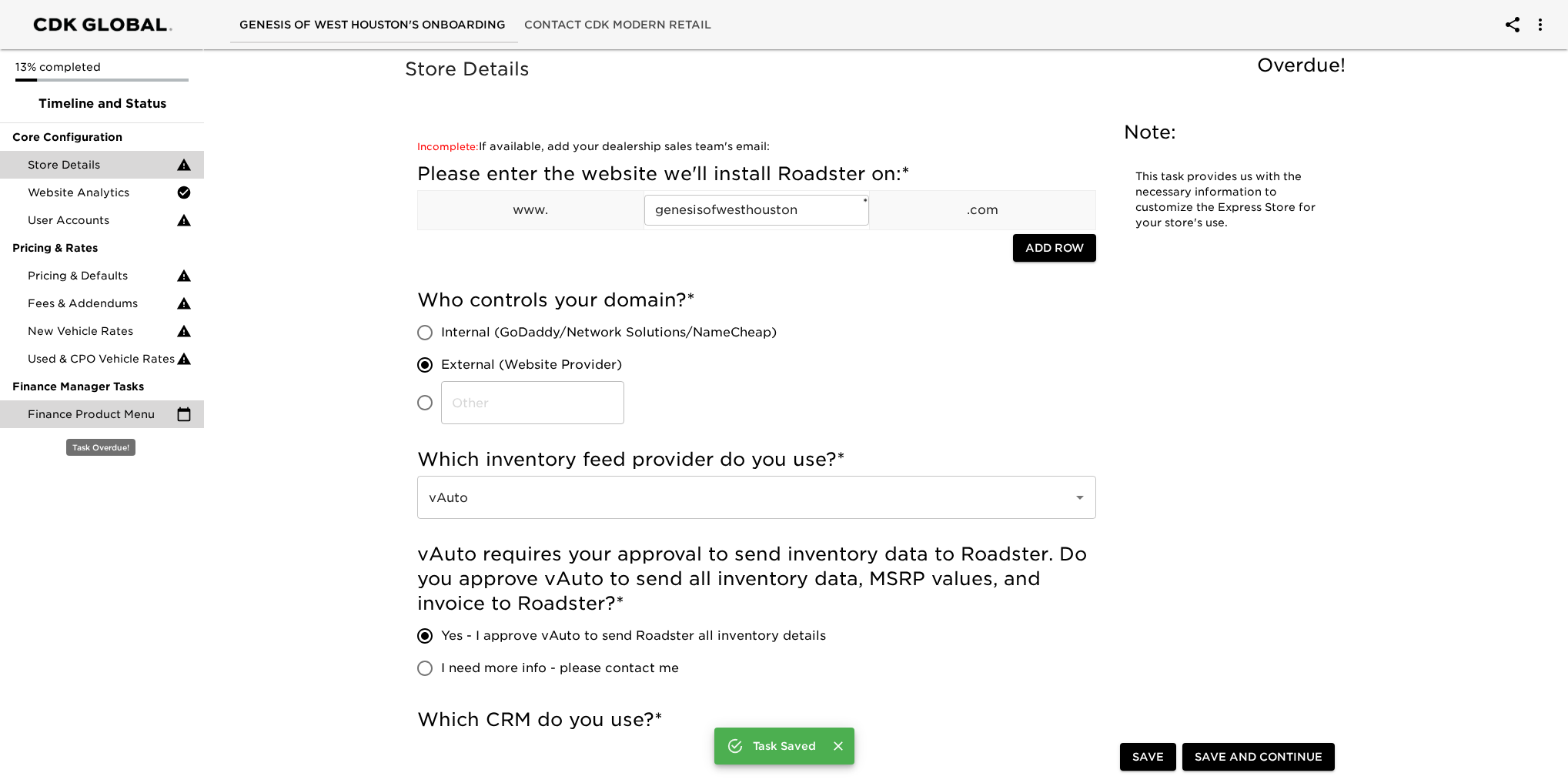
click at [130, 416] on span "Finance Product Menu" at bounding box center [101, 414] width 148 height 15
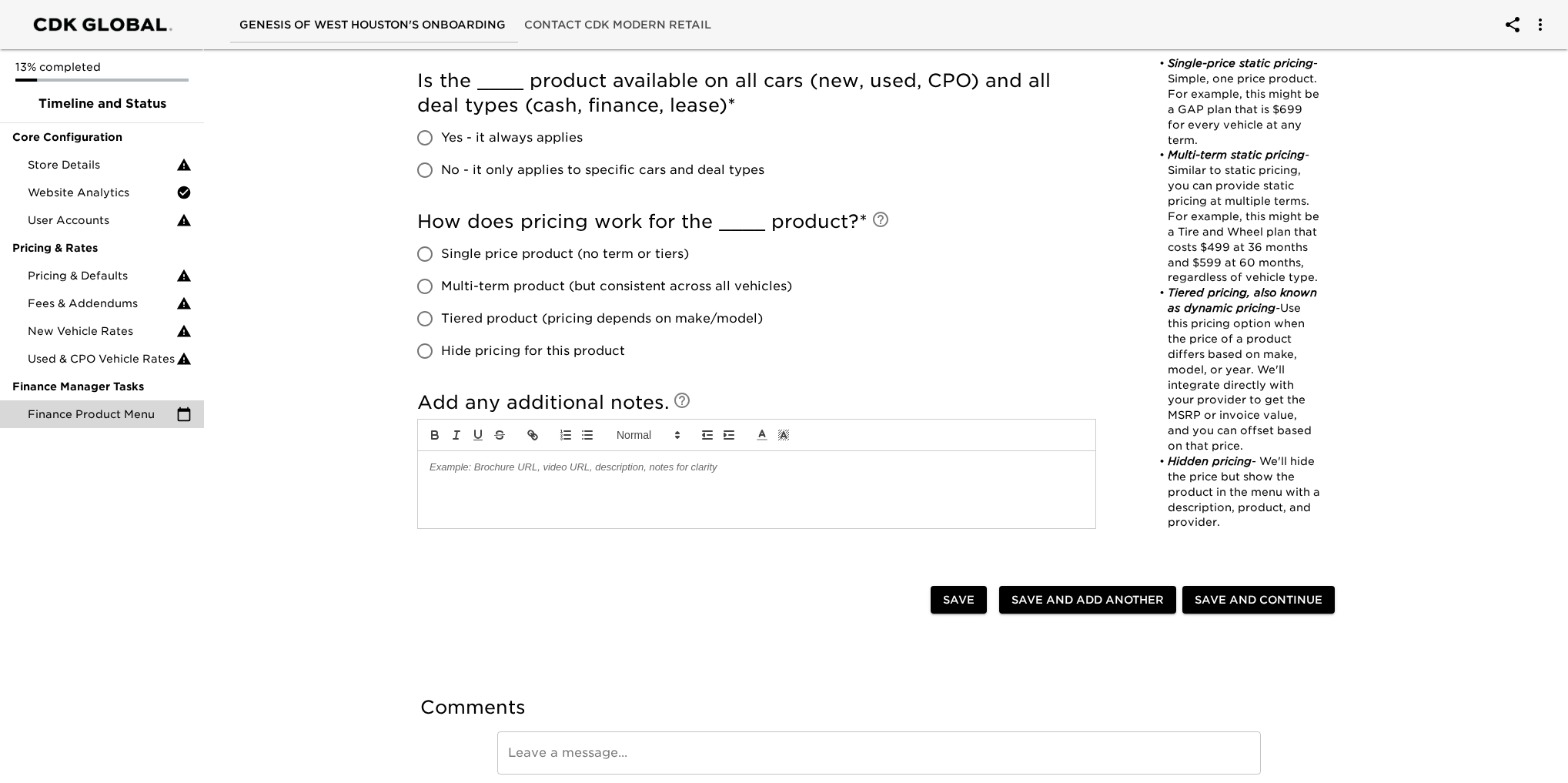
scroll to position [702, 0]
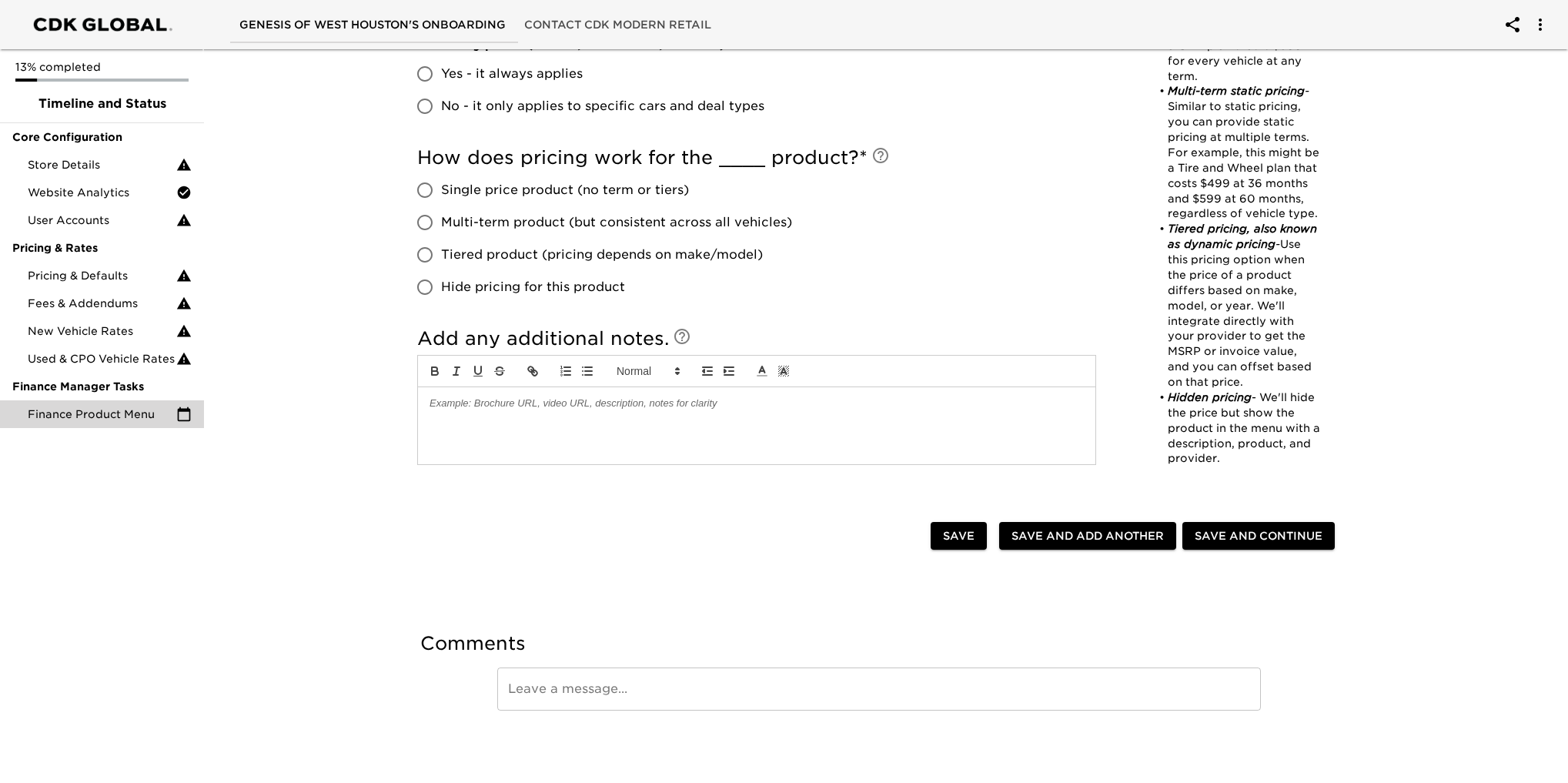
click at [955, 529] on span "Save" at bounding box center [958, 536] width 32 height 19
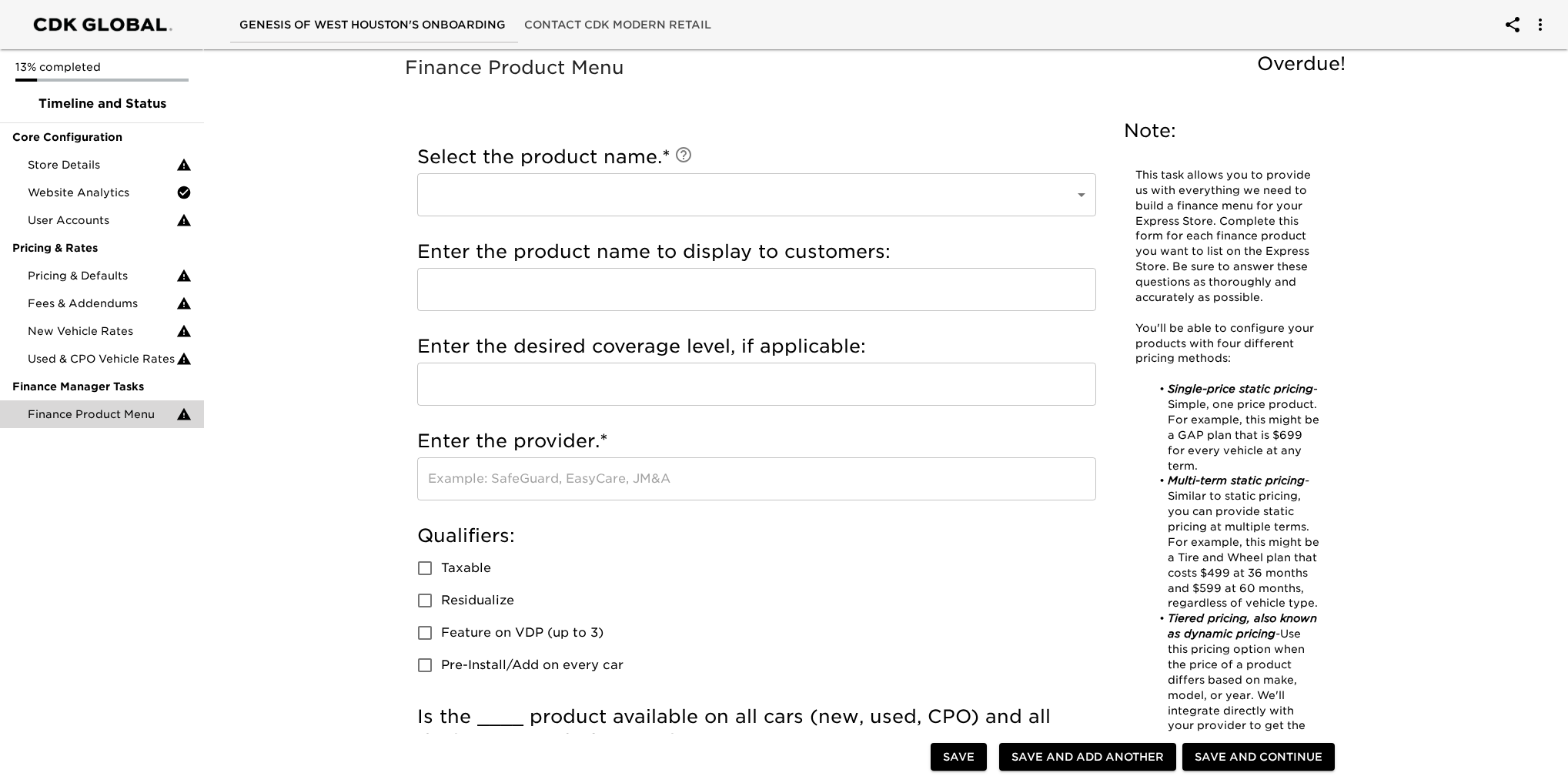
scroll to position [0, 0]
